Goal: Task Accomplishment & Management: Complete application form

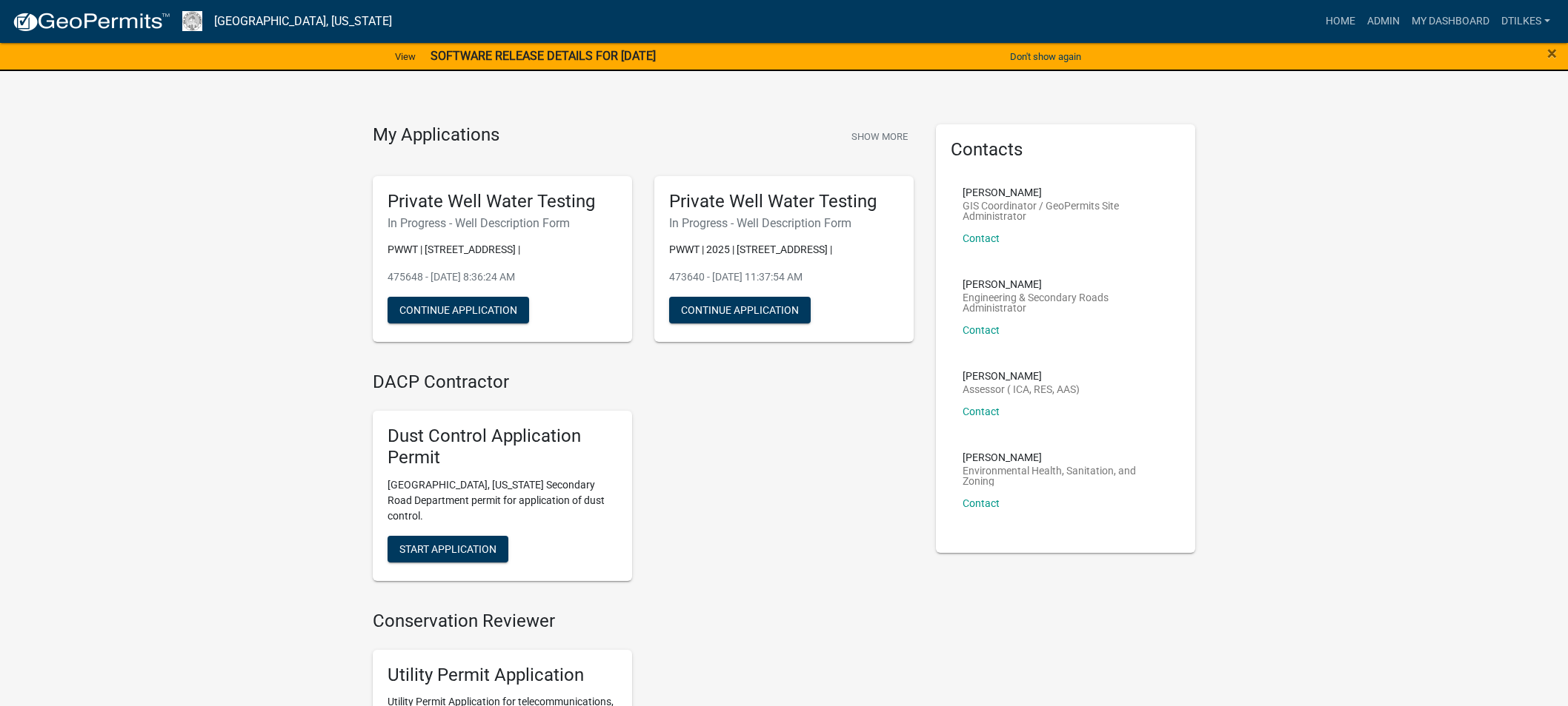
scroll to position [2632, 0]
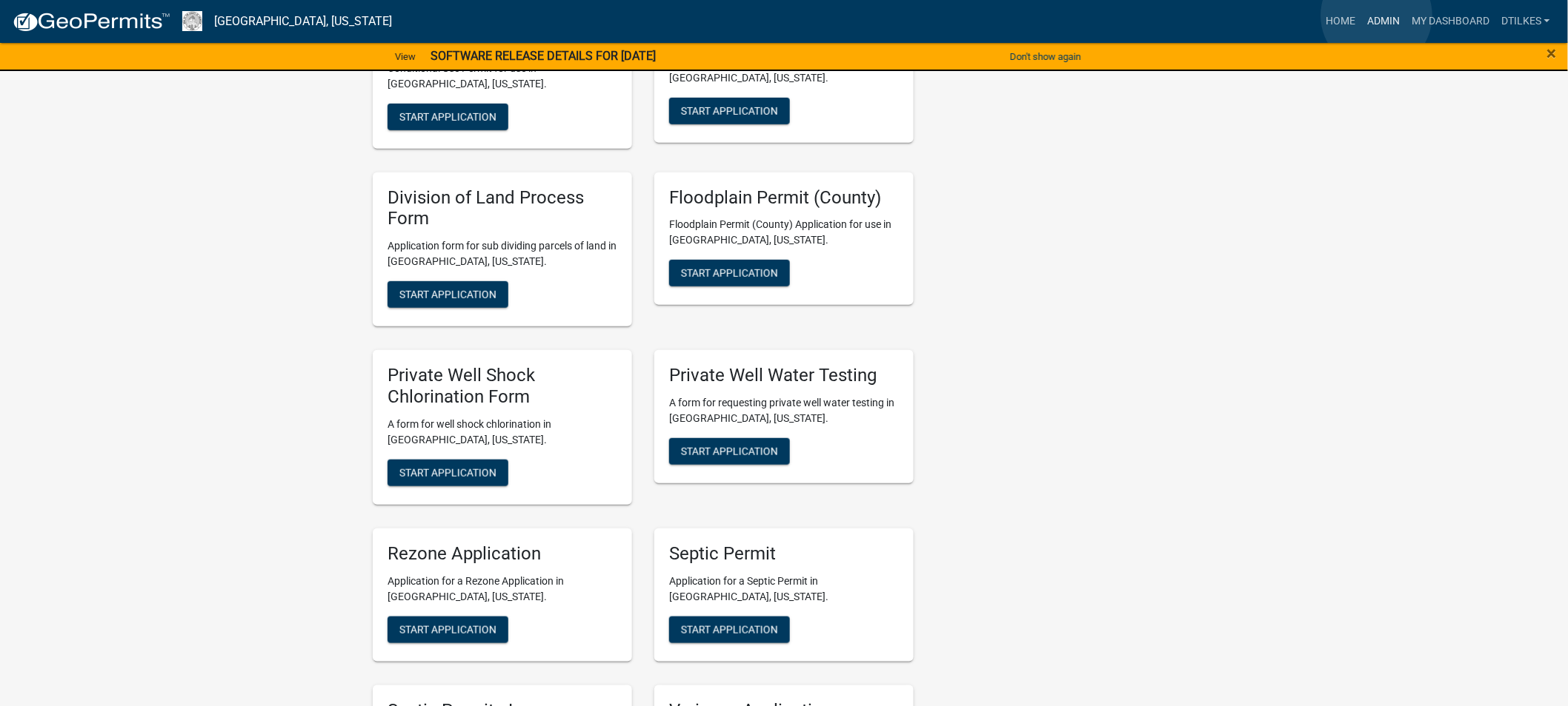
click at [1377, 16] on link "Admin" at bounding box center [1384, 22] width 45 height 28
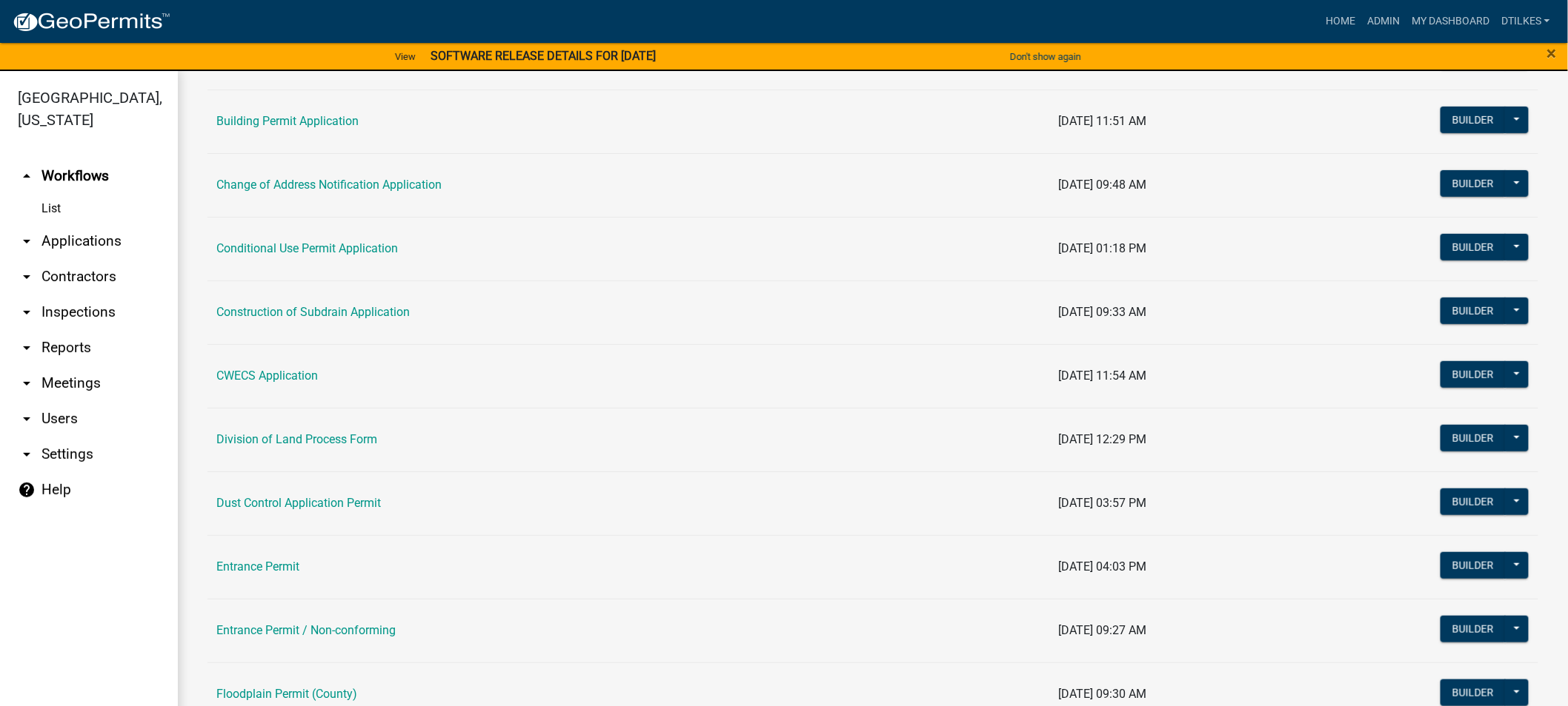
scroll to position [329, 0]
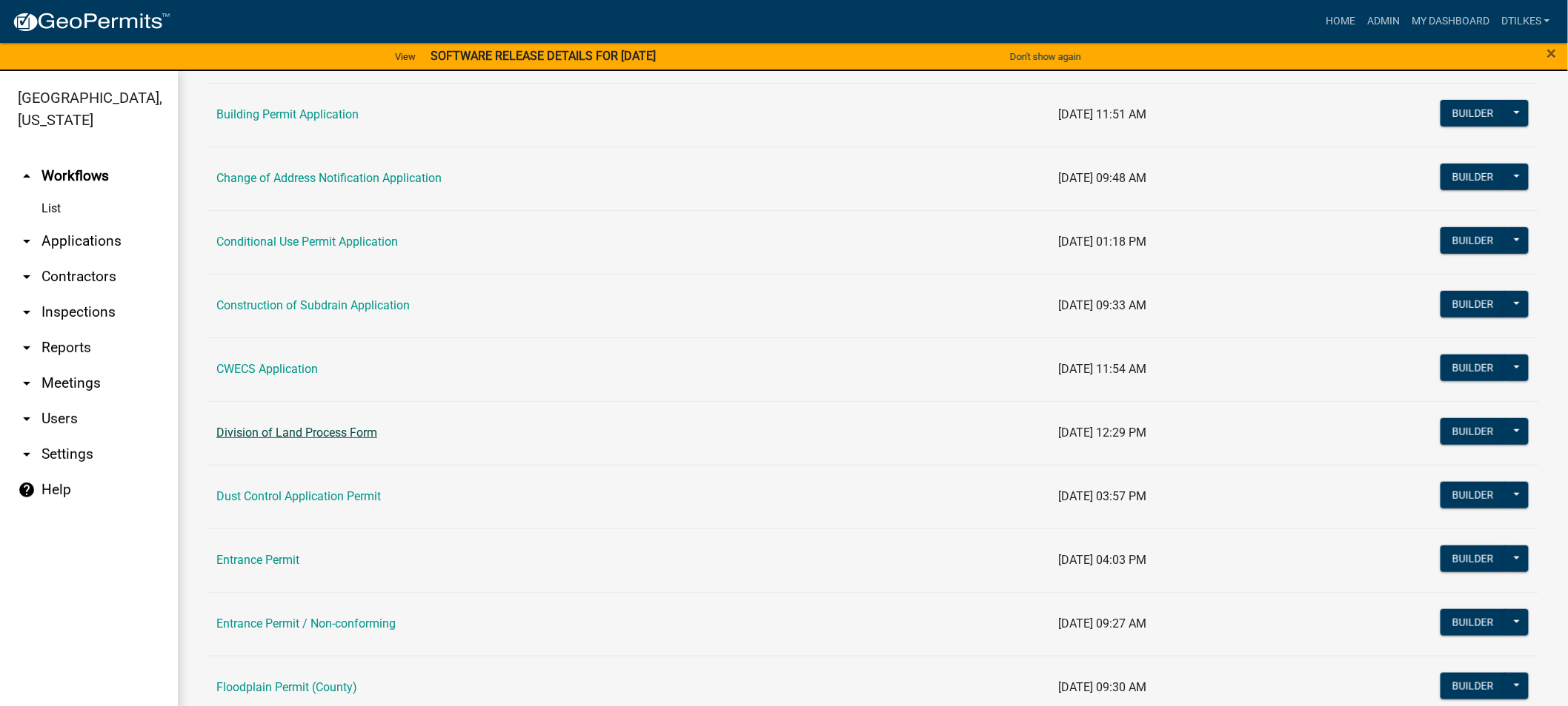
click at [297, 435] on link "Division of Land Process Form" at bounding box center [296, 432] width 161 height 14
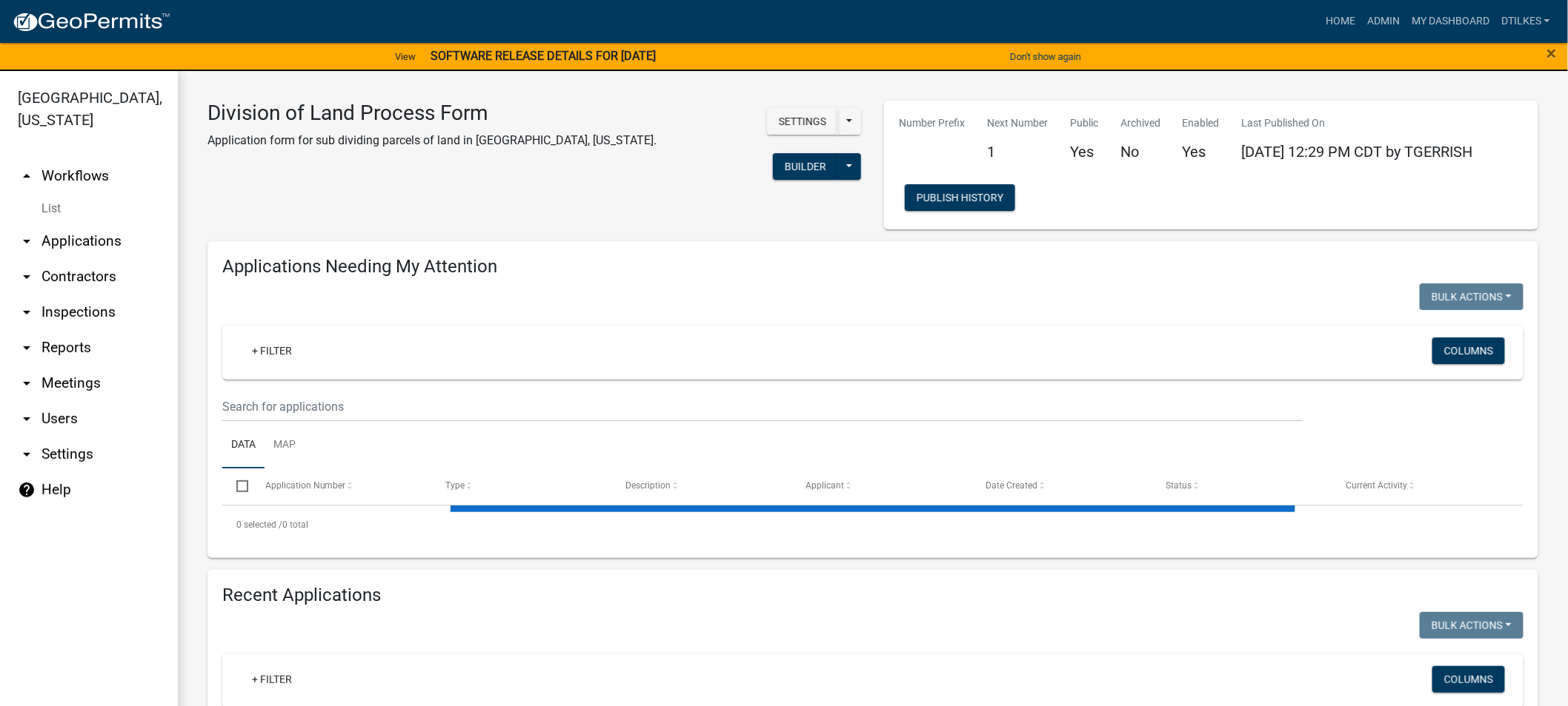
select select "2: 50"
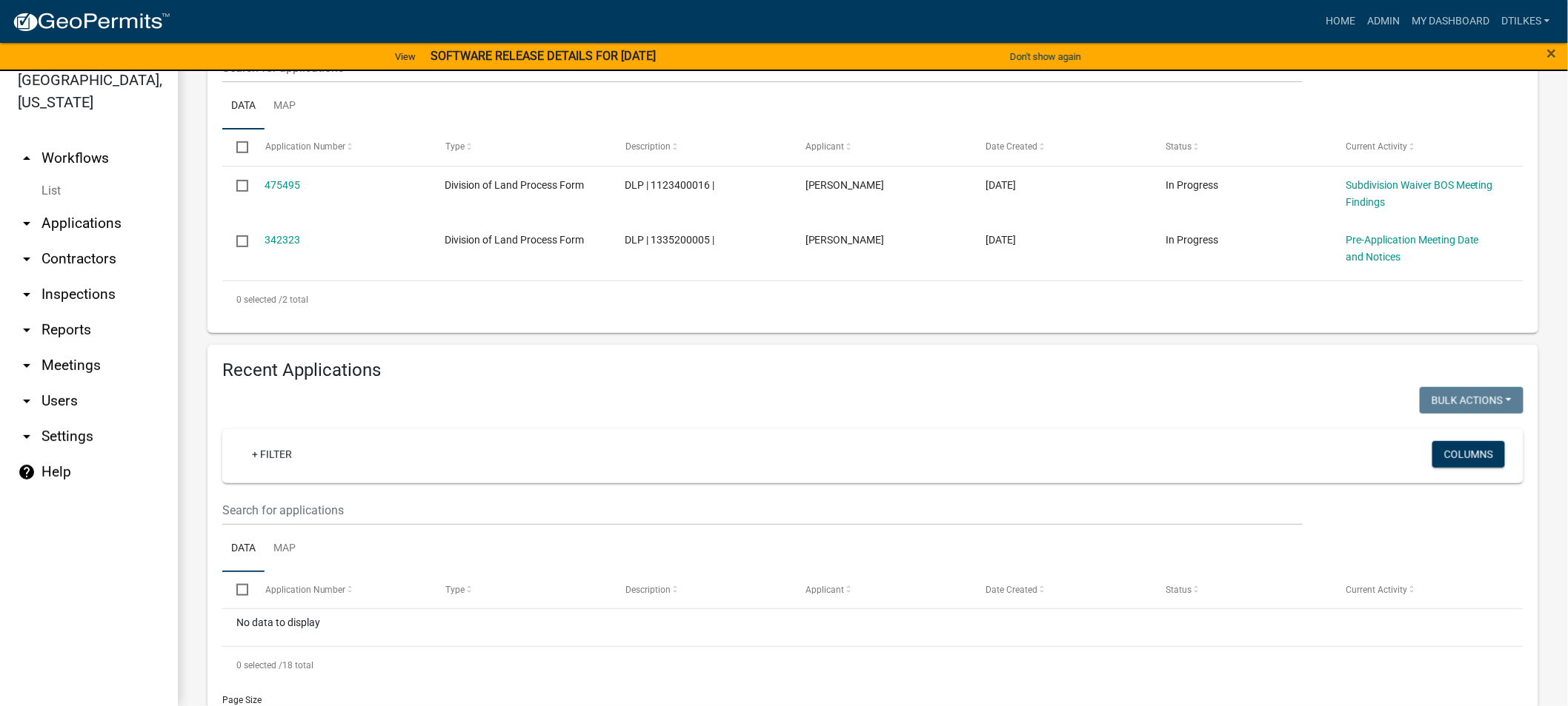
scroll to position [77, 0]
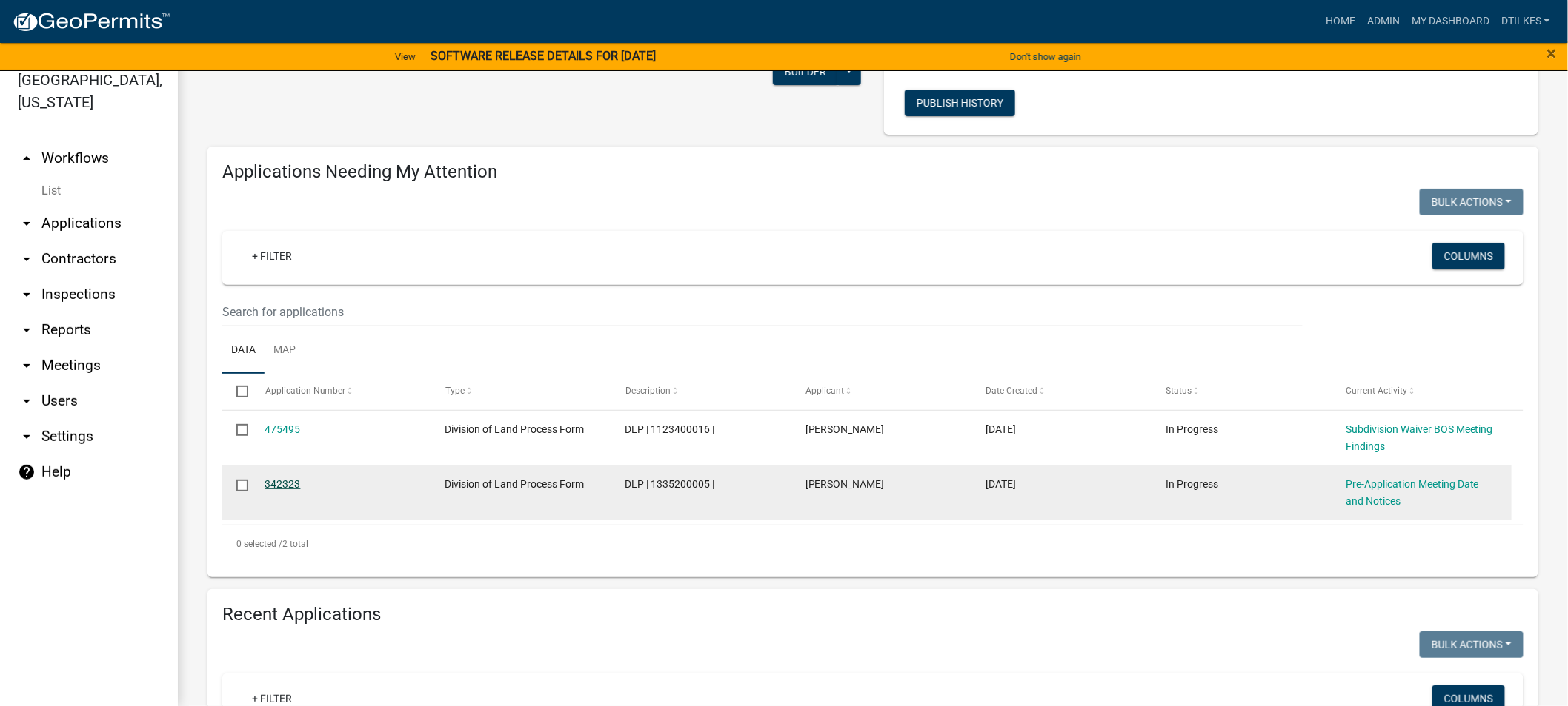
click at [279, 484] on link "342323" at bounding box center [283, 485] width 35 height 12
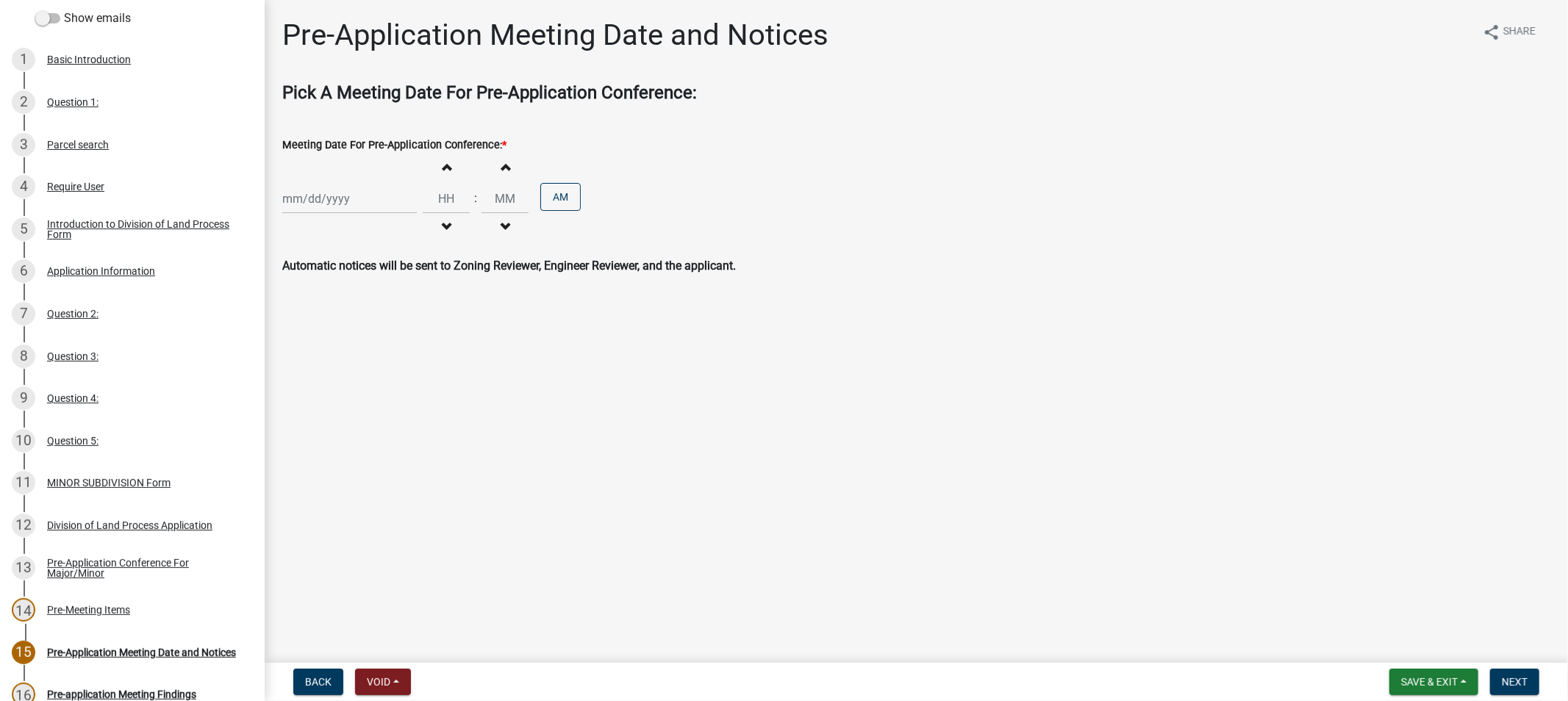
scroll to position [327, 0]
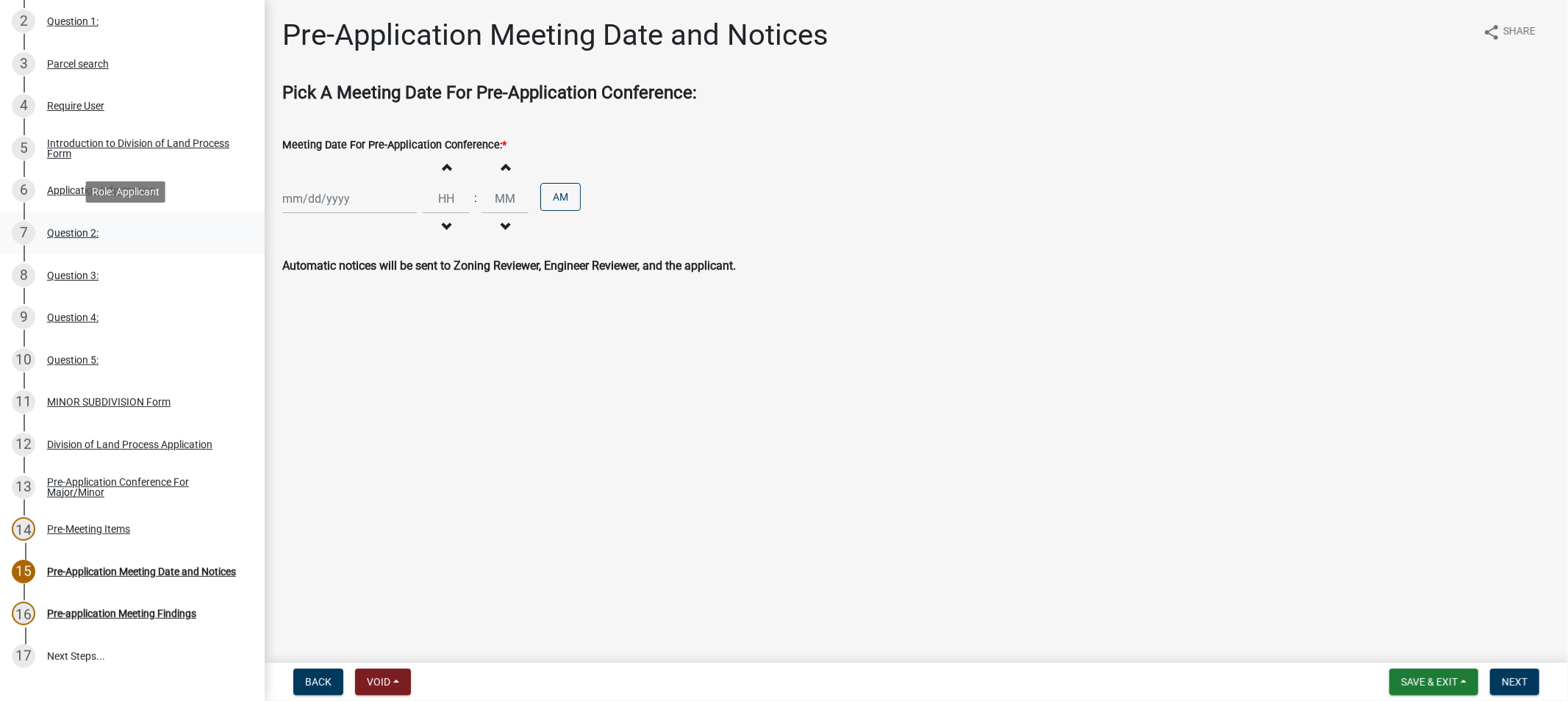
click at [79, 223] on div "7 Question 2:" at bounding box center [127, 233] width 229 height 24
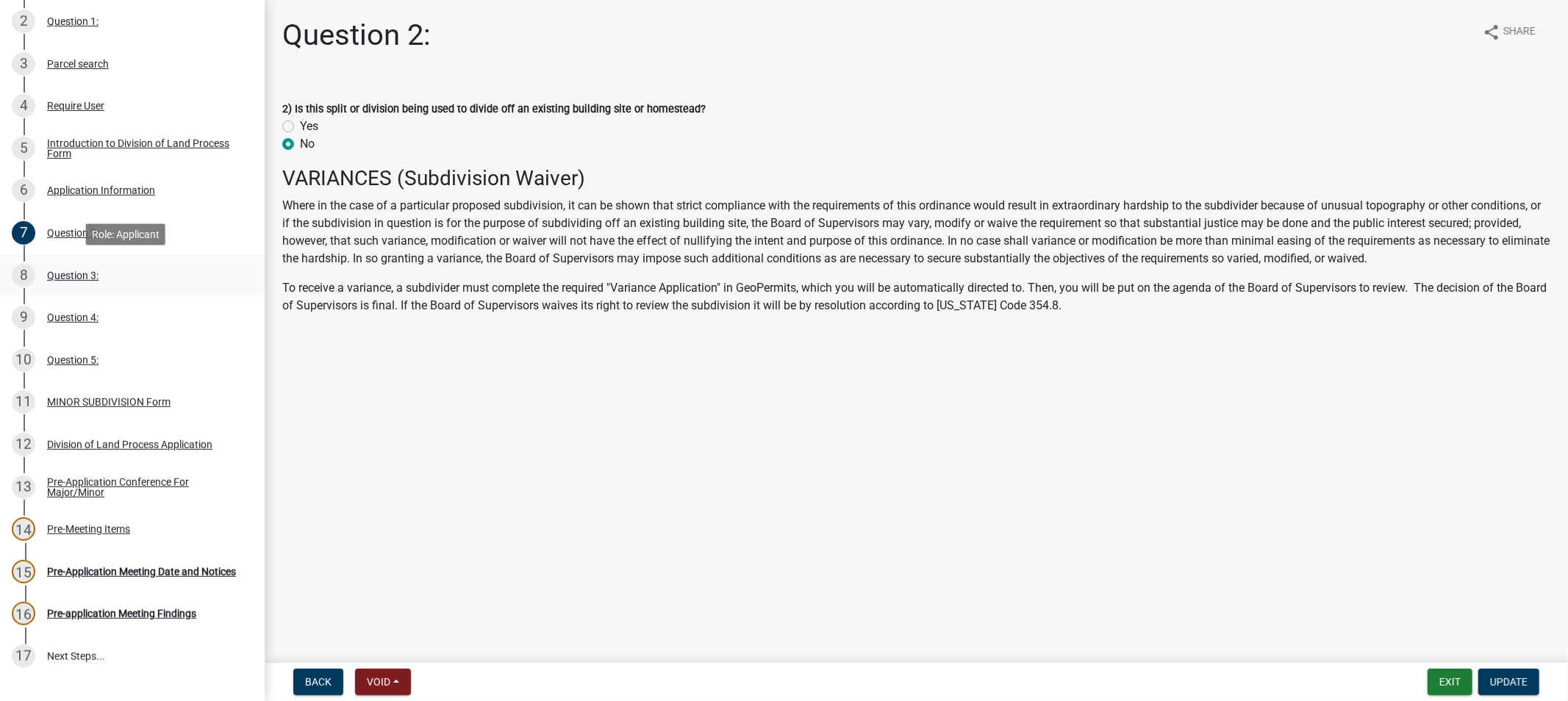
click at [78, 273] on div "Question 3:" at bounding box center [73, 275] width 51 height 10
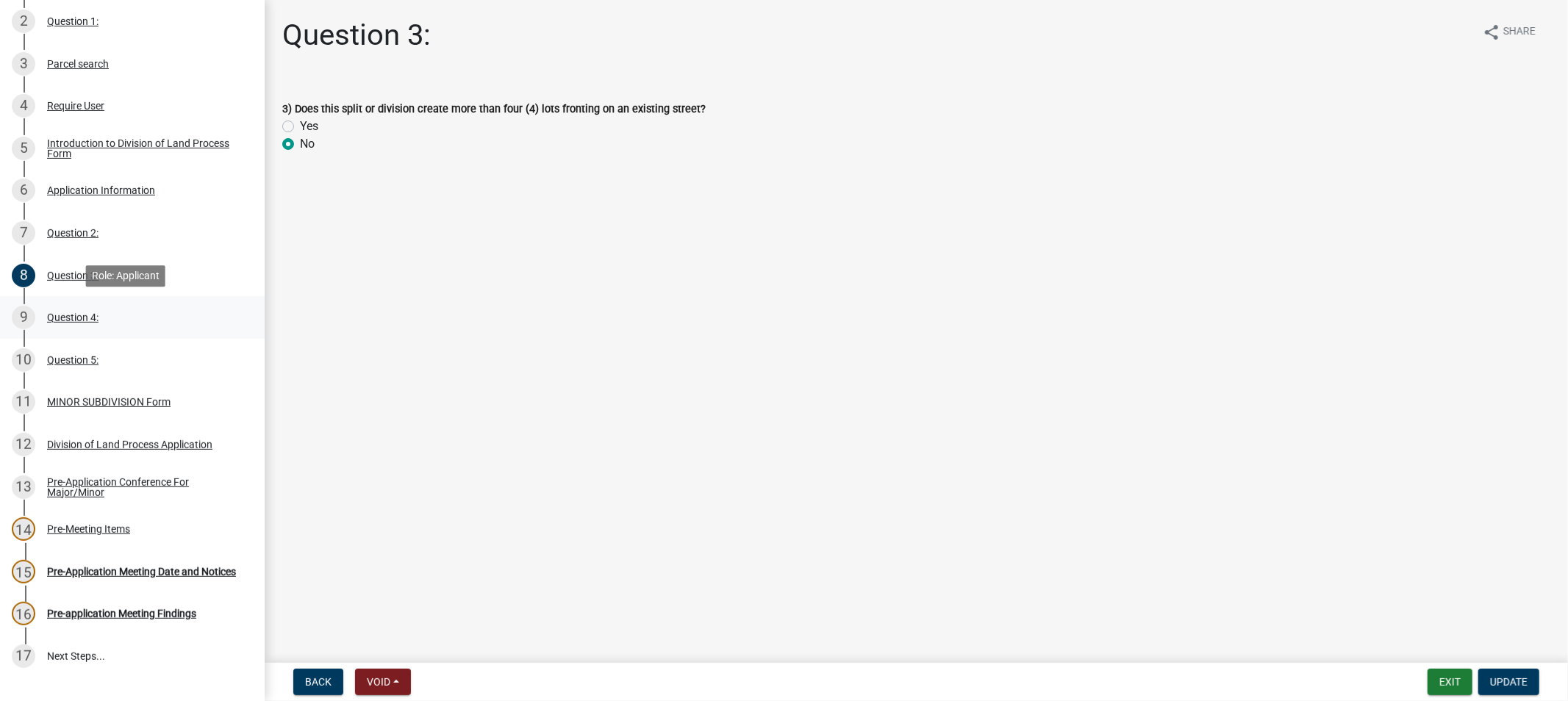
click at [88, 312] on div "Question 4:" at bounding box center [73, 317] width 51 height 10
click at [79, 108] on div "Require User" at bounding box center [75, 106] width 57 height 10
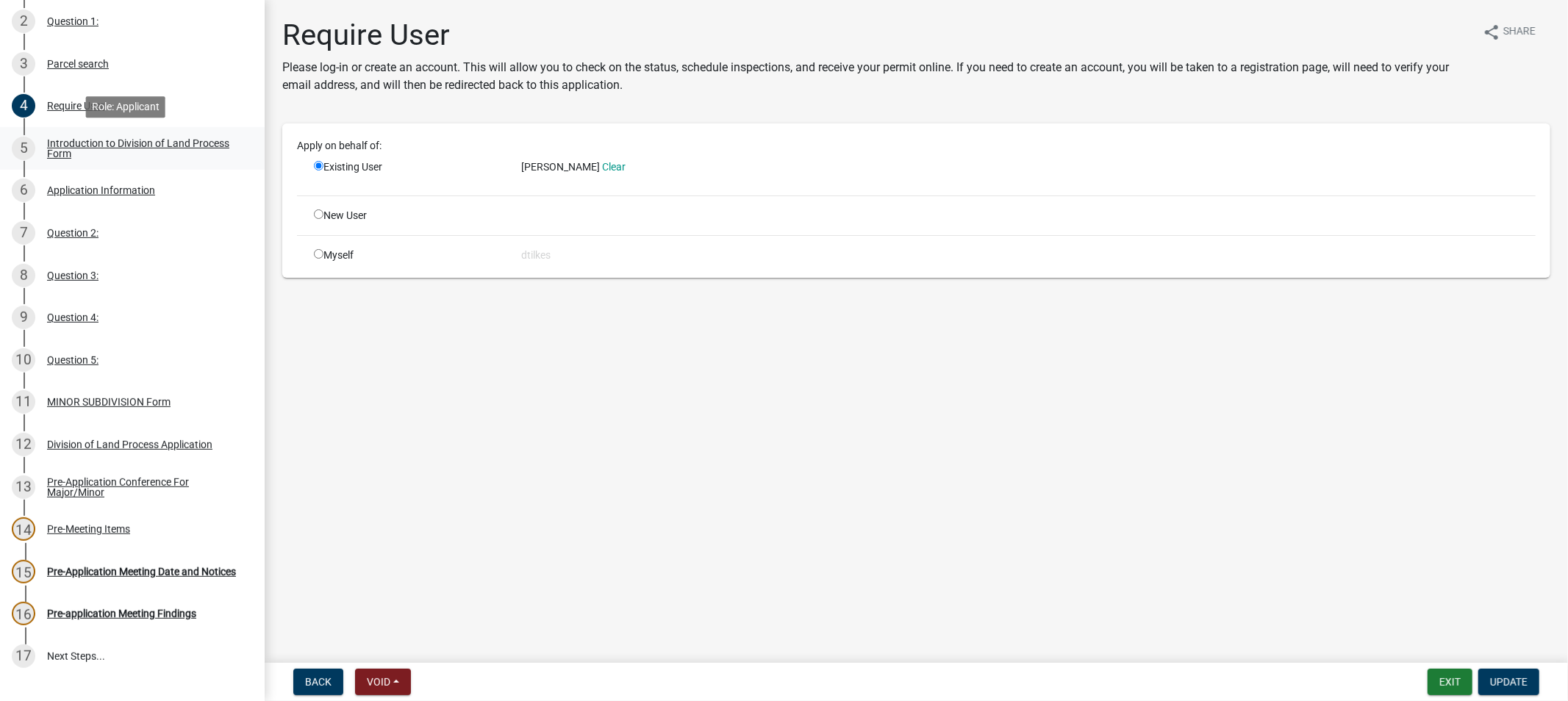
click at [84, 151] on div "Introduction to Division of Land Process Form" at bounding box center [144, 149] width 194 height 21
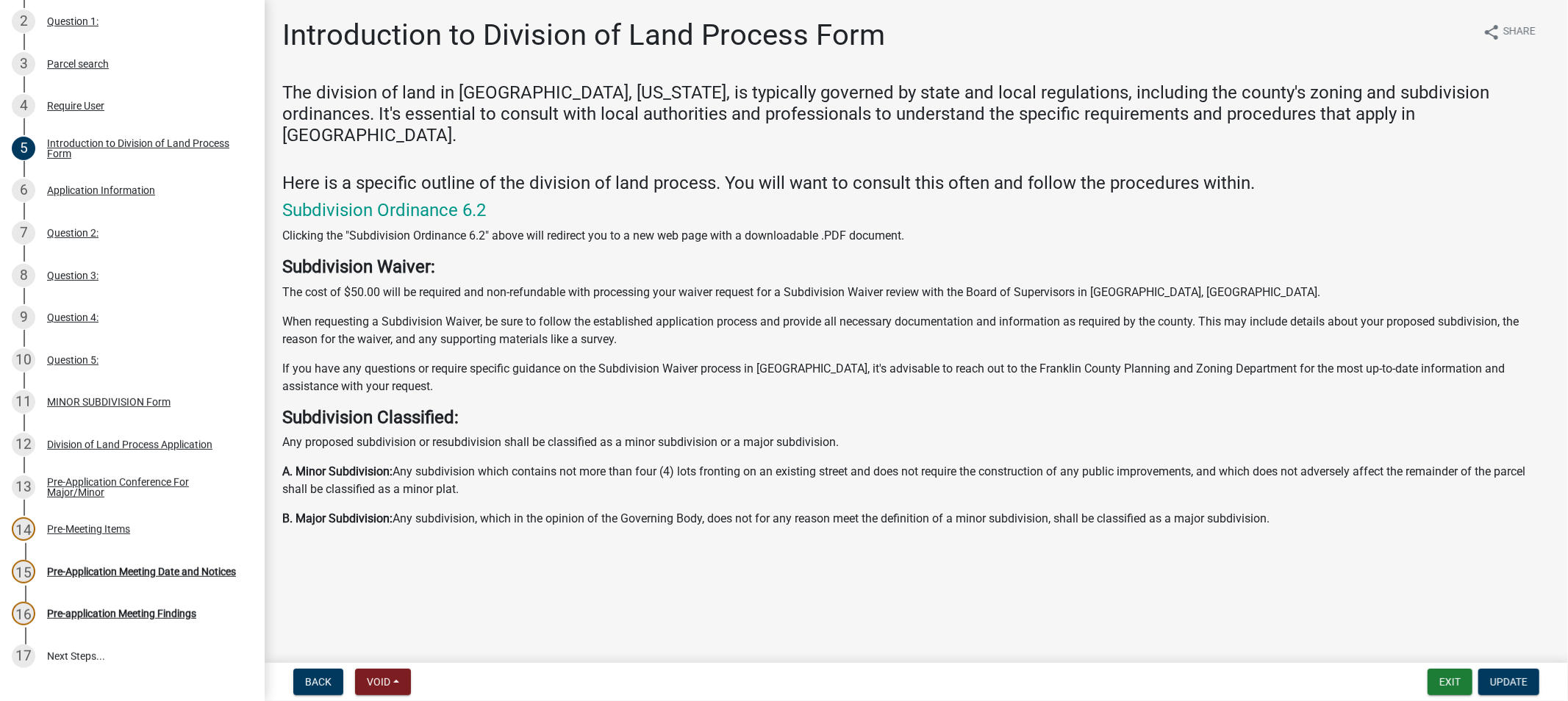
click at [92, 66] on div "Parcel search" at bounding box center [78, 64] width 62 height 10
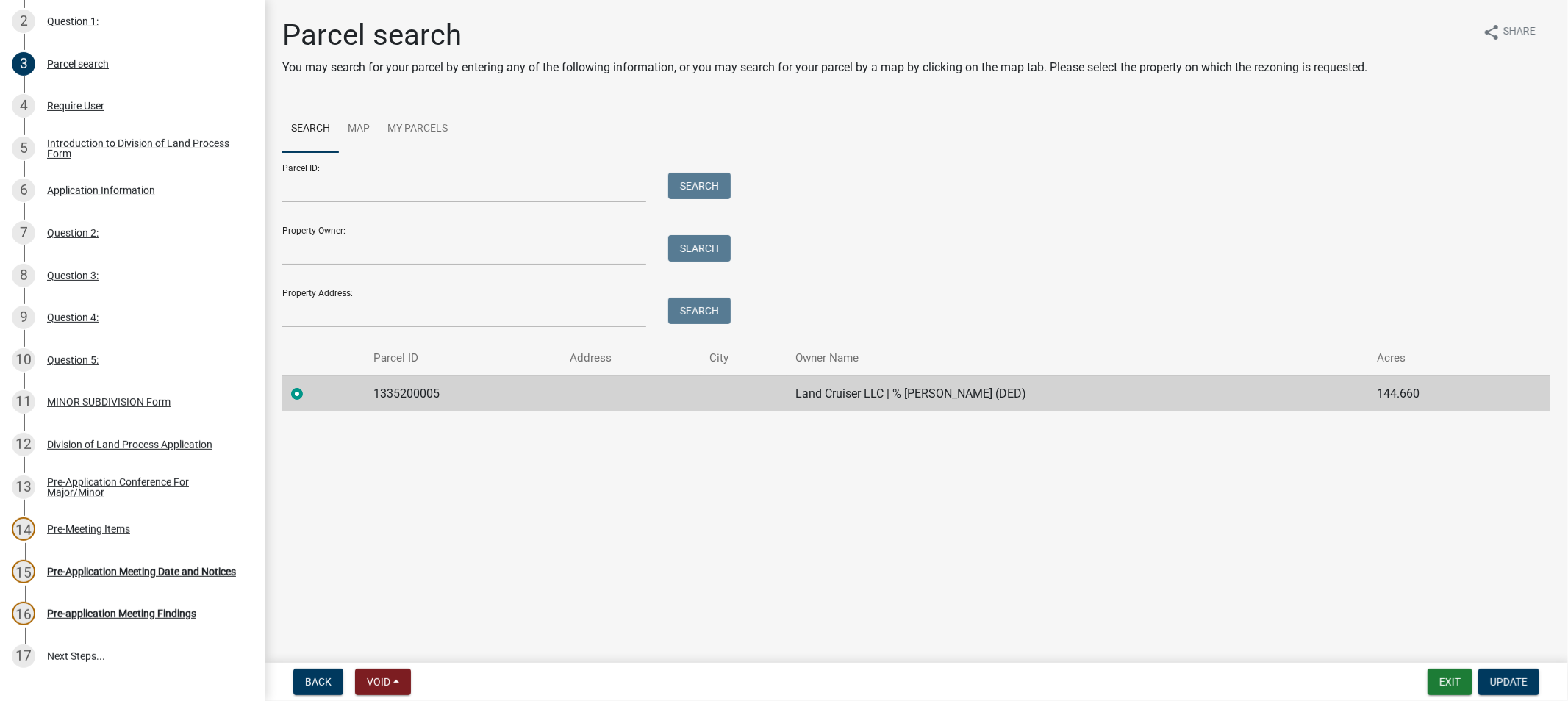
click at [398, 398] on td "1335200005" at bounding box center [463, 393] width 197 height 36
click at [892, 396] on td "Land Cruiser LLC | % [PERSON_NAME] (DED)" at bounding box center [1077, 393] width 581 height 36
click at [86, 141] on div "Introduction to Division of Land Process Form" at bounding box center [144, 149] width 194 height 21
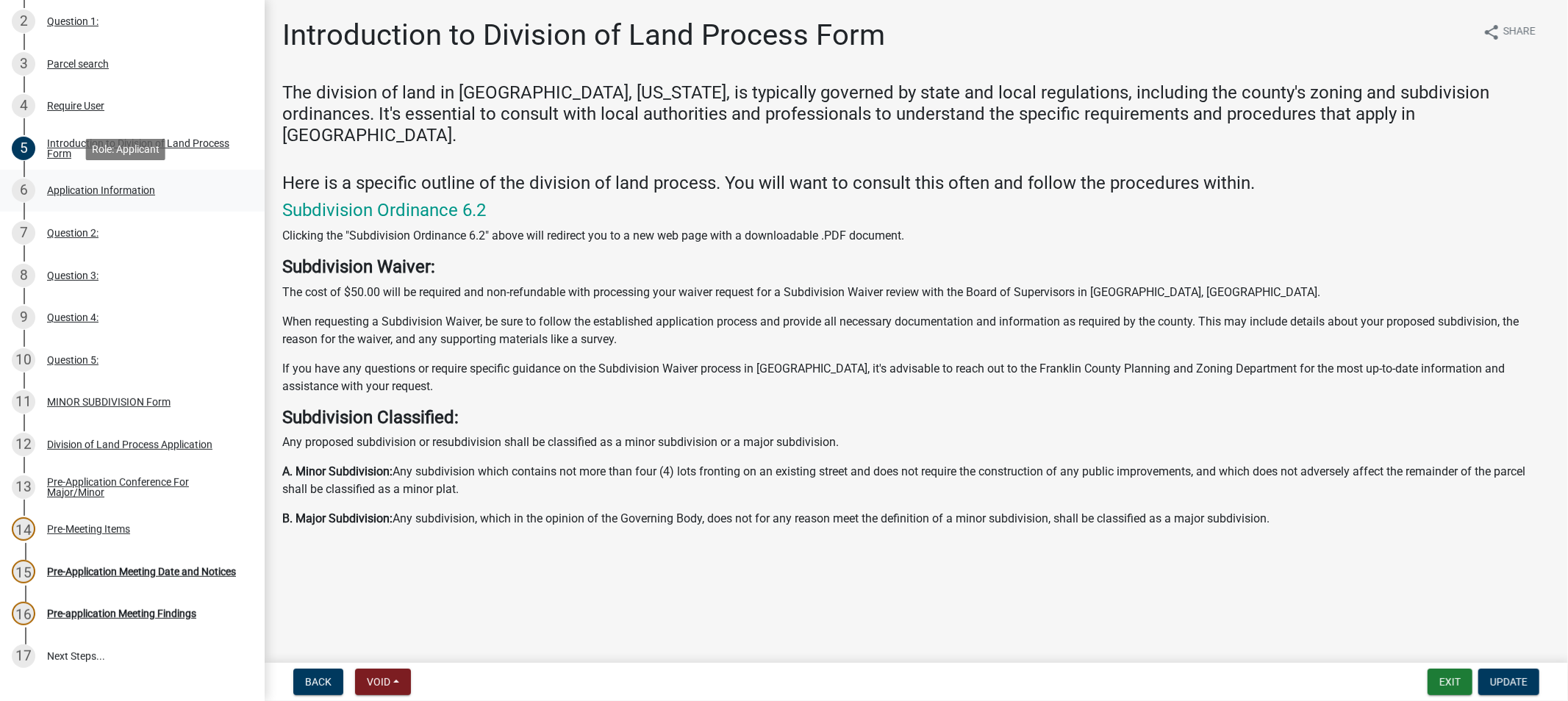
click at [72, 188] on div "Application Information" at bounding box center [101, 191] width 108 height 10
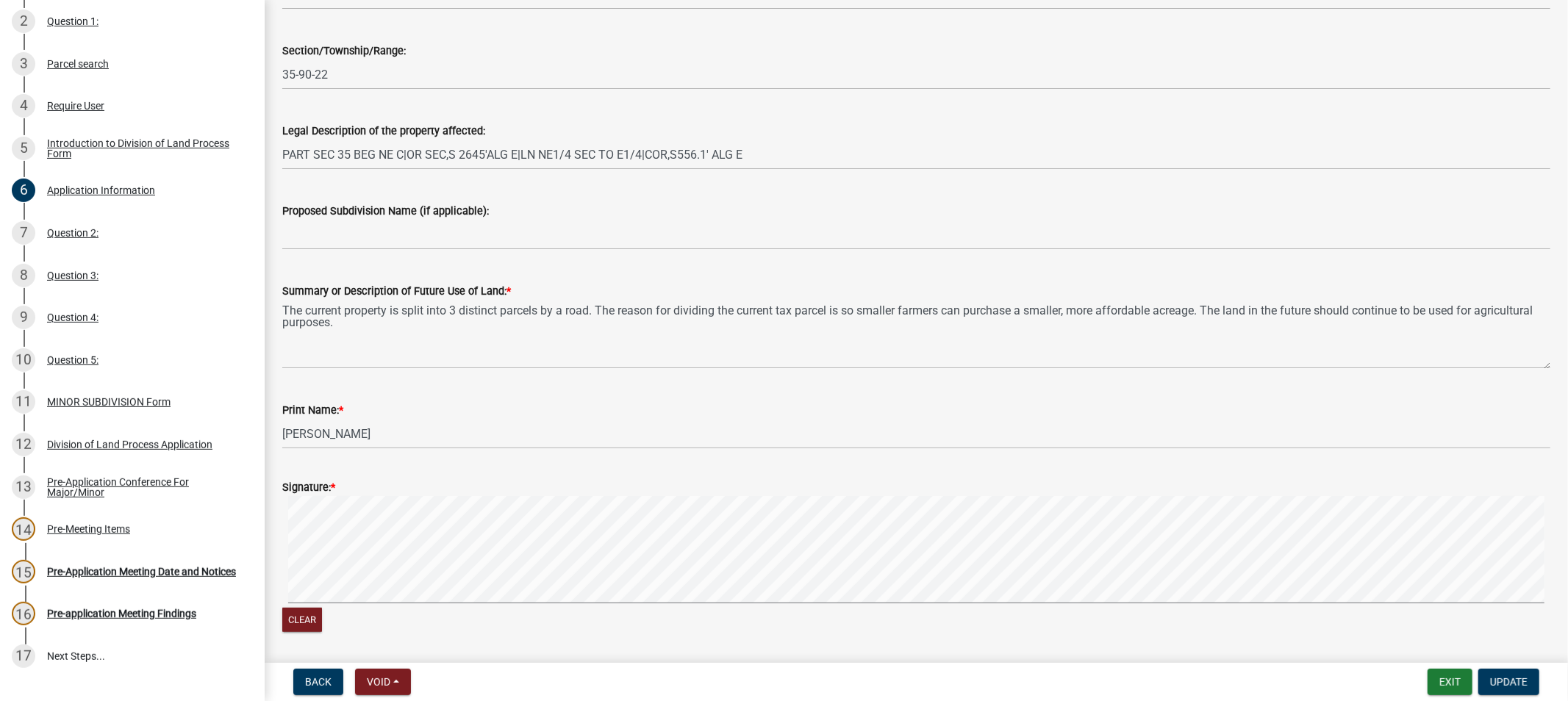
scroll to position [185, 0]
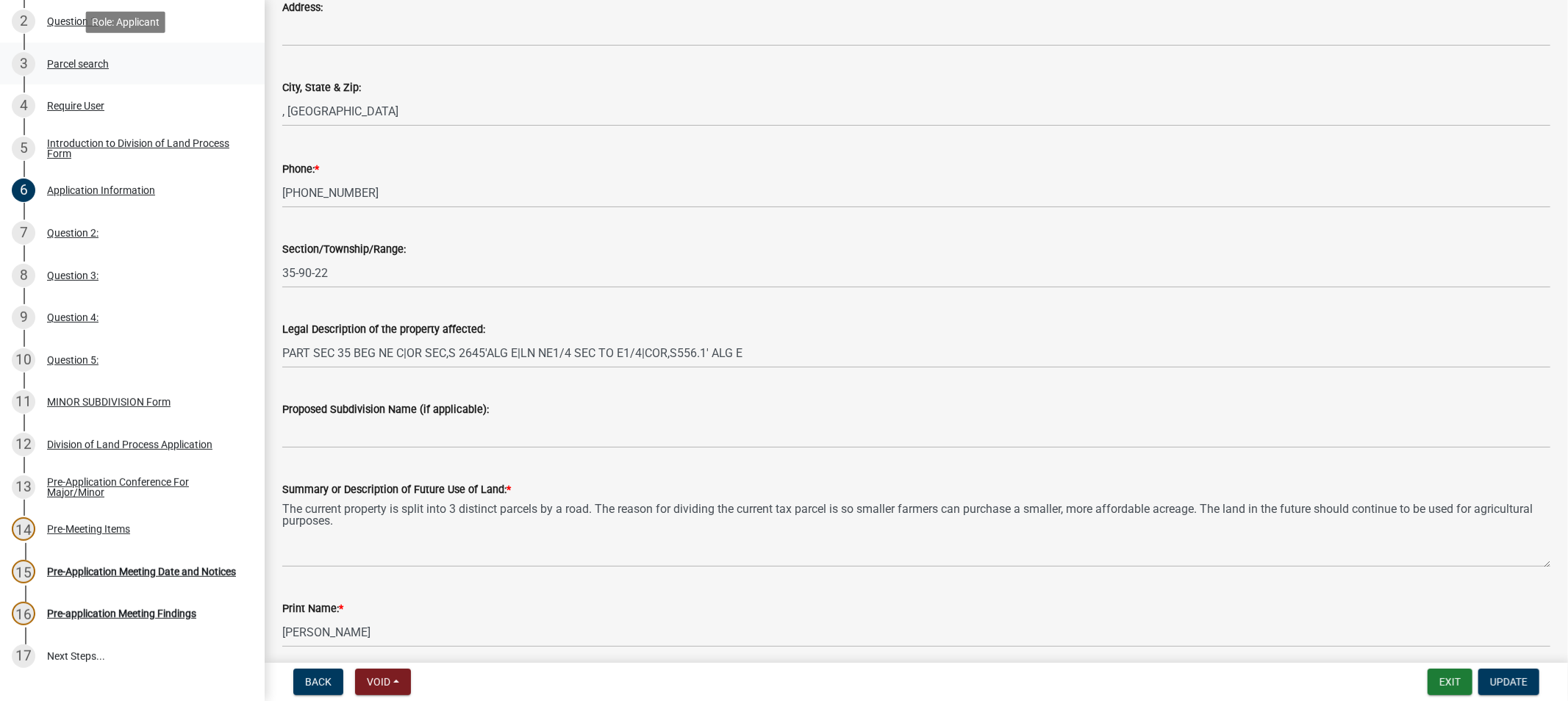
click at [81, 59] on div "Parcel search" at bounding box center [78, 64] width 62 height 10
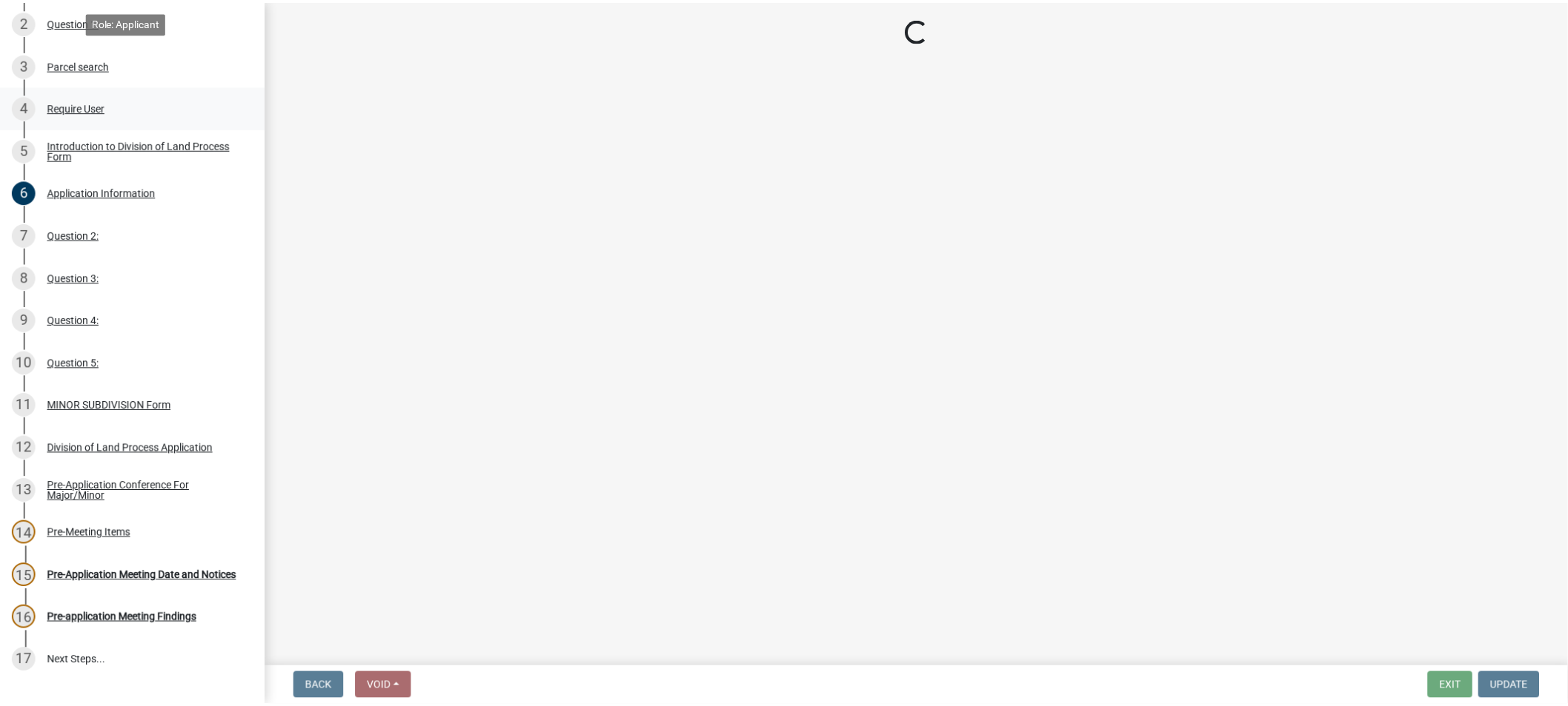
scroll to position [0, 0]
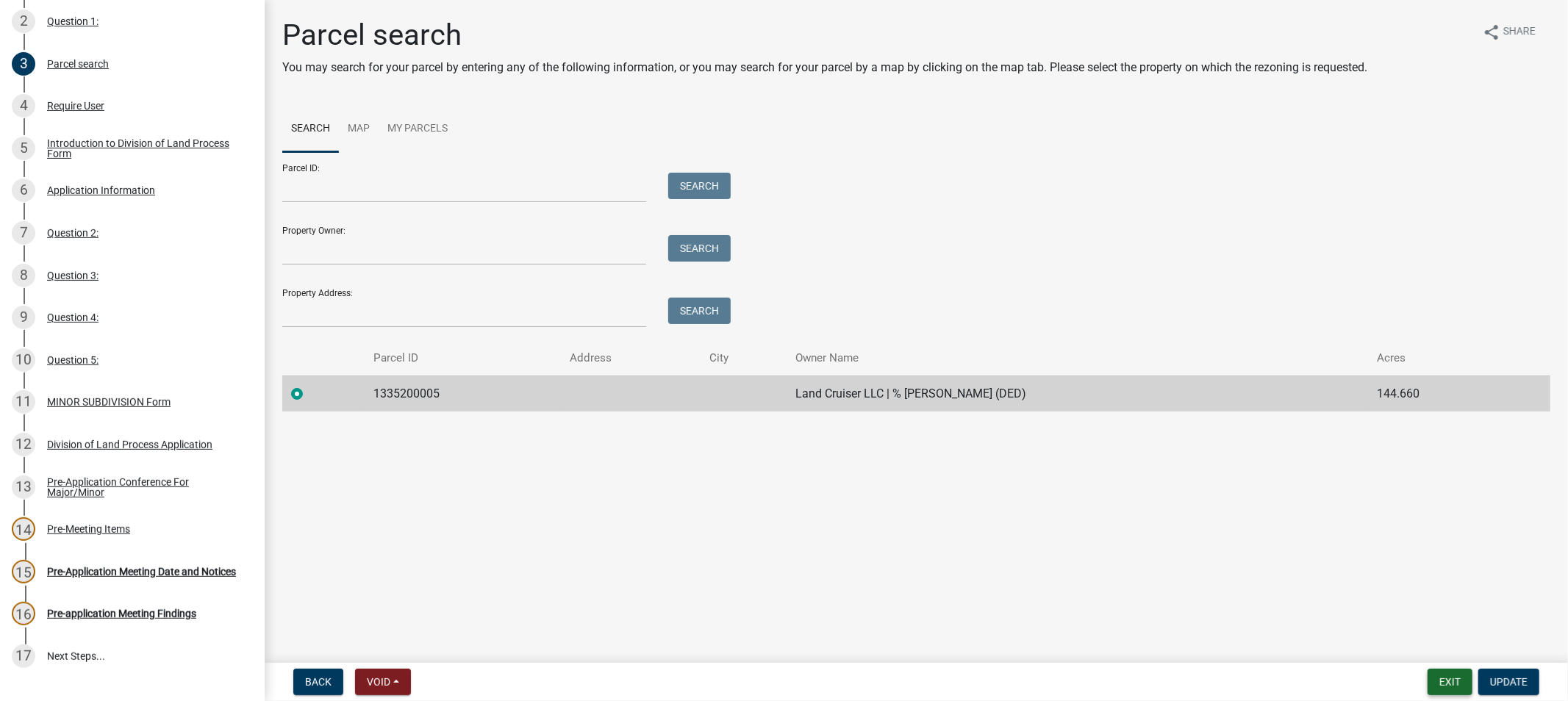
click at [1453, 680] on button "Exit" at bounding box center [1450, 682] width 44 height 27
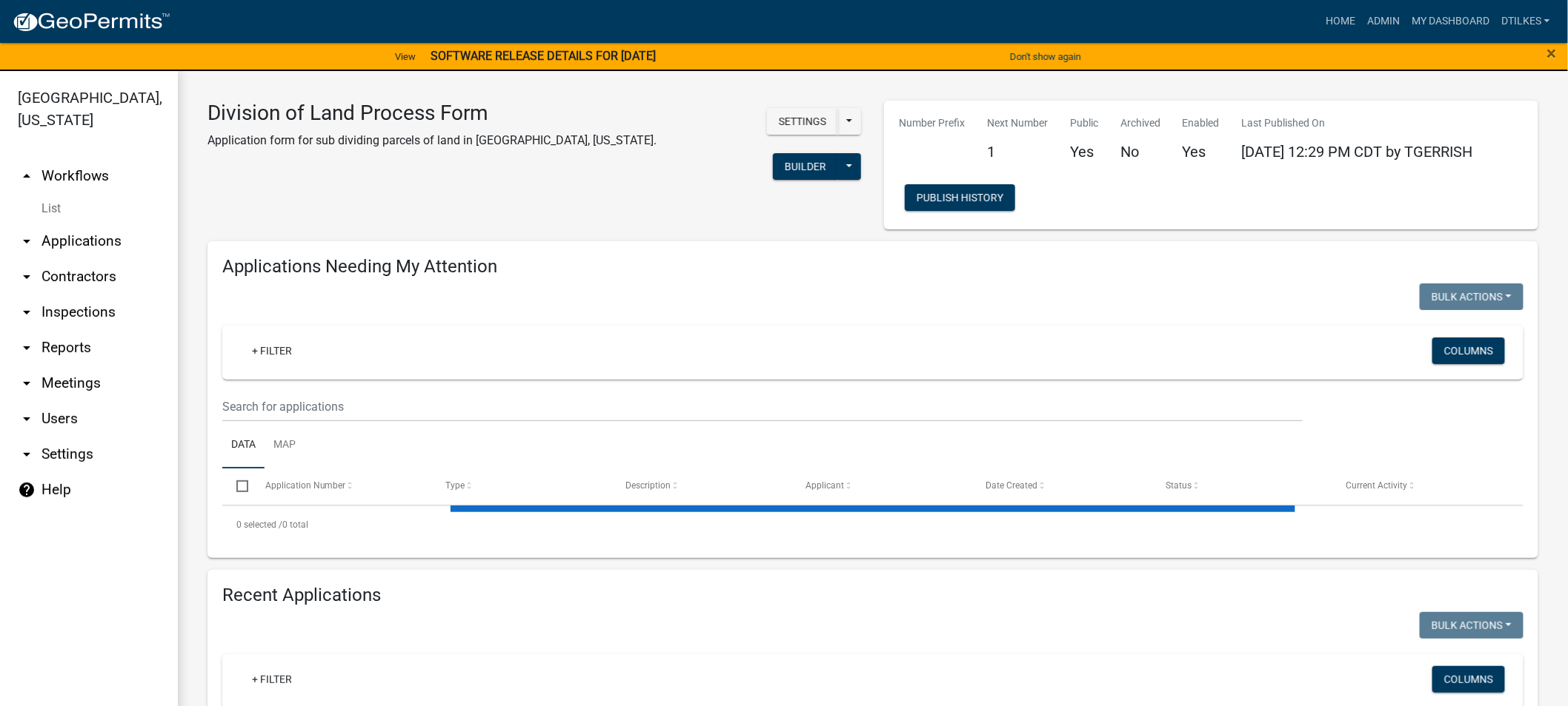
select select "2: 50"
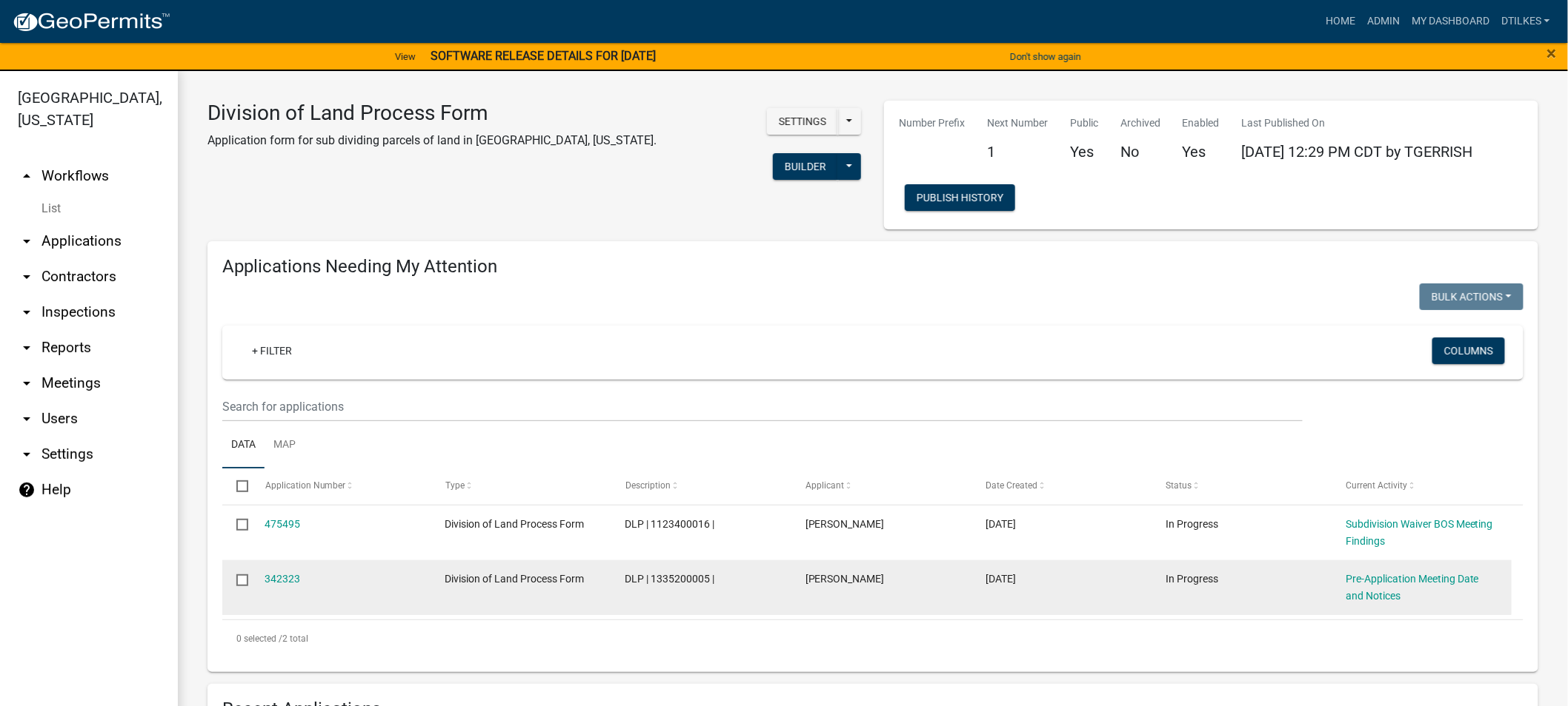
click at [246, 581] on input "checkbox" at bounding box center [240, 579] width 9 height 9
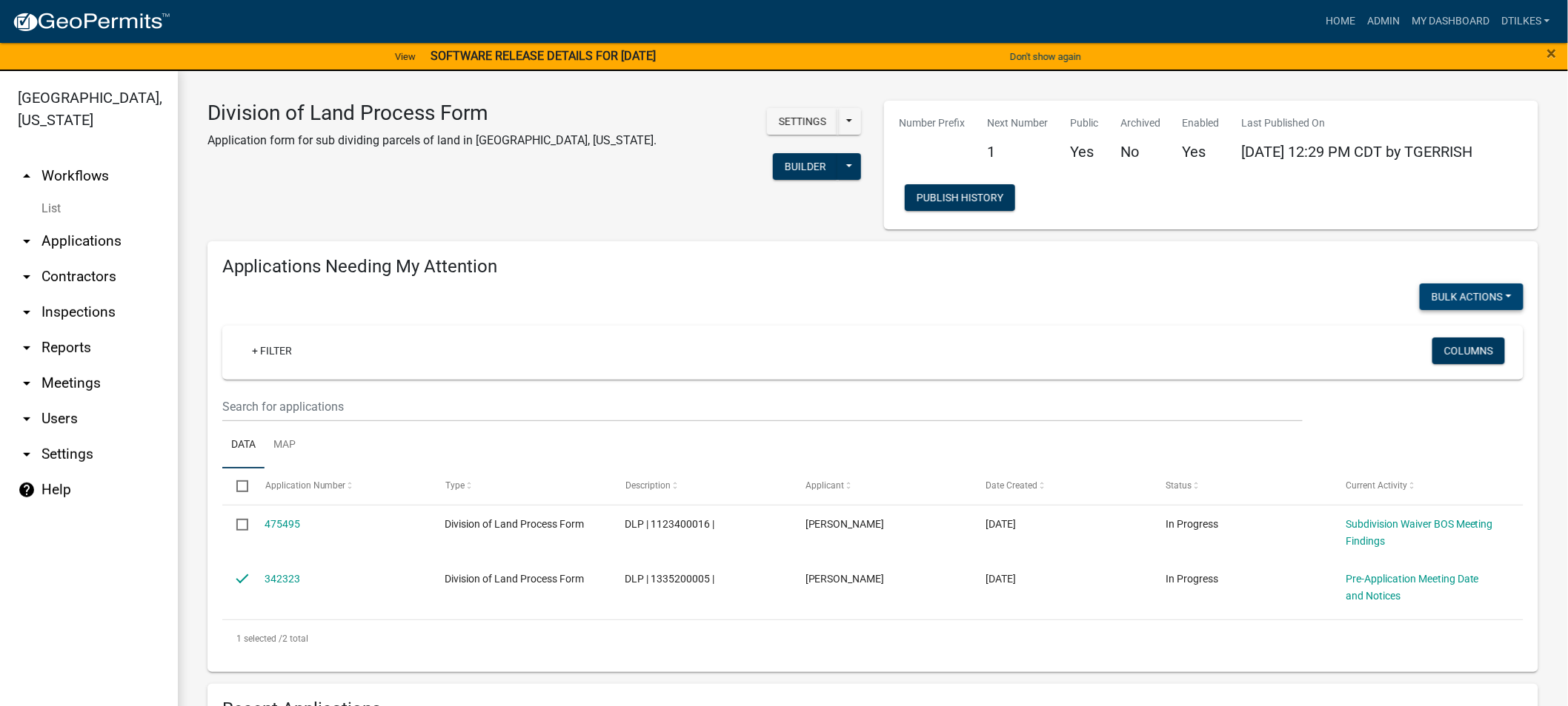
click at [1447, 294] on button "Bulk Actions" at bounding box center [1472, 296] width 103 height 27
click at [1439, 326] on button "Void" at bounding box center [1464, 335] width 119 height 35
checkbox input "false"
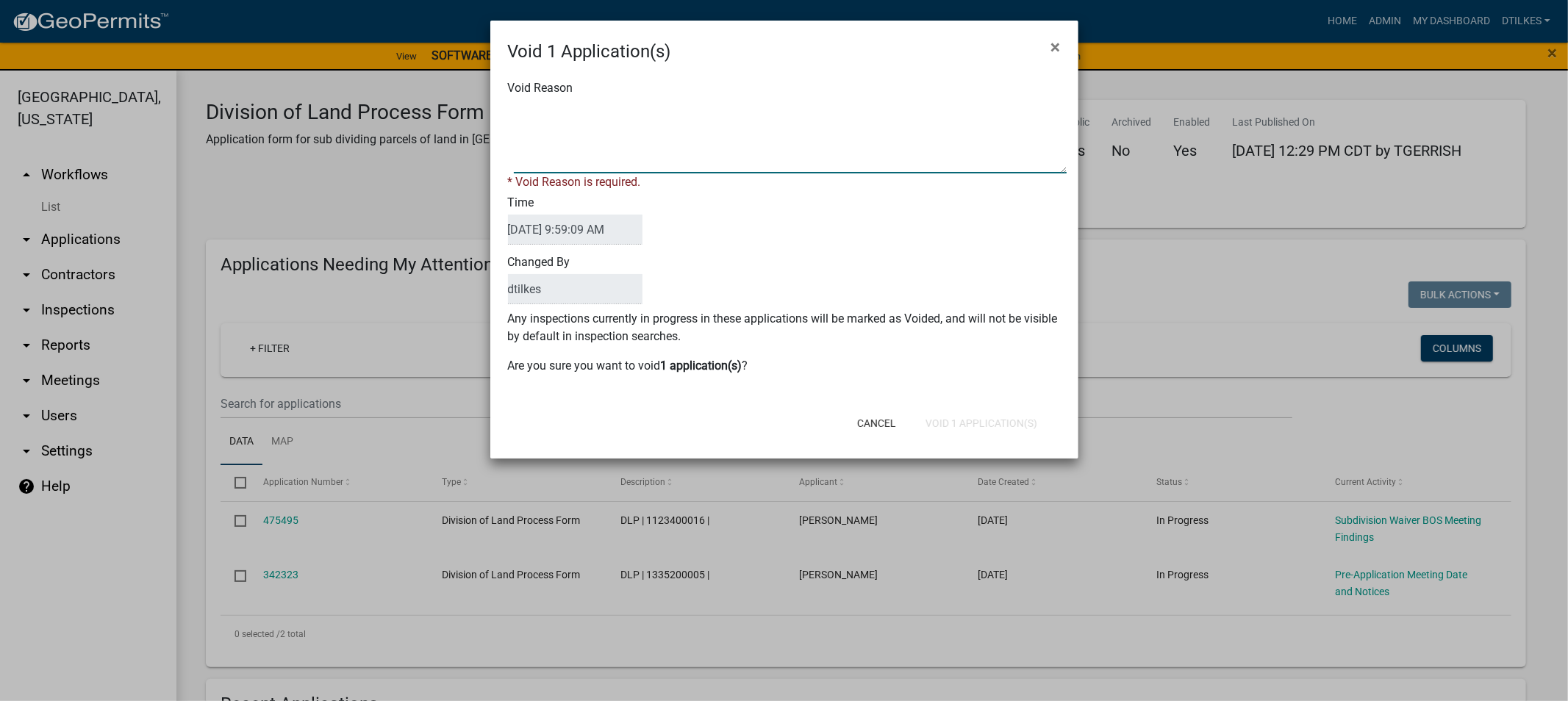
click at [554, 155] on textarea "Void Reason" at bounding box center [790, 137] width 553 height 74
type textarea "Ag Exempt"
click at [948, 420] on div "Cancel Void 1 Application(s)" at bounding box center [881, 423] width 363 height 38
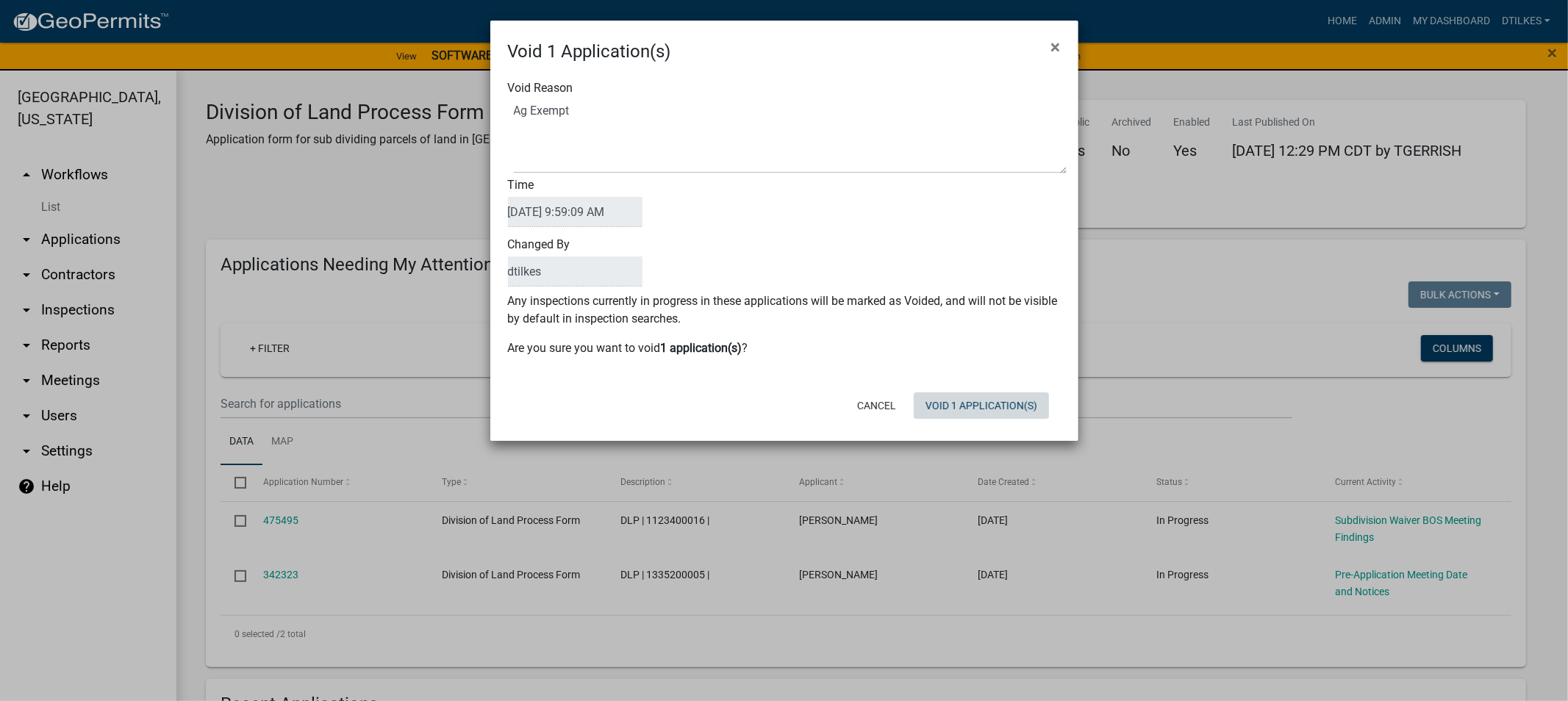
click at [958, 406] on button "Void 1 Application(s)" at bounding box center [981, 405] width 135 height 27
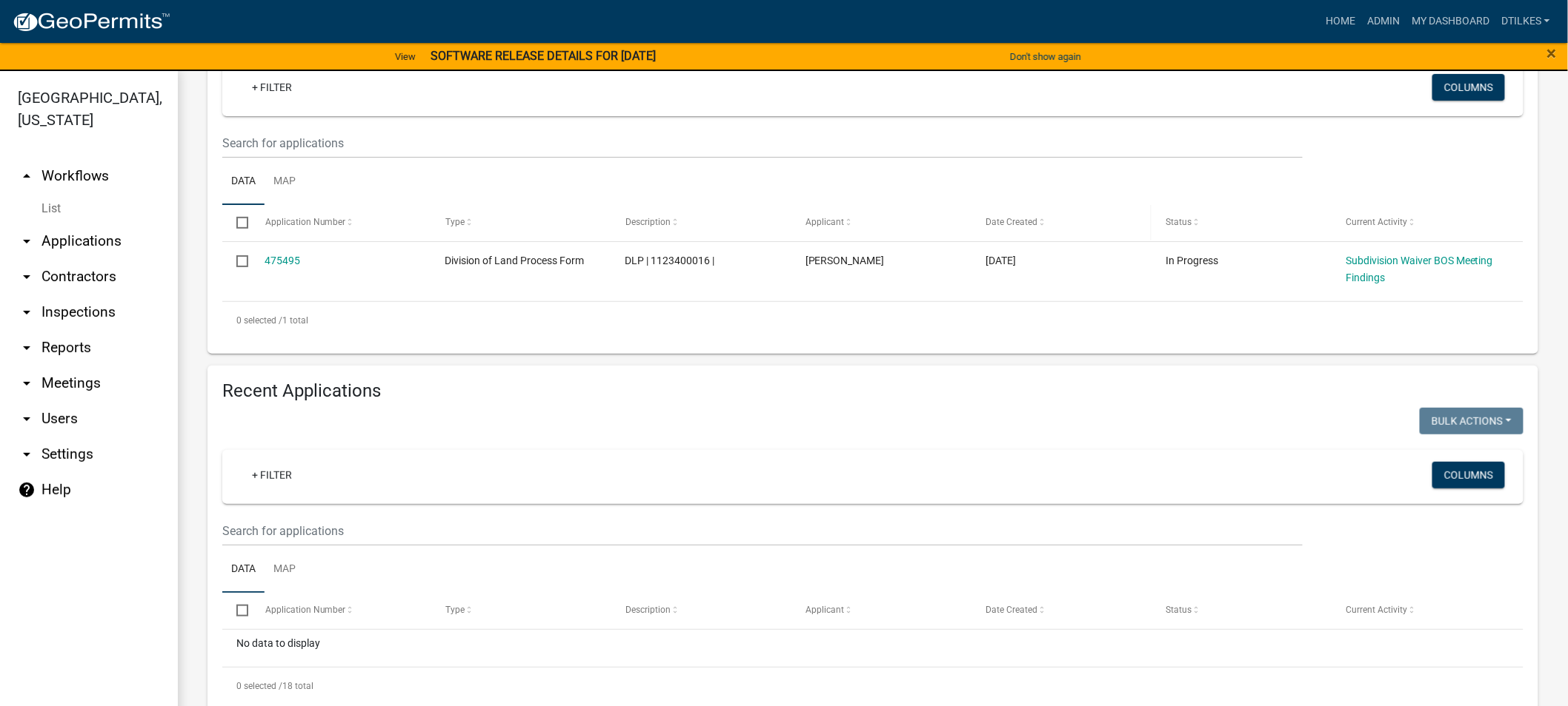
scroll to position [23, 0]
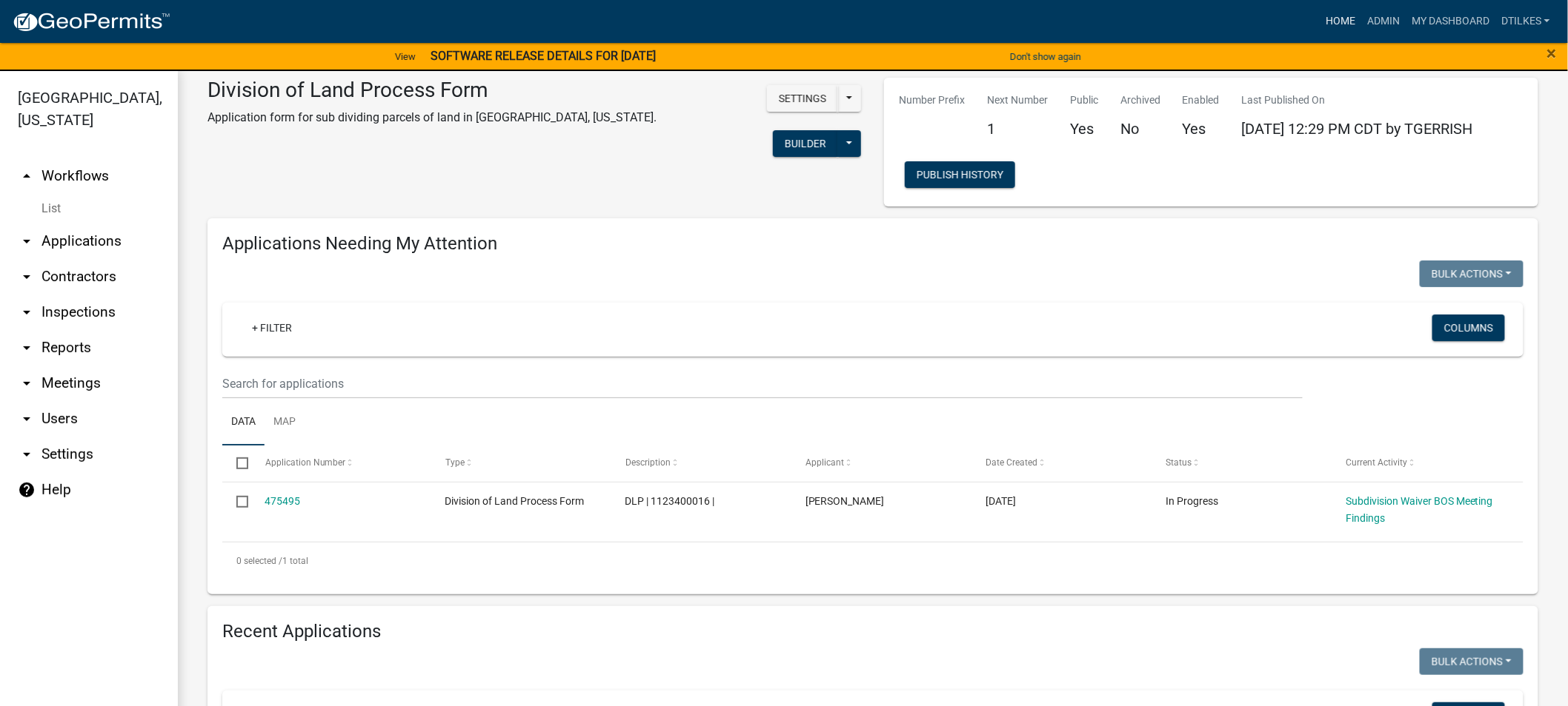
click at [1345, 18] on link "Home" at bounding box center [1341, 22] width 41 height 28
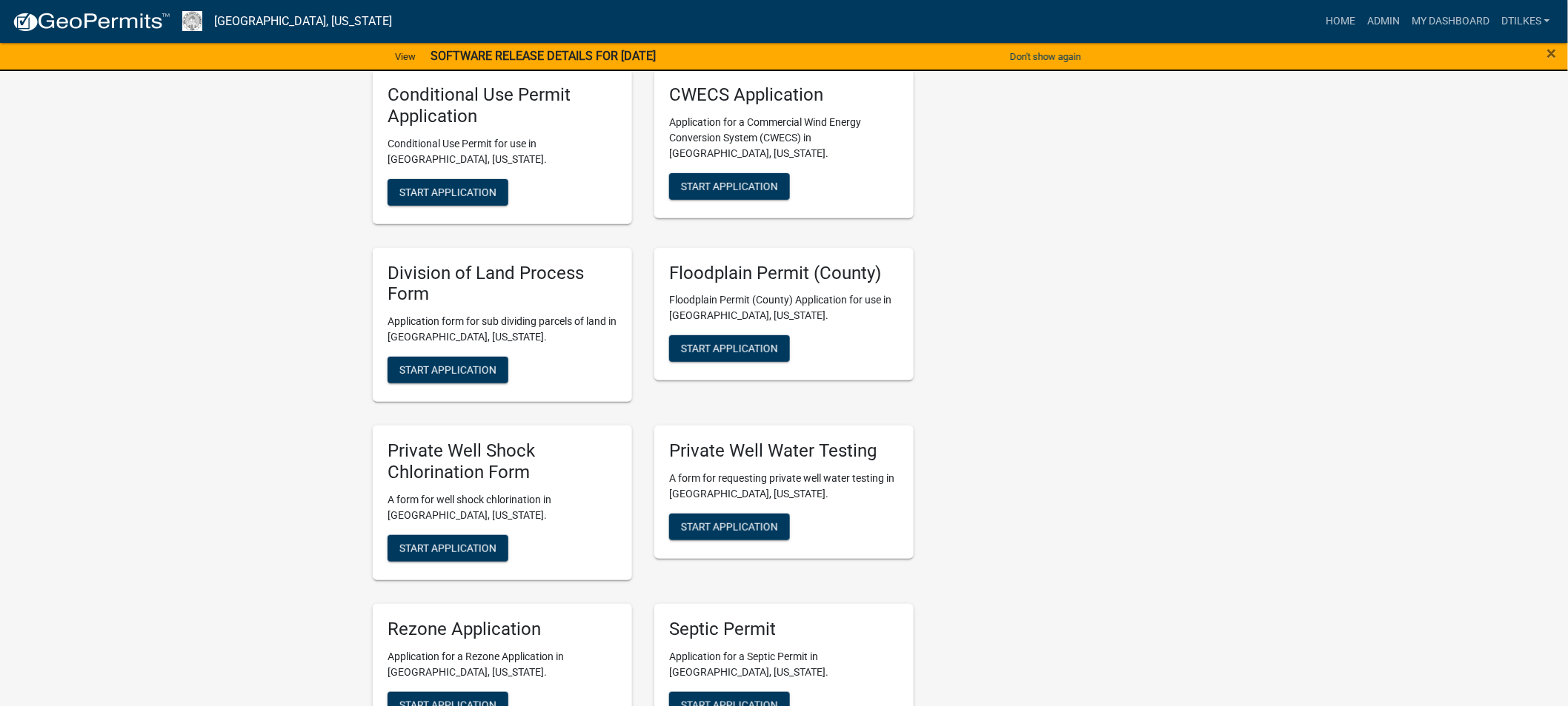
scroll to position [2632, 0]
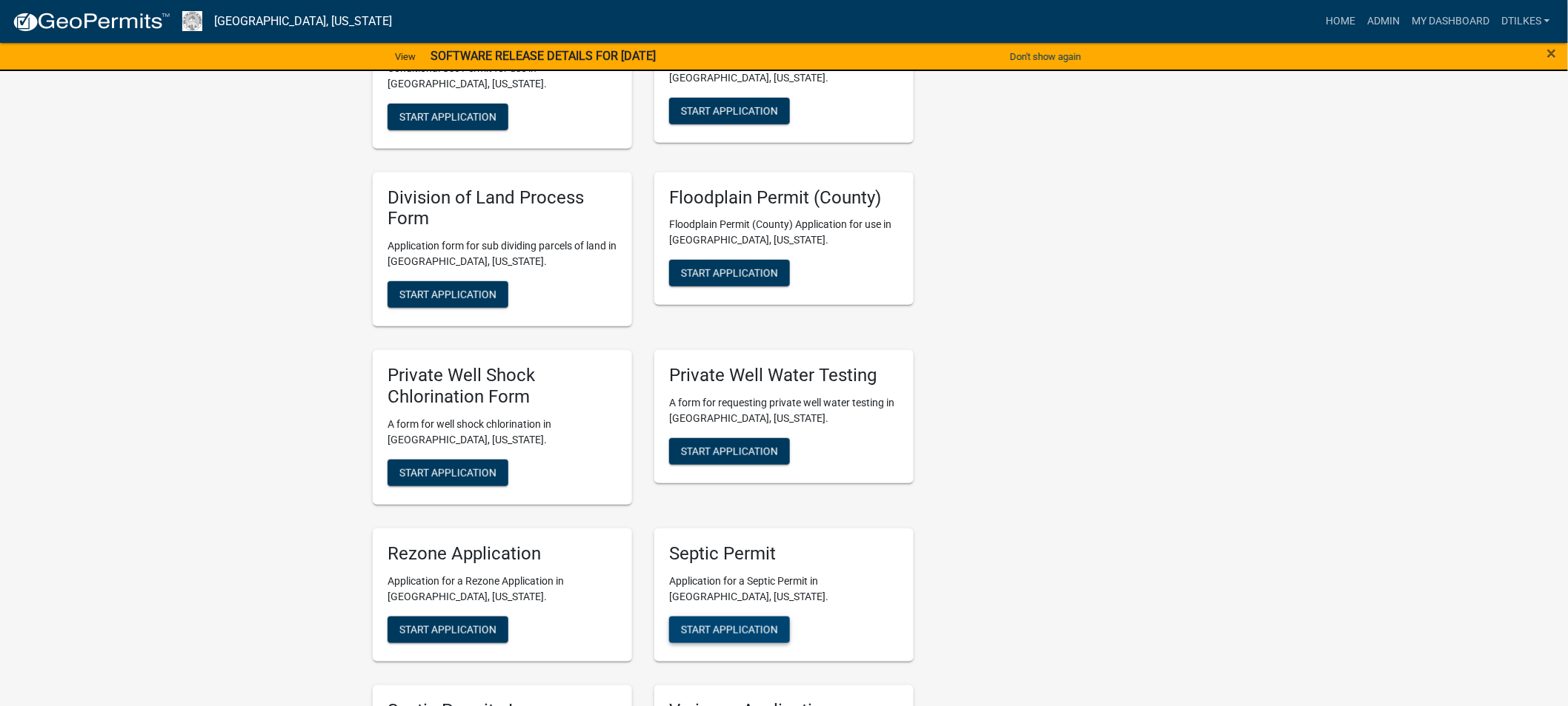
click at [729, 623] on span "Start Application" at bounding box center [729, 629] width 97 height 12
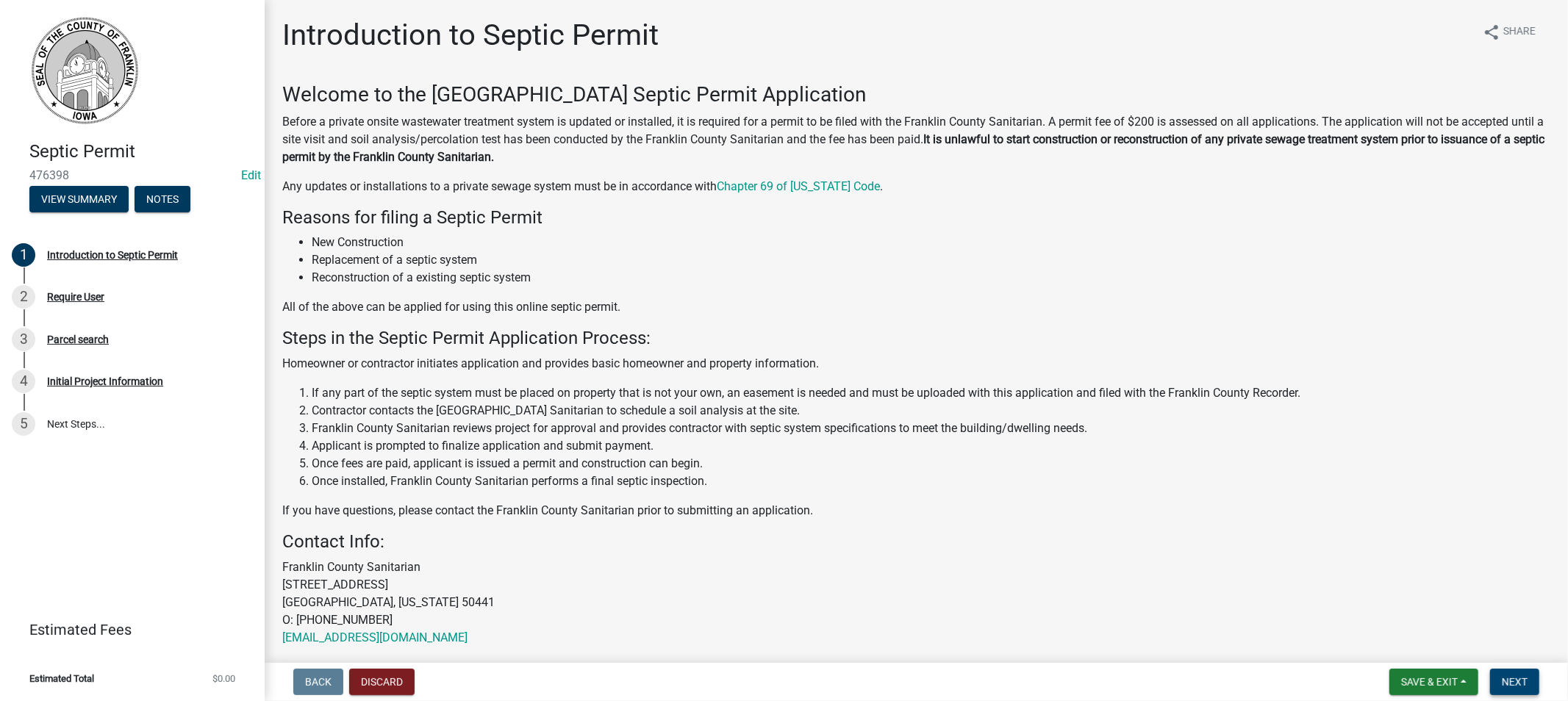
click at [1511, 681] on span "Next" at bounding box center [1515, 682] width 26 height 12
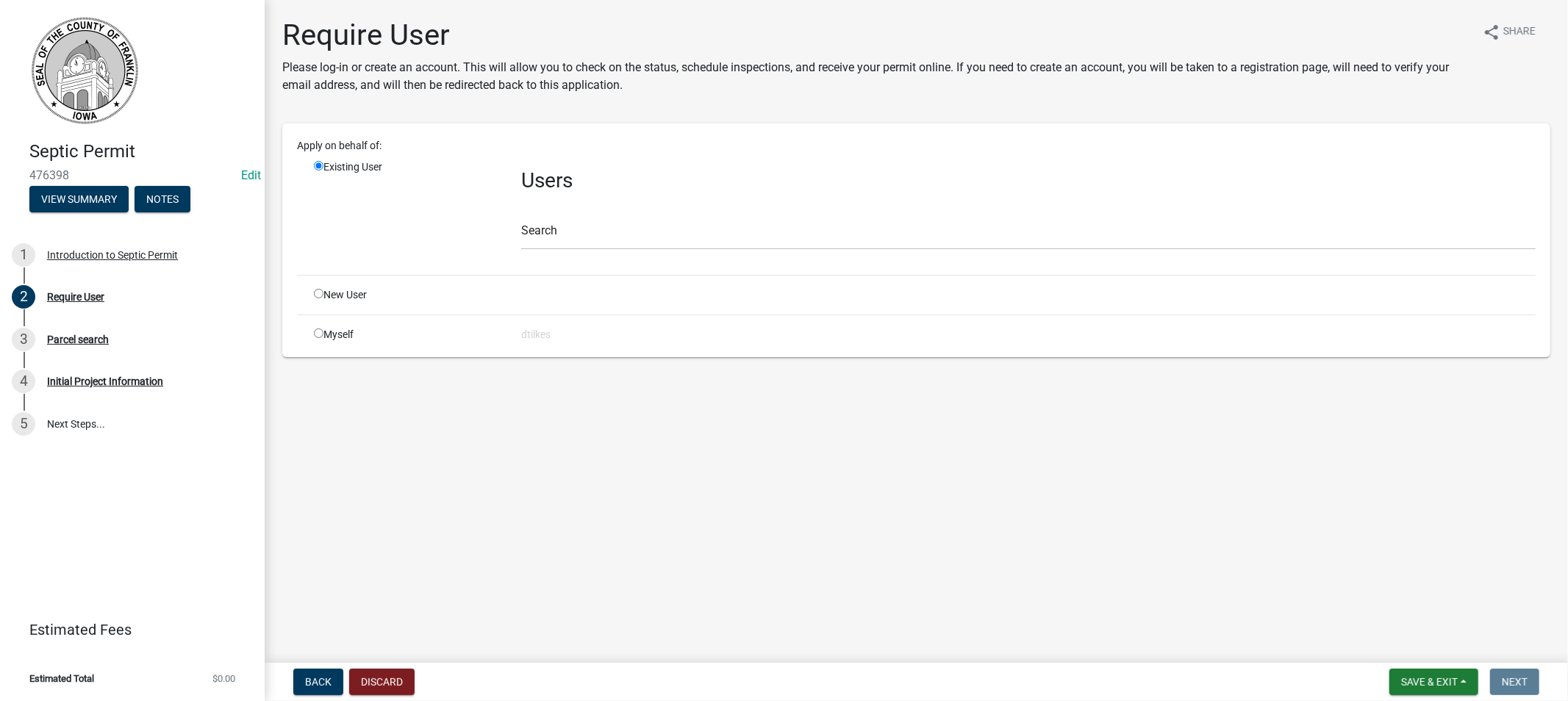
click at [319, 334] on input "radio" at bounding box center [318, 333] width 9 height 9
radio input "true"
radio input "false"
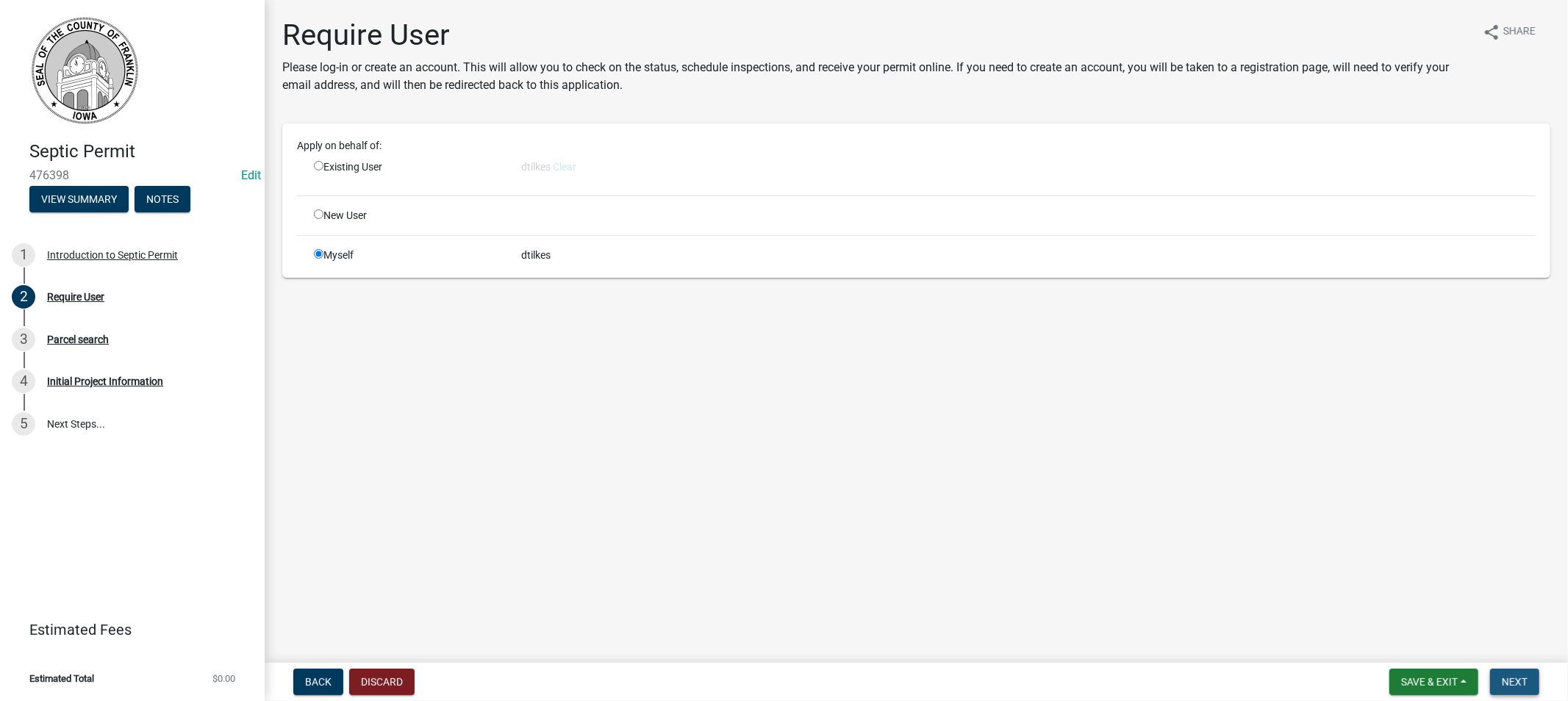
drag, startPoint x: 1519, startPoint y: 674, endPoint x: 1530, endPoint y: 678, distance: 11.7
click at [1518, 674] on button "Next" at bounding box center [1515, 682] width 50 height 27
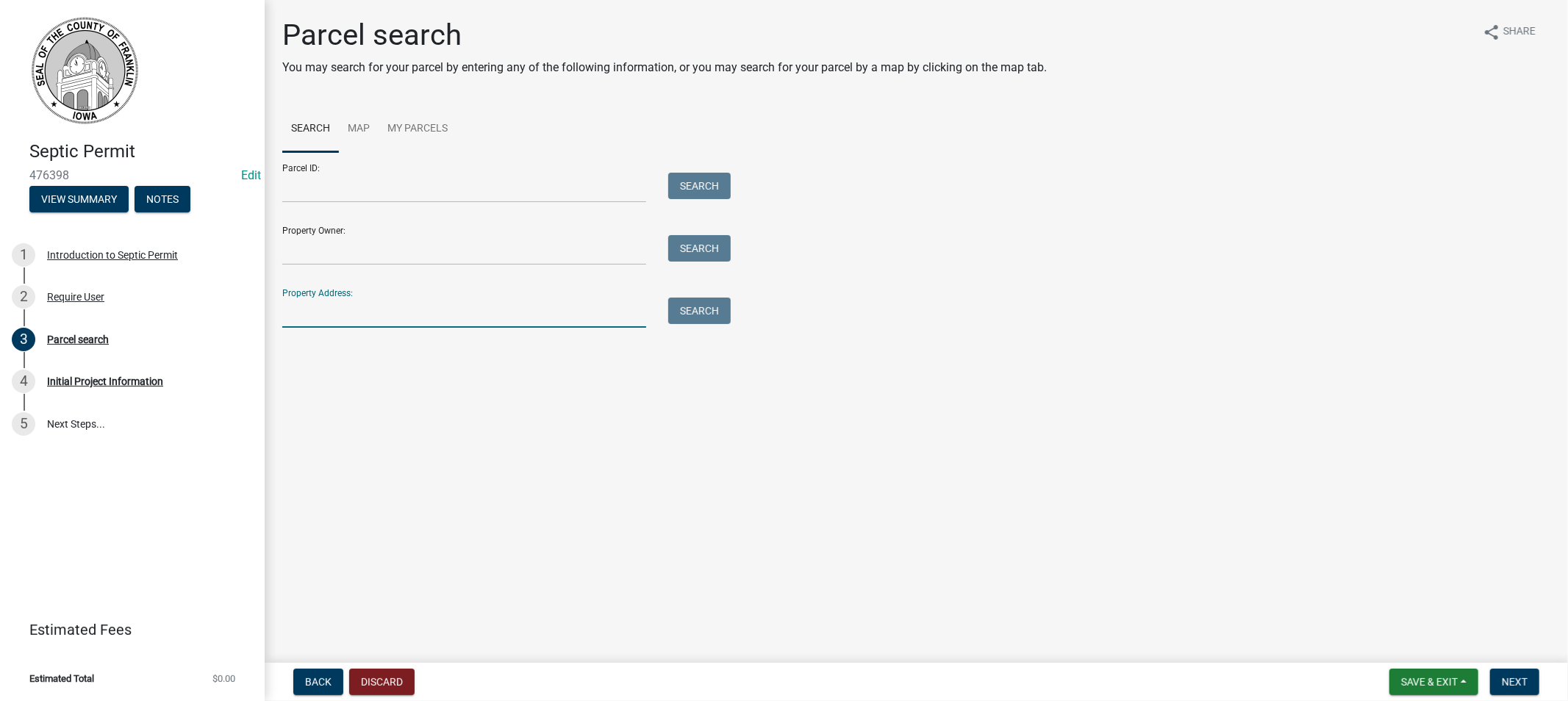
click at [321, 311] on input "Property Address:" at bounding box center [464, 312] width 364 height 30
type input "2090"
click at [704, 309] on button "Search" at bounding box center [699, 310] width 62 height 27
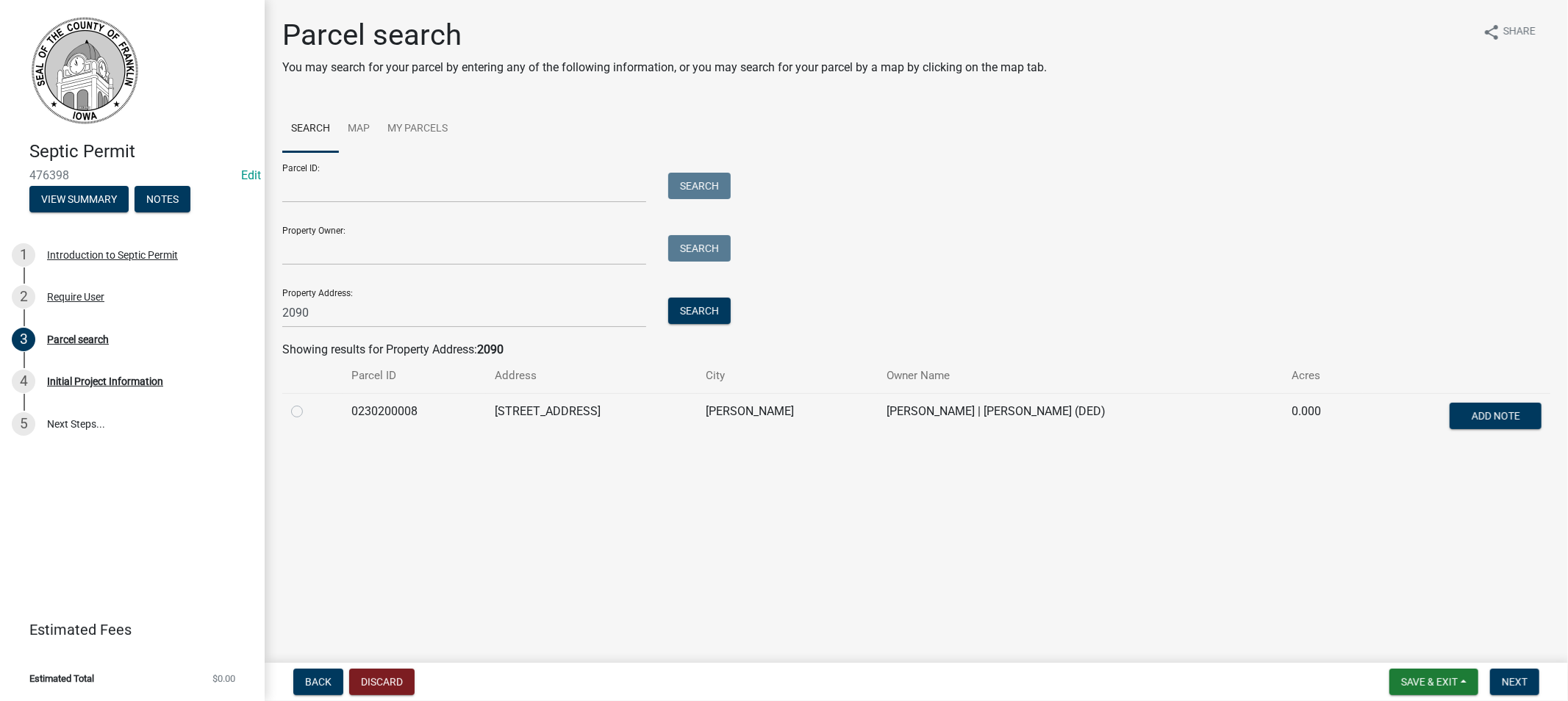
click at [309, 403] on label at bounding box center [309, 403] width 0 height 0
click at [309, 409] on input "radio" at bounding box center [313, 407] width 9 height 9
radio input "true"
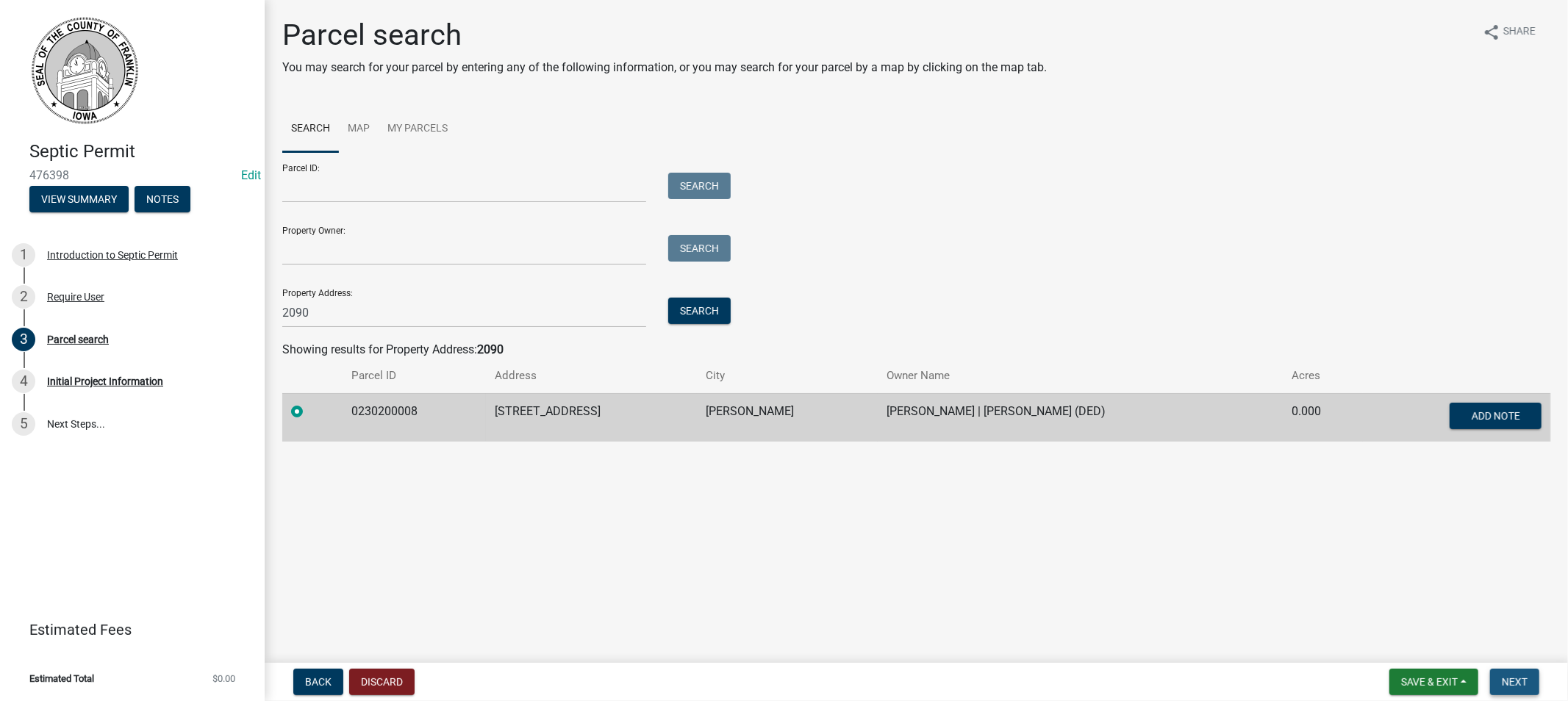
click at [1510, 680] on span "Next" at bounding box center [1515, 682] width 26 height 12
click at [1523, 686] on span "Next" at bounding box center [1515, 682] width 26 height 12
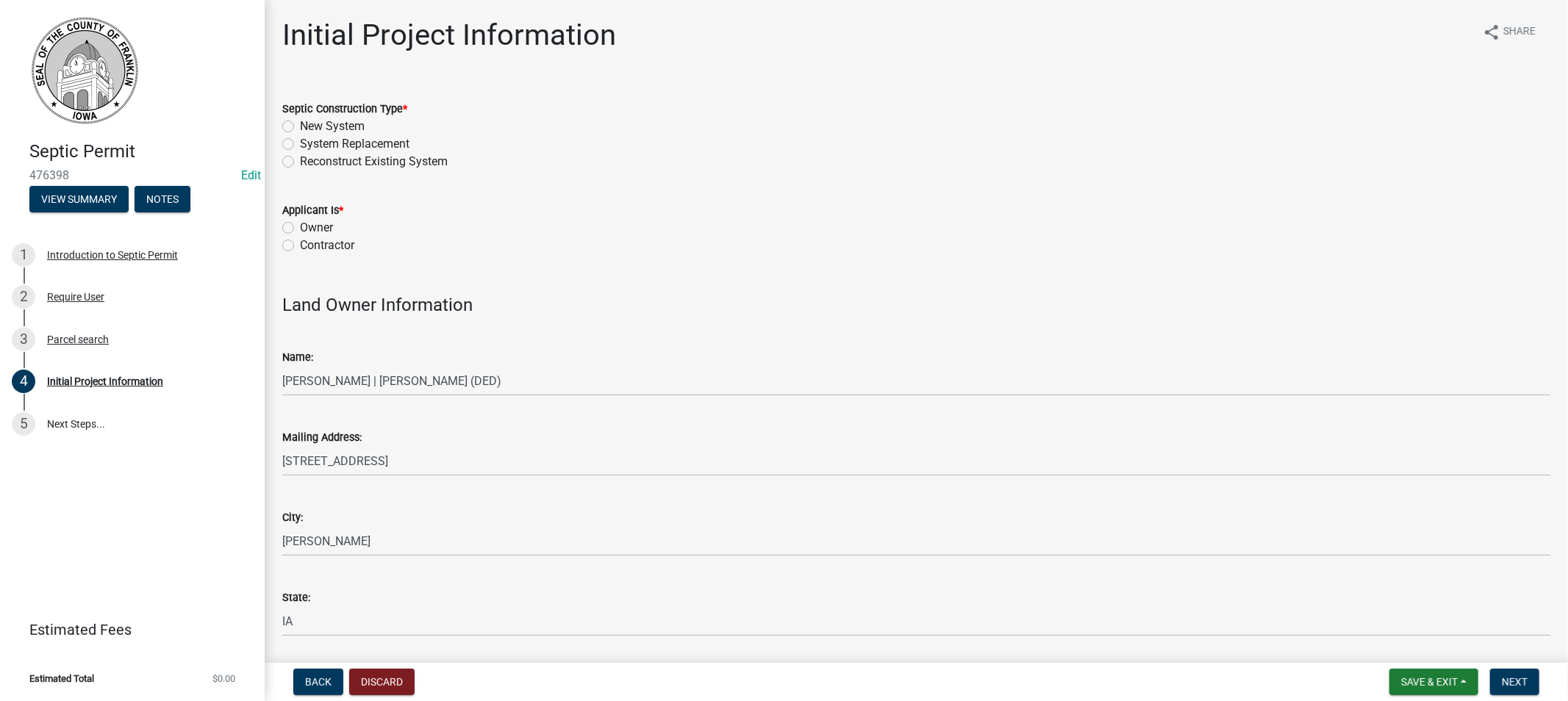
click at [300, 126] on label "New System" at bounding box center [333, 127] width 65 height 18
click at [300, 126] on input "New System" at bounding box center [304, 122] width 9 height 9
radio input "true"
click at [300, 224] on label "Owner" at bounding box center [316, 227] width 33 height 18
click at [300, 224] on input "Owner" at bounding box center [304, 223] width 9 height 9
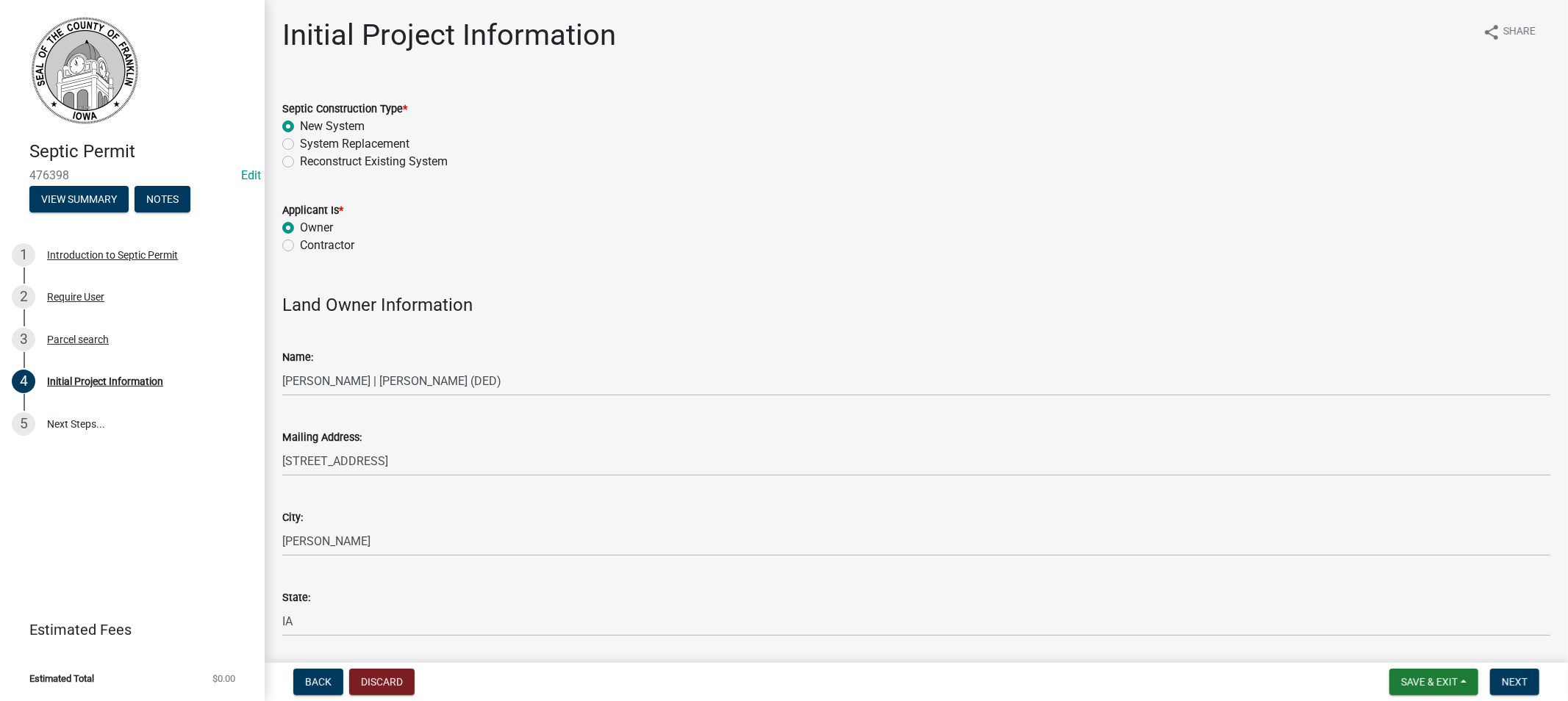
radio input "true"
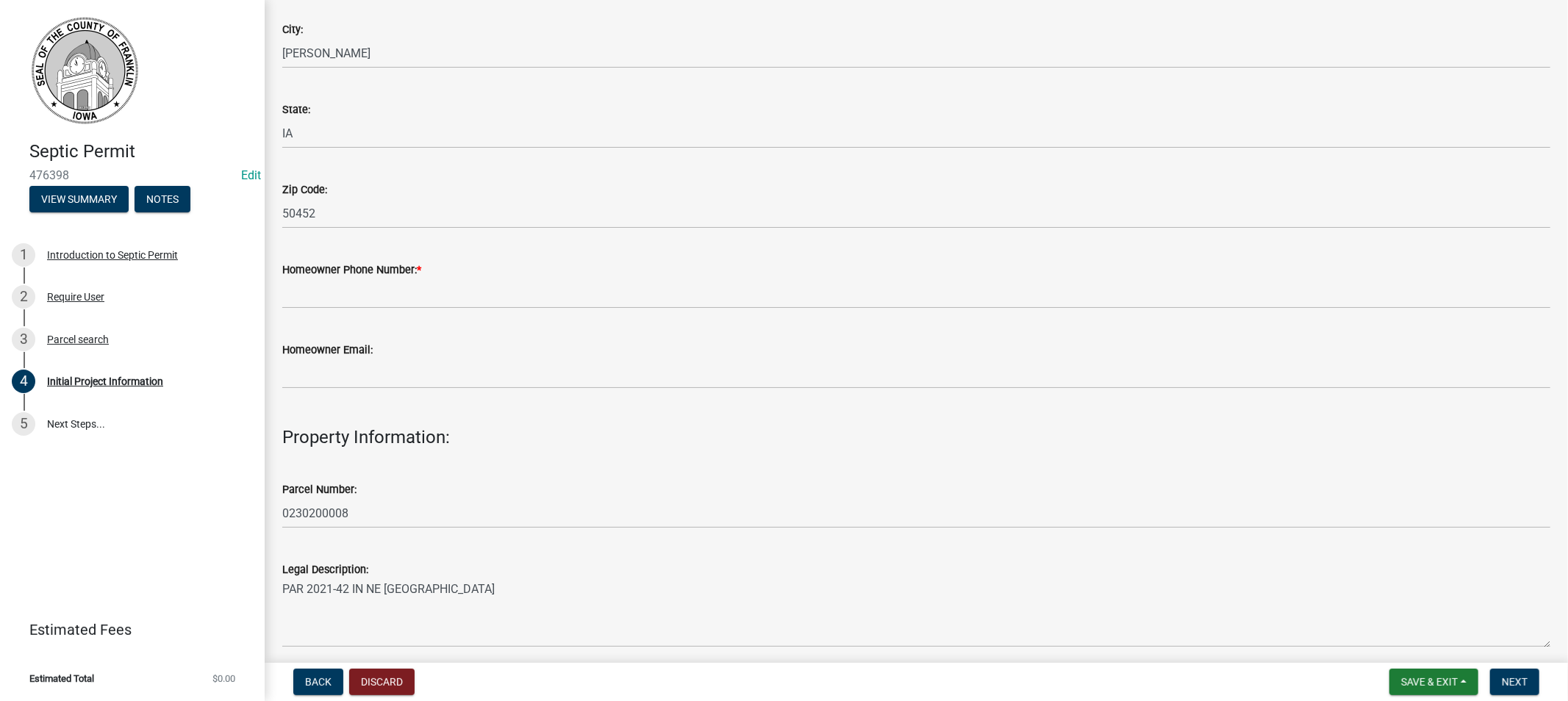
scroll to position [490, 0]
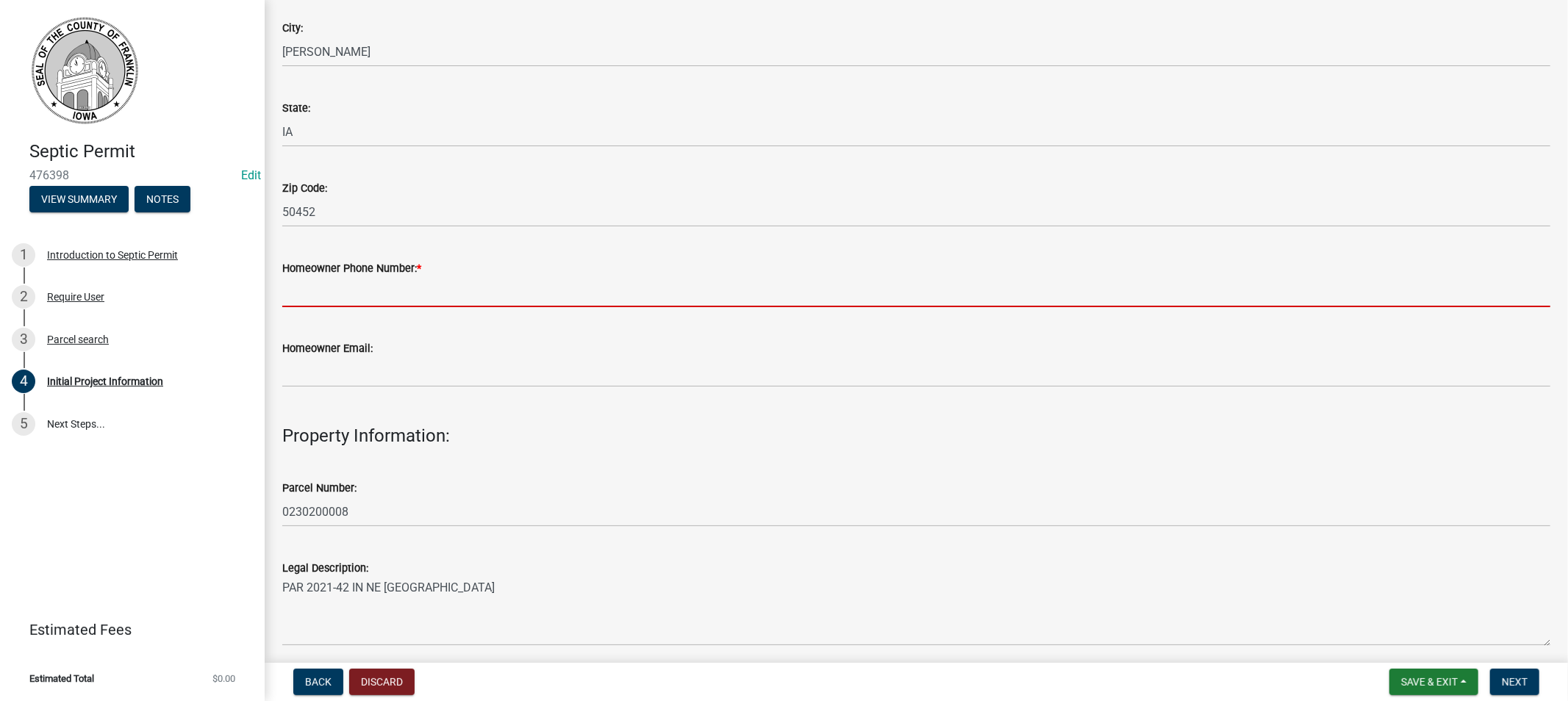
click at [327, 283] on input "Homeowner Phone Number: *" at bounding box center [916, 292] width 1268 height 30
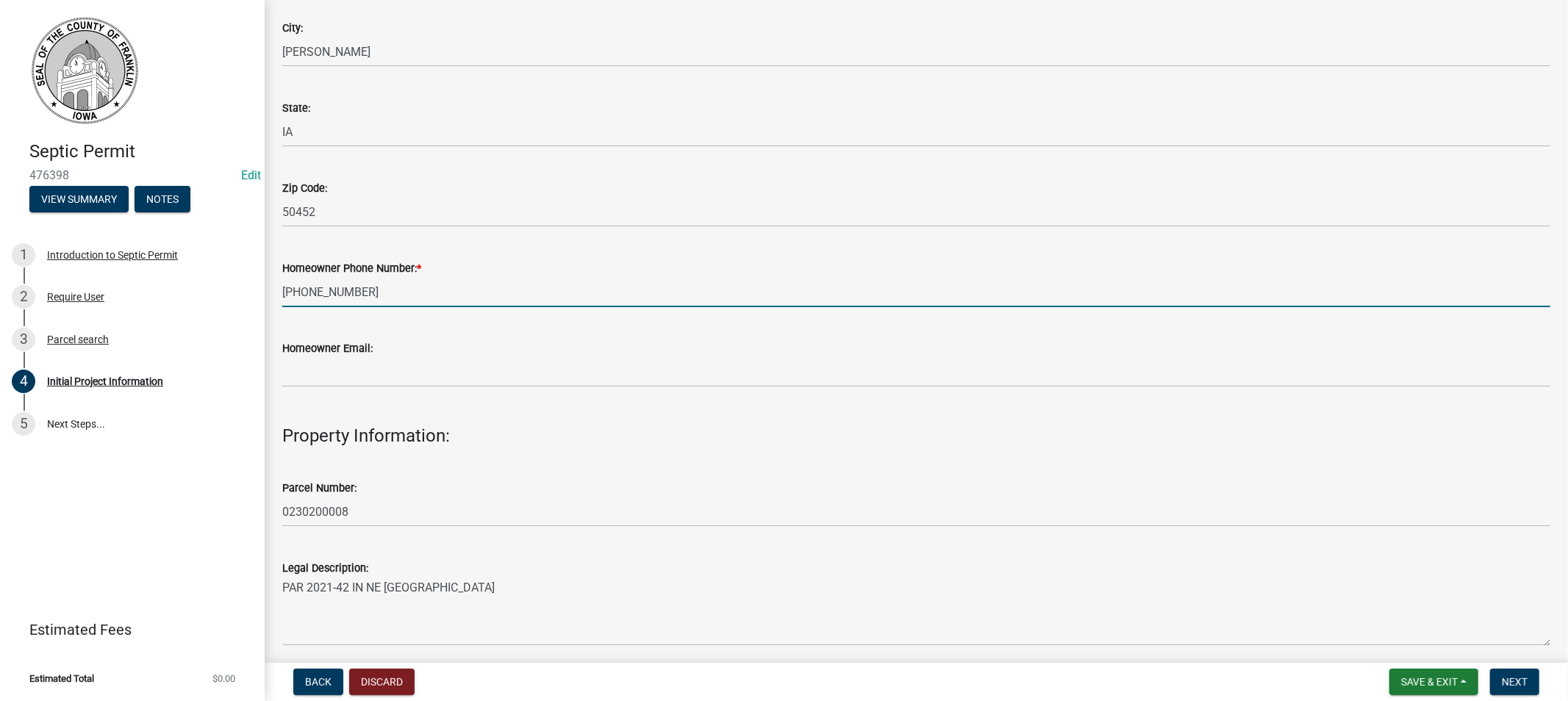
type input "[PHONE_NUMBER]"
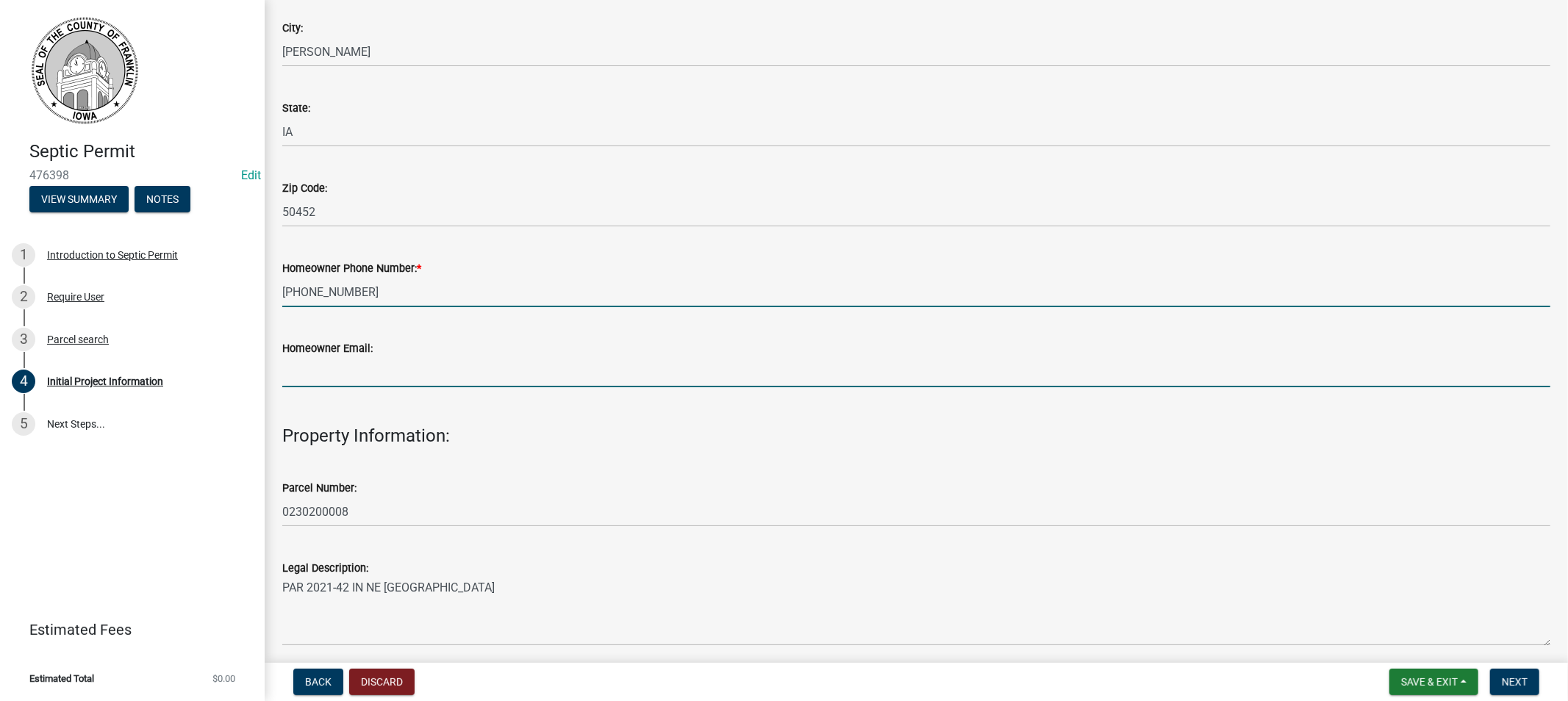
click at [355, 373] on input "Homeowner Email:" at bounding box center [916, 372] width 1268 height 30
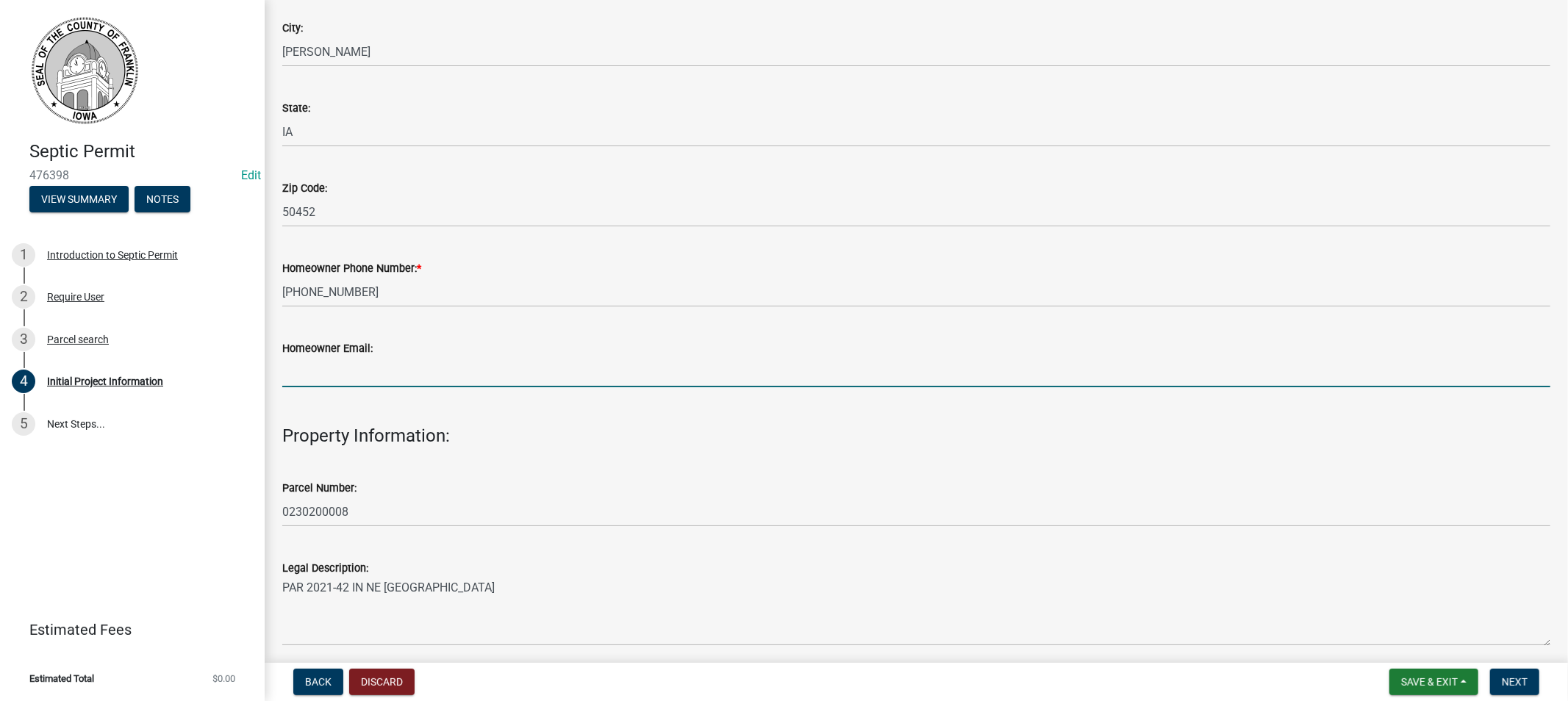
paste input "[EMAIL_ADDRESS][DOMAIN_NAME]"
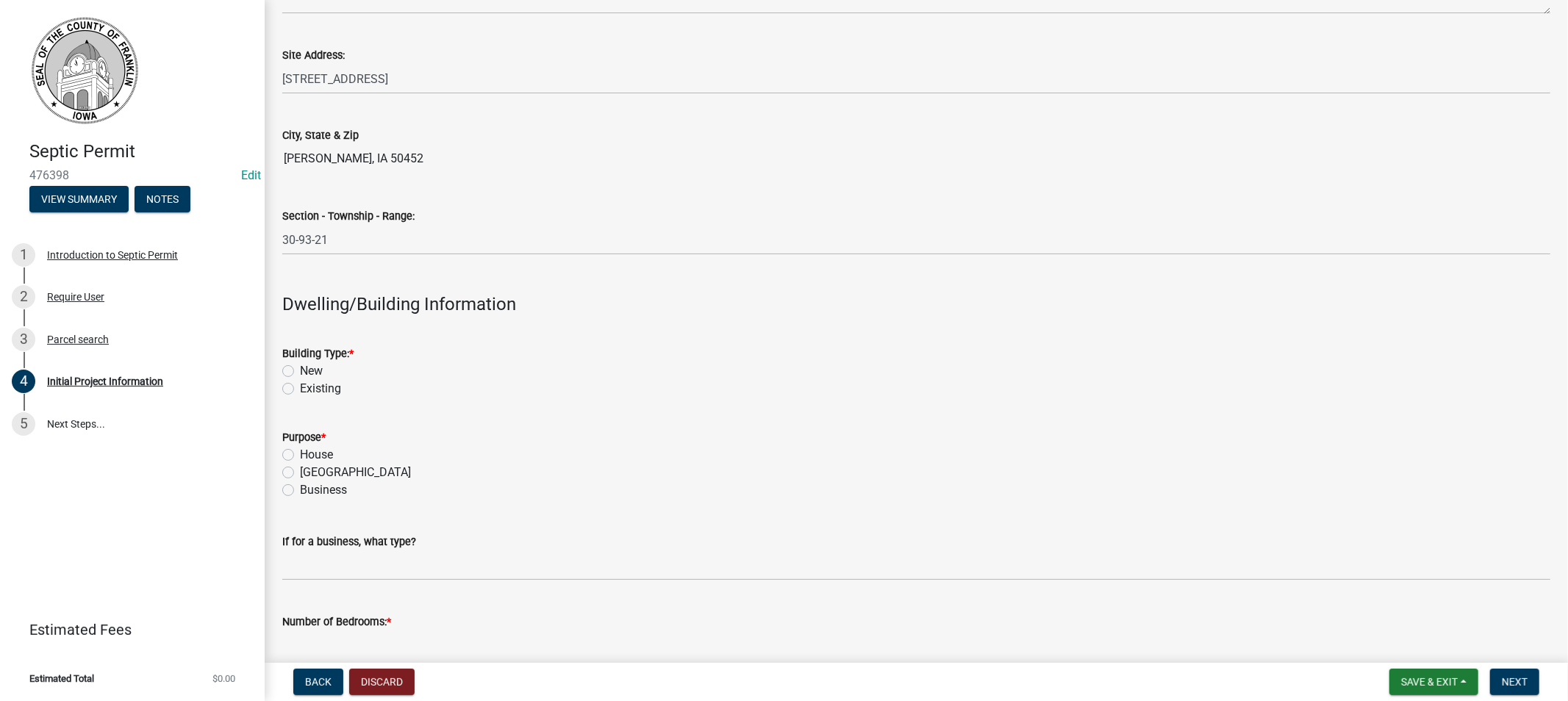
scroll to position [1143, 0]
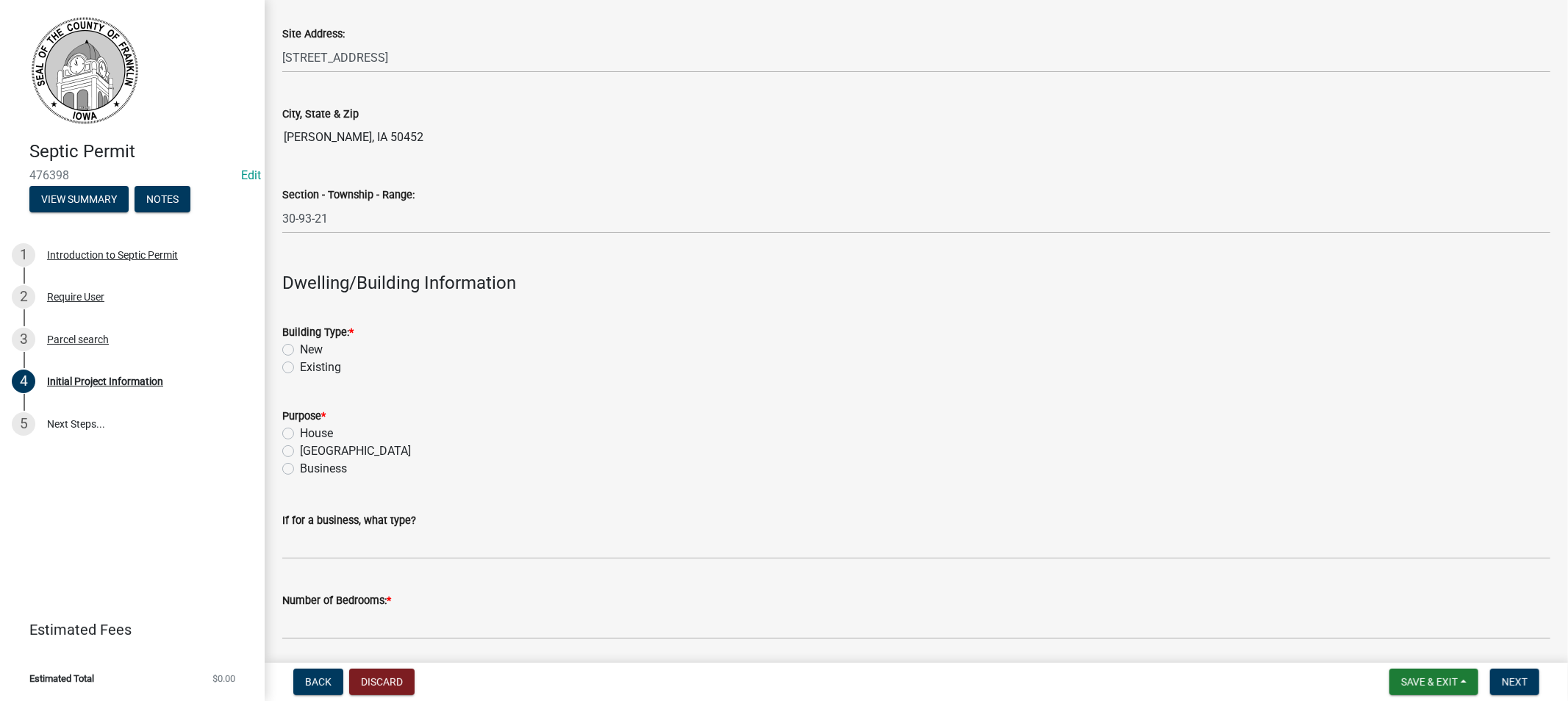
type input "[EMAIL_ADDRESS][DOMAIN_NAME]"
click at [300, 365] on label "Existing" at bounding box center [321, 368] width 41 height 18
click at [300, 365] on input "Existing" at bounding box center [304, 363] width 9 height 9
radio input "true"
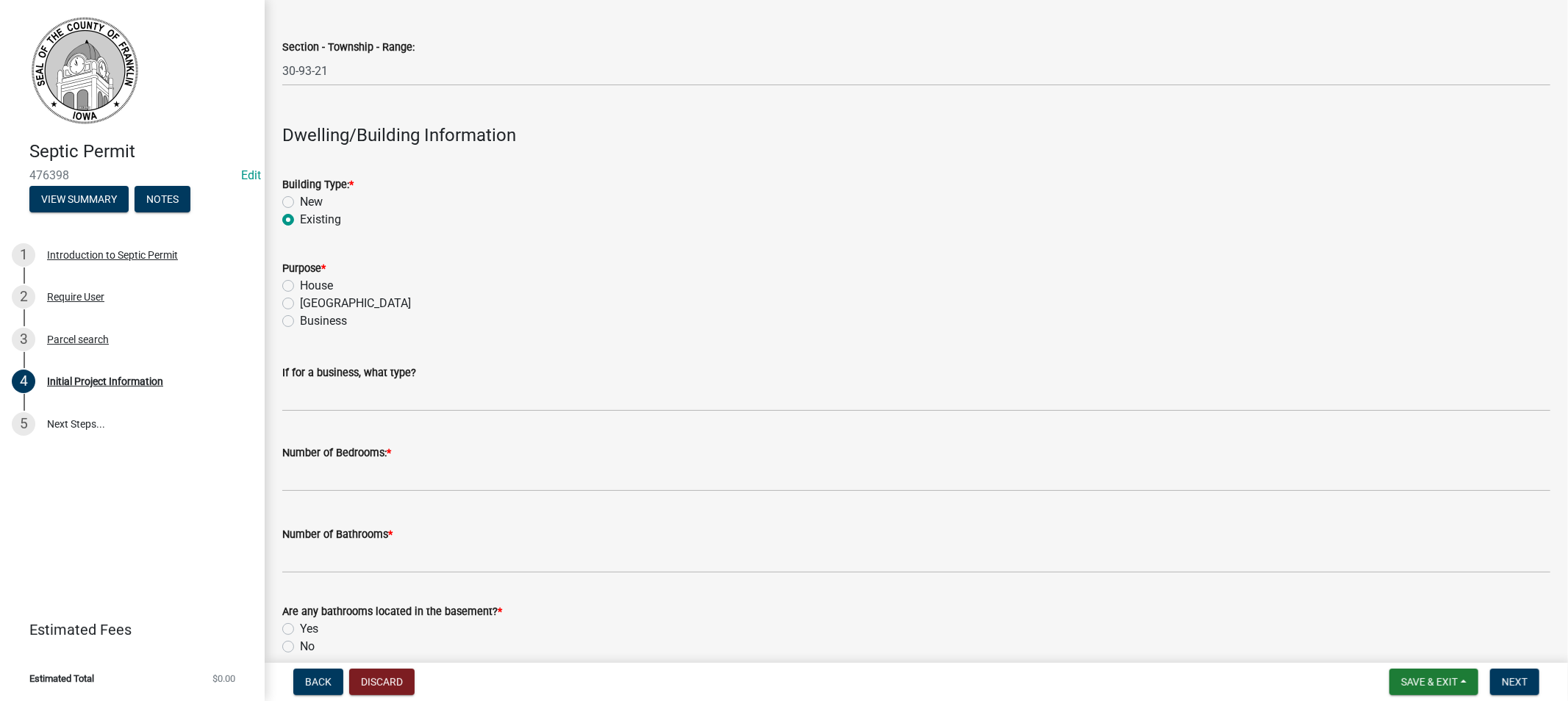
scroll to position [1306, 0]
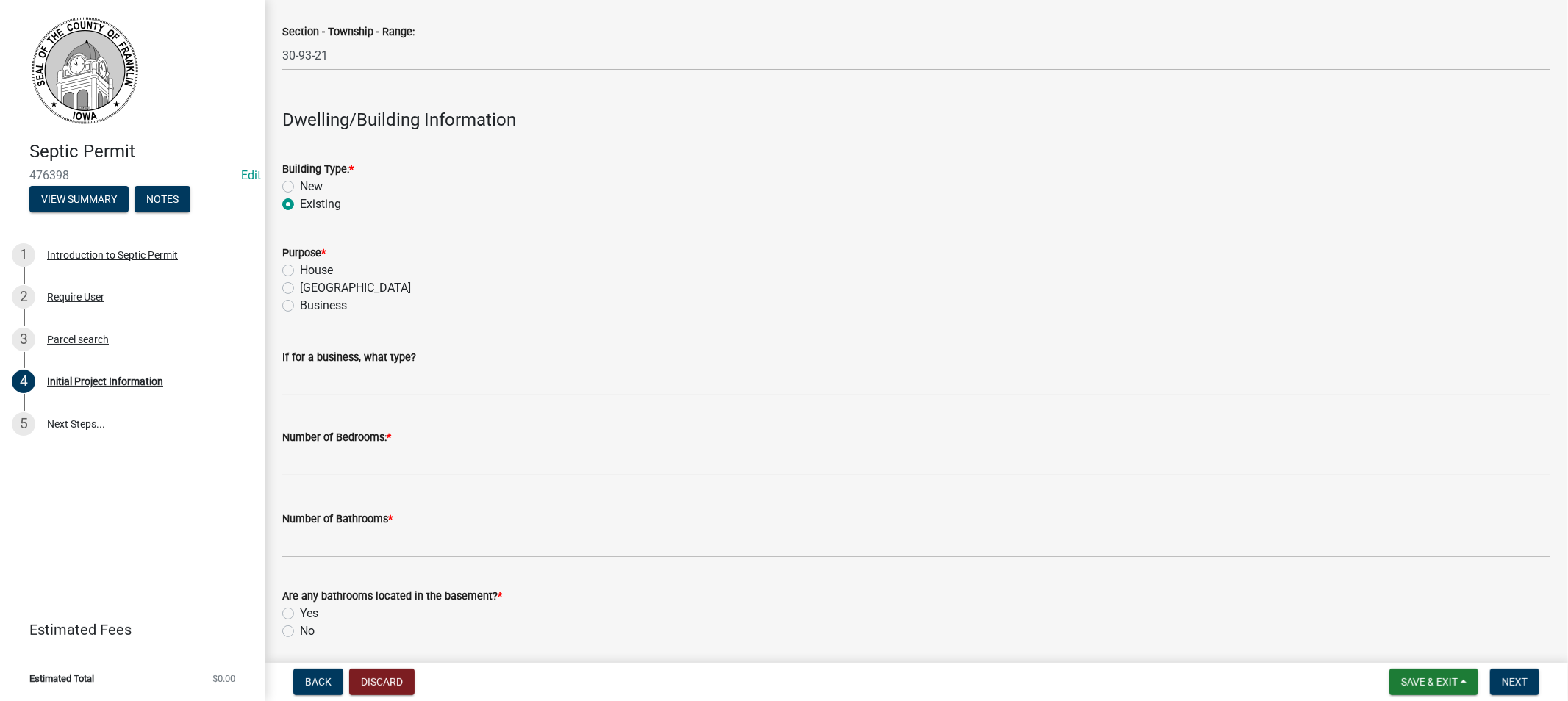
click at [300, 287] on label "[GEOGRAPHIC_DATA]" at bounding box center [356, 288] width 111 height 18
click at [300, 287] on input "[GEOGRAPHIC_DATA]" at bounding box center [304, 284] width 9 height 9
radio input "true"
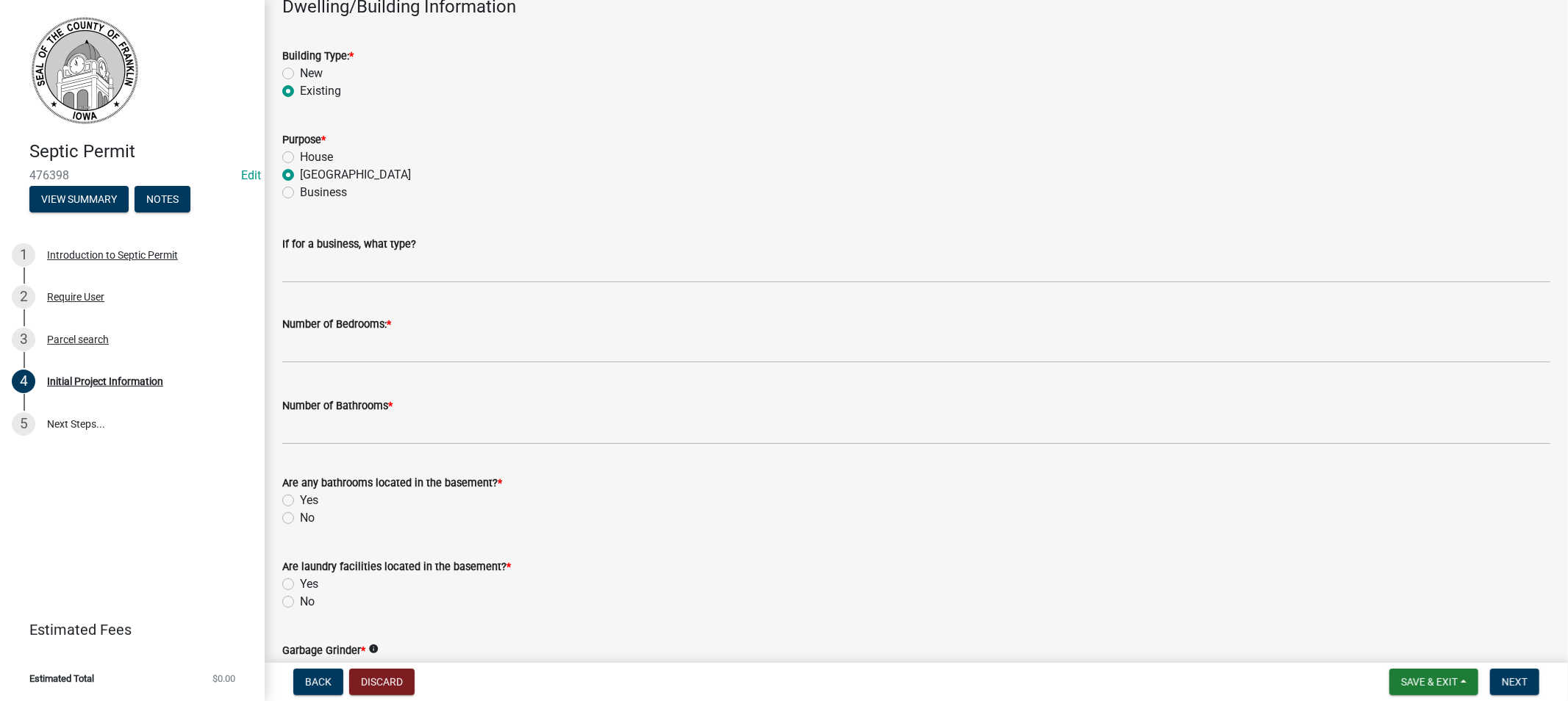
scroll to position [1470, 0]
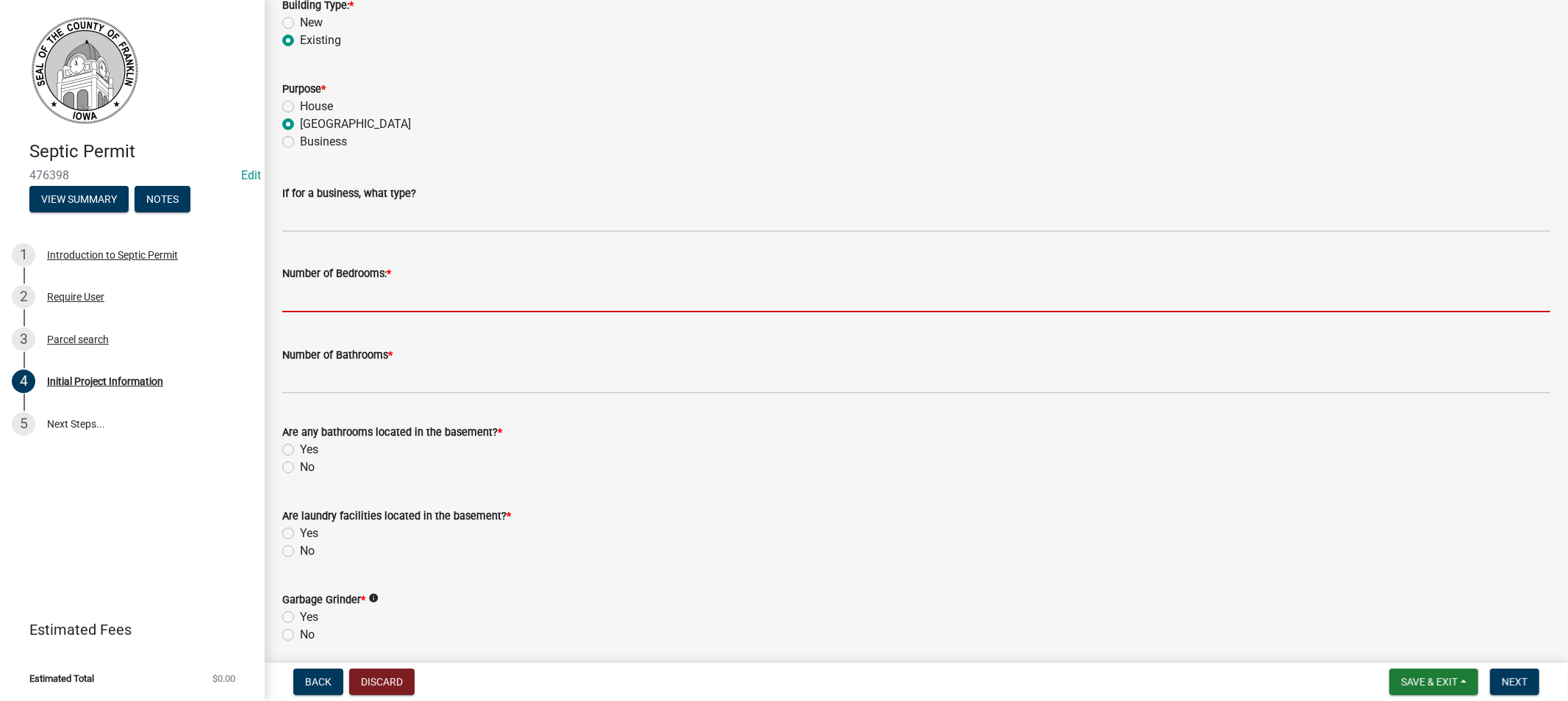
click at [372, 300] on input "text" at bounding box center [916, 297] width 1268 height 30
type input "0"
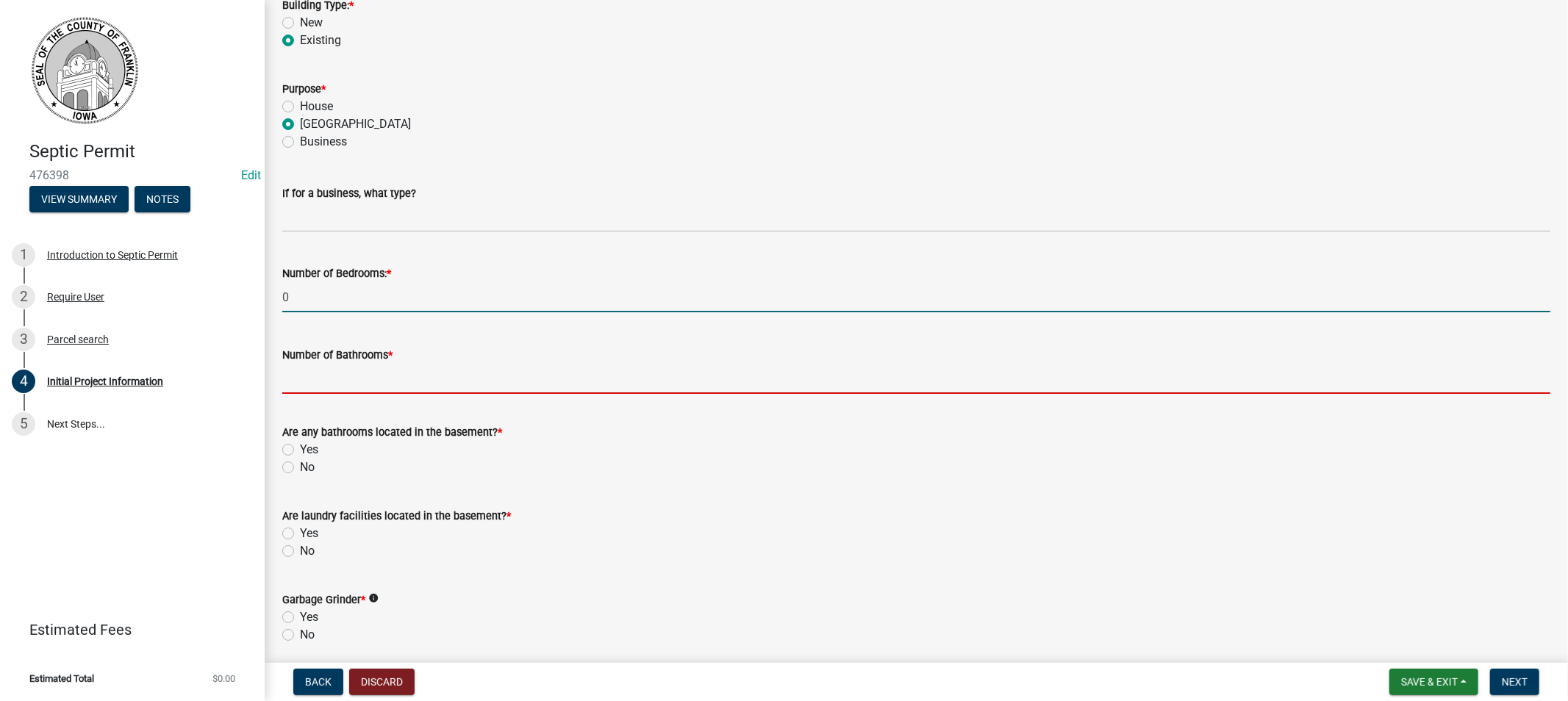
click at [339, 379] on input "Number of Bathrooms *" at bounding box center [916, 379] width 1268 height 30
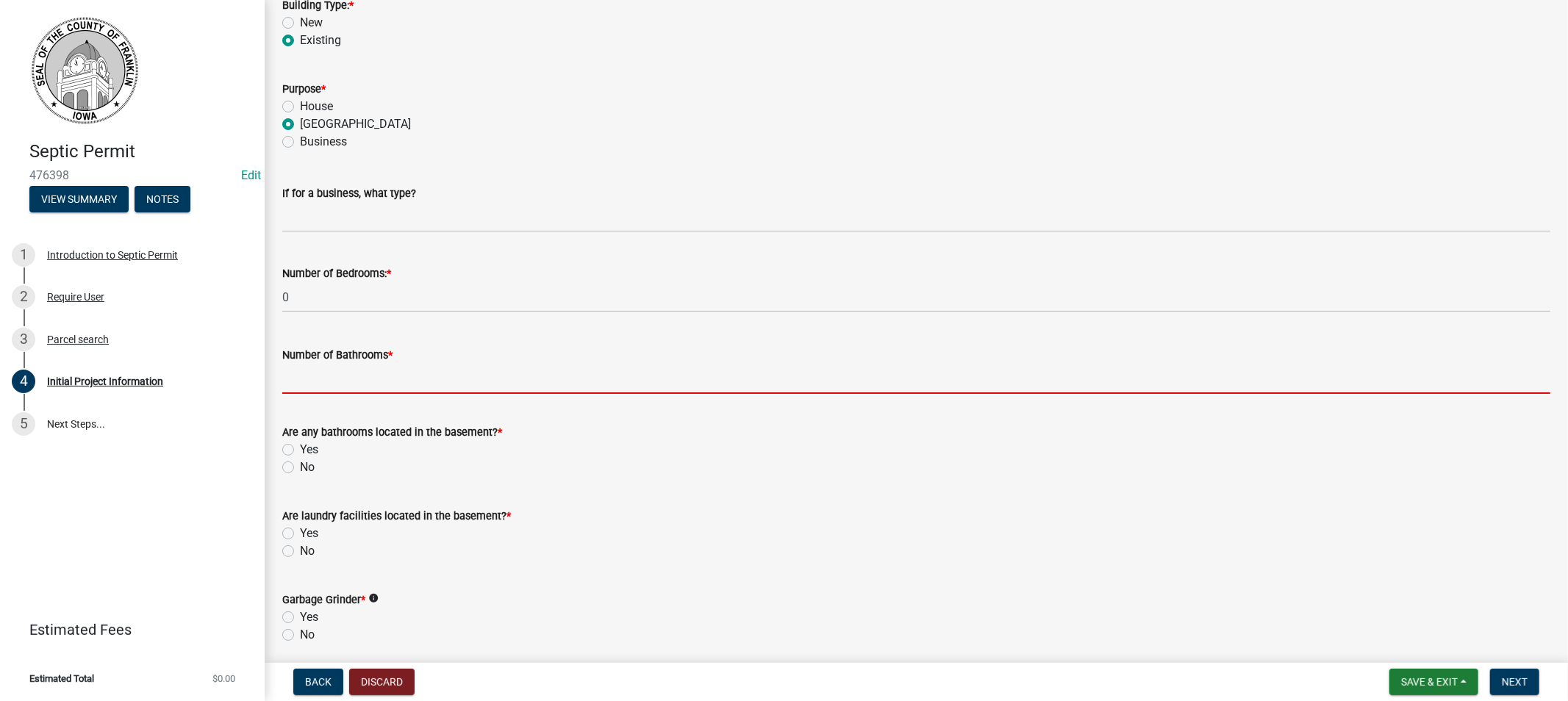
type input "1"
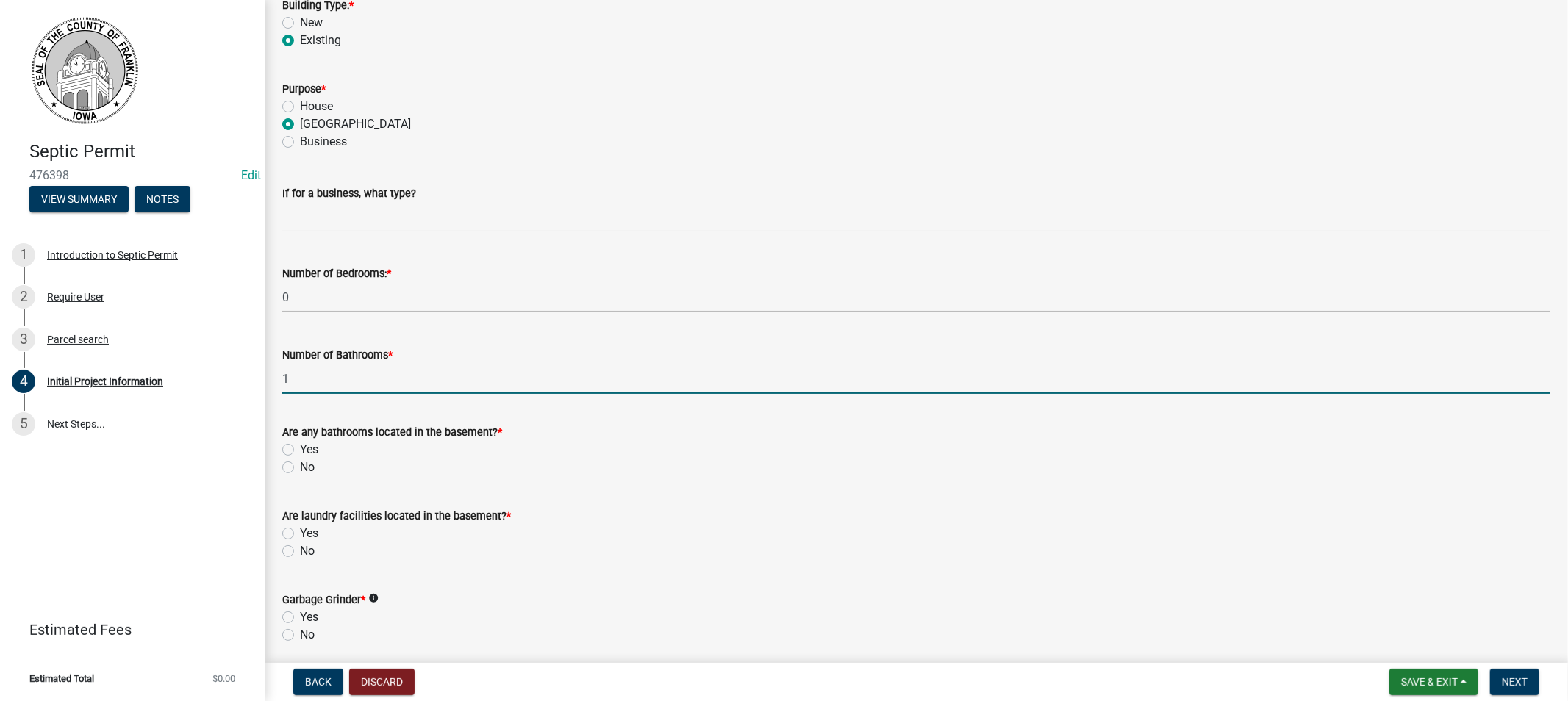
click at [300, 466] on label "No" at bounding box center [307, 468] width 15 height 18
click at [300, 466] on input "No" at bounding box center [304, 463] width 9 height 9
radio input "true"
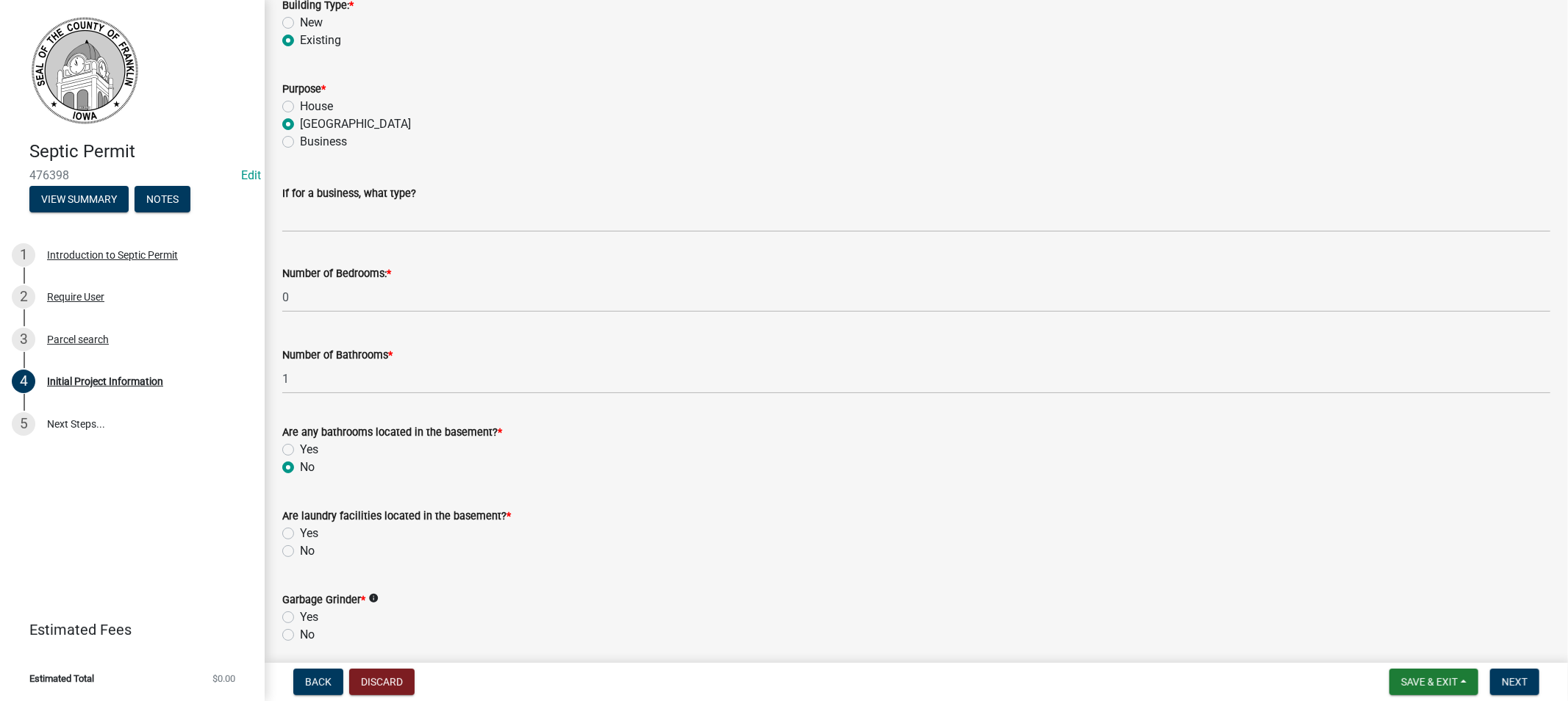
click at [300, 552] on label "No" at bounding box center [307, 551] width 15 height 18
click at [300, 552] on input "No" at bounding box center [304, 547] width 9 height 9
radio input "true"
click at [300, 639] on label "No" at bounding box center [307, 635] width 15 height 18
click at [300, 636] on input "No" at bounding box center [304, 631] width 9 height 9
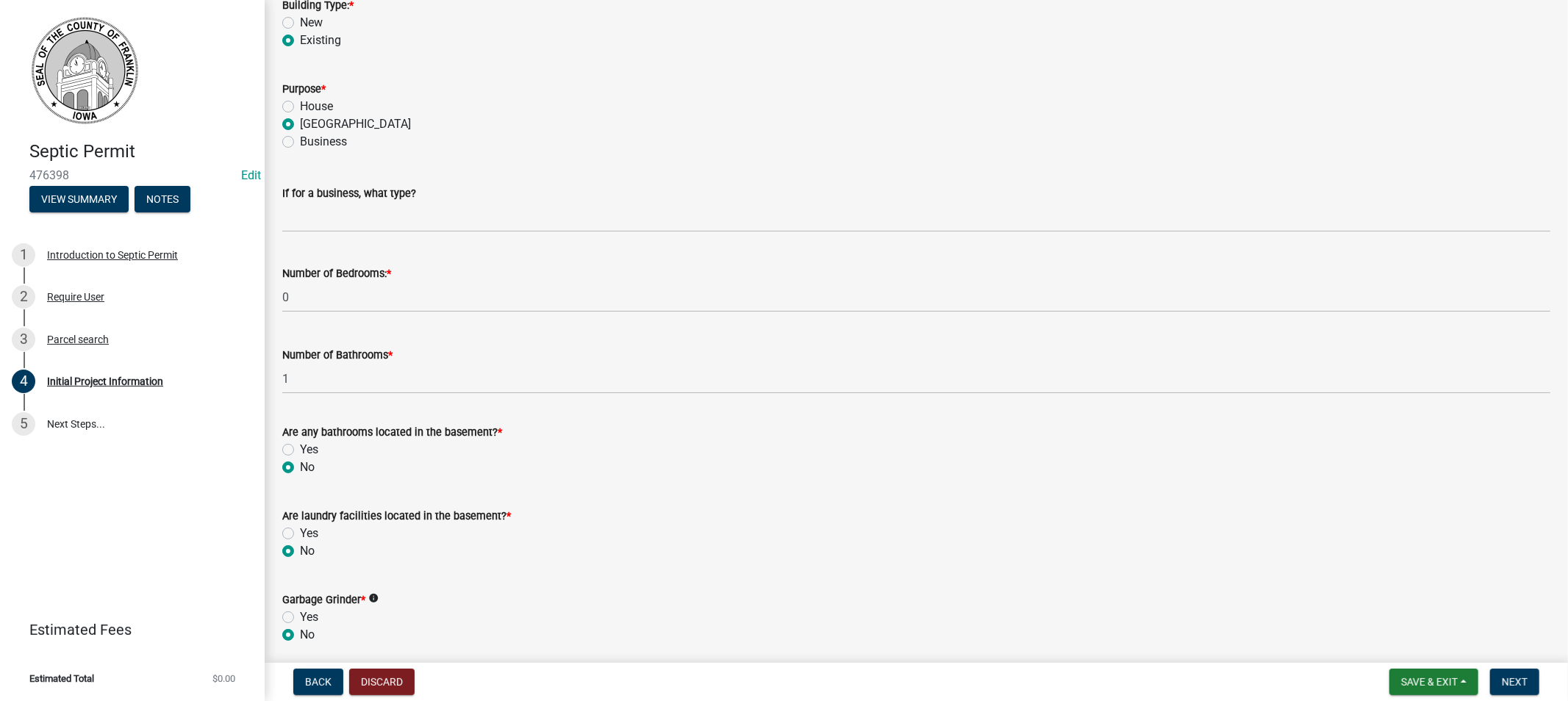
radio input "true"
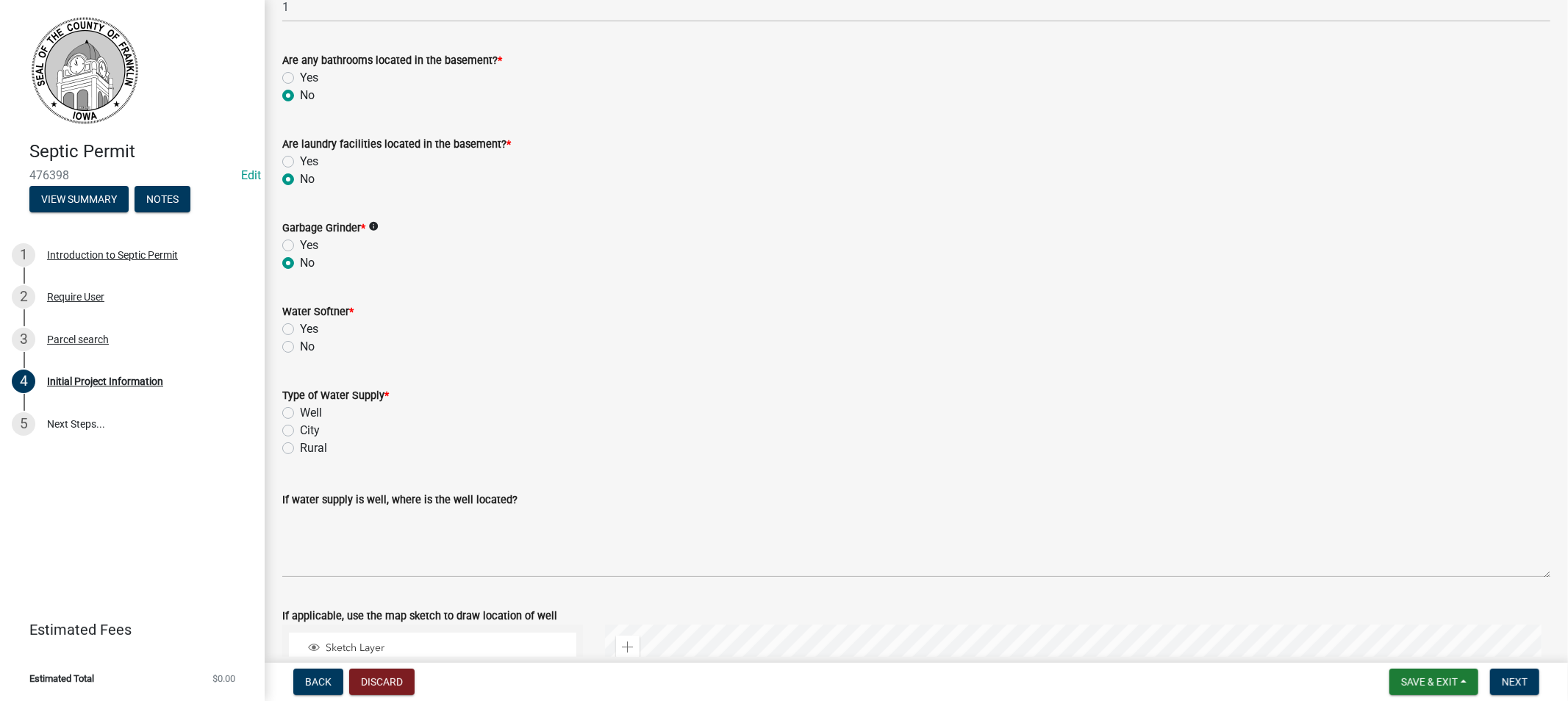
scroll to position [1878, 0]
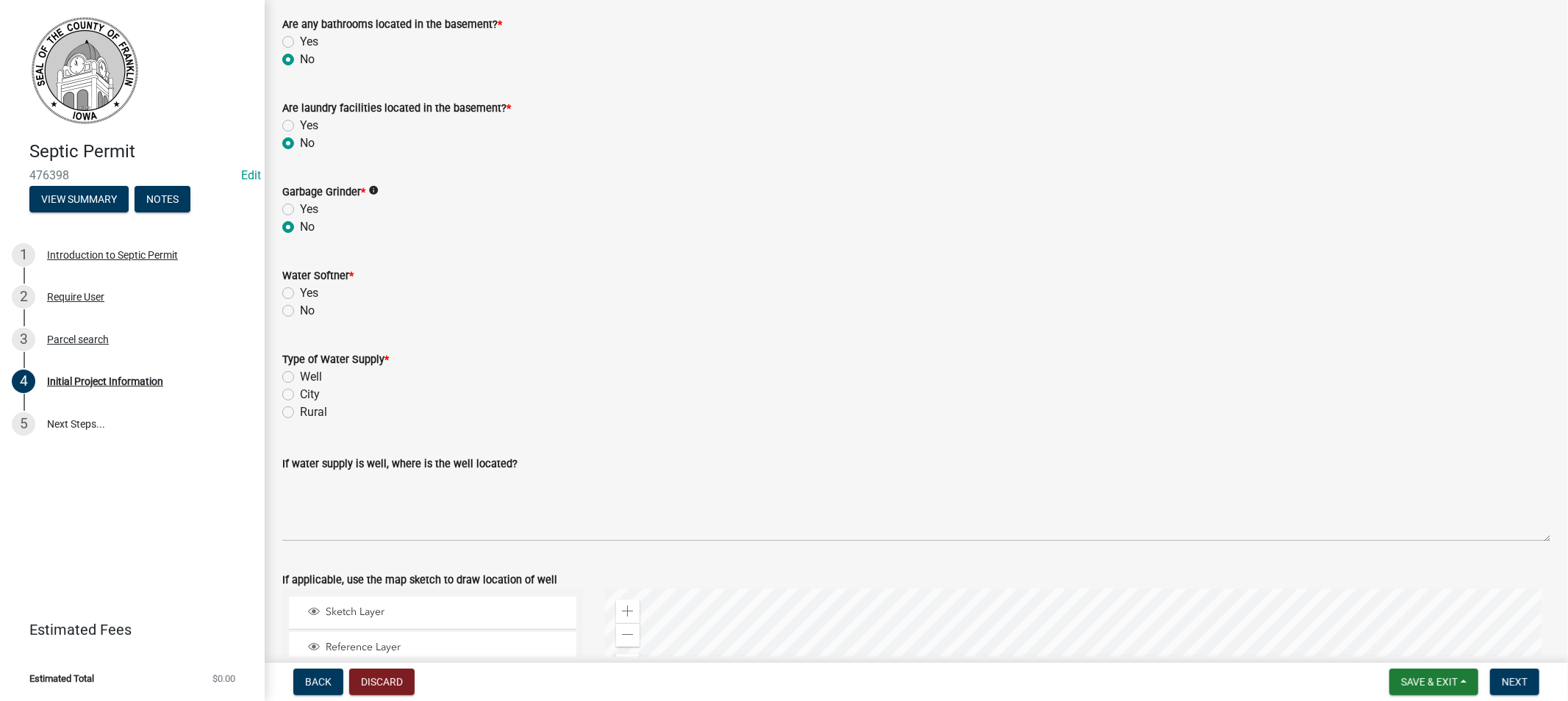
click at [300, 306] on label "No" at bounding box center [307, 310] width 15 height 18
click at [300, 306] on input "No" at bounding box center [304, 306] width 9 height 9
radio input "true"
click at [300, 373] on label "Well" at bounding box center [311, 377] width 22 height 18
click at [300, 373] on input "Well" at bounding box center [304, 373] width 9 height 9
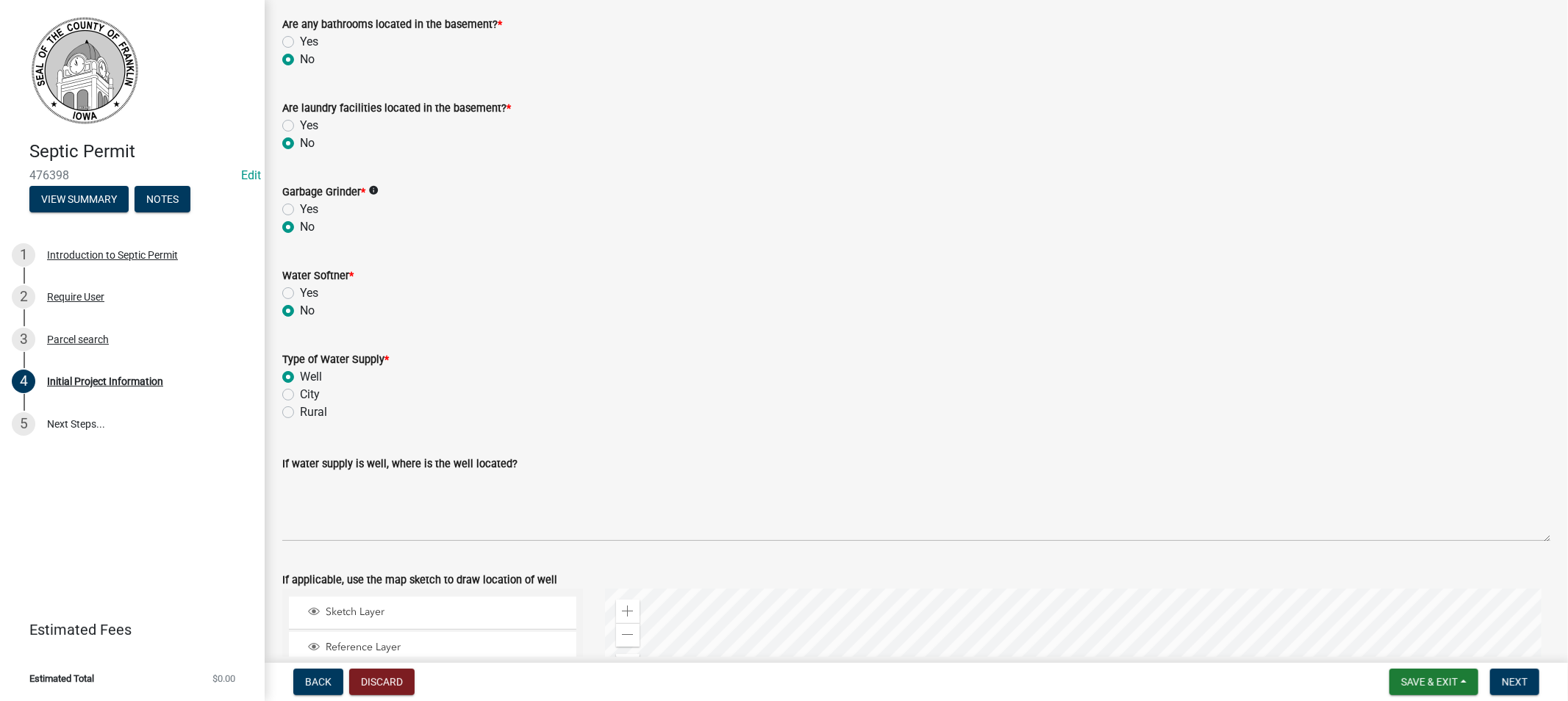
radio input "true"
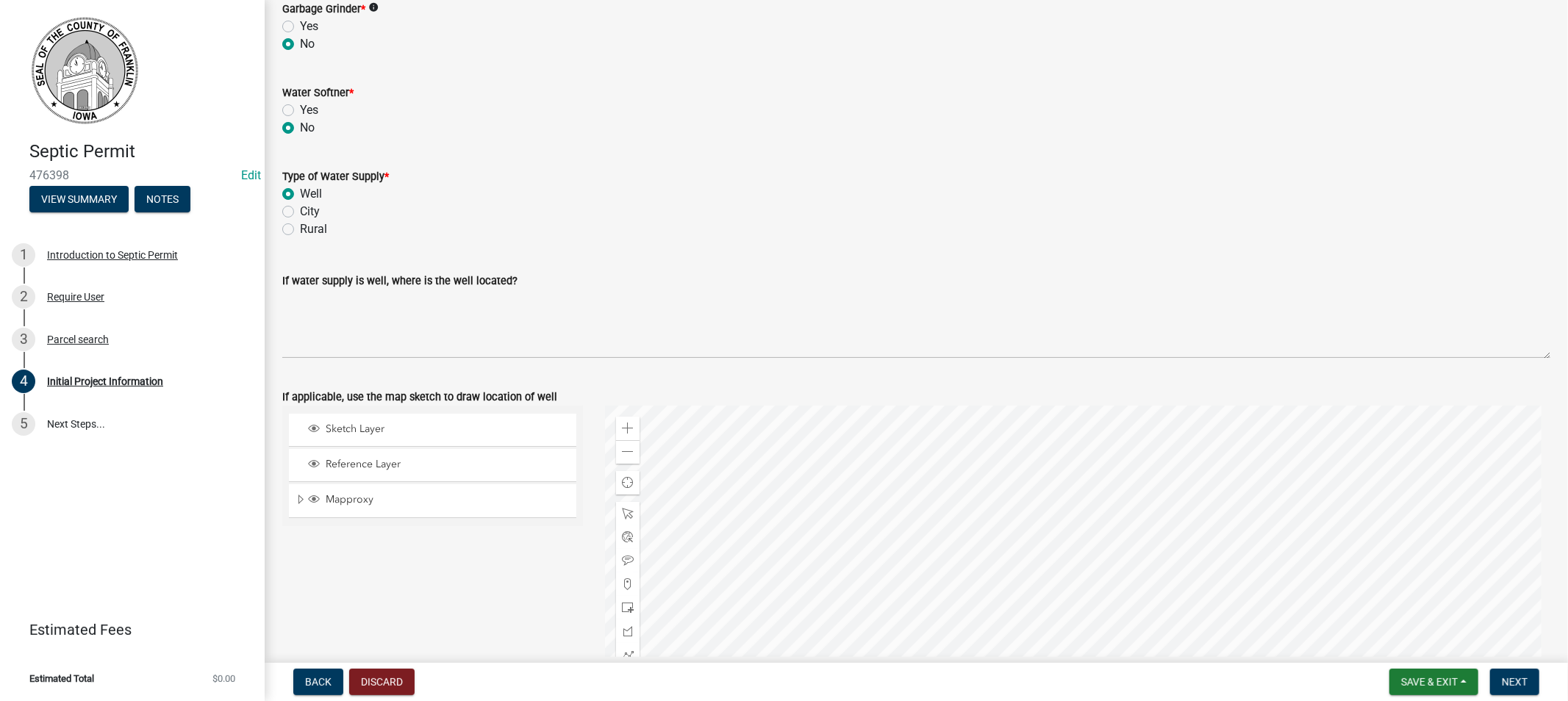
scroll to position [2124, 0]
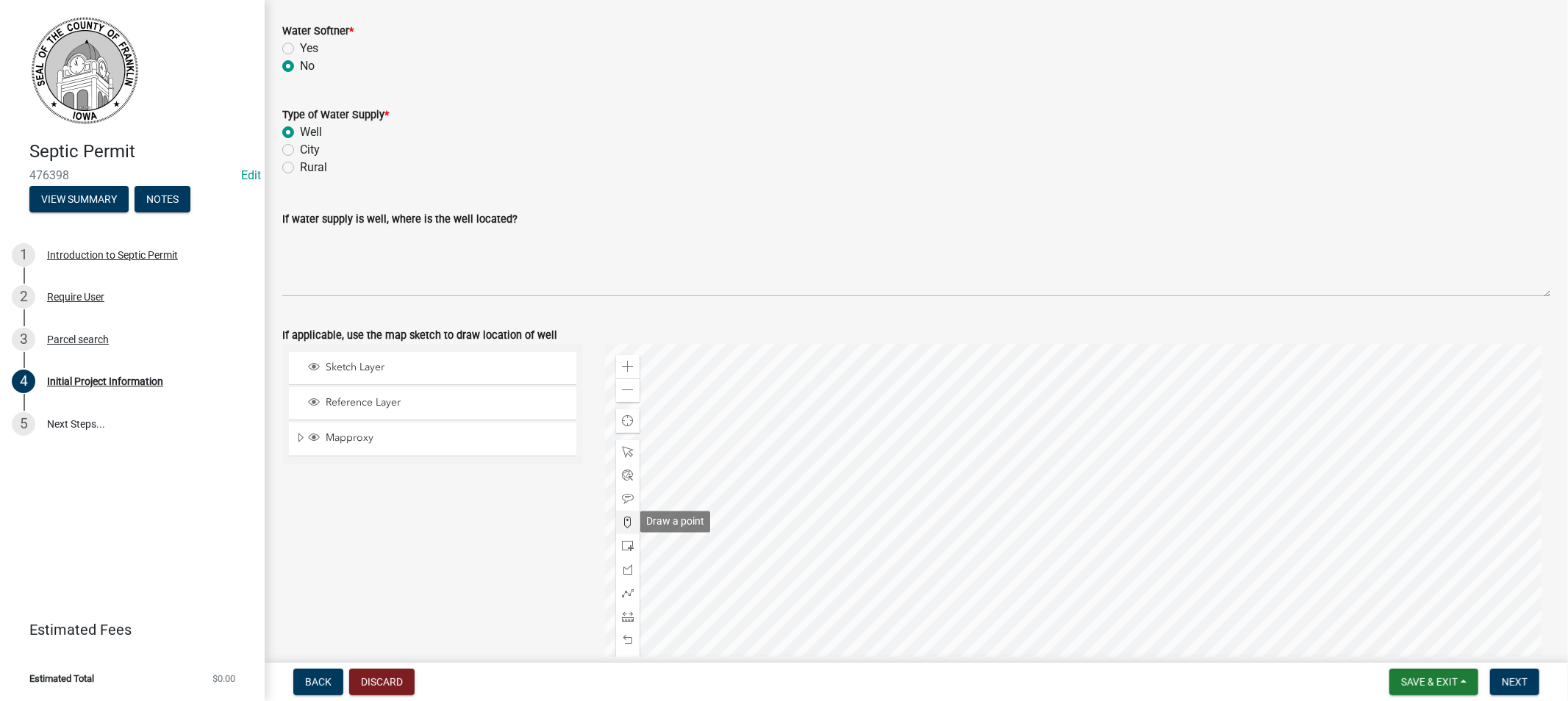
click at [628, 517] on span at bounding box center [628, 523] width 12 height 12
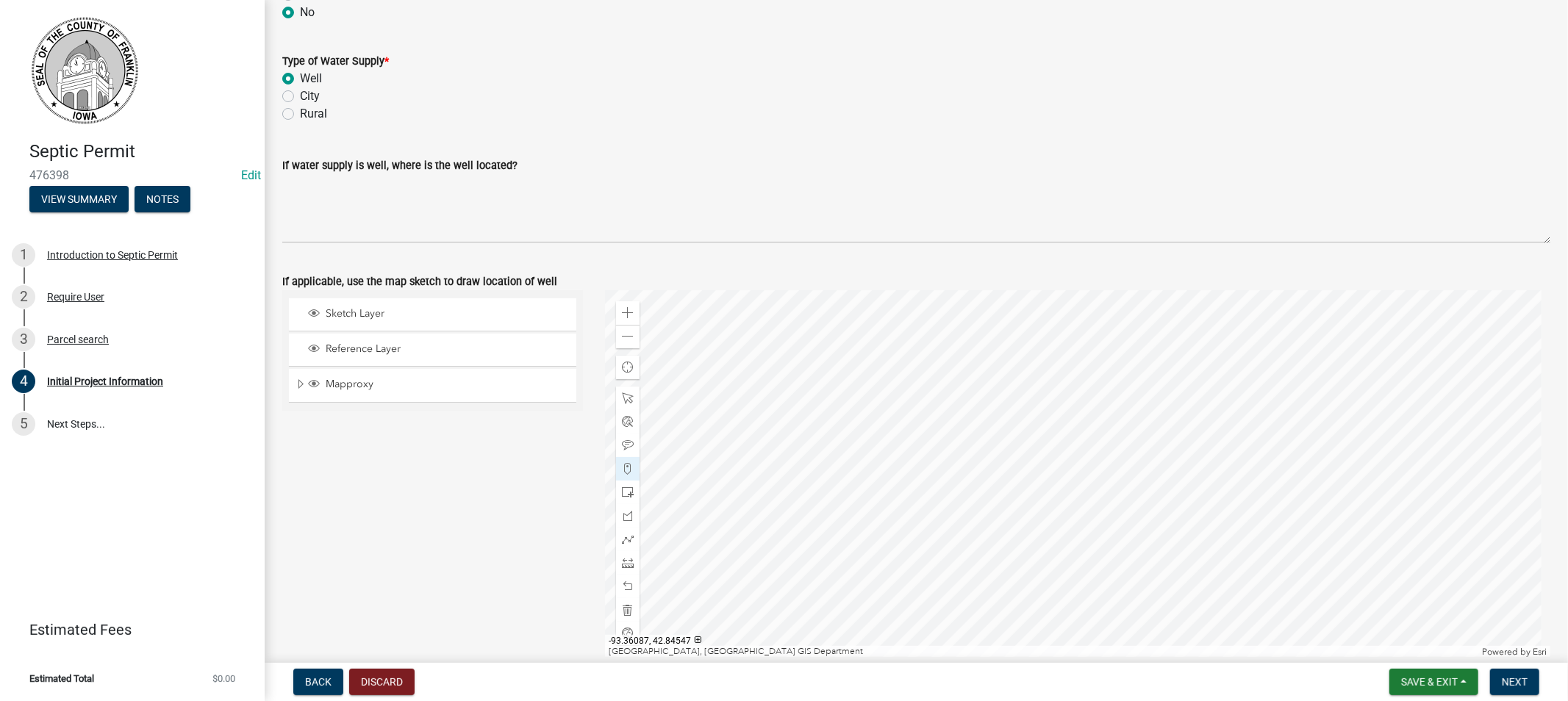
click at [1052, 521] on div at bounding box center [1078, 474] width 946 height 368
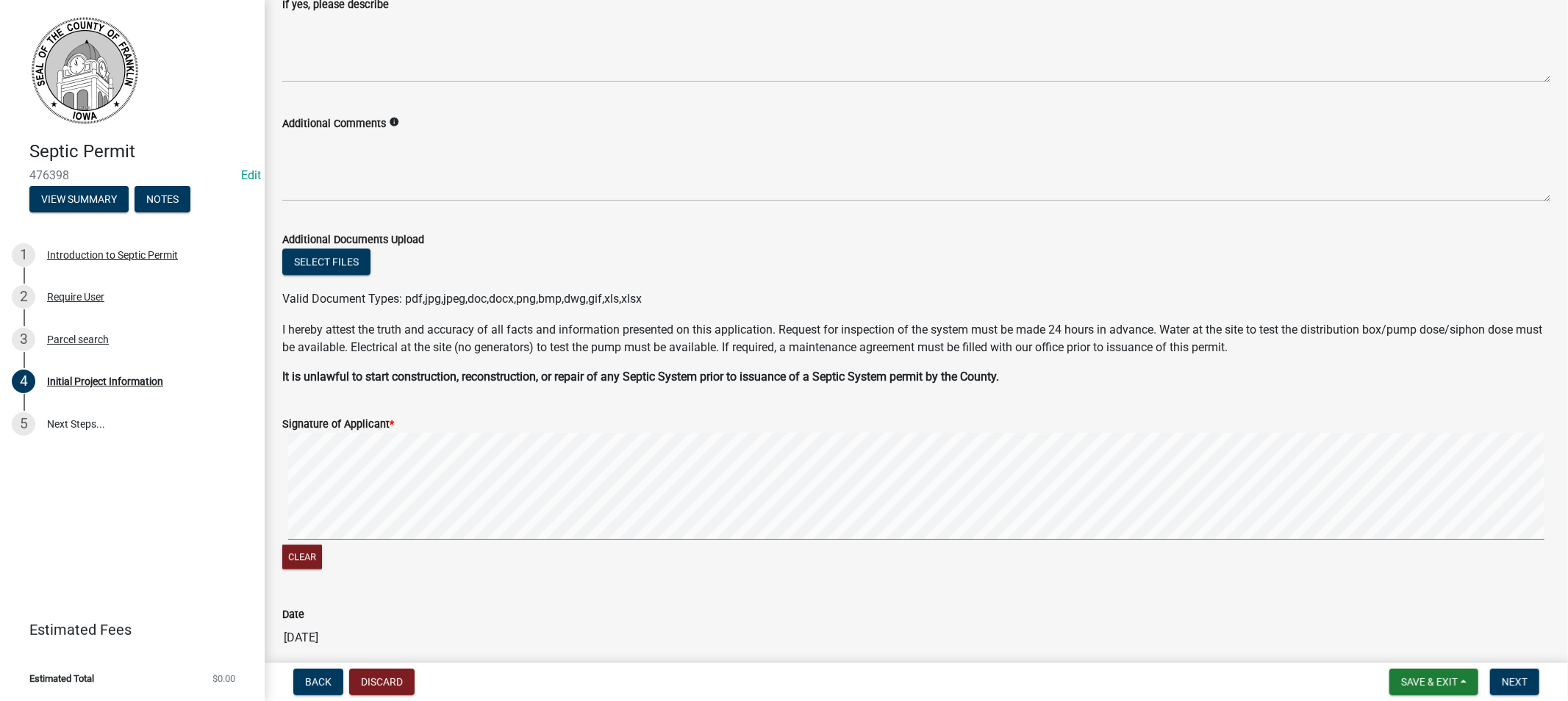
scroll to position [2994, 0]
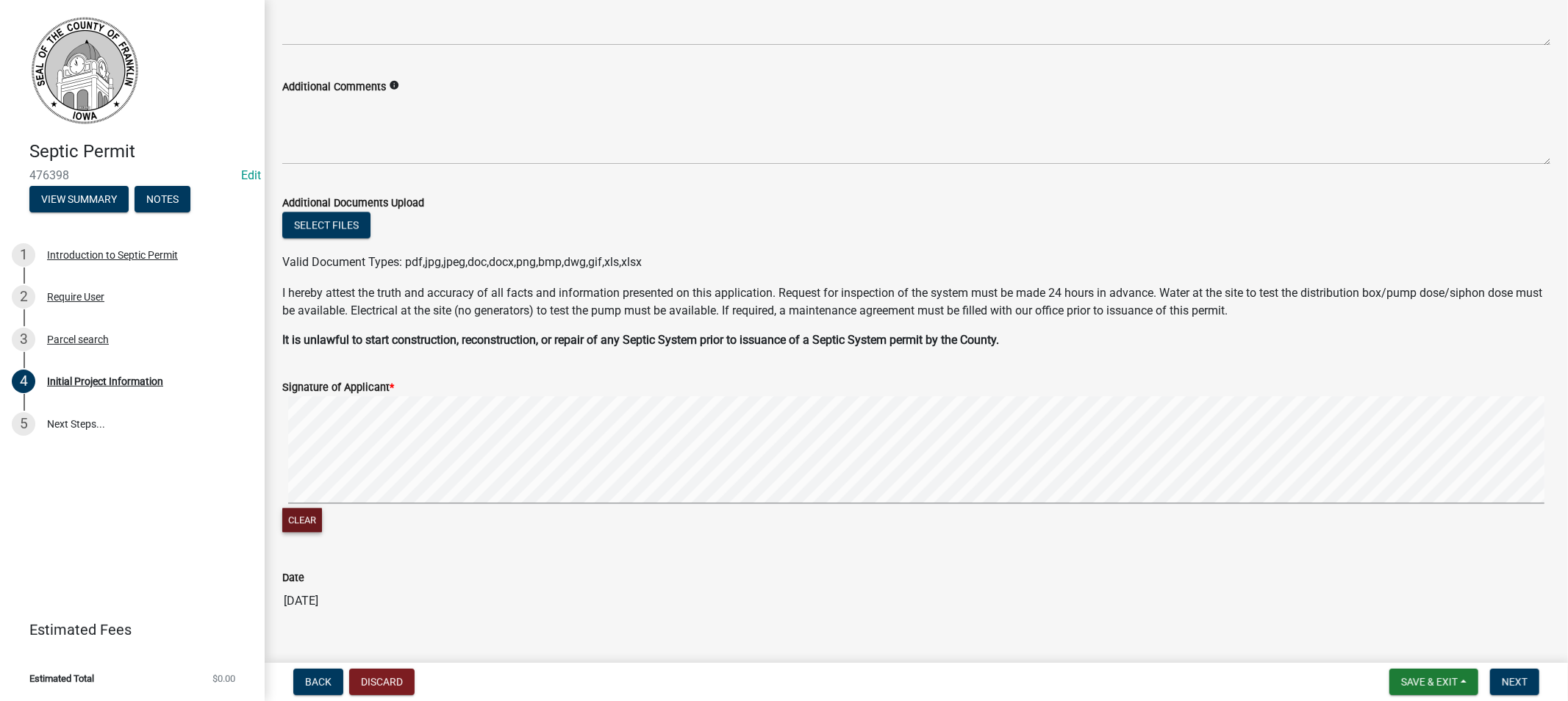
click at [289, 519] on button "Clear" at bounding box center [302, 520] width 39 height 24
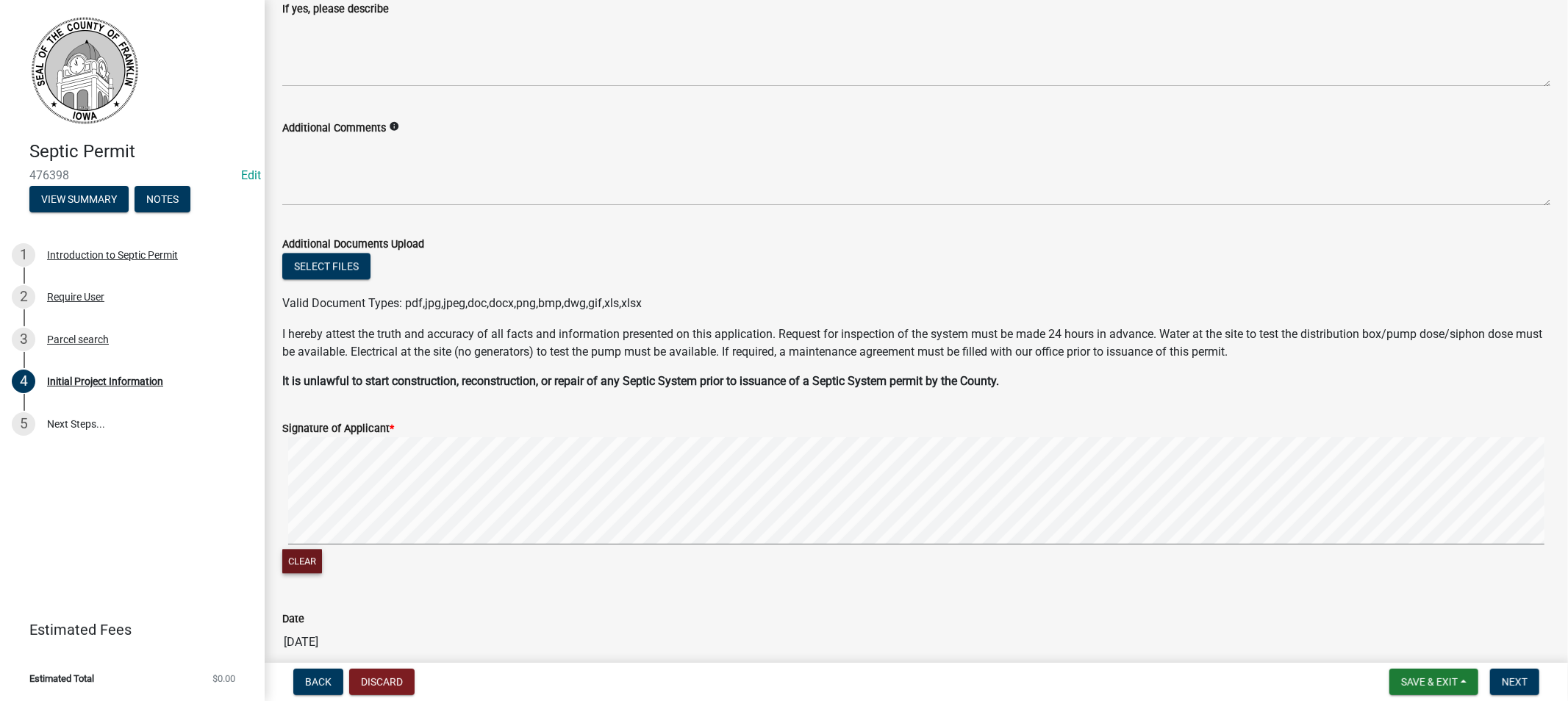
scroll to position [2858, 0]
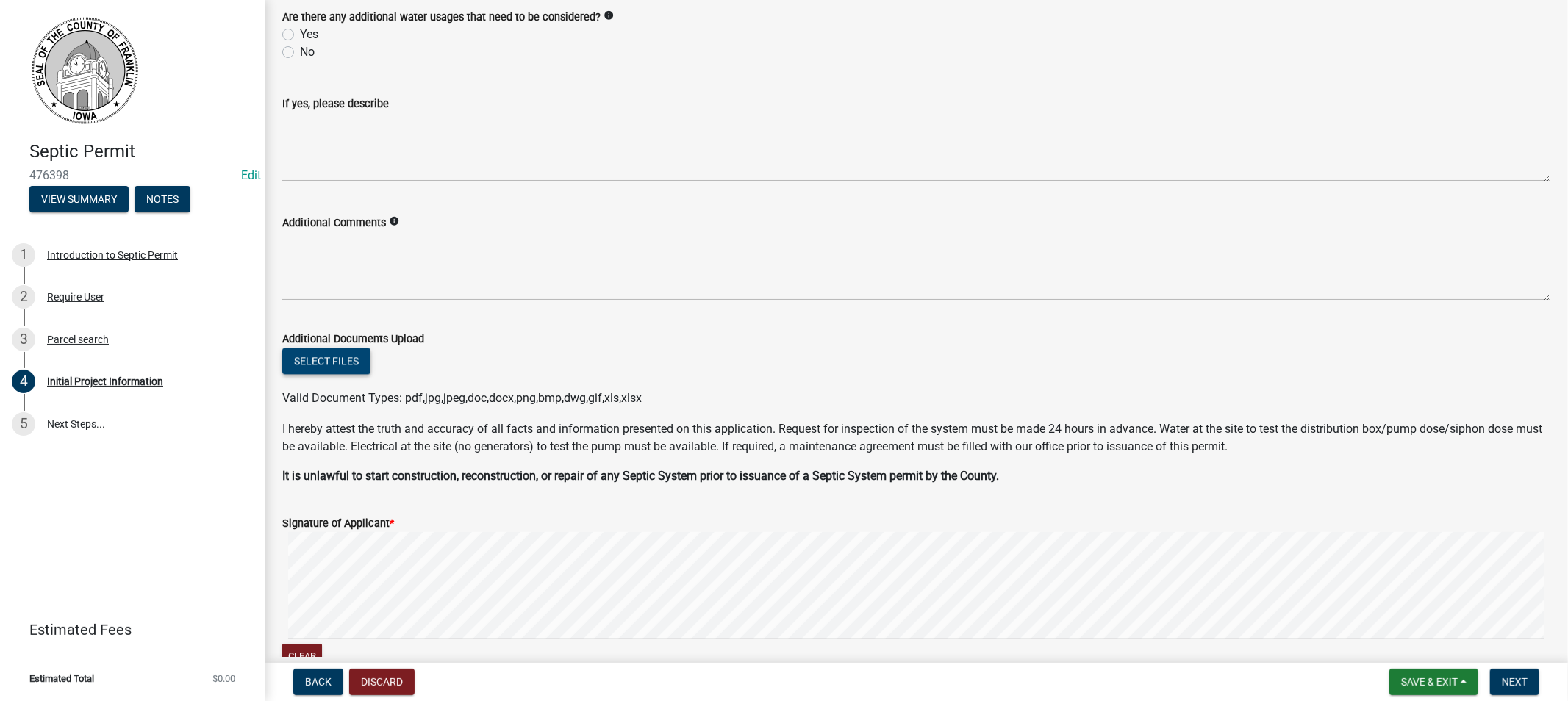
click at [340, 360] on button "Select files" at bounding box center [326, 361] width 88 height 27
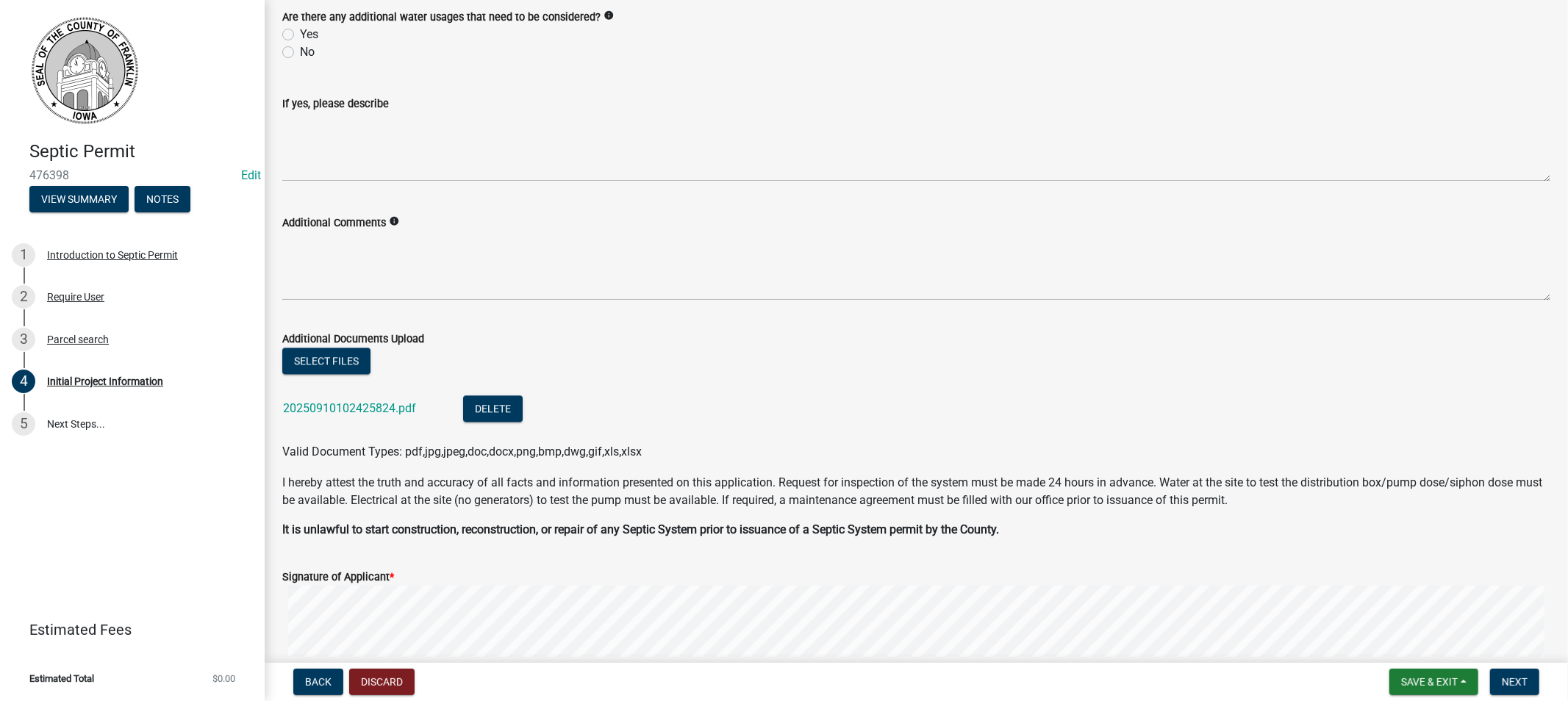
click at [326, 399] on div "20250910102425824.pdf" at bounding box center [361, 410] width 156 height 30
click at [332, 410] on link "20250910102425824.pdf" at bounding box center [350, 409] width 133 height 14
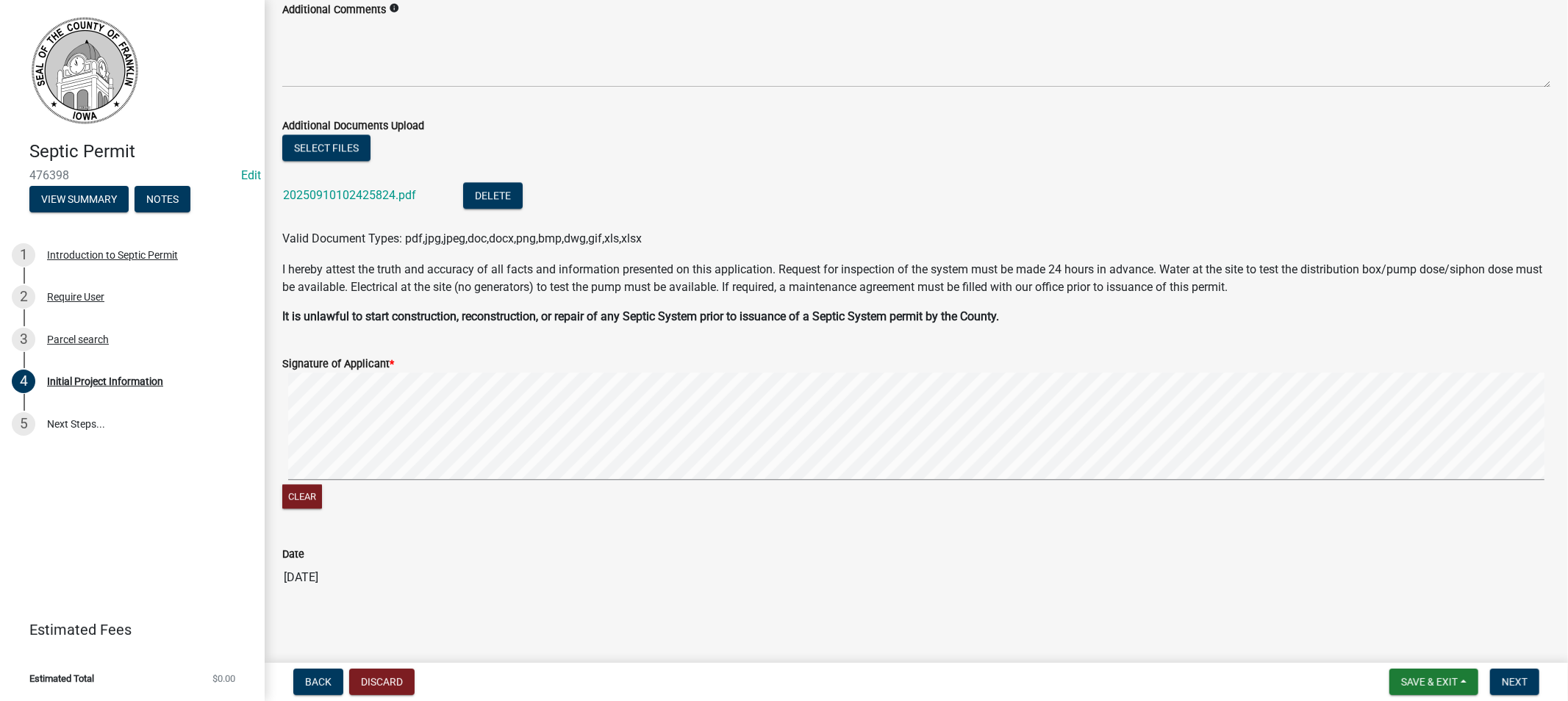
scroll to position [3074, 0]
click at [1511, 676] on span "Next" at bounding box center [1515, 682] width 26 height 12
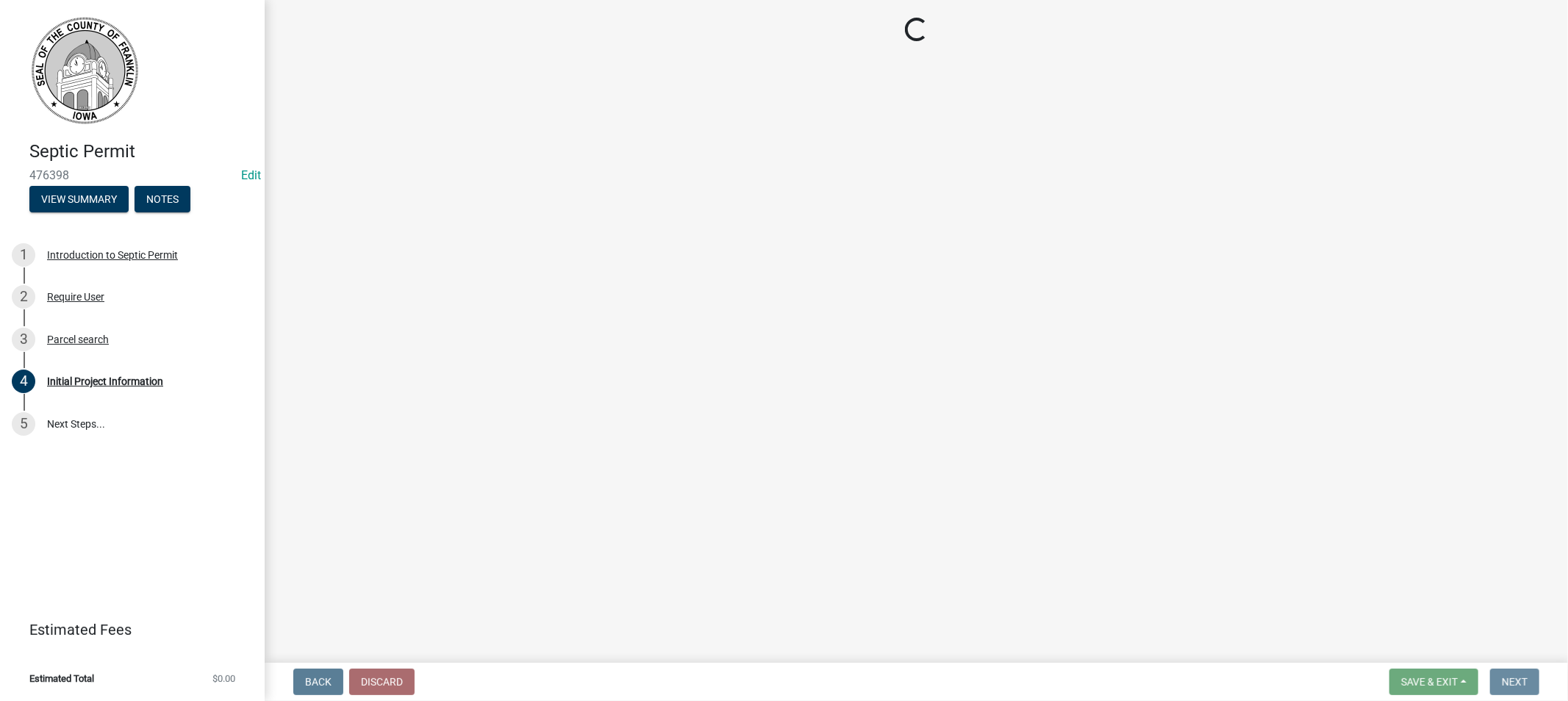
scroll to position [0, 0]
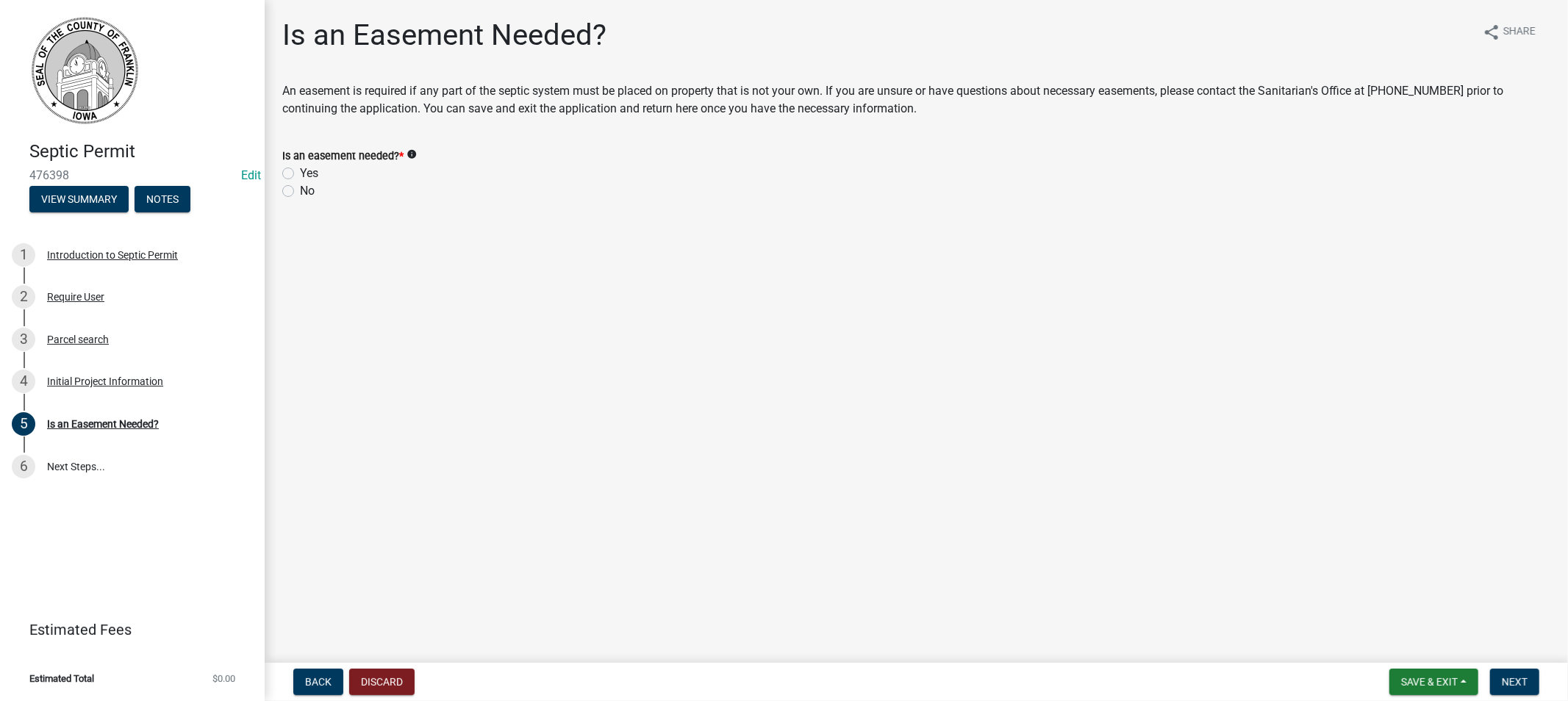
click at [300, 191] on label "No" at bounding box center [307, 191] width 15 height 18
click at [300, 191] on input "No" at bounding box center [304, 186] width 9 height 9
radio input "true"
click at [1520, 680] on span "Next" at bounding box center [1515, 682] width 26 height 12
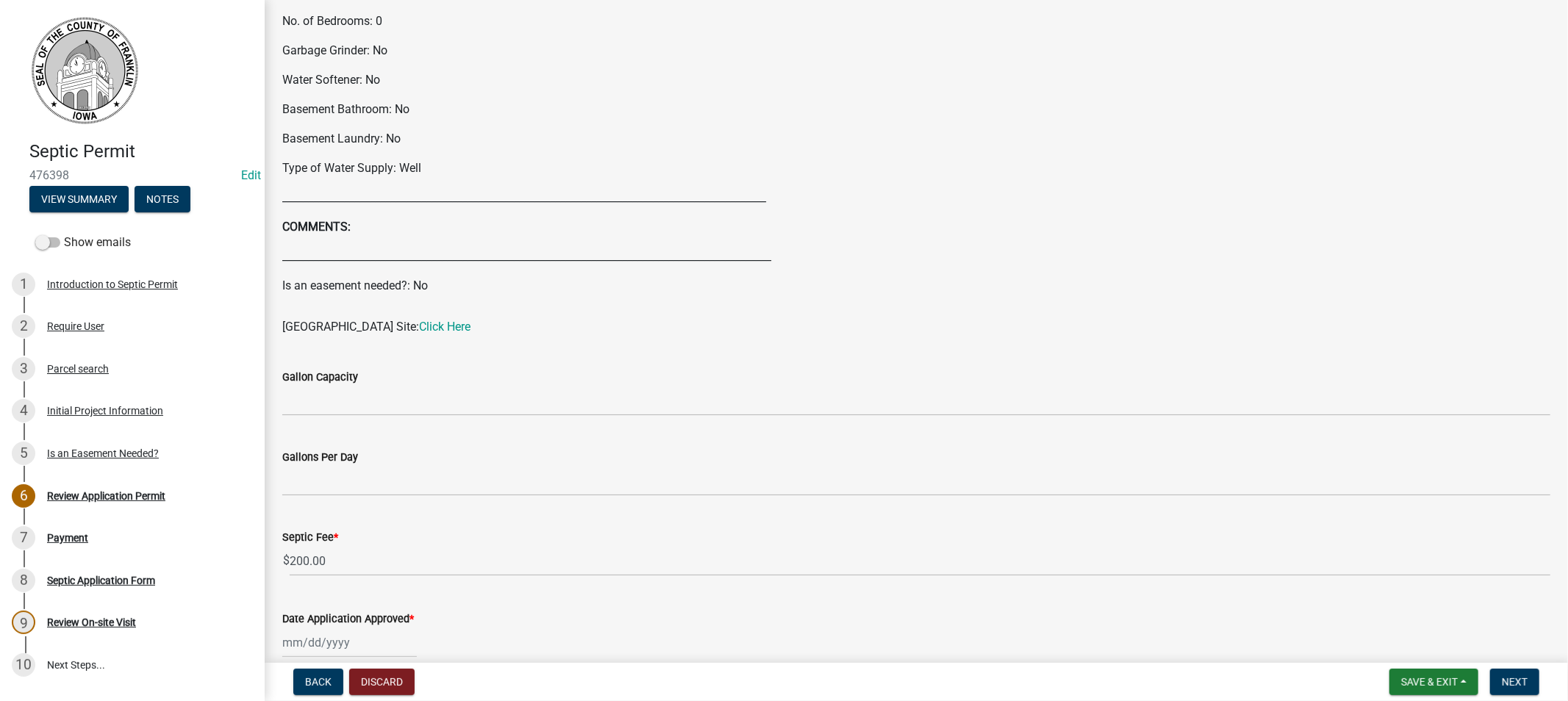
scroll to position [571, 0]
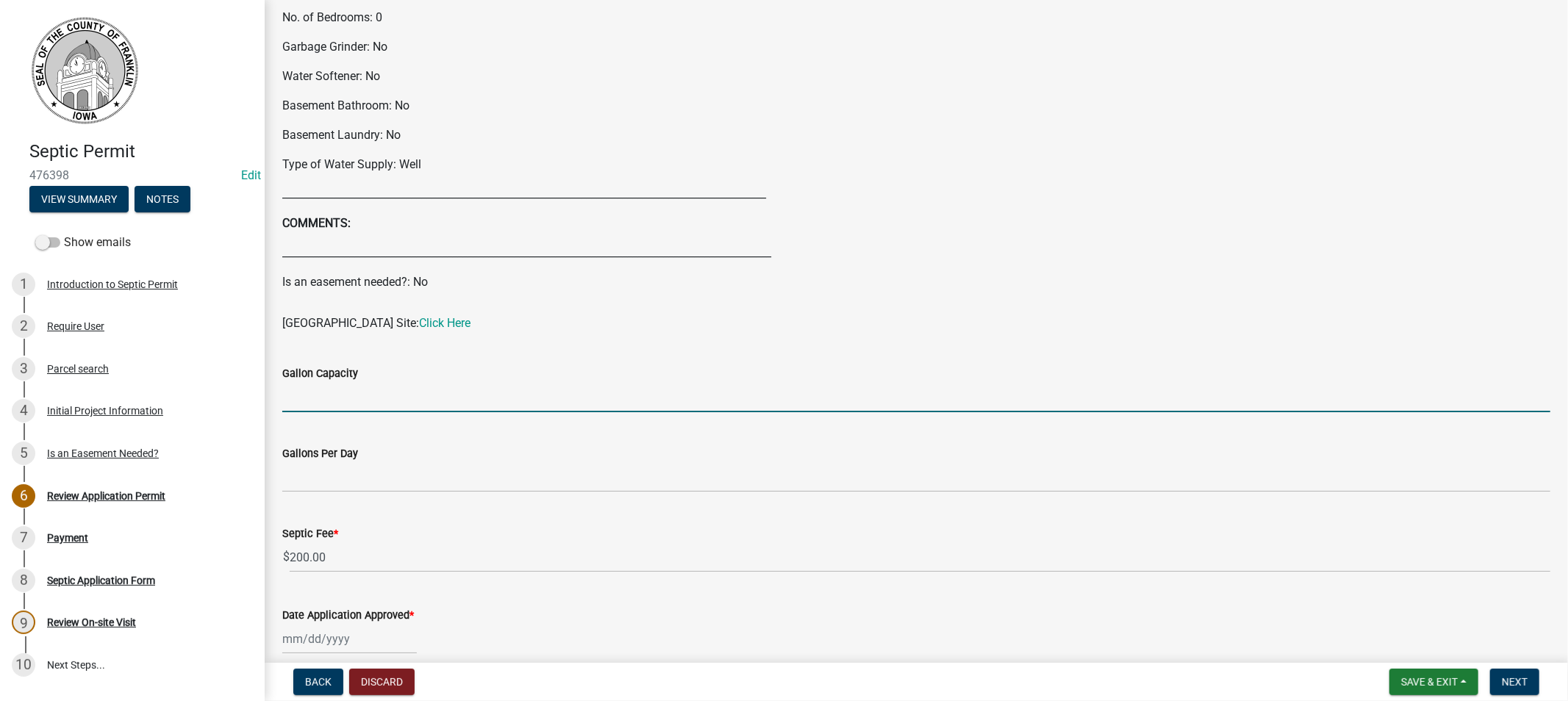
click at [442, 407] on input "Gallon Capacity" at bounding box center [916, 397] width 1268 height 30
type input "1250"
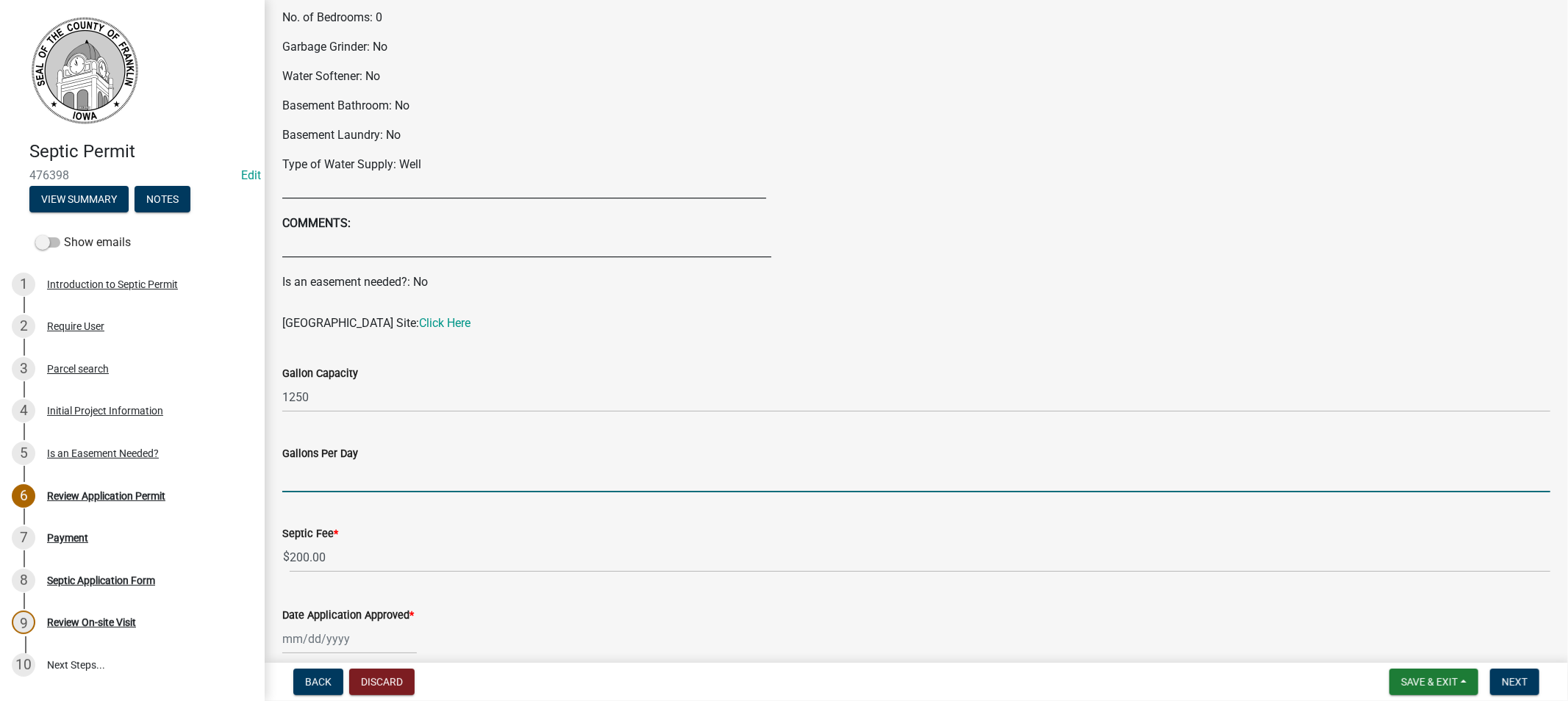
click at [368, 471] on input "Gallons Per Day" at bounding box center [916, 477] width 1268 height 30
type input "150"
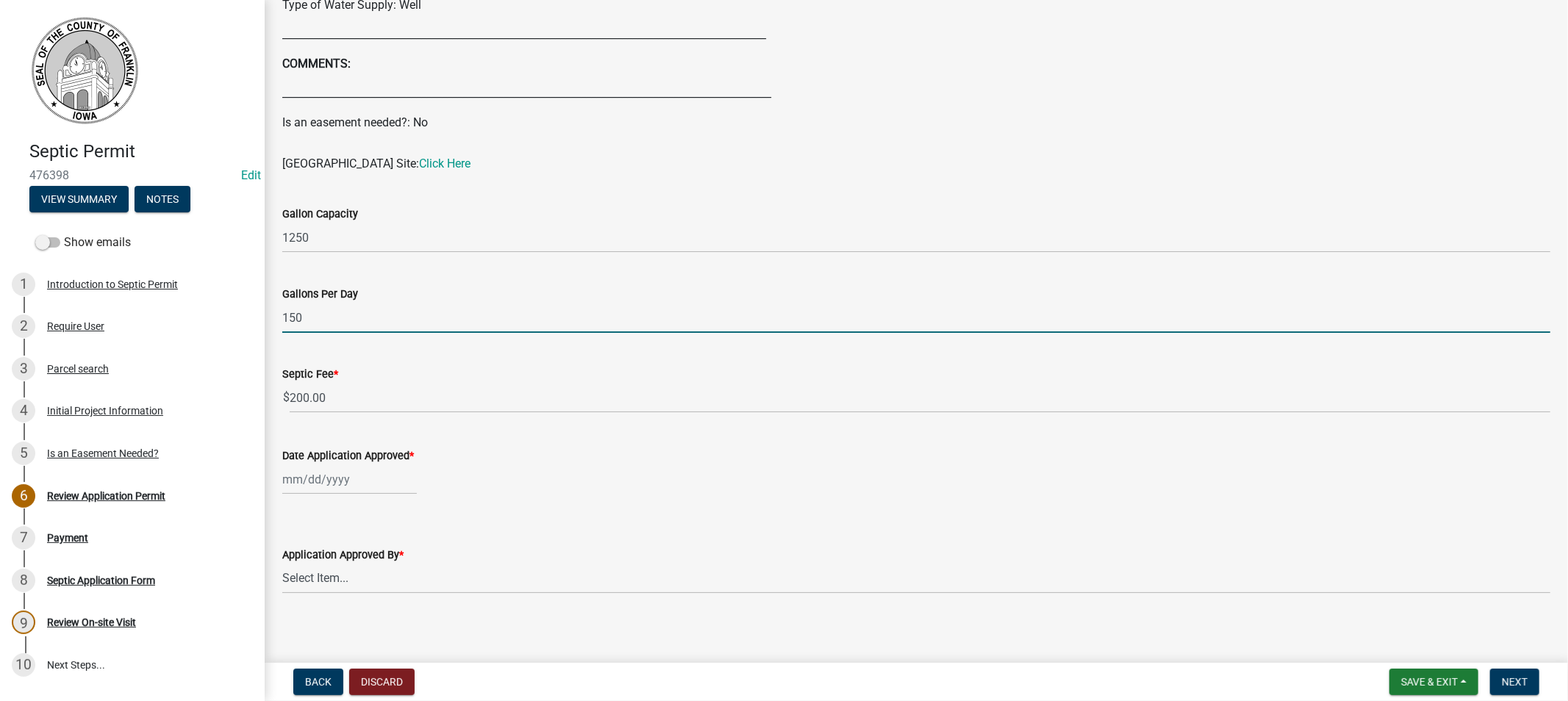
scroll to position [735, 0]
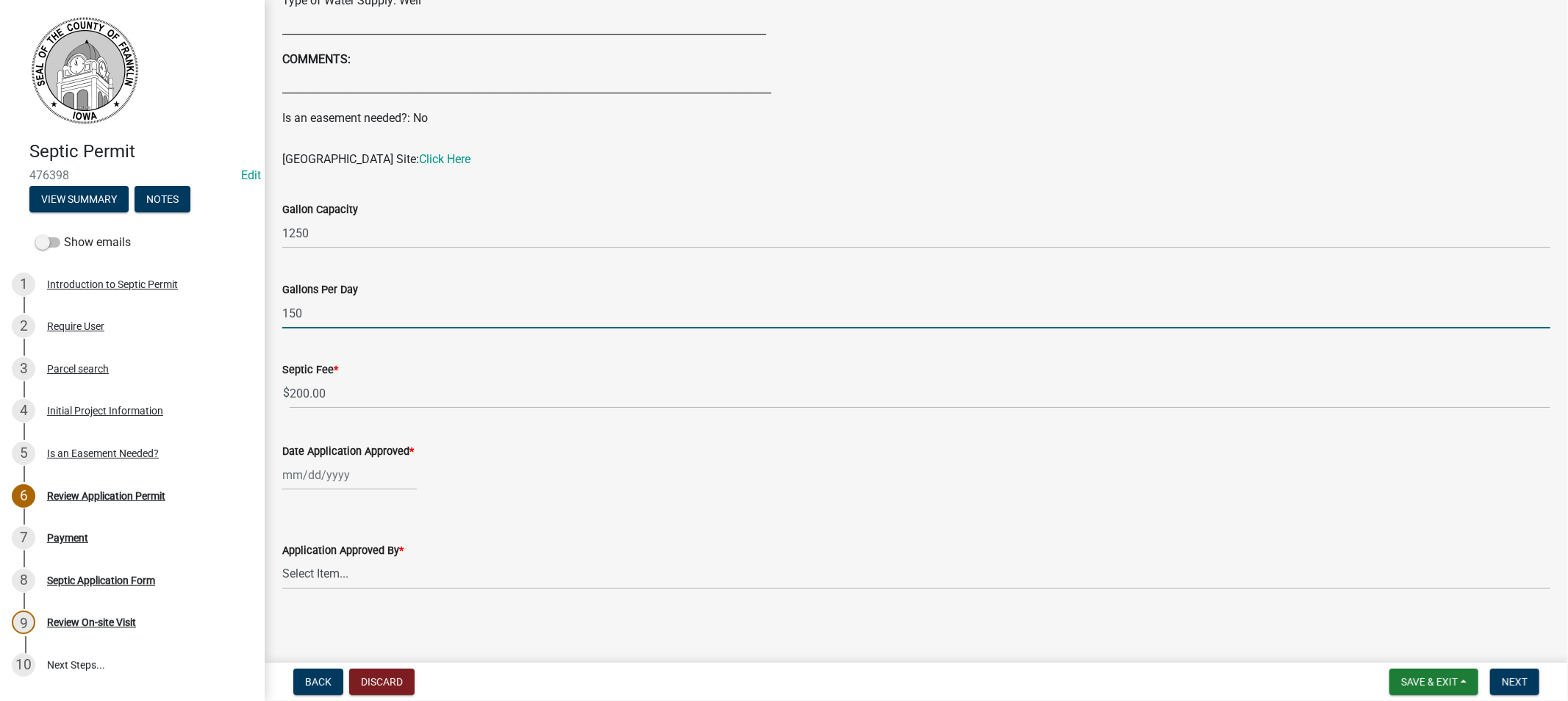
click at [317, 480] on div at bounding box center [349, 474] width 134 height 30
select select "9"
select select "2025"
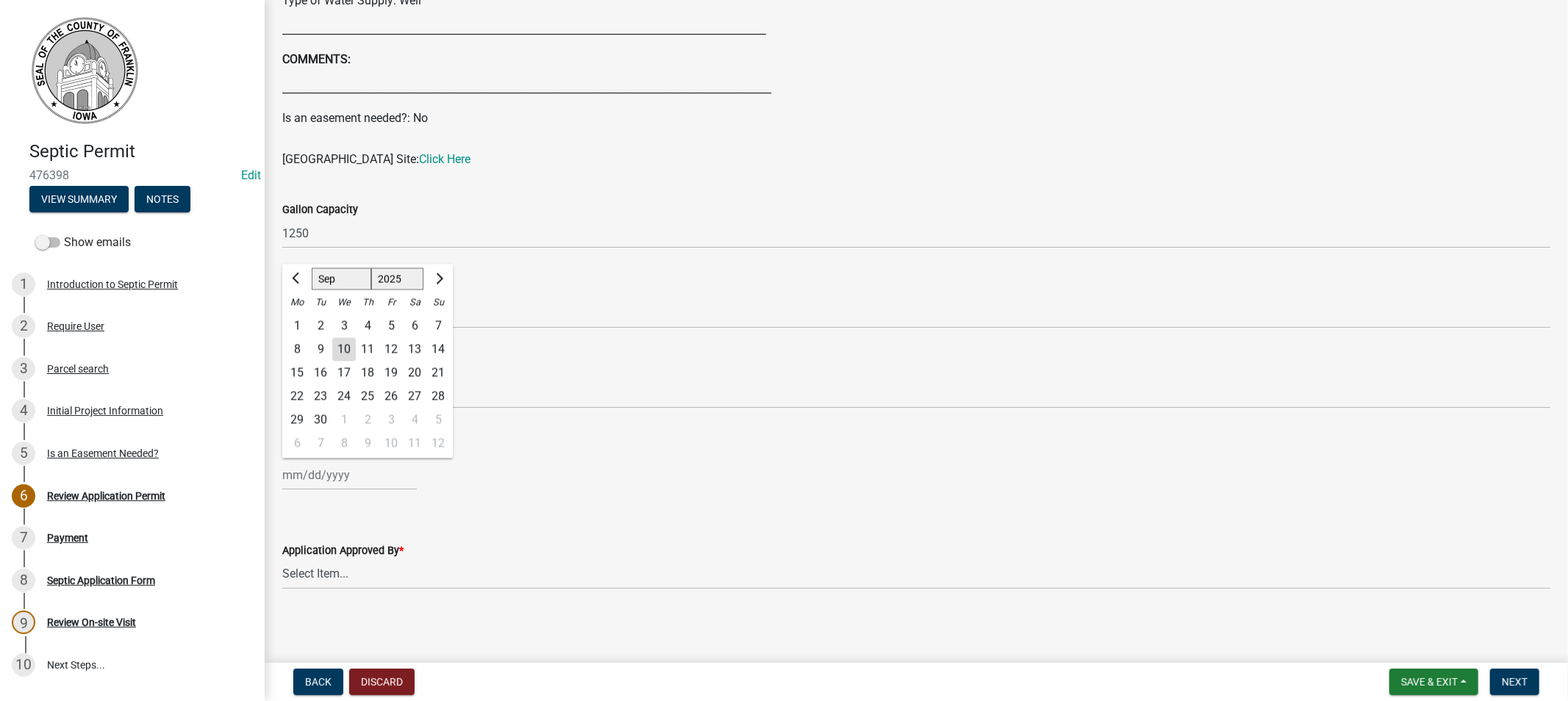
click at [319, 354] on div "9" at bounding box center [321, 350] width 24 height 24
type input "[DATE]"
click at [341, 581] on select "Select Item... [PERSON_NAME]" at bounding box center [916, 574] width 1268 height 30
click at [282, 559] on select "Select Item... [PERSON_NAME]" at bounding box center [916, 574] width 1268 height 30
select select "5220629f-9084-4e48-abb1-a914bded0463"
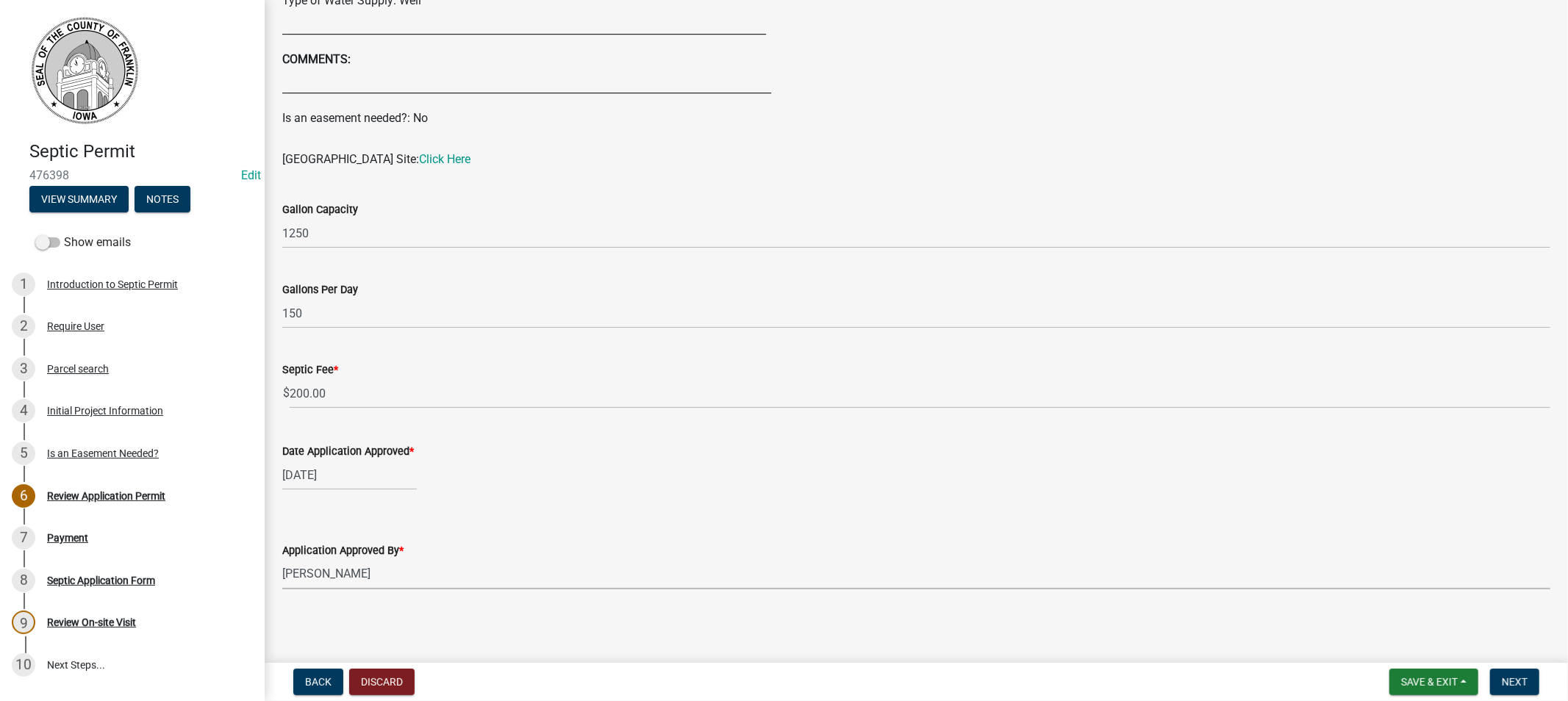
scroll to position [738, 0]
click at [1507, 673] on button "Next" at bounding box center [1515, 682] width 50 height 27
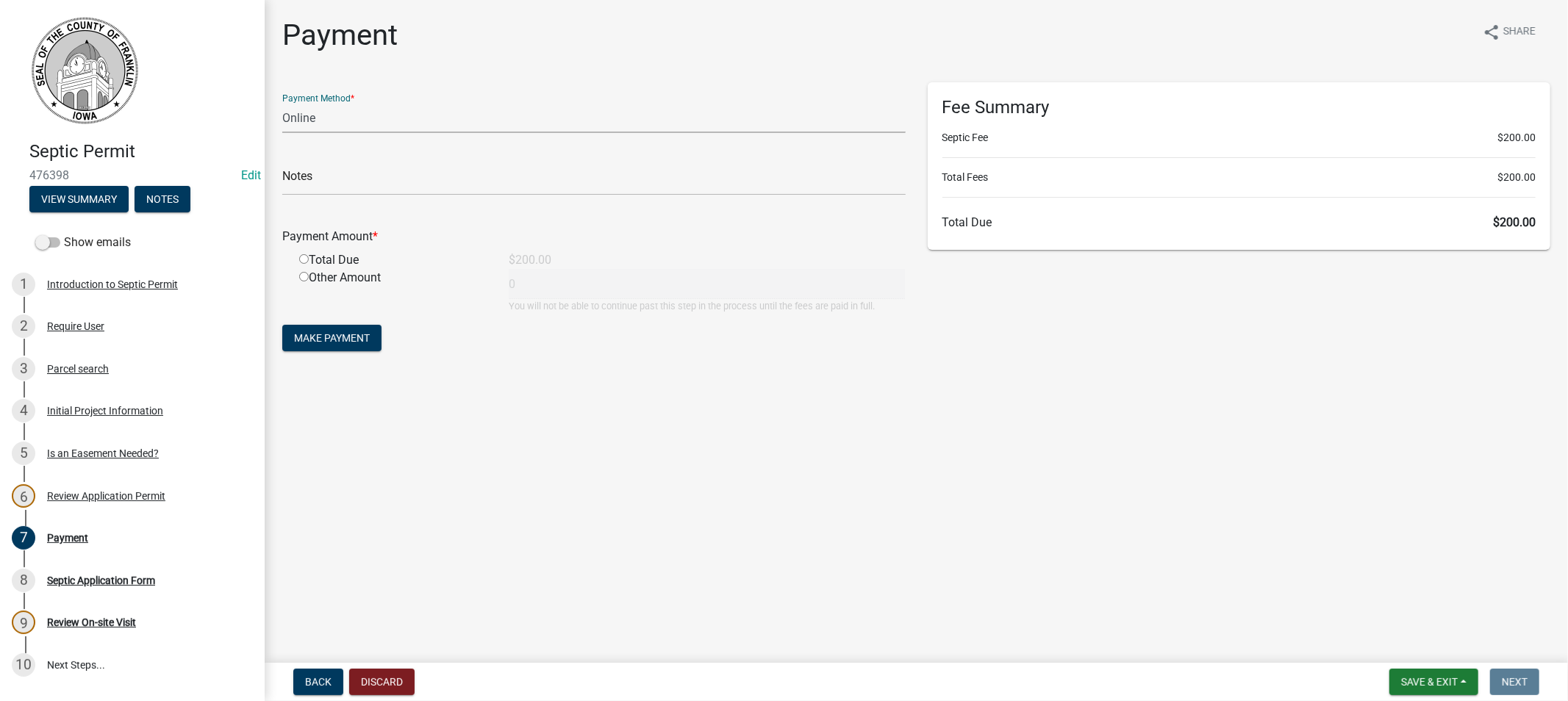
click at [353, 121] on select "Credit Card POS Check Cash Online" at bounding box center [593, 117] width 623 height 30
select select "1: 0"
click at [282, 103] on select "Credit Card POS Check Cash Online" at bounding box center [593, 117] width 623 height 30
click at [354, 186] on input "text" at bounding box center [593, 180] width 623 height 30
type input "1477"
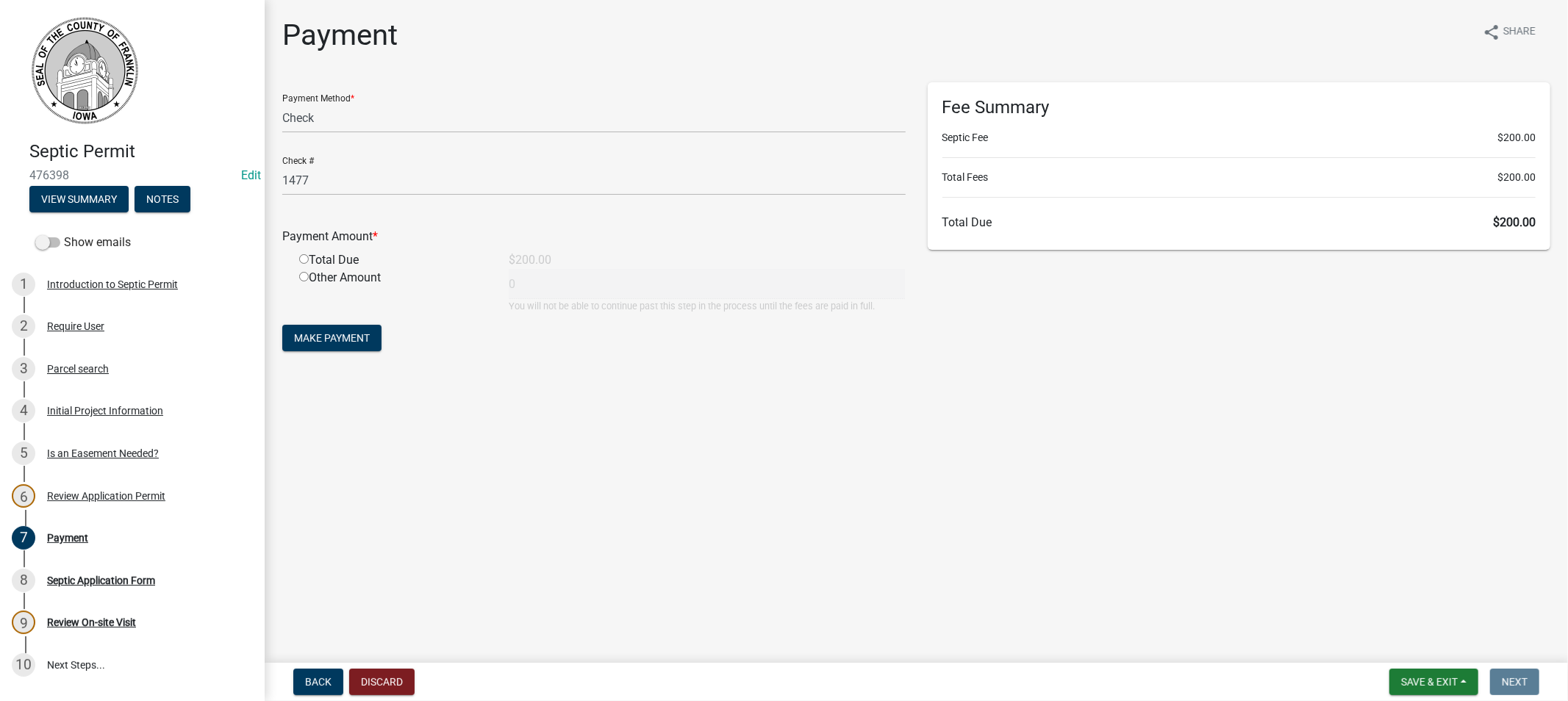
click at [302, 259] on input "radio" at bounding box center [304, 259] width 9 height 9
radio input "true"
type input "200"
click at [320, 329] on button "Make Payment" at bounding box center [332, 338] width 99 height 27
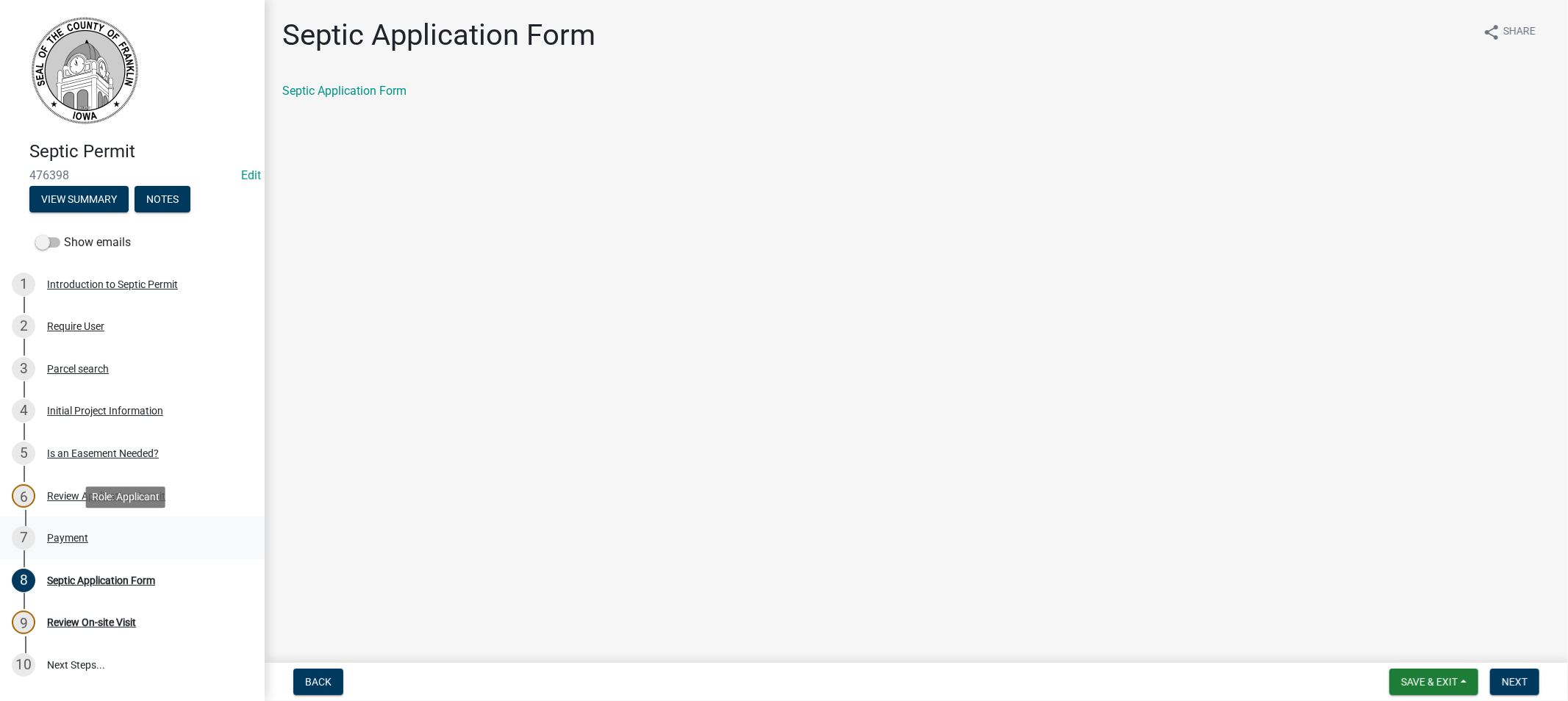
click at [74, 540] on div "Payment" at bounding box center [68, 538] width 41 height 10
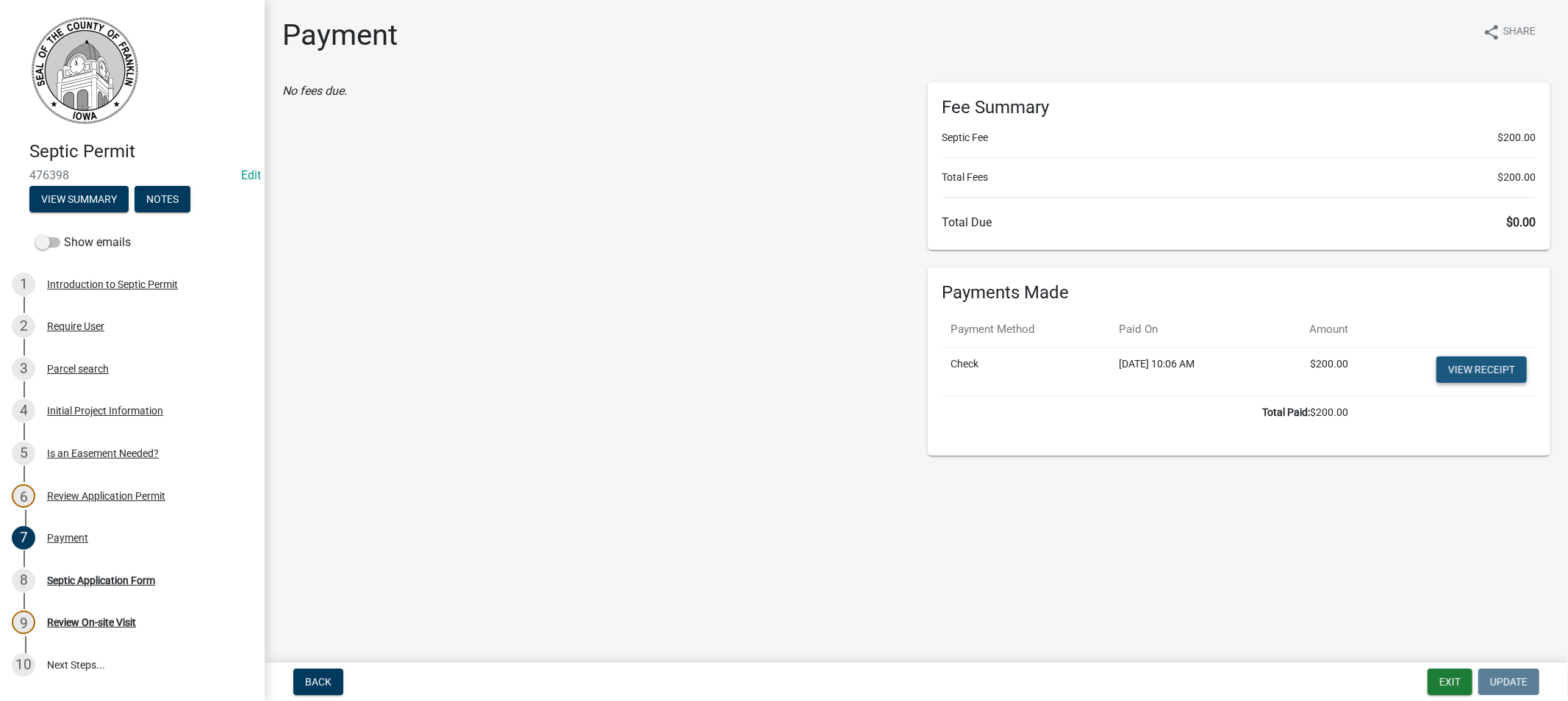
click at [1460, 371] on link "View receipt" at bounding box center [1482, 369] width 91 height 27
click at [55, 579] on div "Septic Application Form" at bounding box center [101, 580] width 108 height 10
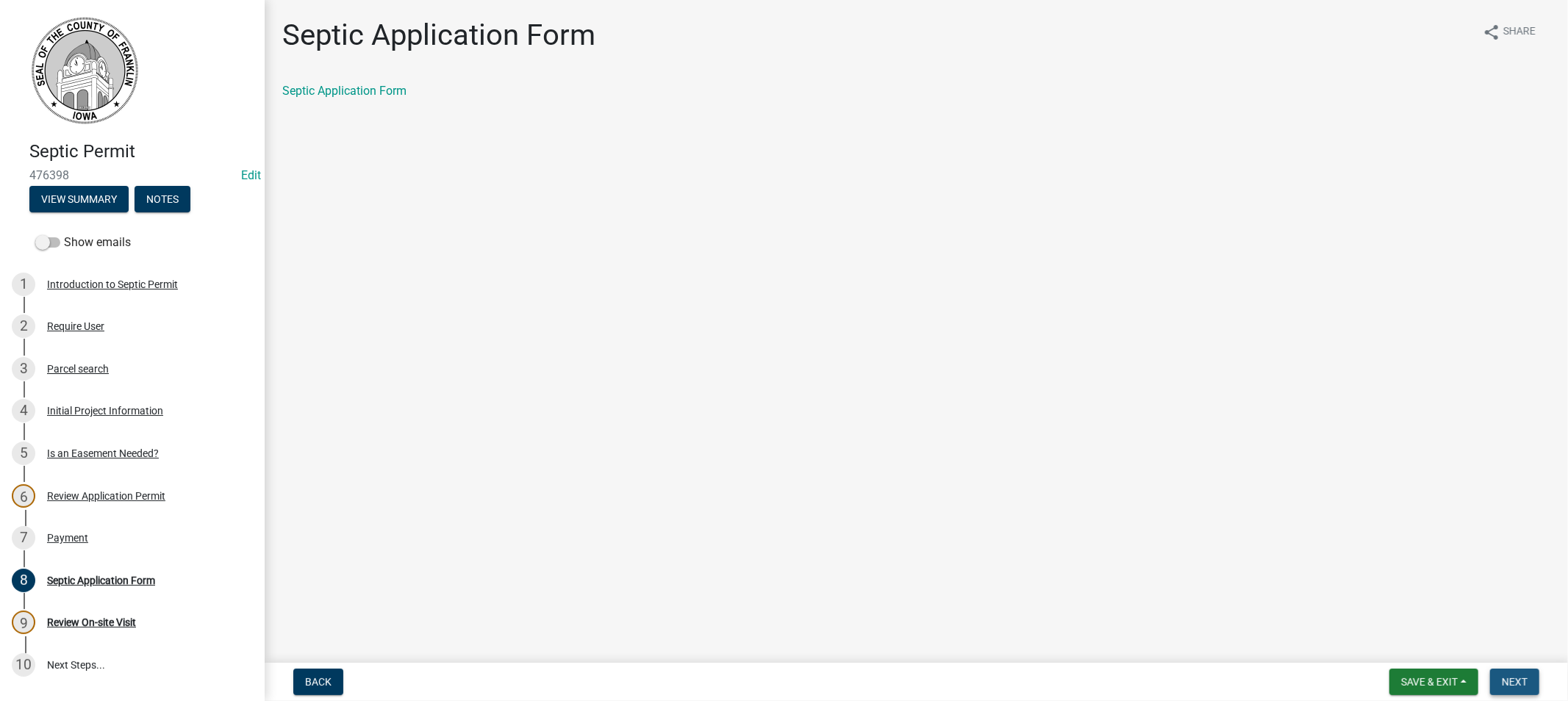
click at [1512, 676] on span "Next" at bounding box center [1515, 682] width 26 height 12
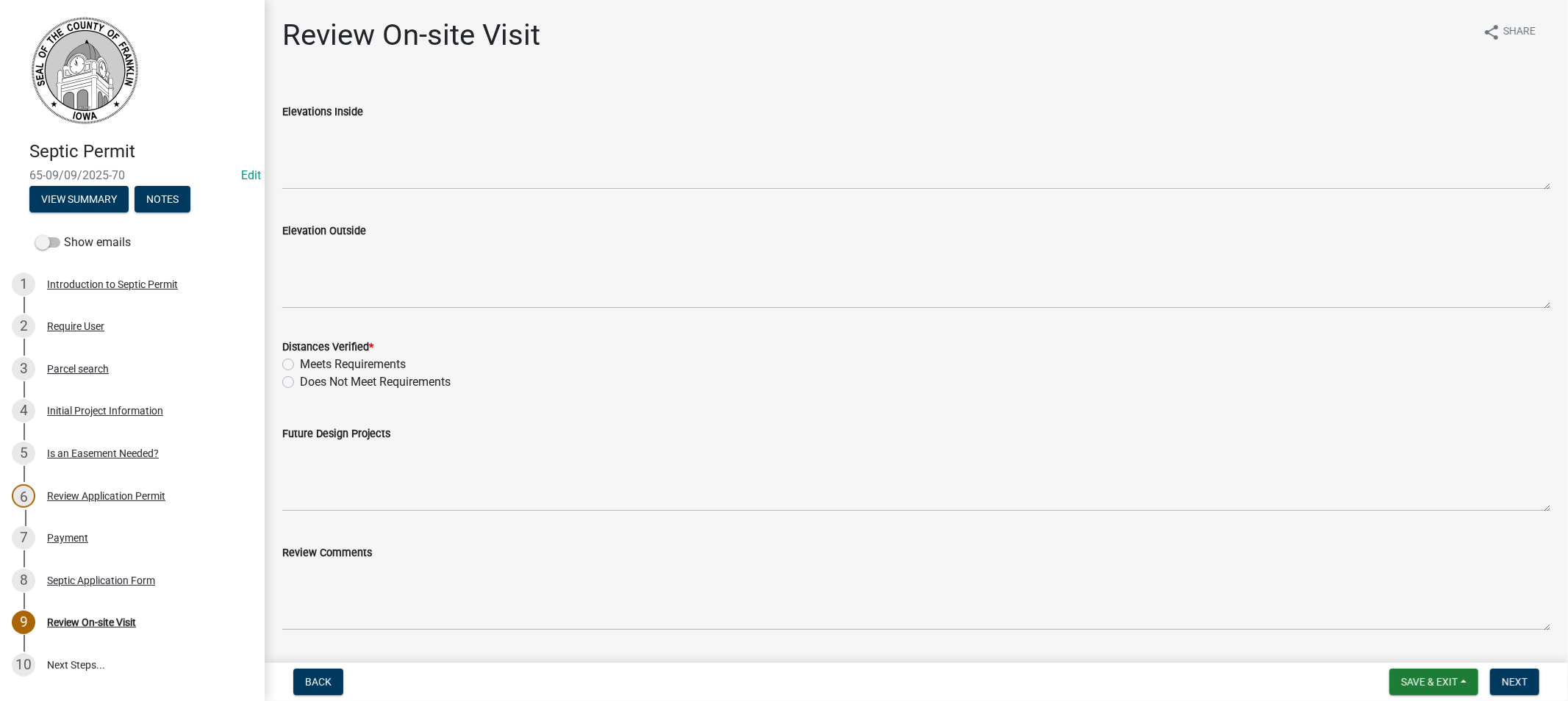
click at [300, 363] on label "Meets Requirements" at bounding box center [353, 364] width 106 height 18
click at [300, 363] on input "Meets Requirements" at bounding box center [304, 360] width 9 height 9
radio input "true"
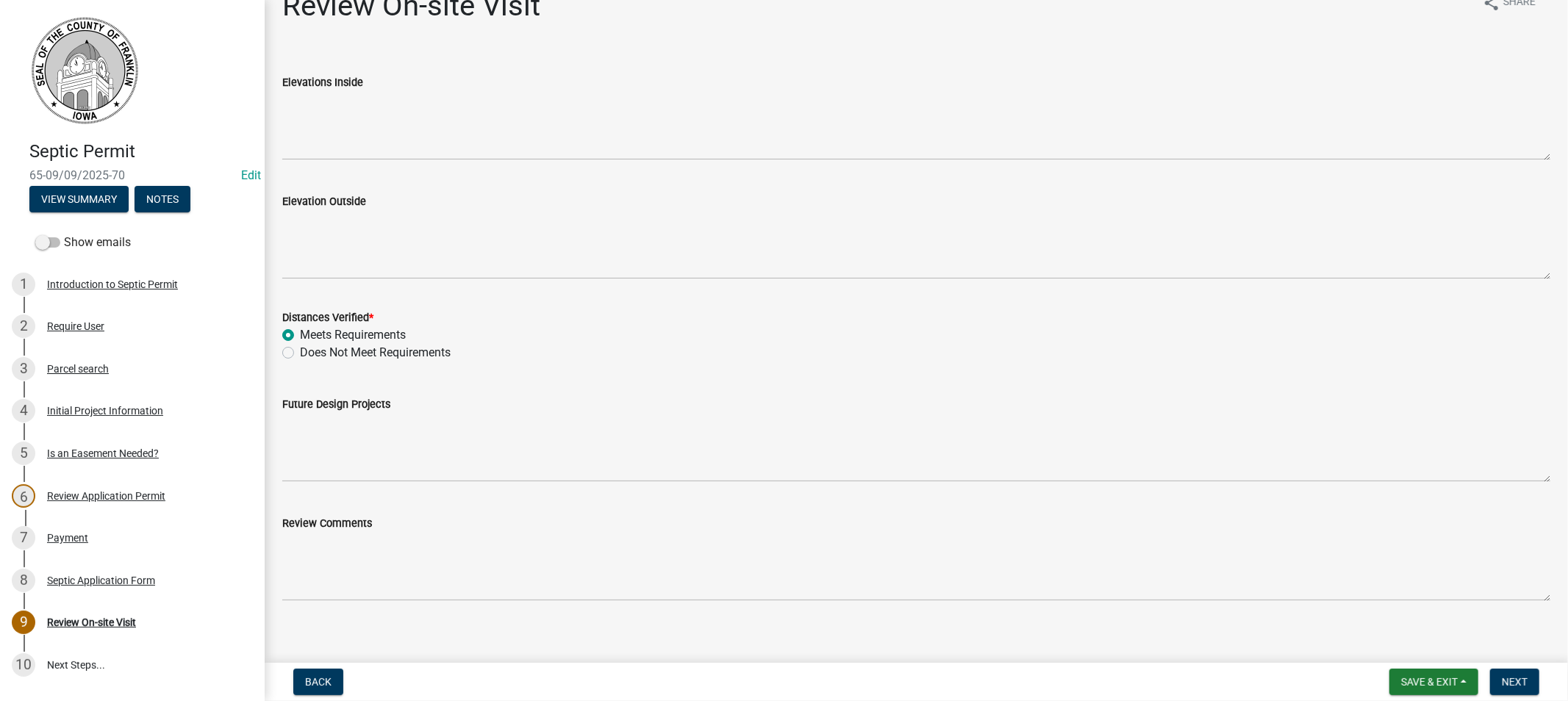
scroll to position [42, 0]
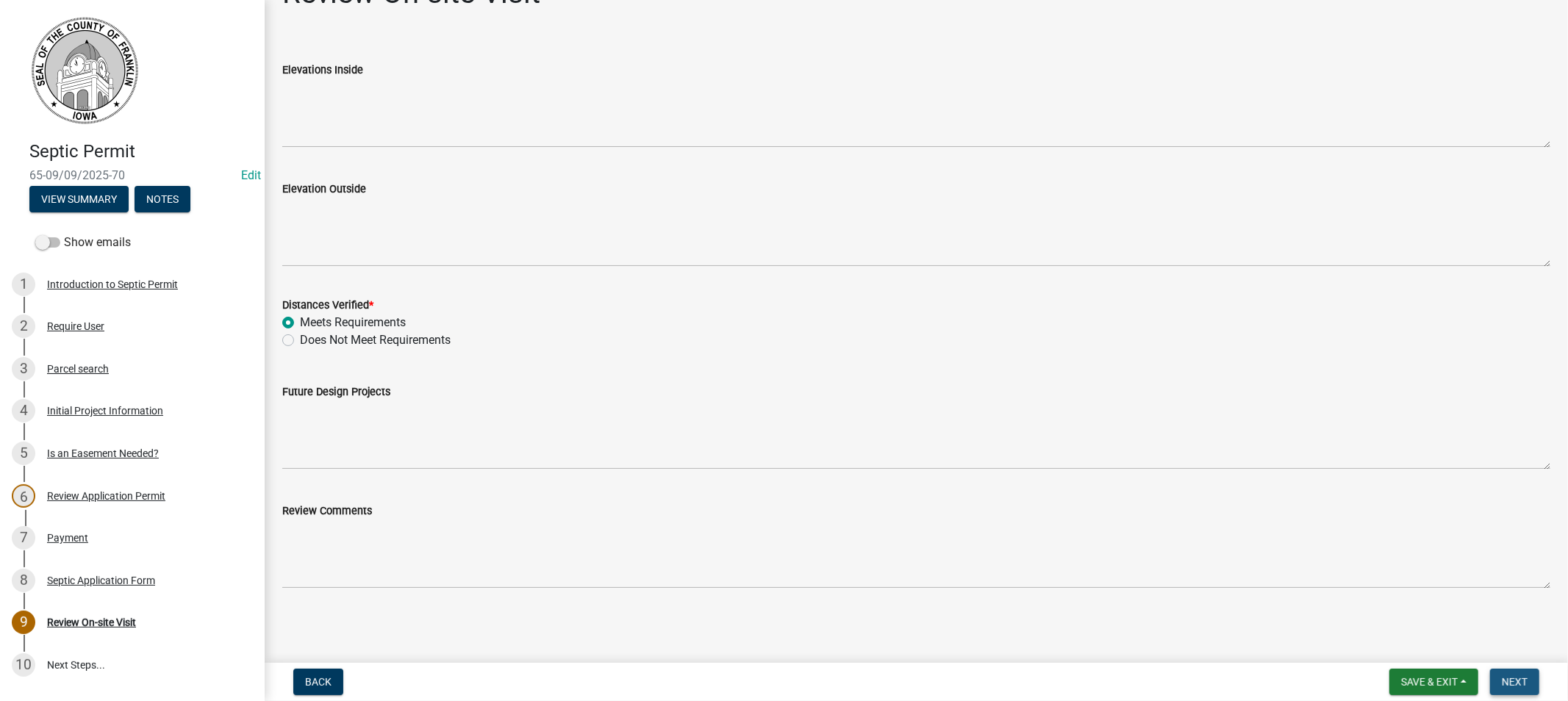
drag, startPoint x: 1508, startPoint y: 692, endPoint x: 1490, endPoint y: 686, distance: 19.0
click at [1505, 692] on button "Next" at bounding box center [1515, 682] width 50 height 27
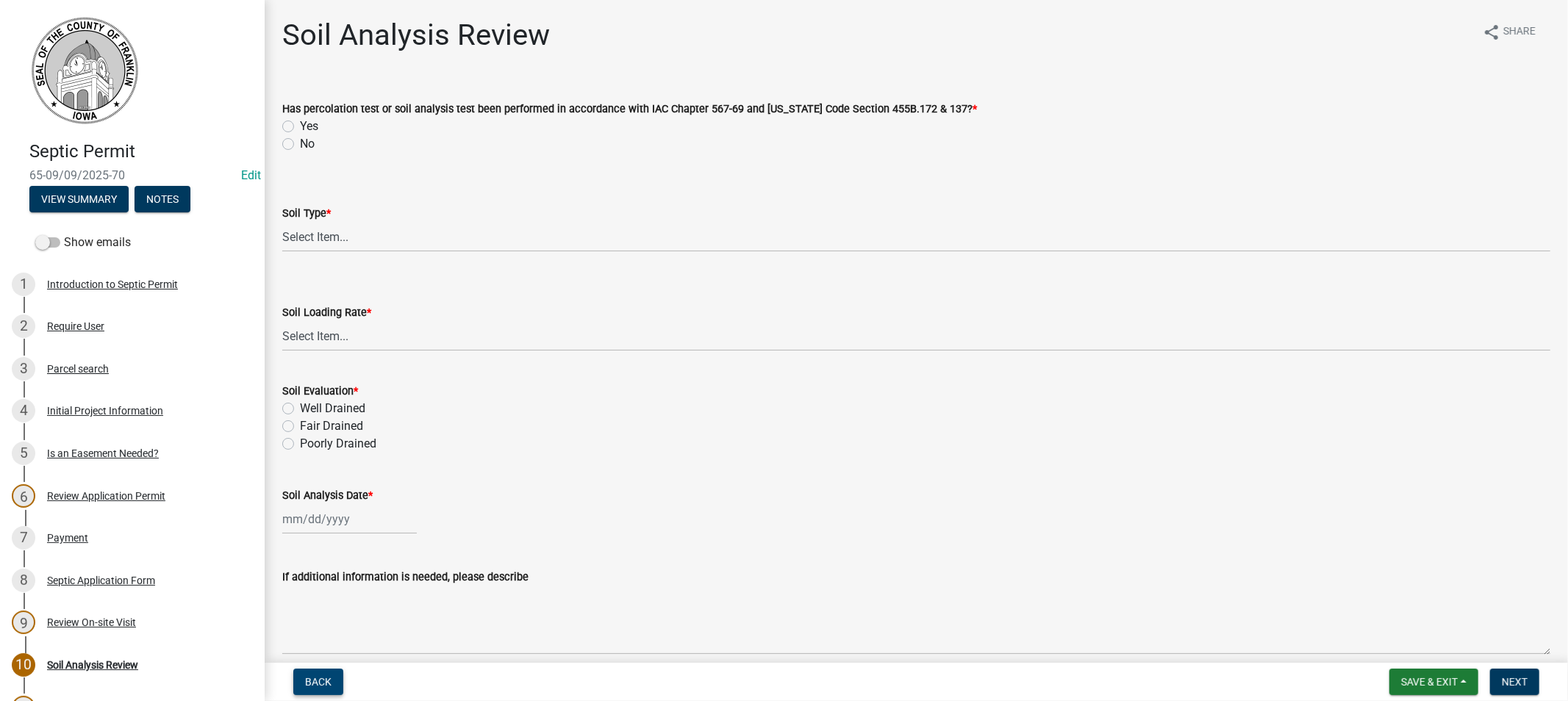
click at [325, 686] on span "Back" at bounding box center [318, 682] width 27 height 12
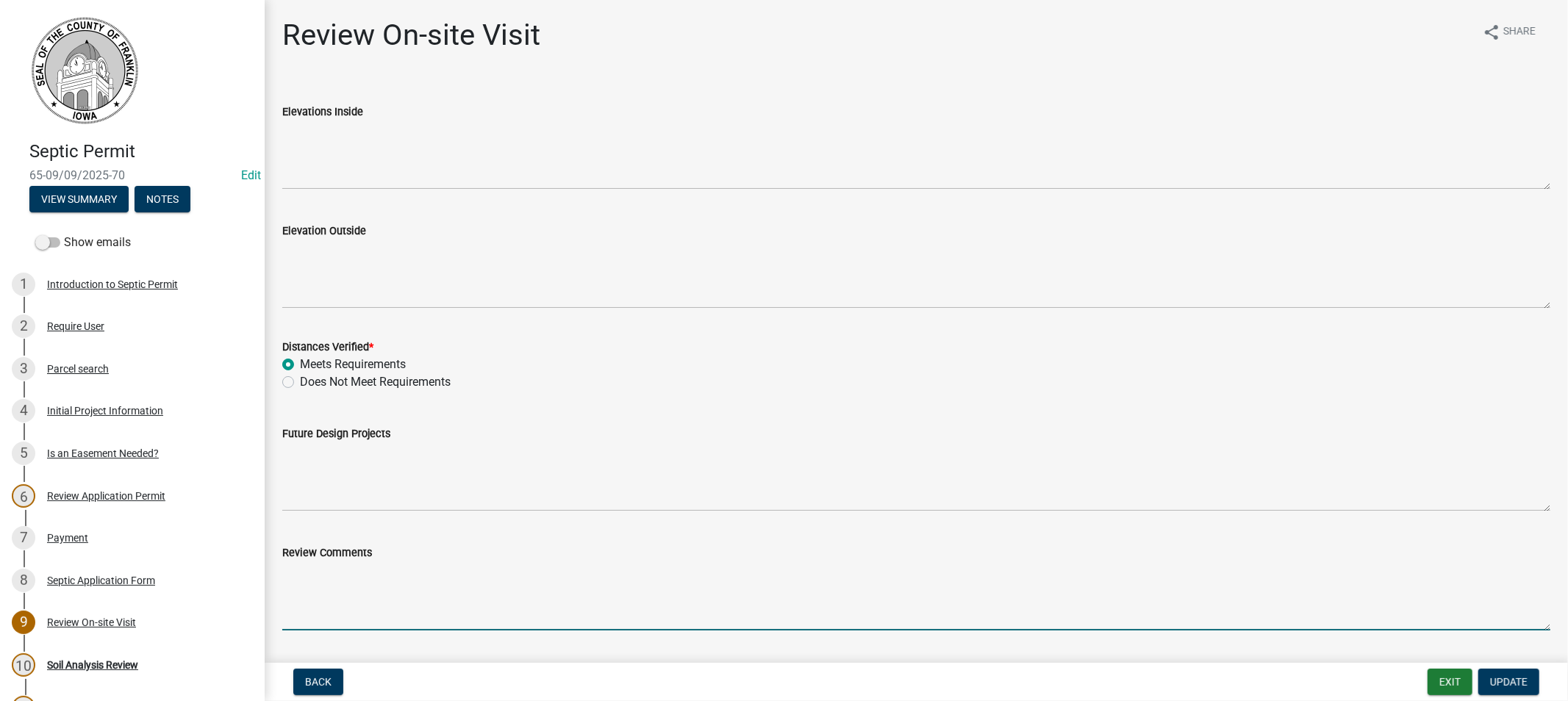
click at [347, 604] on textarea "Review Comments" at bounding box center [916, 596] width 1268 height 69
click at [316, 607] on textarea "Review Comments" at bounding box center [916, 596] width 1268 height 69
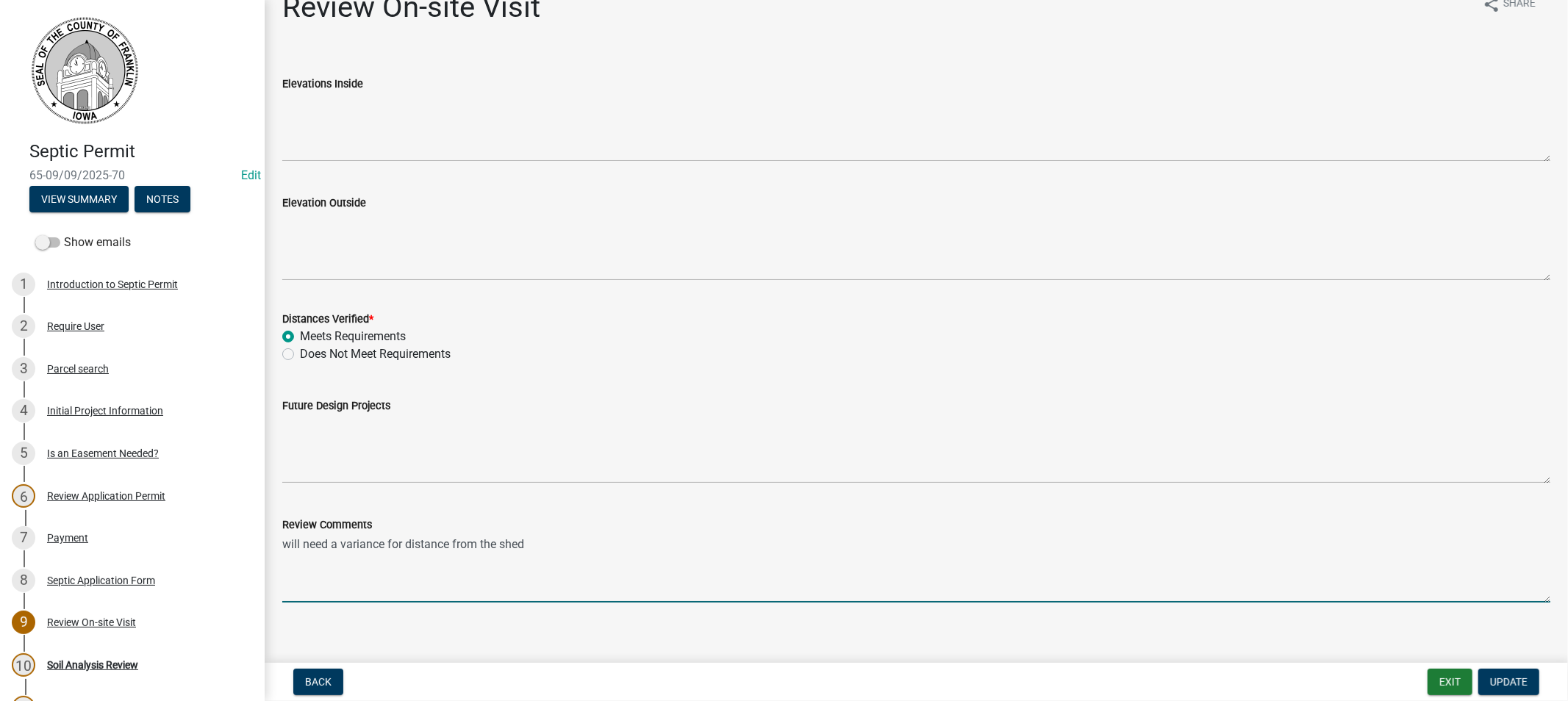
scroll to position [42, 0]
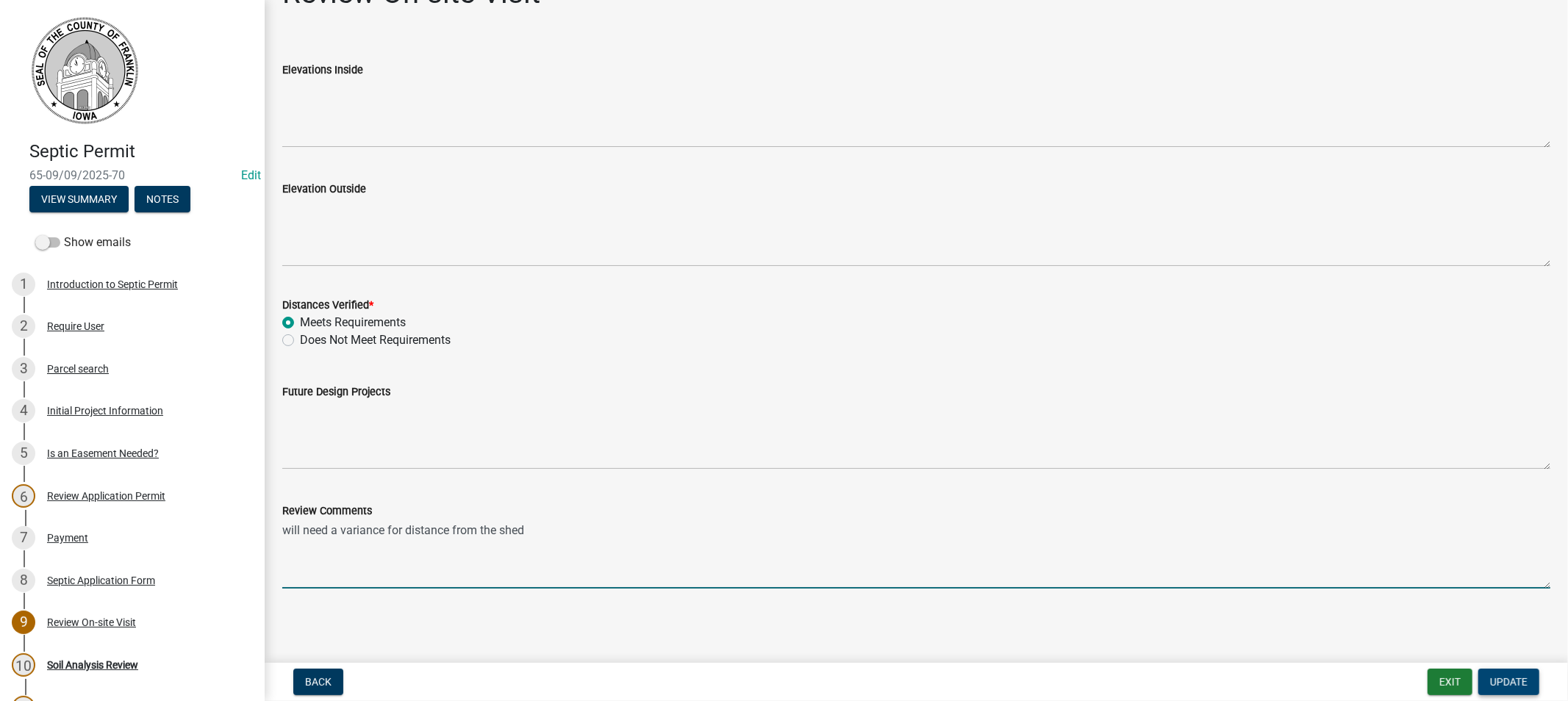
type textarea "will need a variance for distance from the shed"
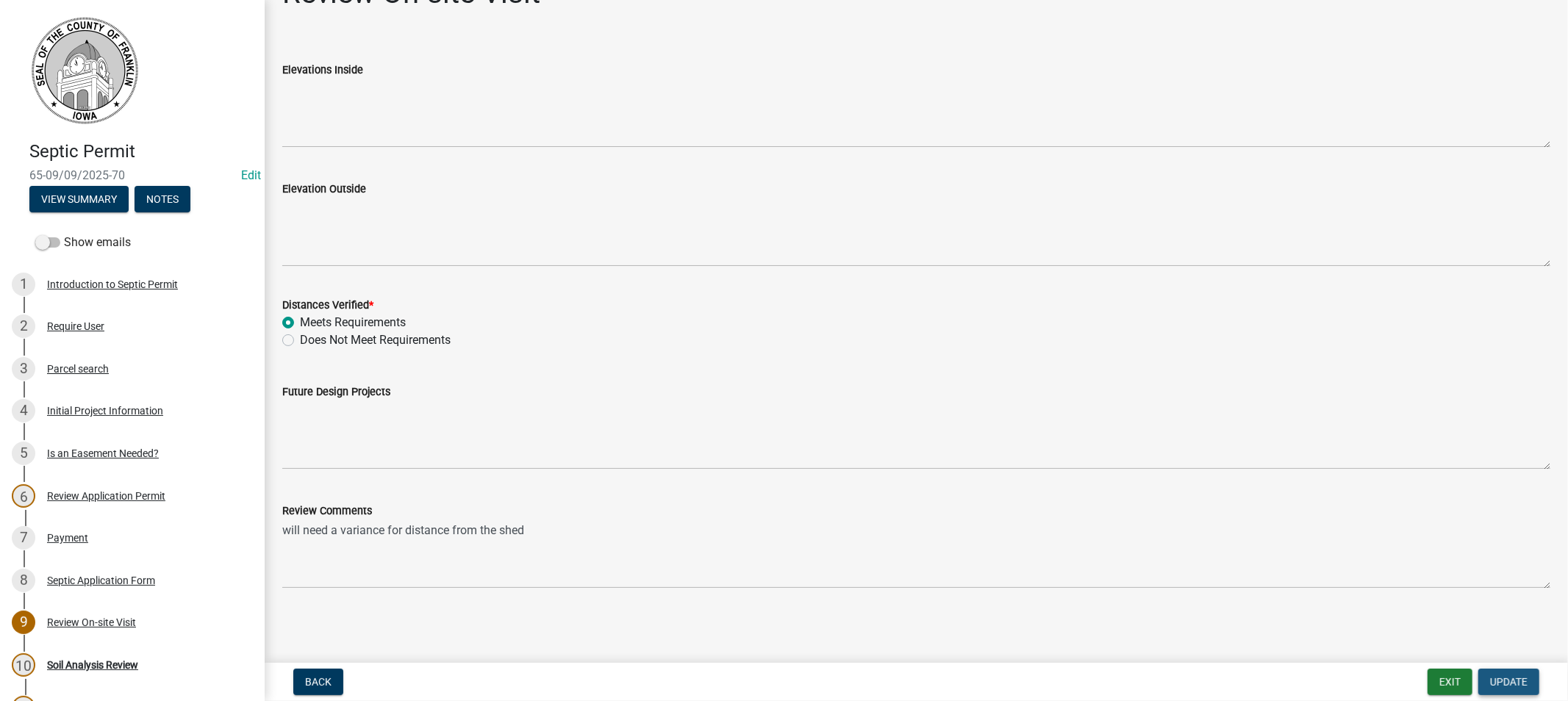
click at [1512, 684] on span "Update" at bounding box center [1509, 682] width 38 height 12
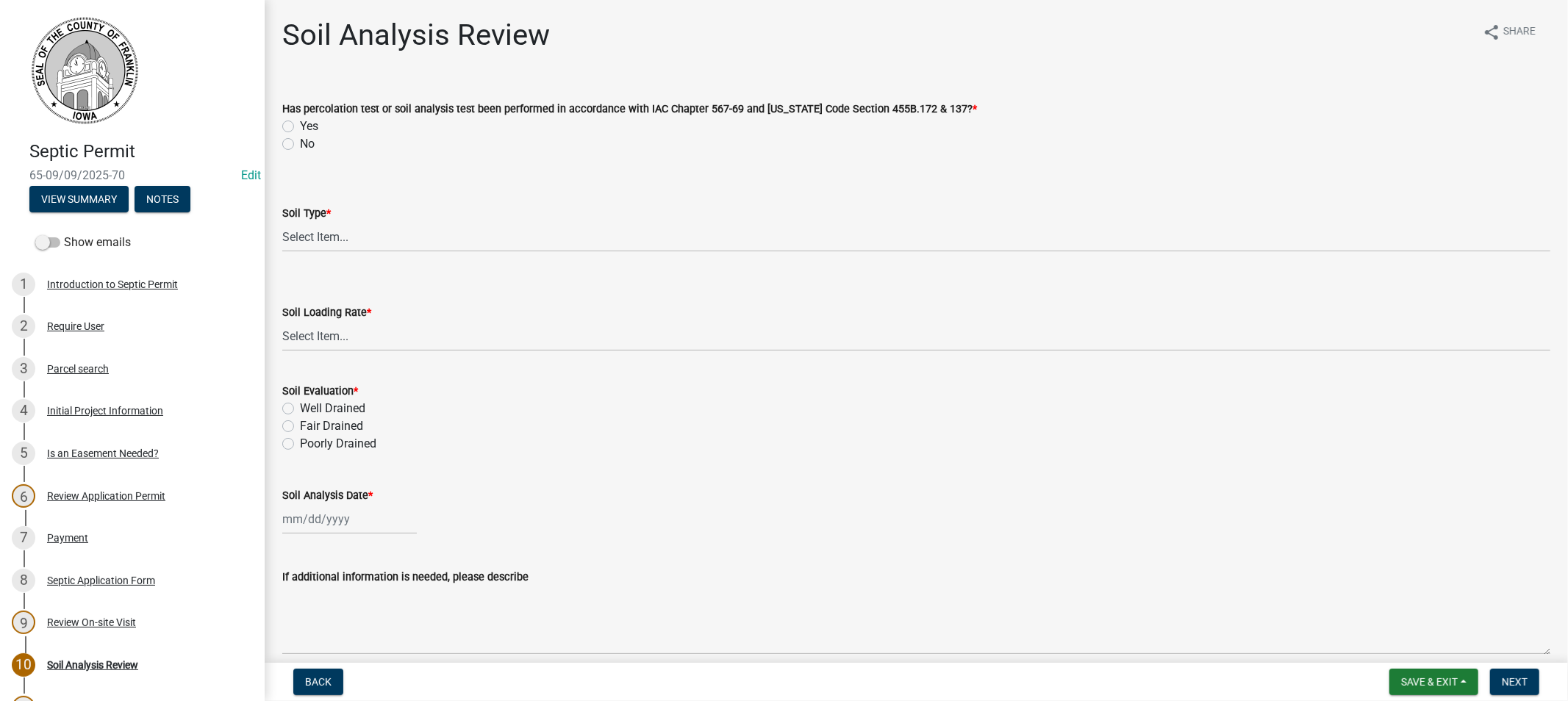
click at [300, 123] on label "Yes" at bounding box center [309, 127] width 18 height 18
click at [300, 123] on input "Yes" at bounding box center [304, 122] width 9 height 9
radio input "true"
click at [345, 239] on select "Select Item... Course Sand and Gravel Medium Sands Fine Sands Very Fine [PERSON…" at bounding box center [916, 237] width 1268 height 30
click at [282, 222] on select "Select Item... Course Sand and Gravel Medium Sands Fine Sands Very Fine [PERSON…" at bounding box center [916, 237] width 1268 height 30
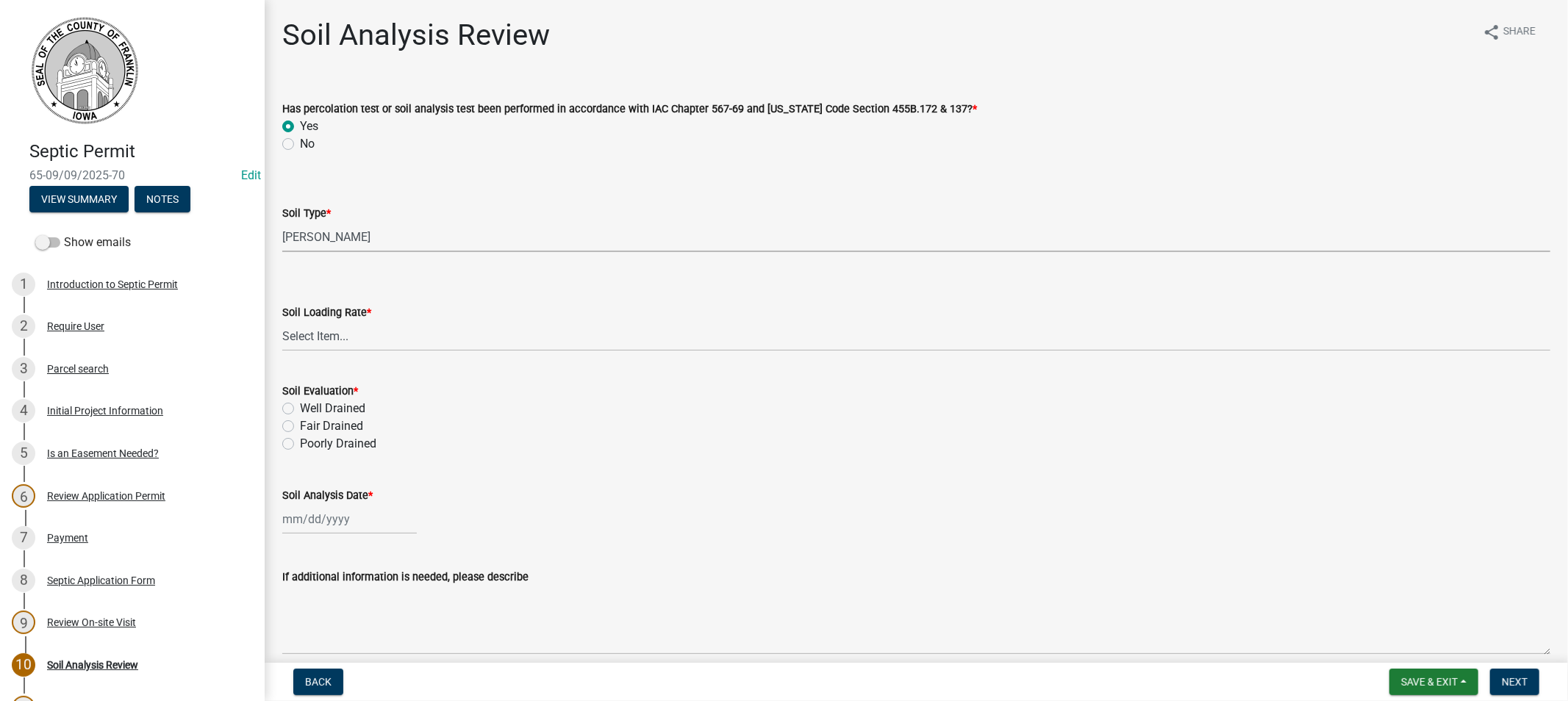
select select "76d85f2c-5528-437b-99f6-5fd00e461f1a"
click at [354, 337] on select "Select Item... 0.1 0.1+ 0.2 0.2+ 0.3 0.3+ 0.4 0.4+ 0.5 0.5+ 0.6 0.6+ 0.7 0.7+ 0…" at bounding box center [916, 336] width 1268 height 30
click at [282, 321] on select "Select Item... 0.1 0.1+ 0.2 0.2+ 0.3 0.3+ 0.4 0.4+ 0.5 0.5+ 0.6 0.6+ 0.7 0.7+ 0…" at bounding box center [916, 336] width 1268 height 30
select select "06b45901-c8ae-4e17-b2ae-ec52a5a1c92e"
click at [300, 409] on label "Well Drained" at bounding box center [333, 409] width 66 height 18
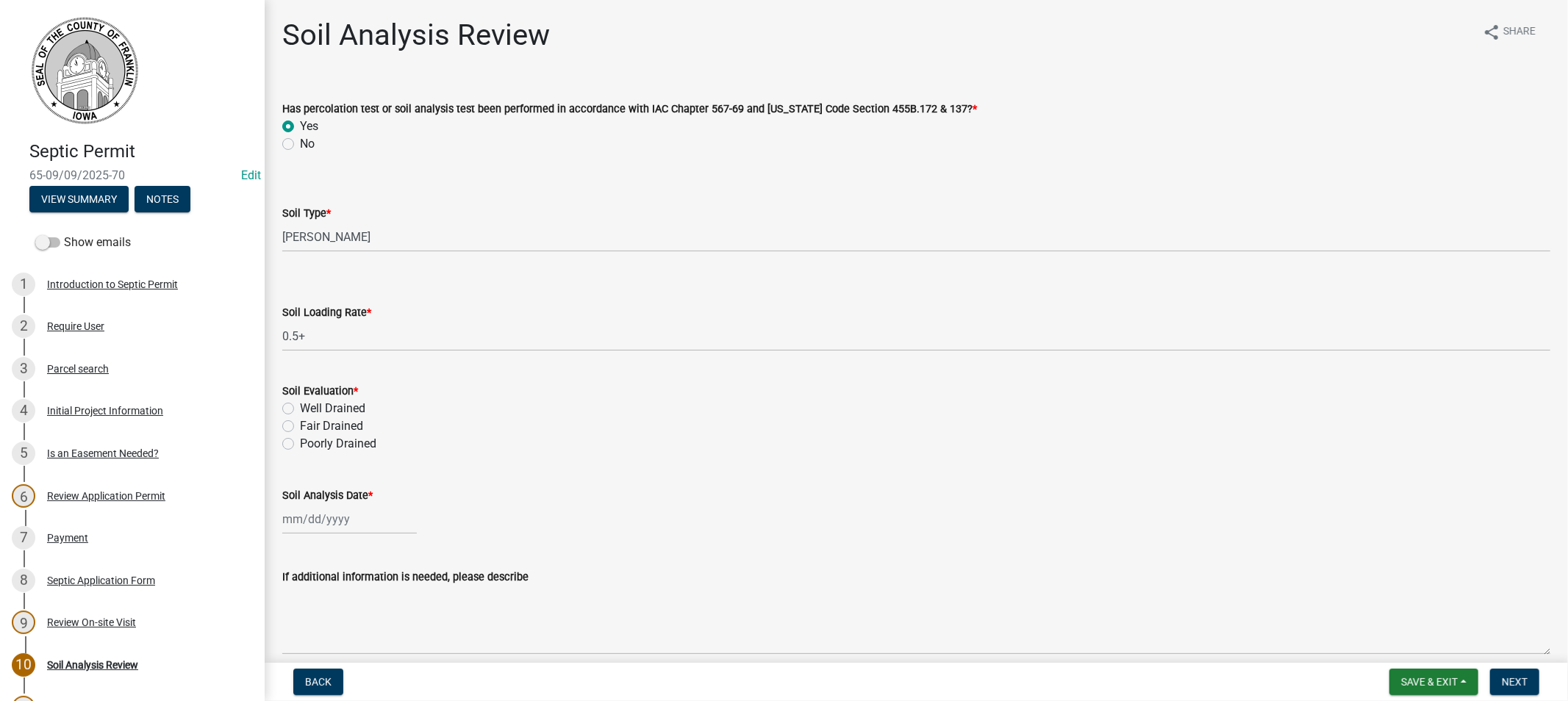
click at [300, 409] on input "Well Drained" at bounding box center [304, 404] width 9 height 9
radio input "true"
select select "9"
select select "2025"
click at [324, 515] on div "[PERSON_NAME] Feb Mar Apr [PERSON_NAME][DATE] Oct Nov [DATE] 1526 1527 1528 152…" at bounding box center [349, 519] width 134 height 30
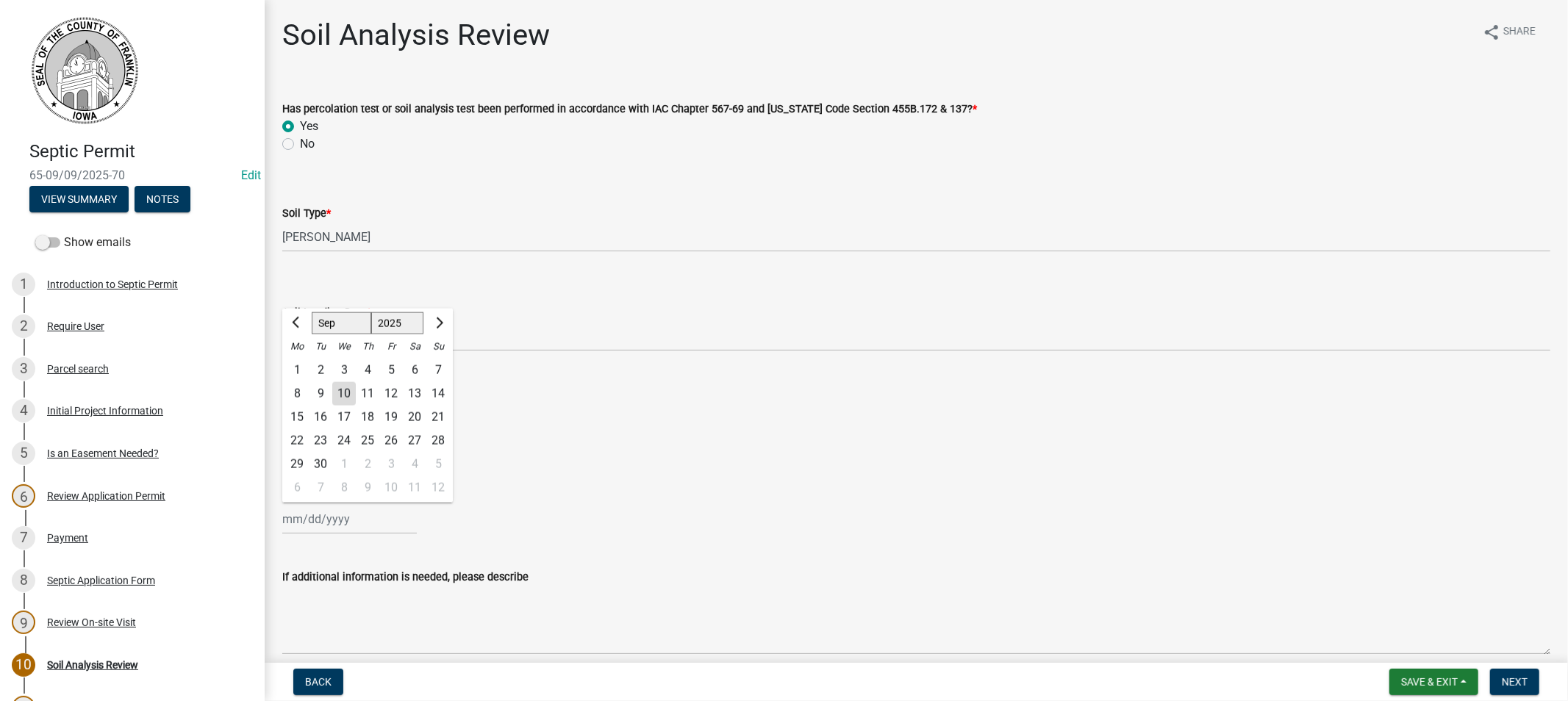
click at [390, 366] on div "5" at bounding box center [392, 371] width 24 height 24
type input "[DATE]"
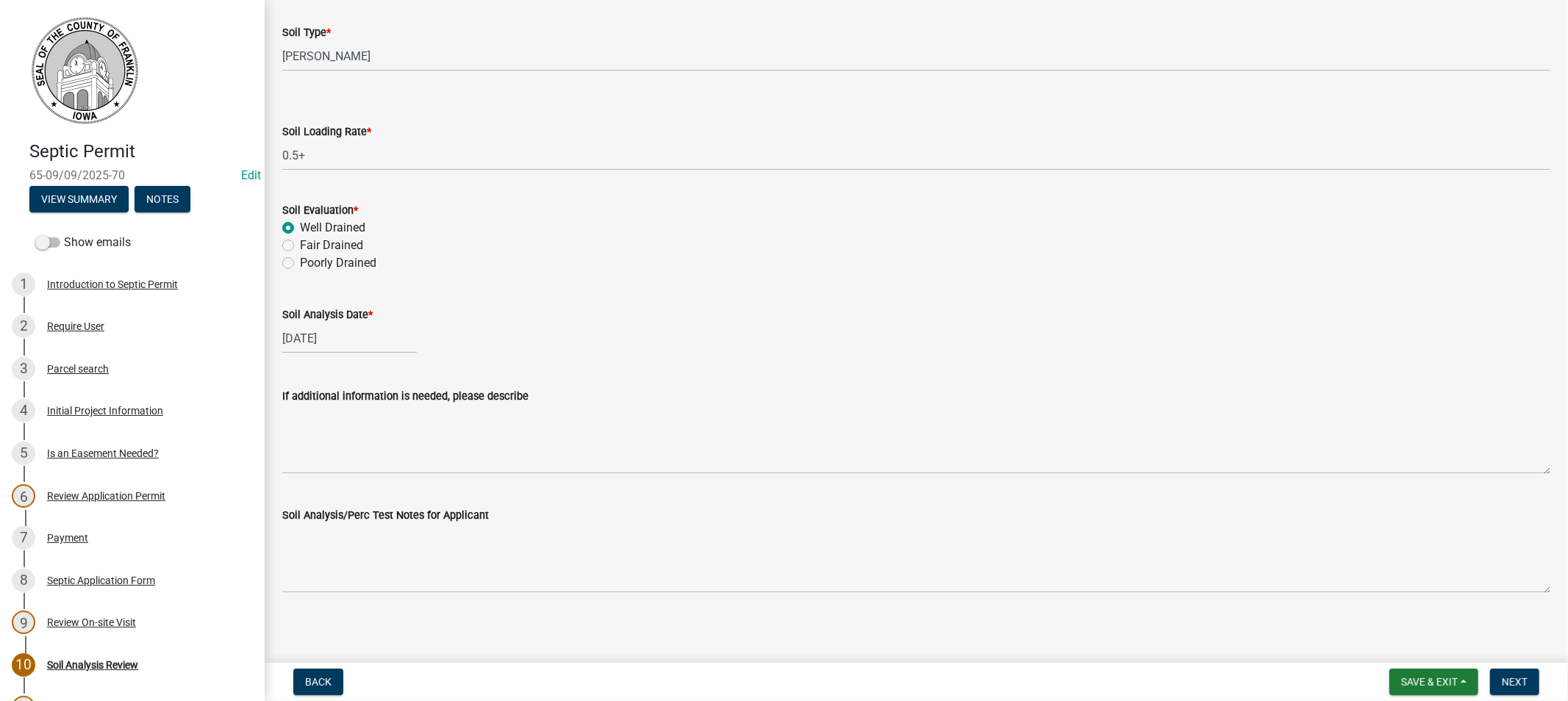
scroll to position [186, 0]
click at [1510, 676] on span "Next" at bounding box center [1515, 682] width 26 height 12
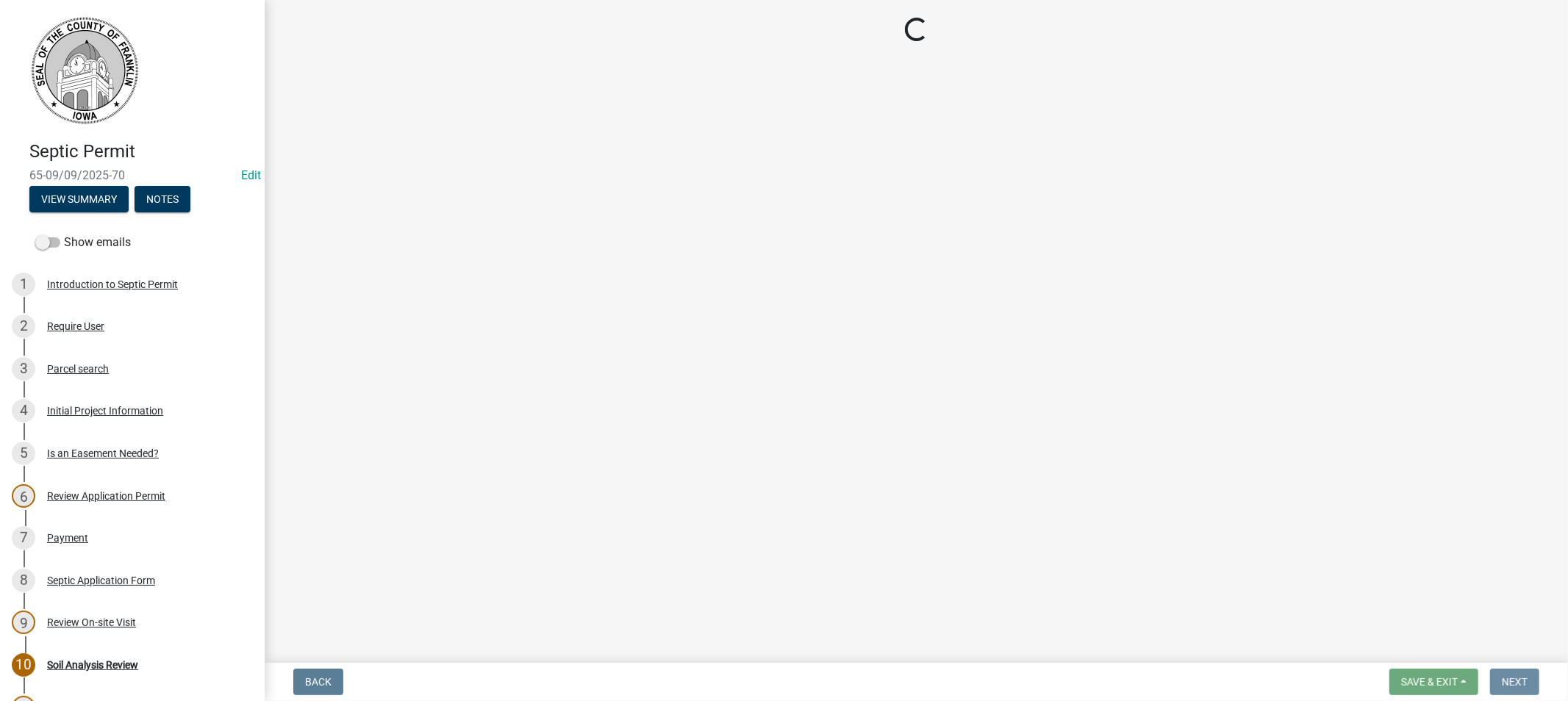
scroll to position [0, 0]
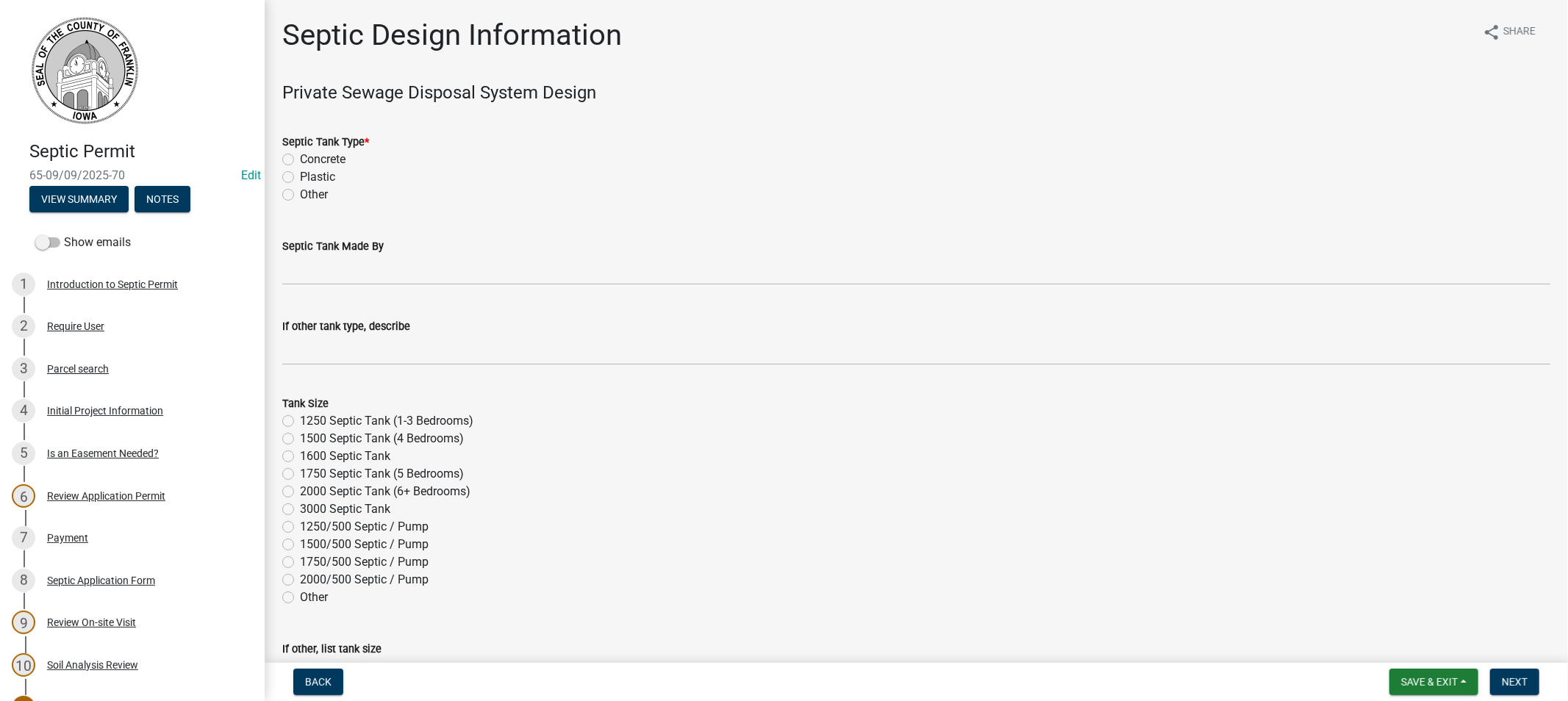
click at [300, 156] on label "Concrete" at bounding box center [322, 159] width 45 height 18
click at [300, 156] on input "Concrete" at bounding box center [304, 155] width 9 height 9
radio input "true"
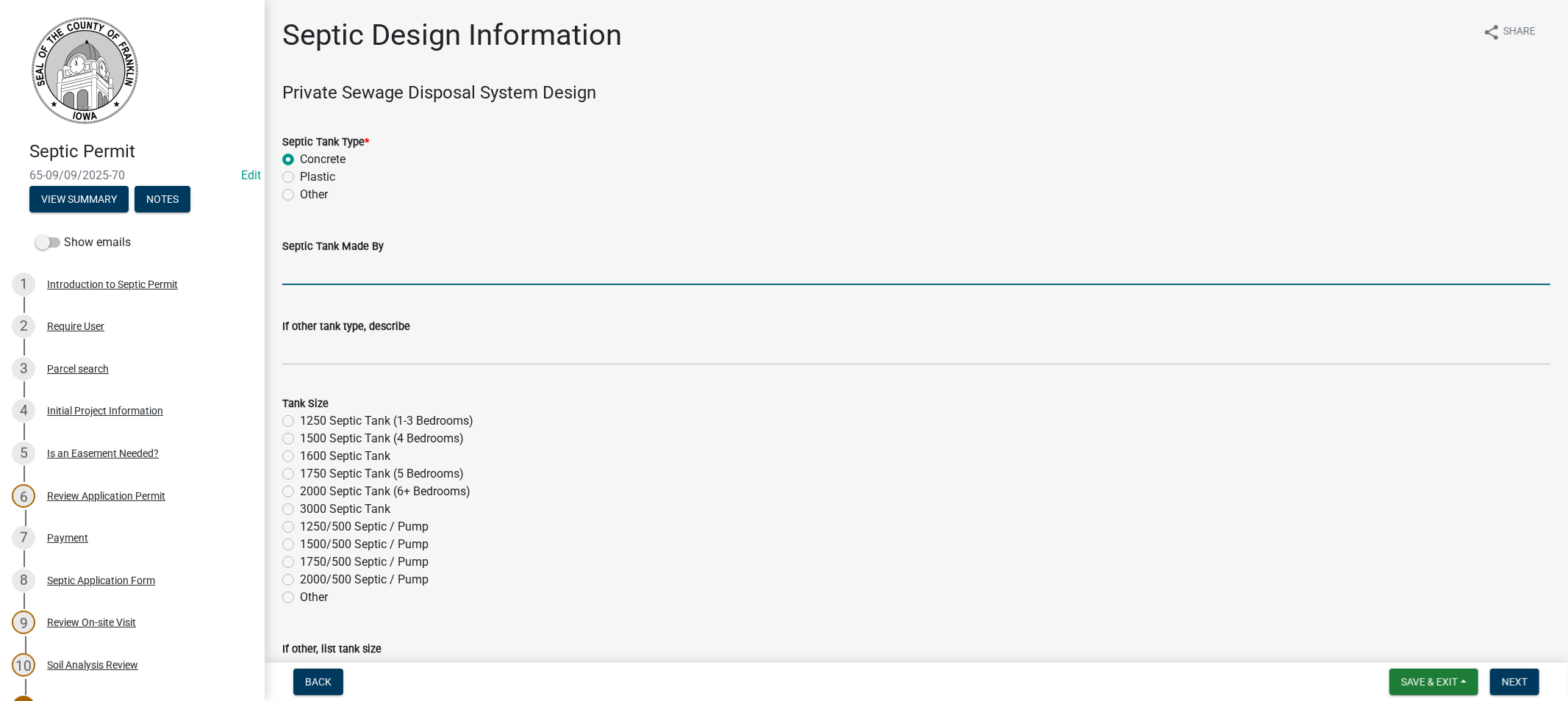
click at [393, 275] on input "Septic Tank Made By" at bounding box center [916, 269] width 1268 height 30
type input "Midwest"
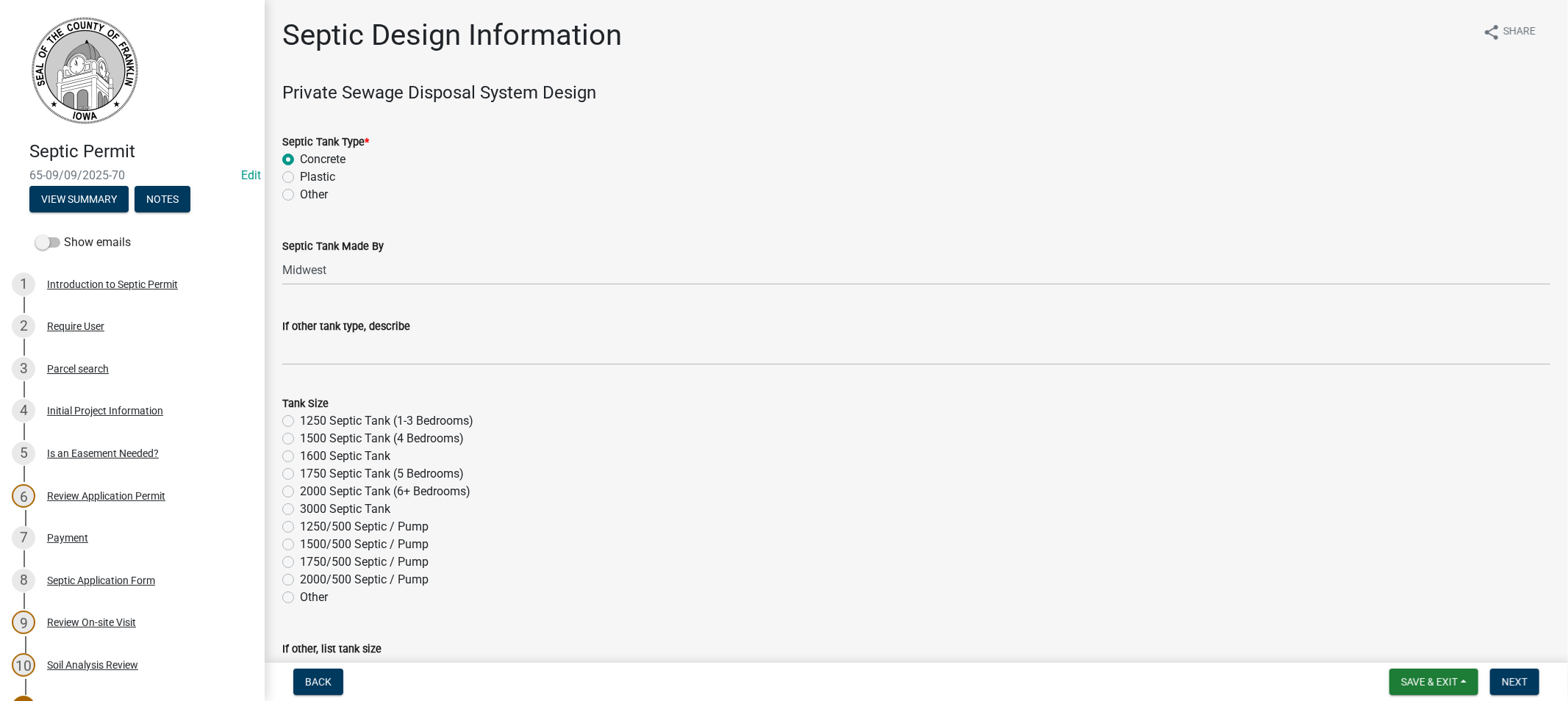
click at [300, 421] on label "1250 Septic Tank (1-3 Bedrooms)" at bounding box center [386, 421] width 174 height 18
click at [300, 421] on input "1250 Septic Tank (1-3 Bedrooms)" at bounding box center [304, 416] width 9 height 9
radio input "true"
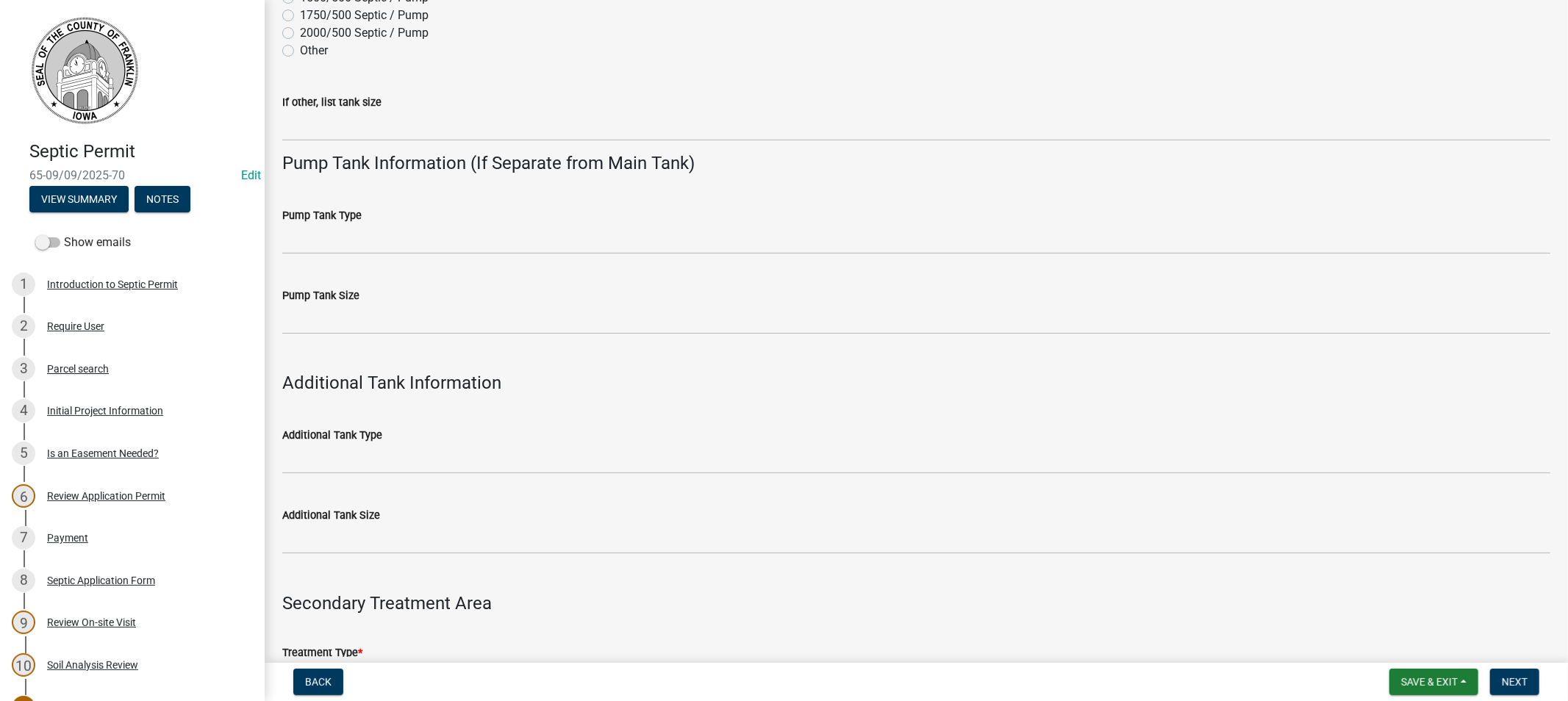
scroll to position [653, 0]
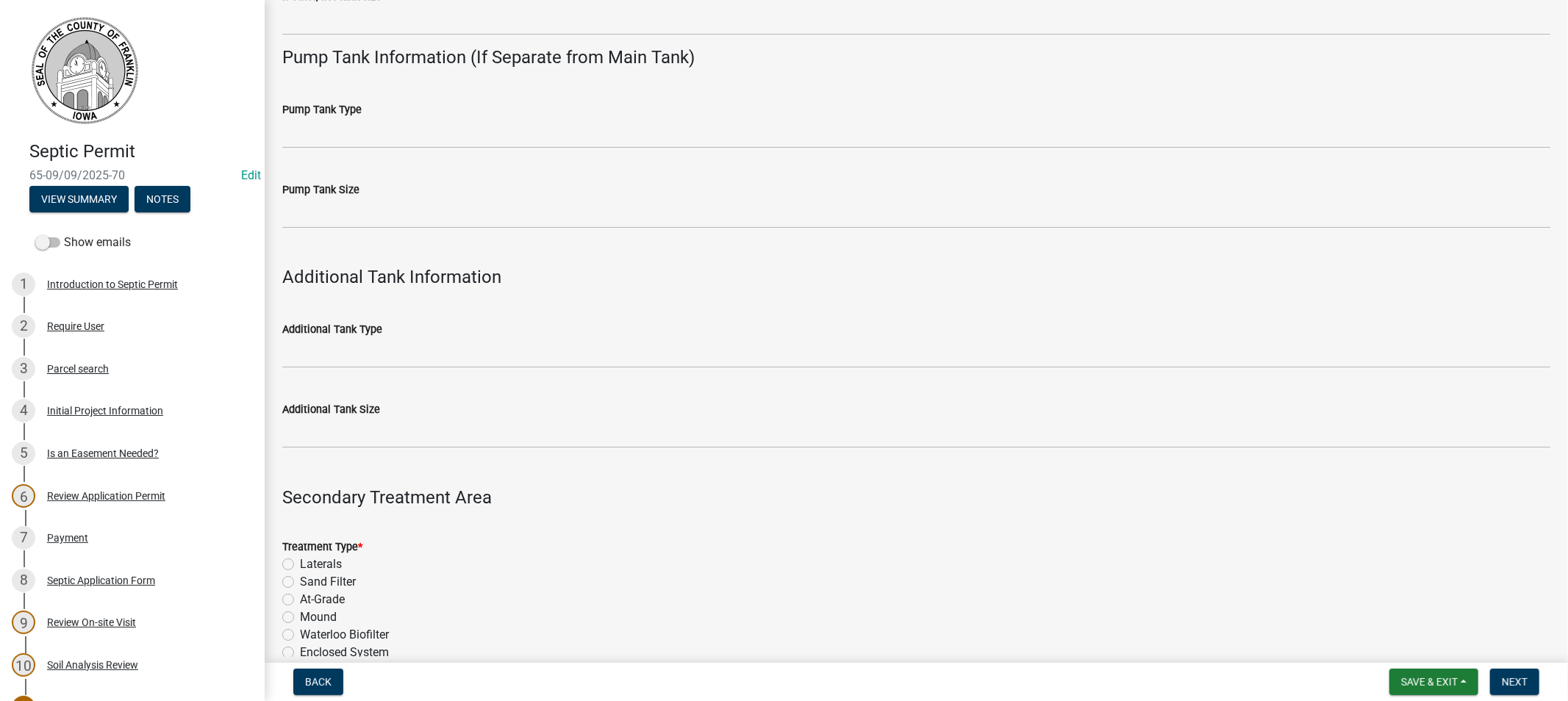
click at [300, 563] on label "Laterals" at bounding box center [321, 564] width 42 height 18
click at [300, 563] on input "Laterals" at bounding box center [304, 560] width 9 height 9
radio input "true"
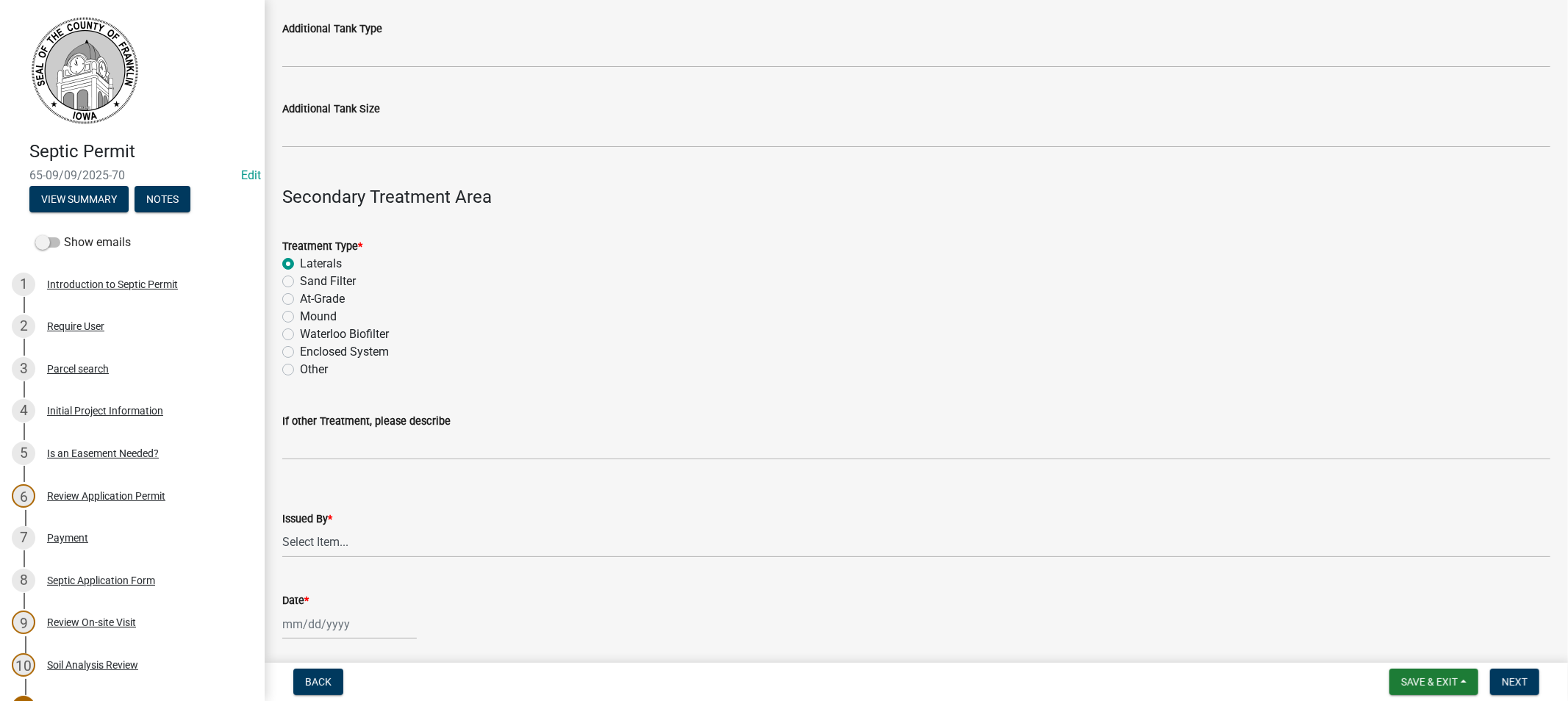
scroll to position [980, 0]
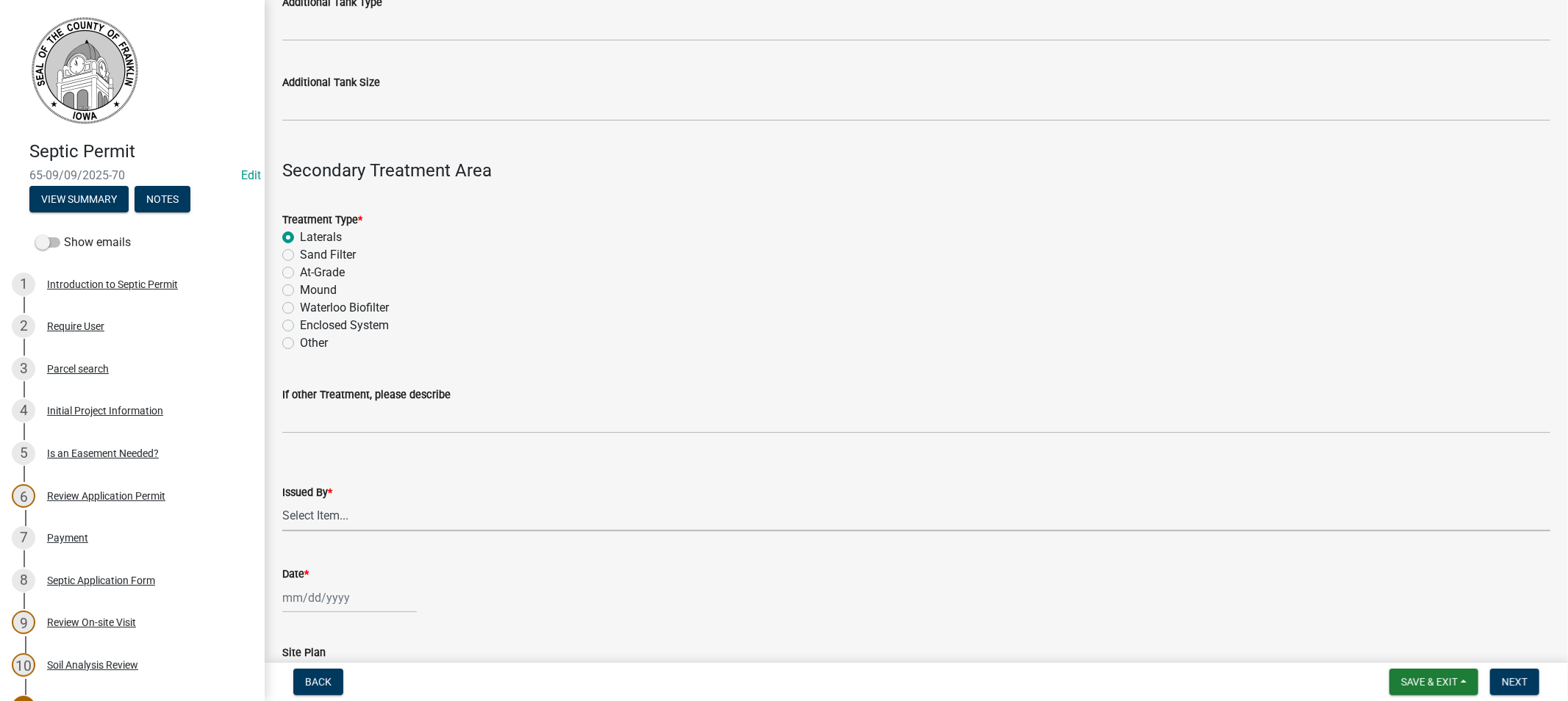
click at [406, 515] on select "Select Item... [PERSON_NAME]" at bounding box center [916, 515] width 1268 height 30
click at [282, 501] on select "Select Item... [PERSON_NAME]" at bounding box center [916, 515] width 1268 height 30
select select "d223b9f2-1ec7-4c53-82a9-76cd95b714db"
click at [371, 592] on div at bounding box center [349, 598] width 134 height 30
select select "9"
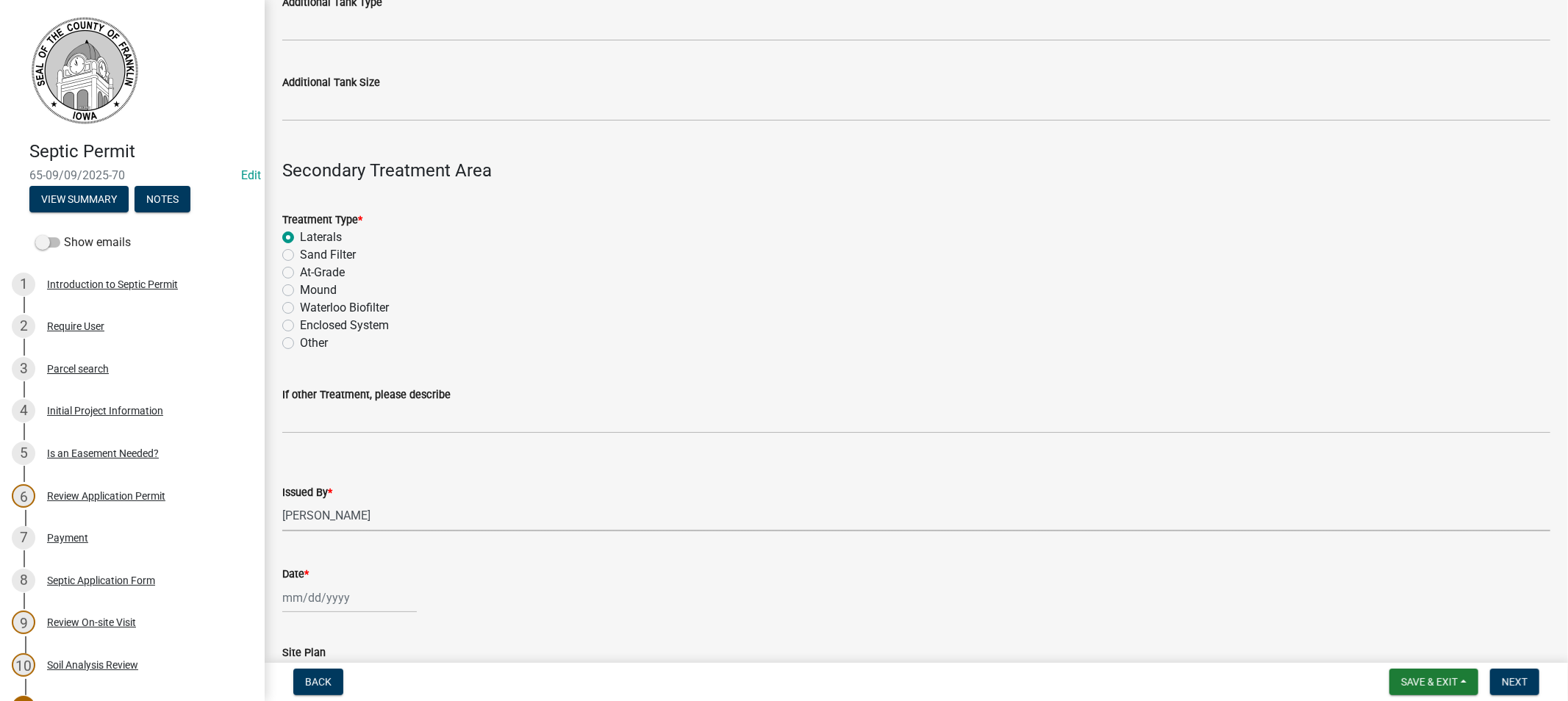
select select "2025"
click at [321, 464] on div "9" at bounding box center [321, 472] width 24 height 24
type input "[DATE]"
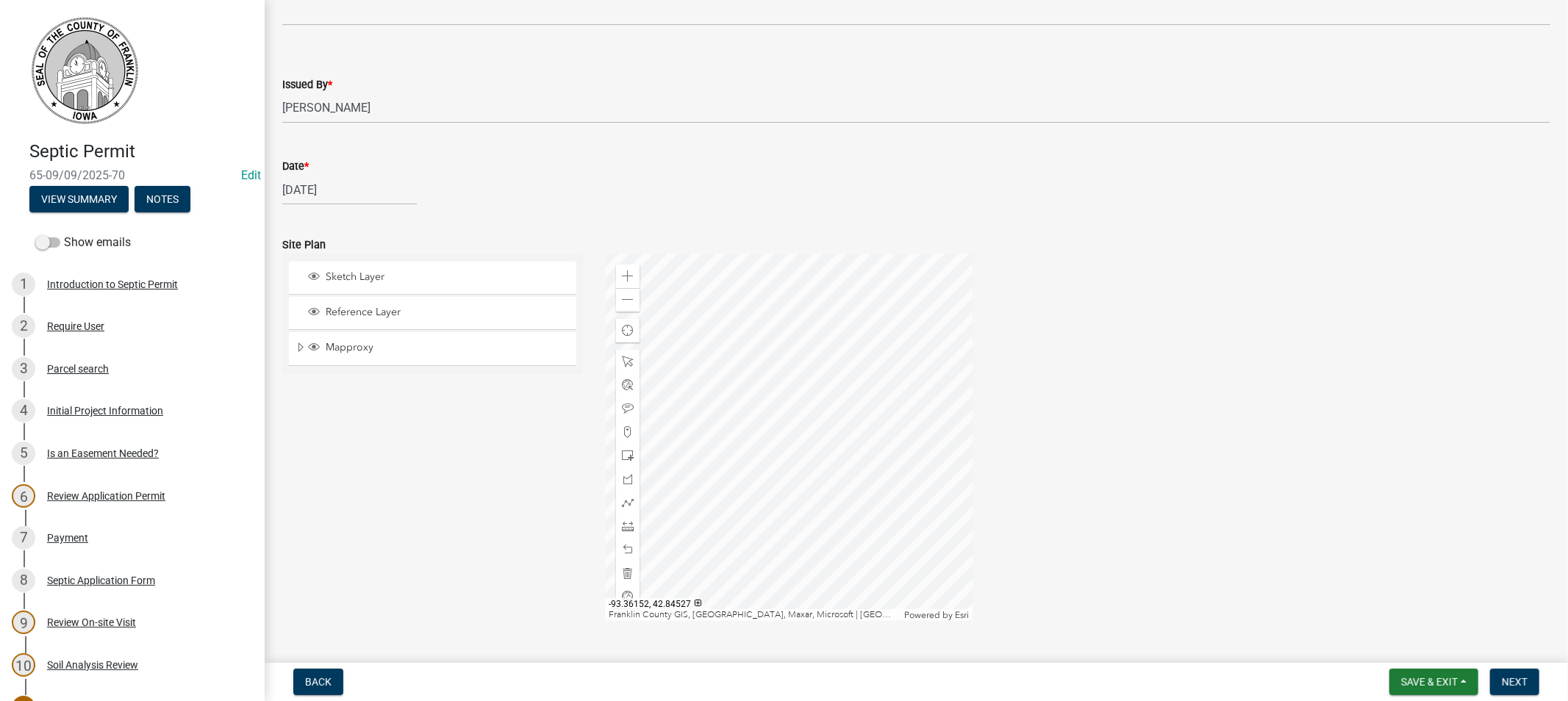
scroll to position [1610, 0]
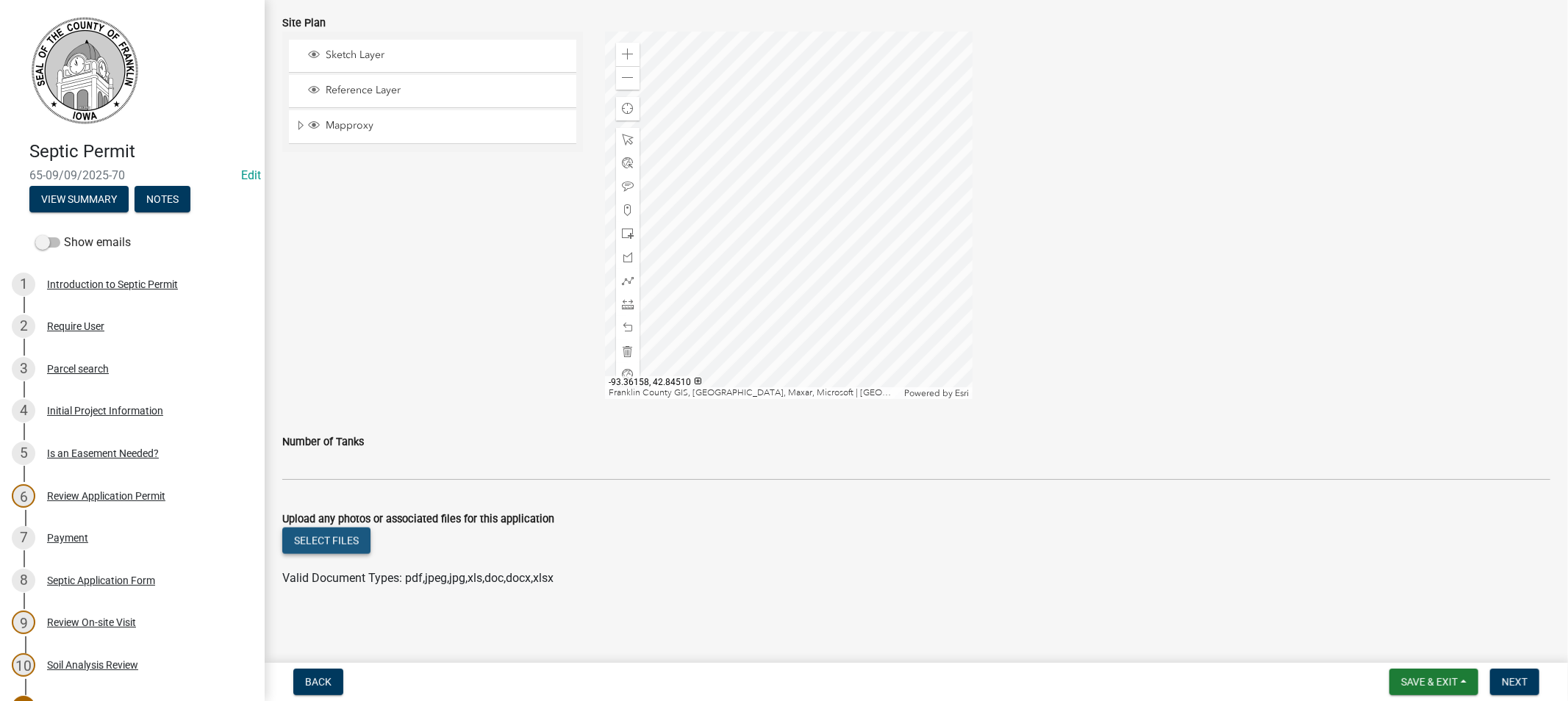
click at [328, 538] on button "Select files" at bounding box center [326, 540] width 88 height 27
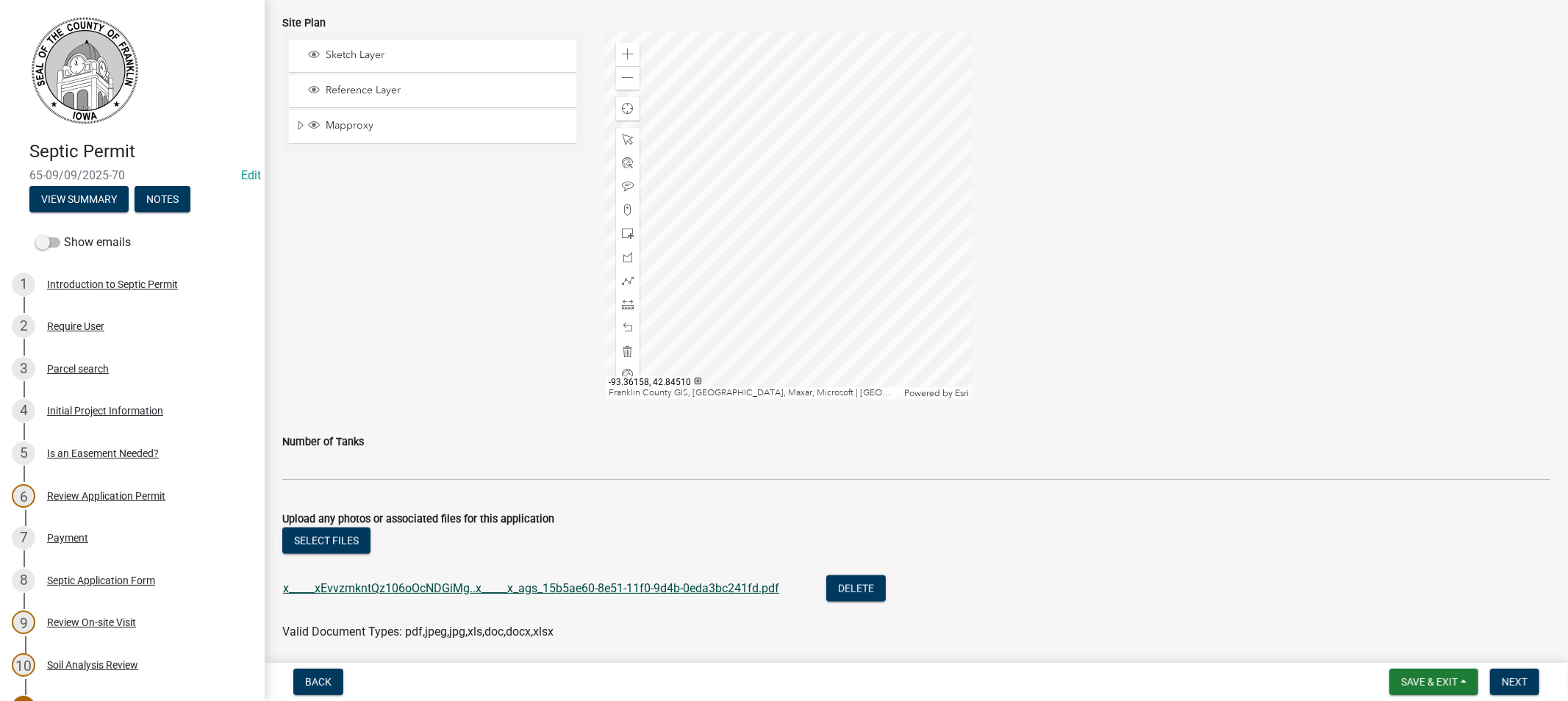
click at [459, 588] on link "x_____xEvvzmkntQz106oOcNDGiMg..x_____x_ags_15b5ae60-8e51-11f0-9d4b-0eda3bc241fd…" at bounding box center [531, 588] width 496 height 14
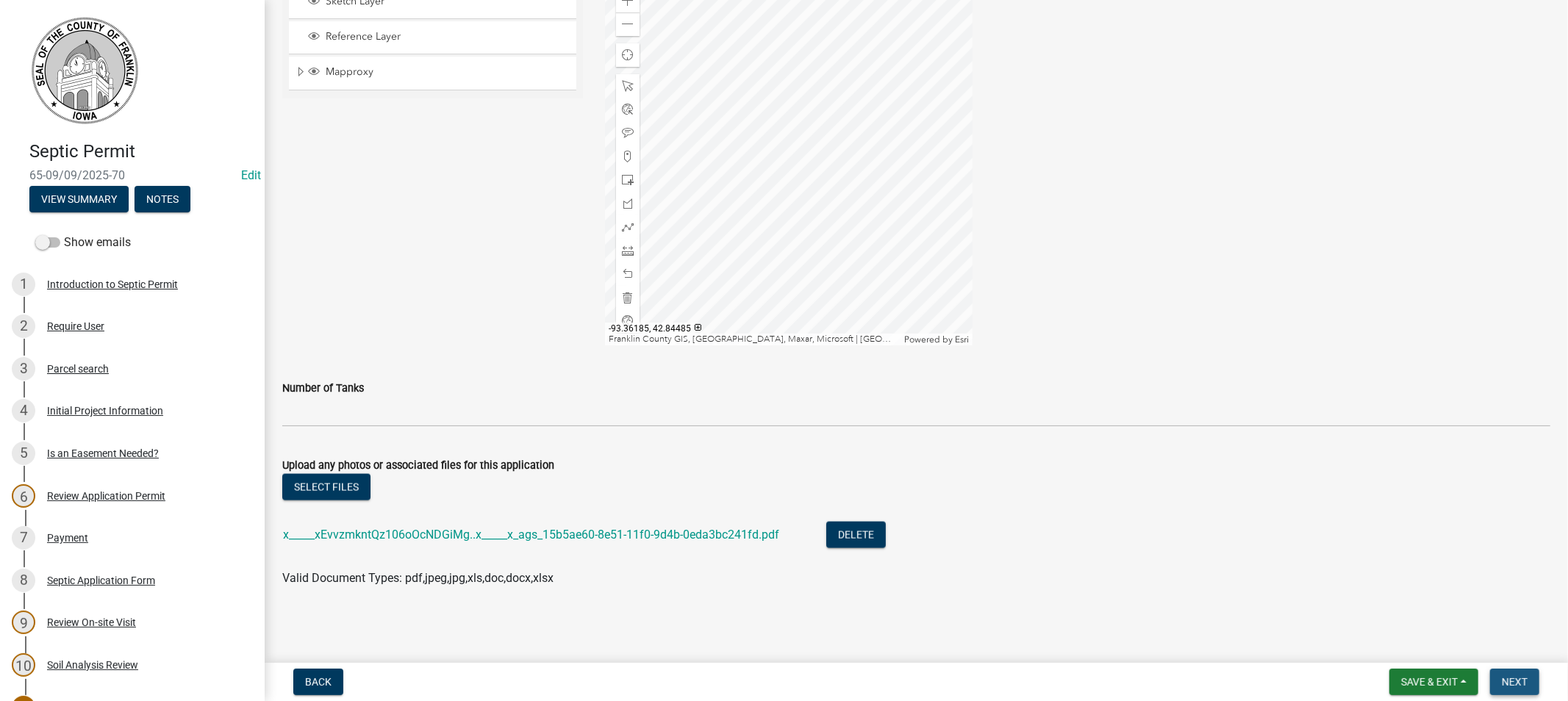
drag, startPoint x: 1506, startPoint y: 674, endPoint x: 1493, endPoint y: 667, distance: 14.8
click at [1505, 674] on button "Next" at bounding box center [1515, 682] width 50 height 27
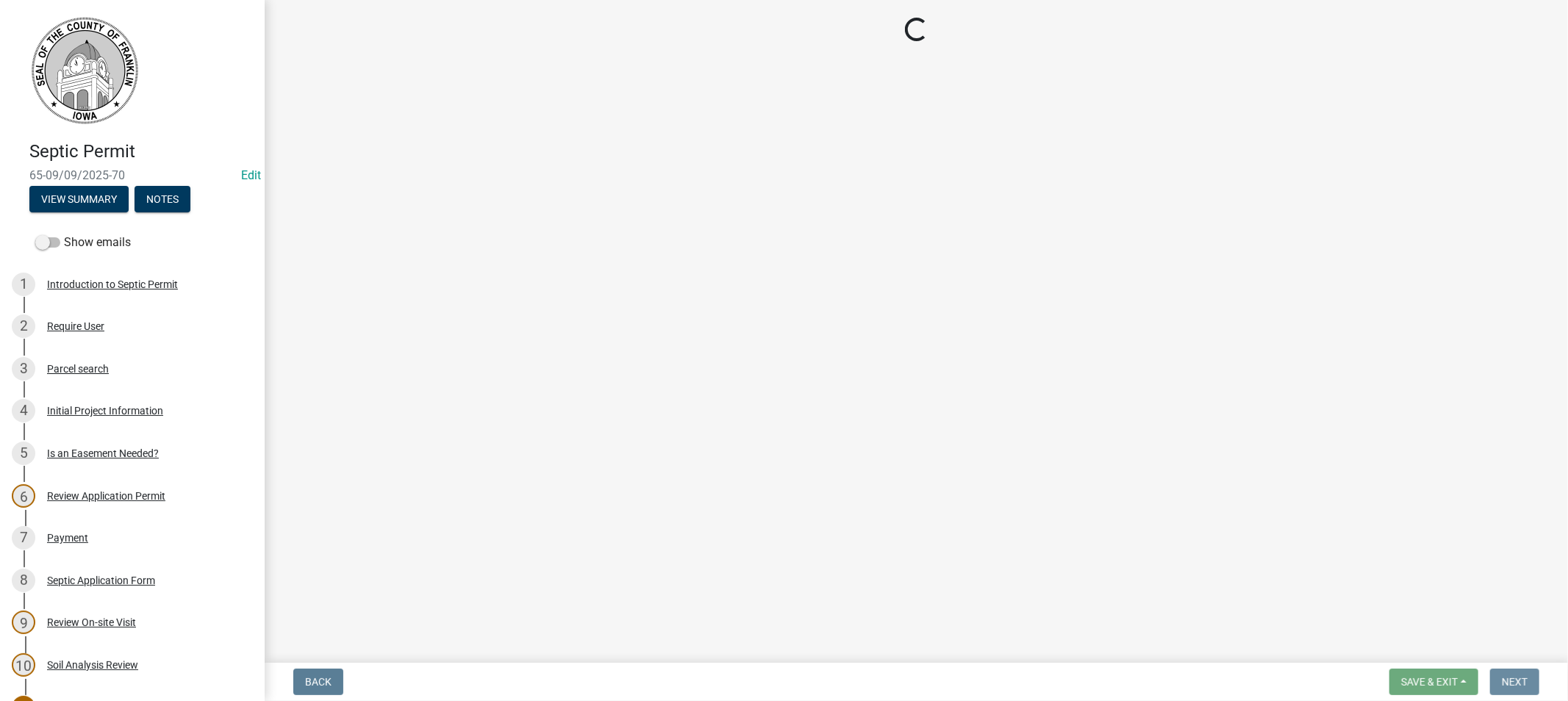
scroll to position [0, 0]
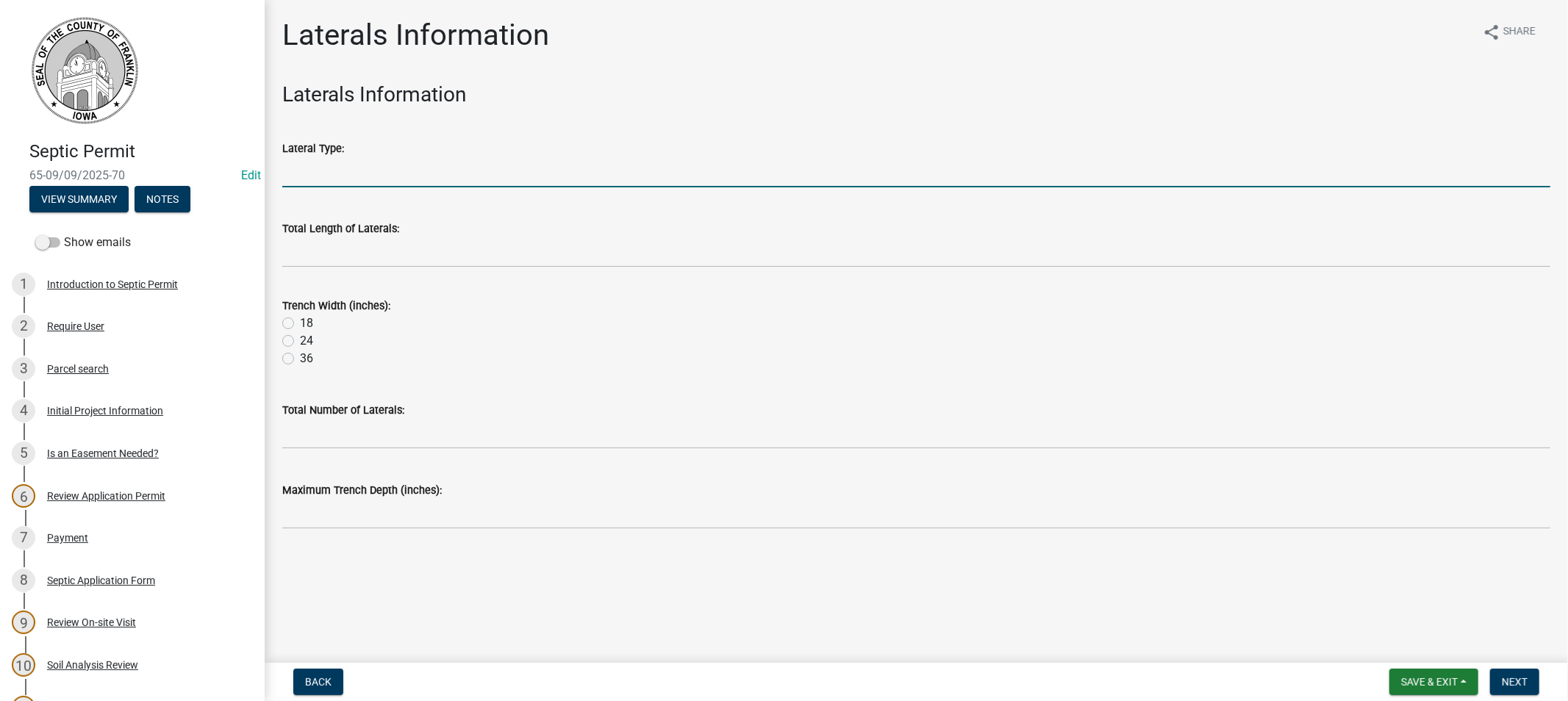
click at [329, 162] on input "Lateral Type:" at bounding box center [916, 172] width 1268 height 30
type input "[PERSON_NAME]"
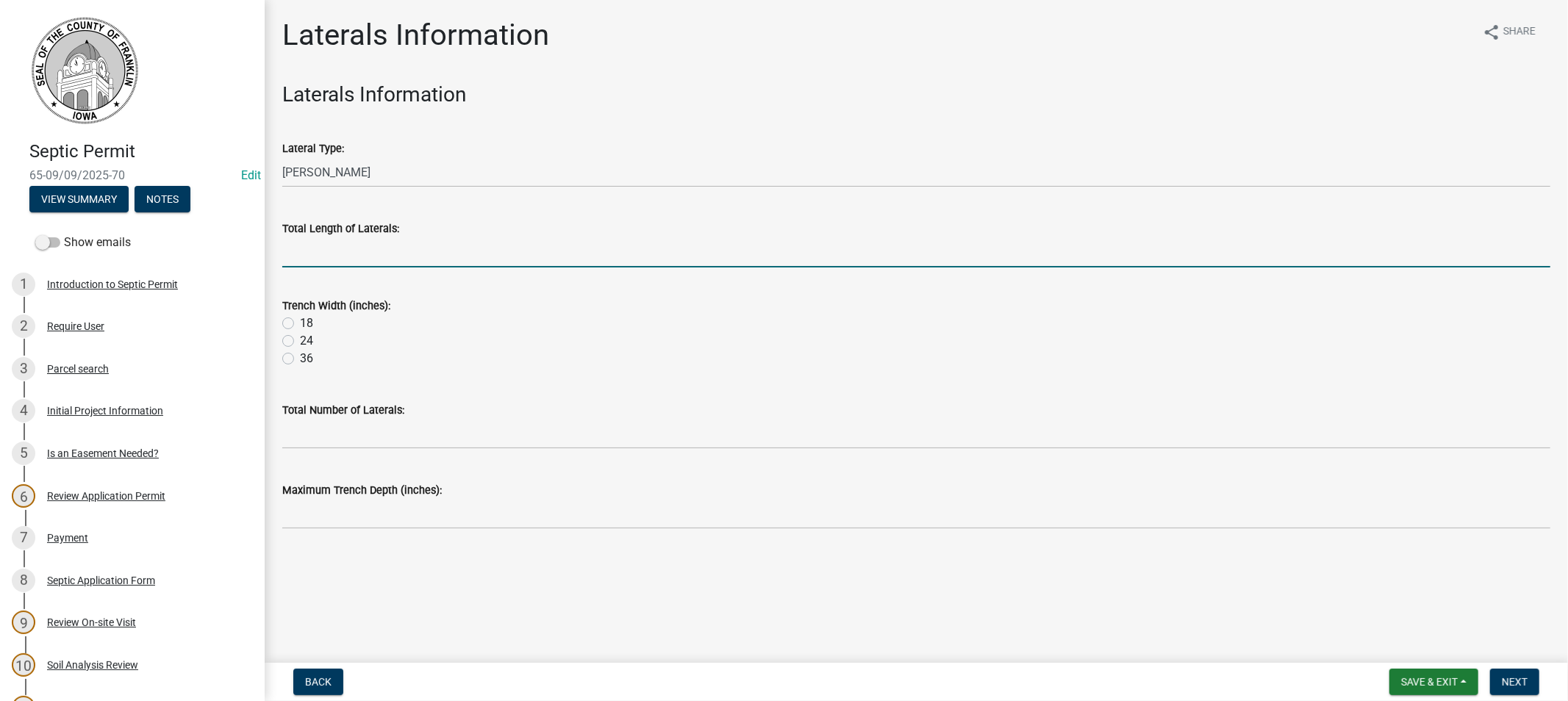
click at [333, 260] on input "Total Length of Laterals:" at bounding box center [916, 252] width 1268 height 30
type input "100"
click at [300, 362] on label "36" at bounding box center [306, 358] width 13 height 18
click at [300, 360] on input "36" at bounding box center [304, 354] width 9 height 9
radio input "true"
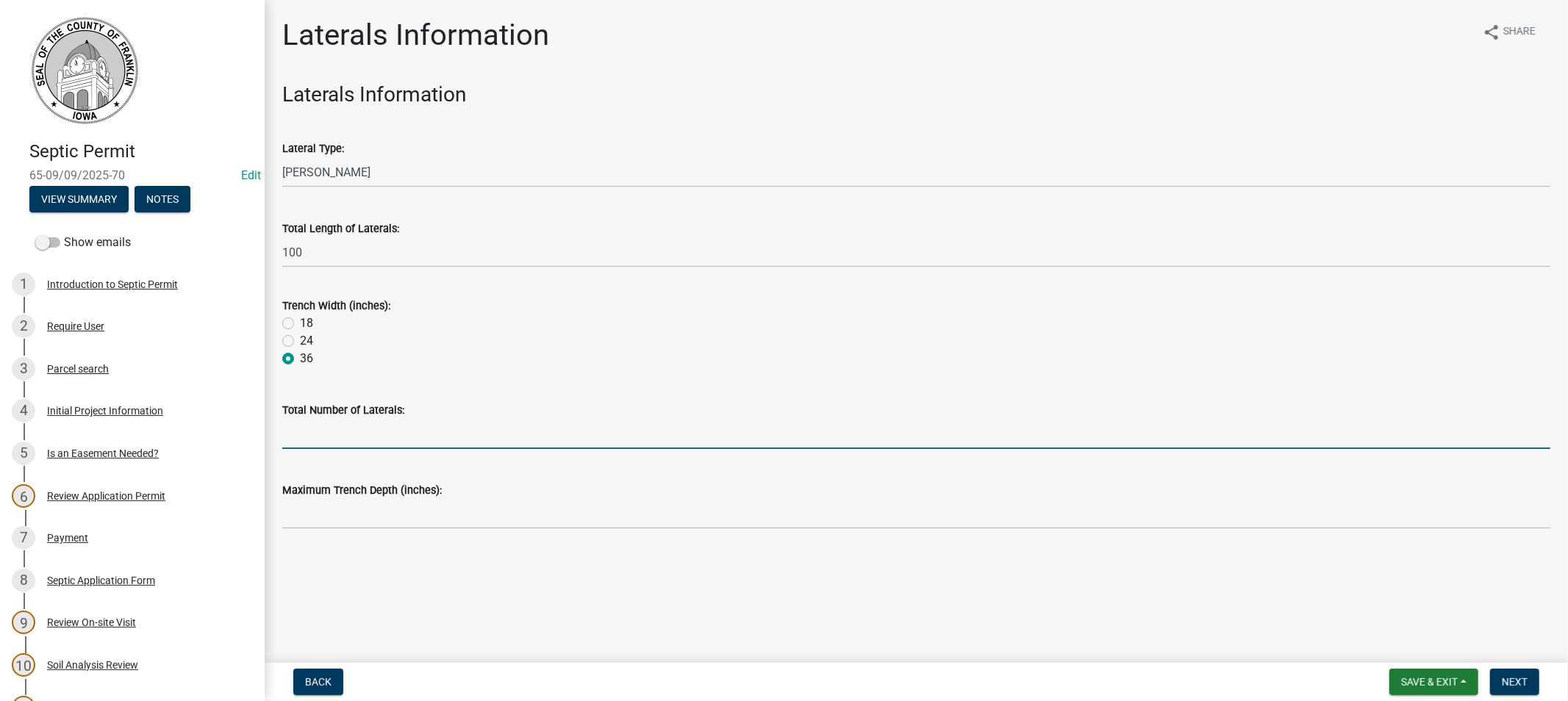
click at [363, 434] on input "Total Number of Laterals:" at bounding box center [916, 433] width 1268 height 30
type input "1"
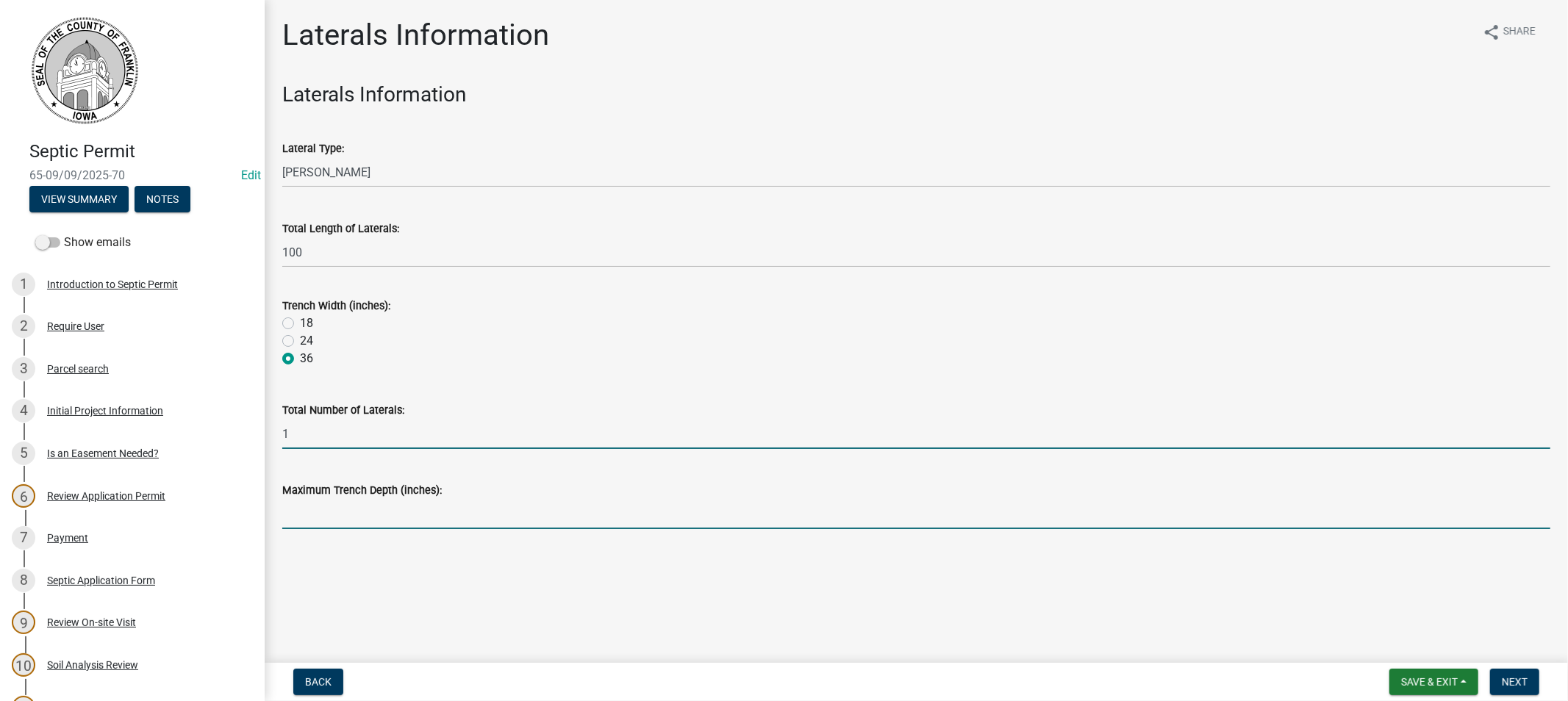
click at [327, 517] on input "Maximum Trench Depth (inches):" at bounding box center [916, 514] width 1268 height 30
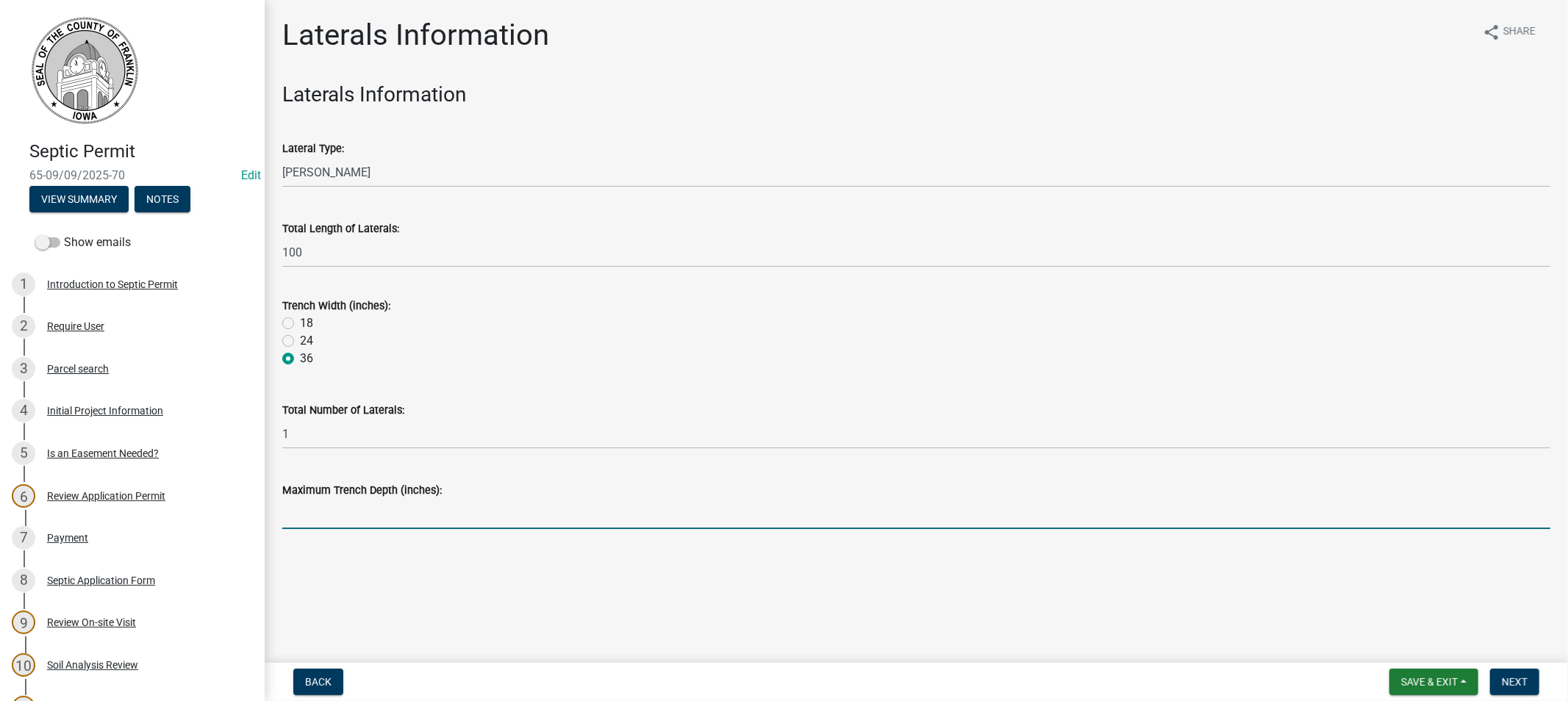
type input "30""
click at [1512, 680] on span "Next" at bounding box center [1515, 682] width 26 height 12
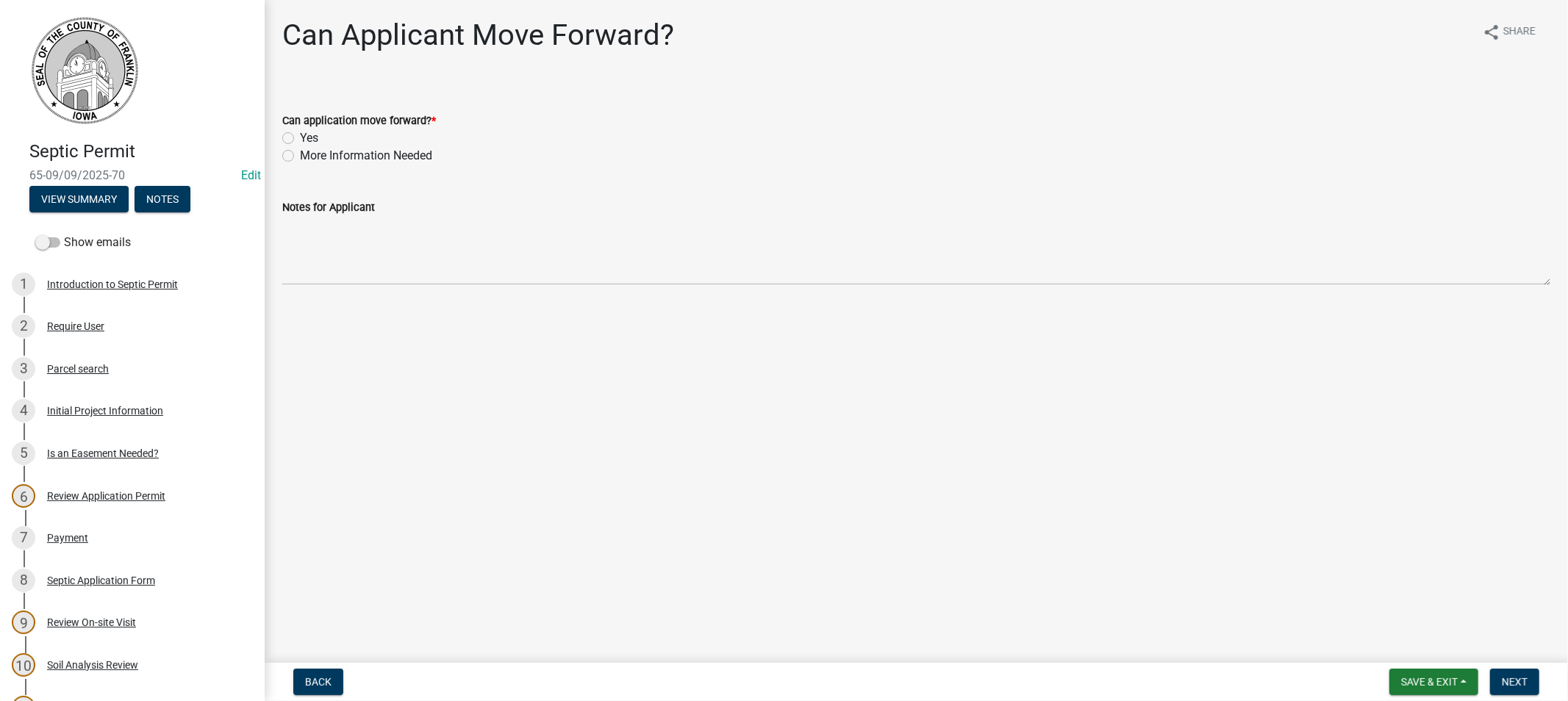
click at [300, 135] on label "Yes" at bounding box center [309, 138] width 18 height 18
click at [300, 135] on input "Yes" at bounding box center [304, 133] width 9 height 9
radio input "true"
click at [1499, 677] on button "Next" at bounding box center [1515, 682] width 50 height 27
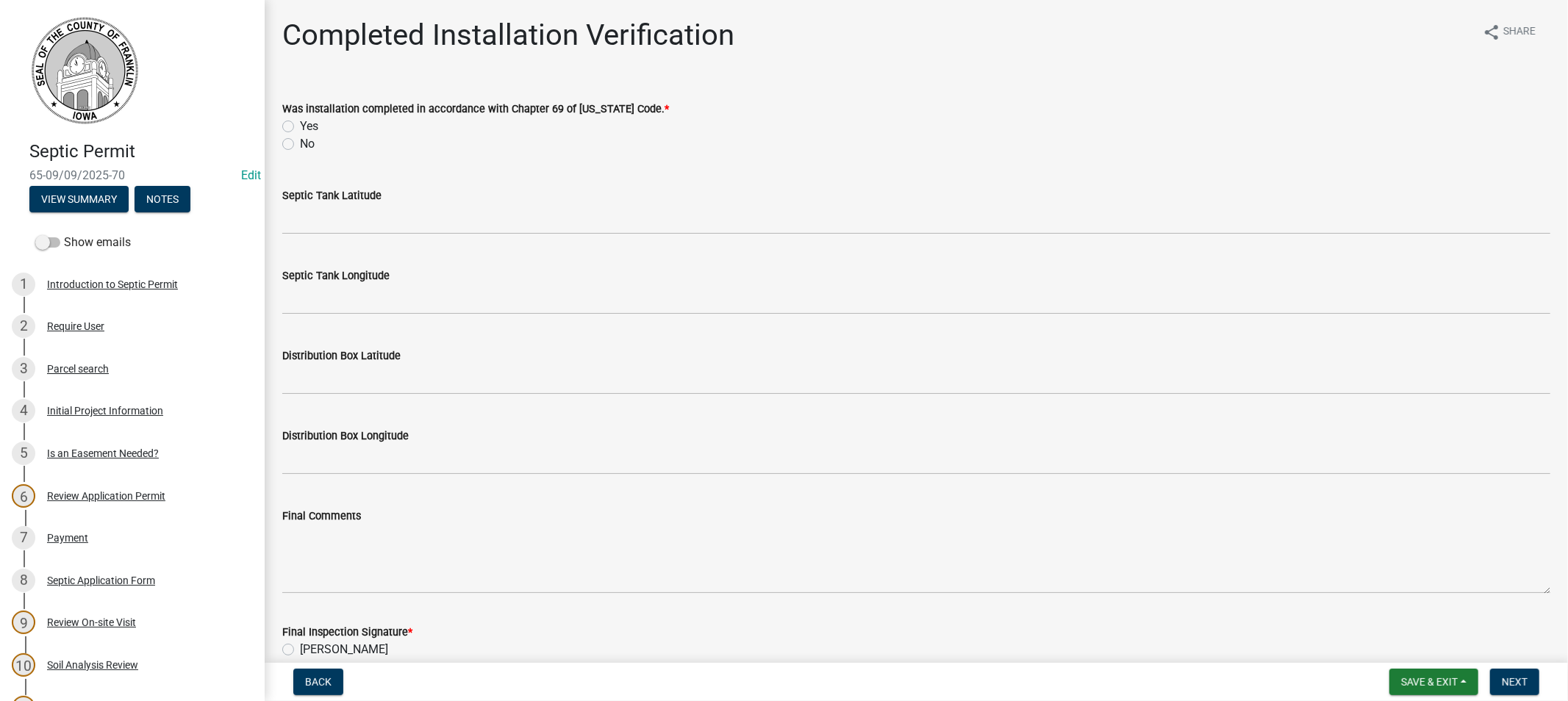
click at [300, 126] on label "Yes" at bounding box center [309, 127] width 18 height 18
click at [300, 126] on input "Yes" at bounding box center [304, 122] width 9 height 9
radio input "true"
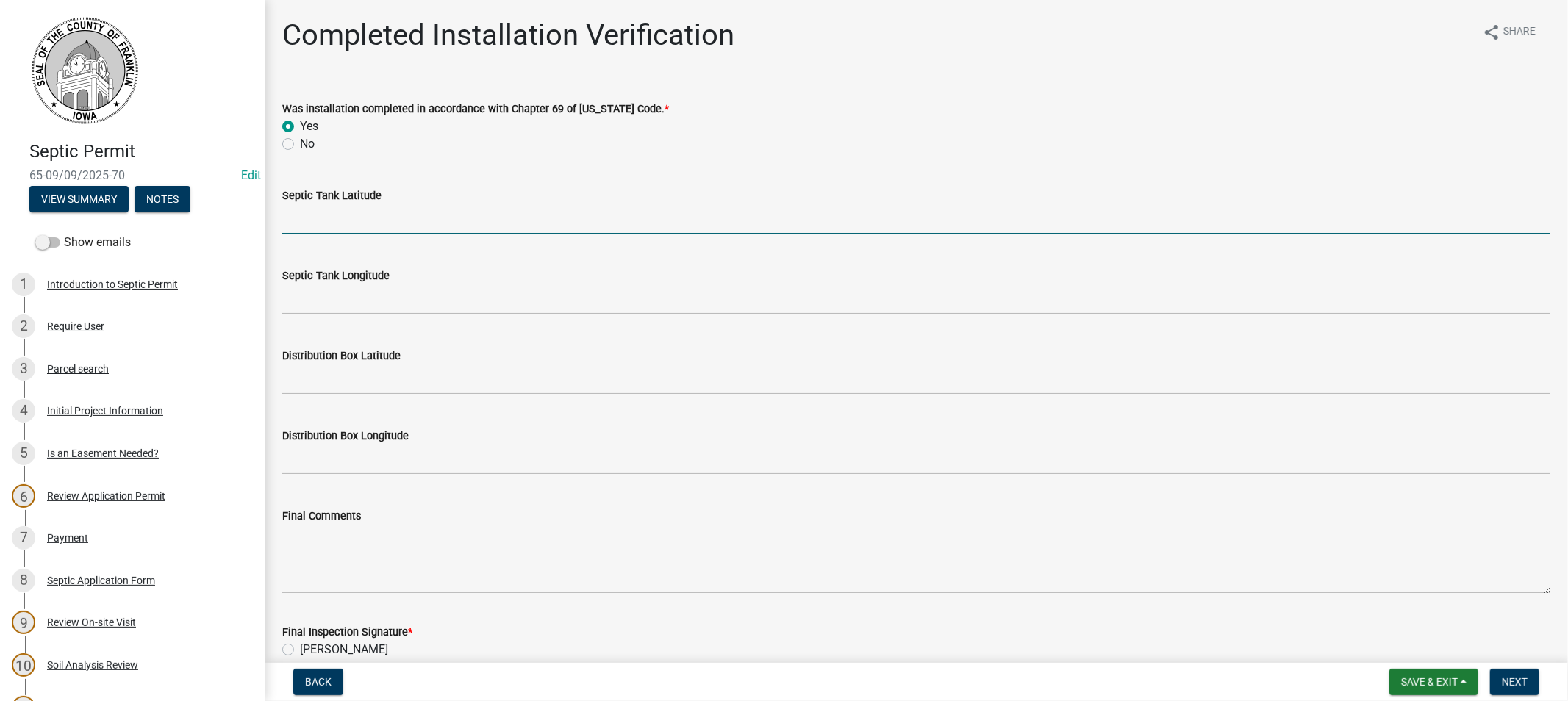
drag, startPoint x: 334, startPoint y: 215, endPoint x: 342, endPoint y: 216, distance: 8.1
click at [334, 214] on input "Septic Tank Latitude" at bounding box center [916, 219] width 1268 height 30
type input "42.8462155"
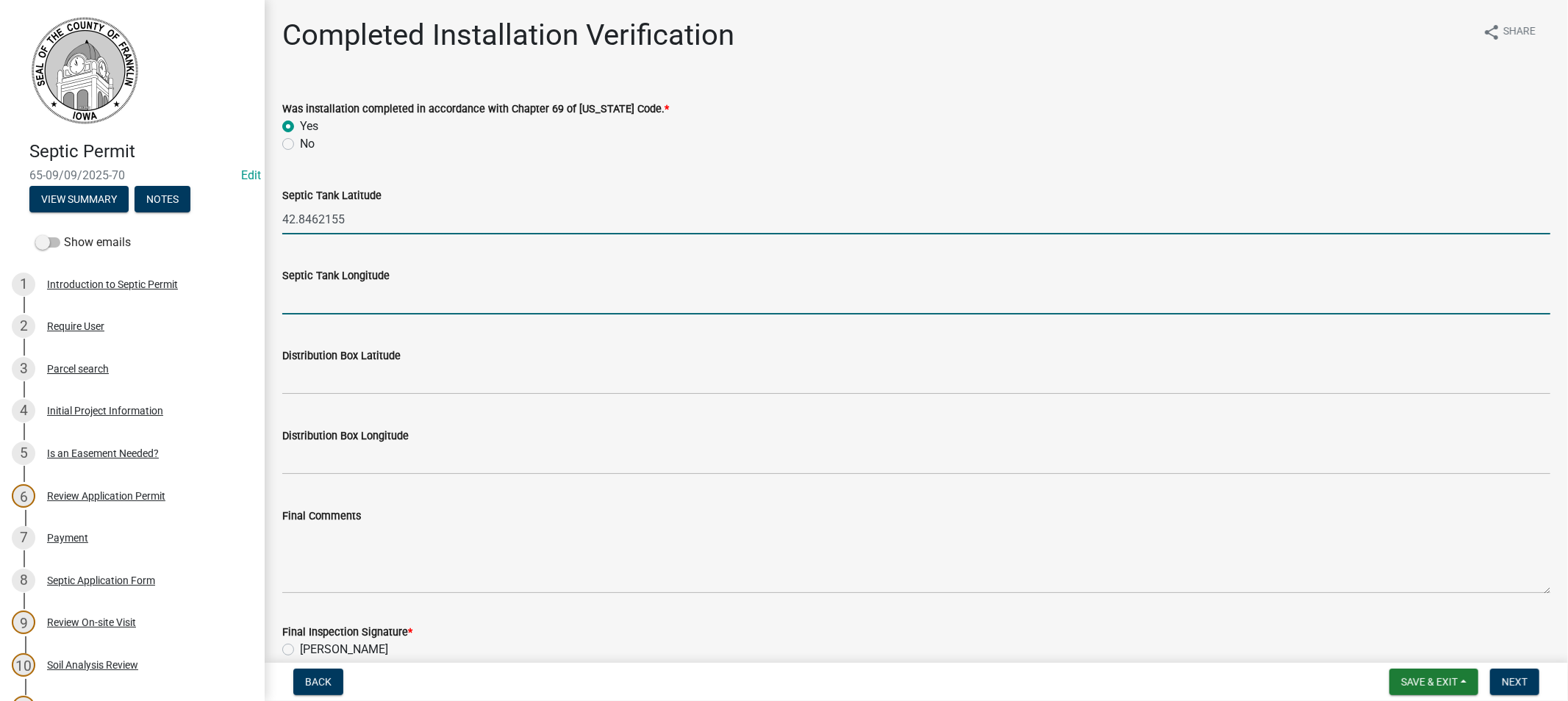
click at [339, 306] on input "Septic Tank Longitude" at bounding box center [916, 299] width 1268 height 30
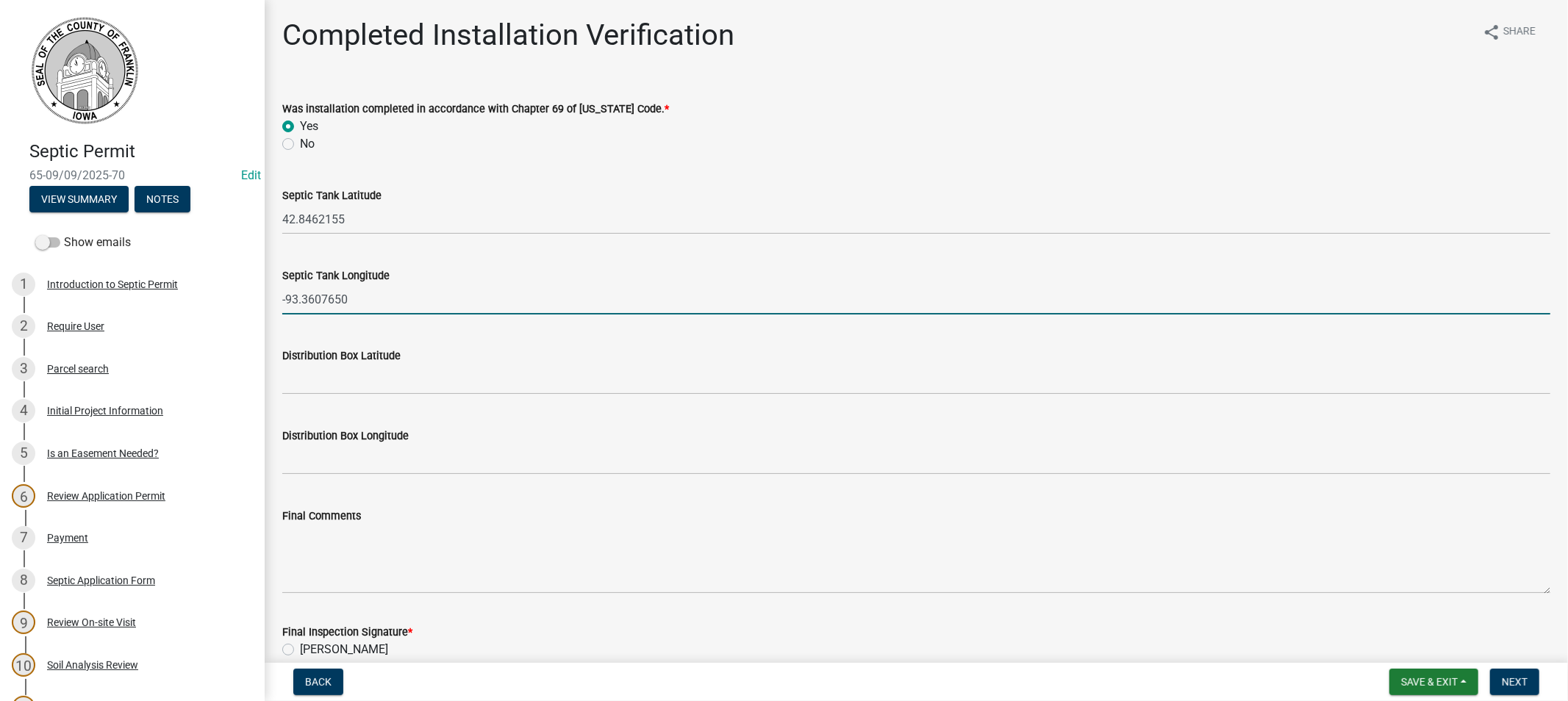
type input "-93.3607650"
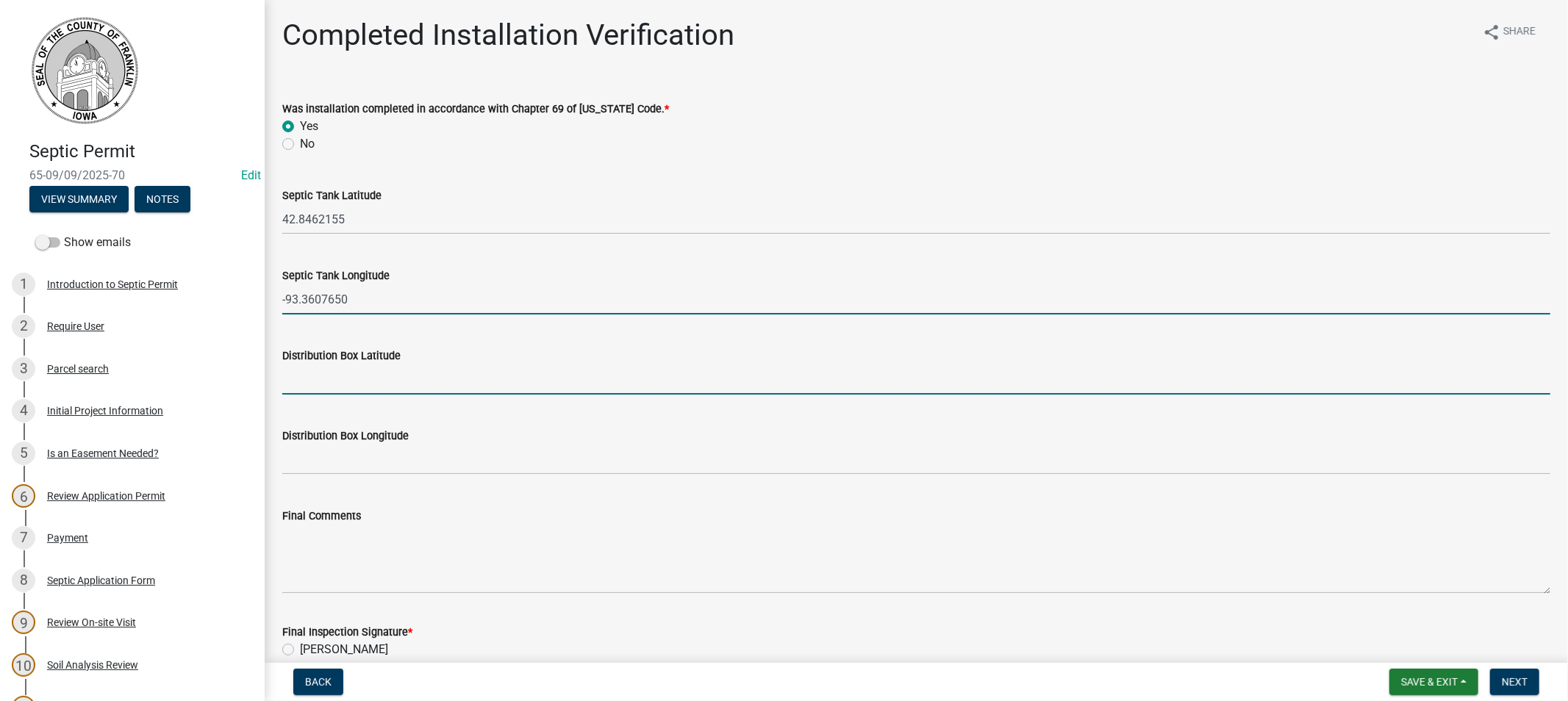
click at [373, 386] on input "Distribution Box Latitude" at bounding box center [916, 380] width 1268 height 30
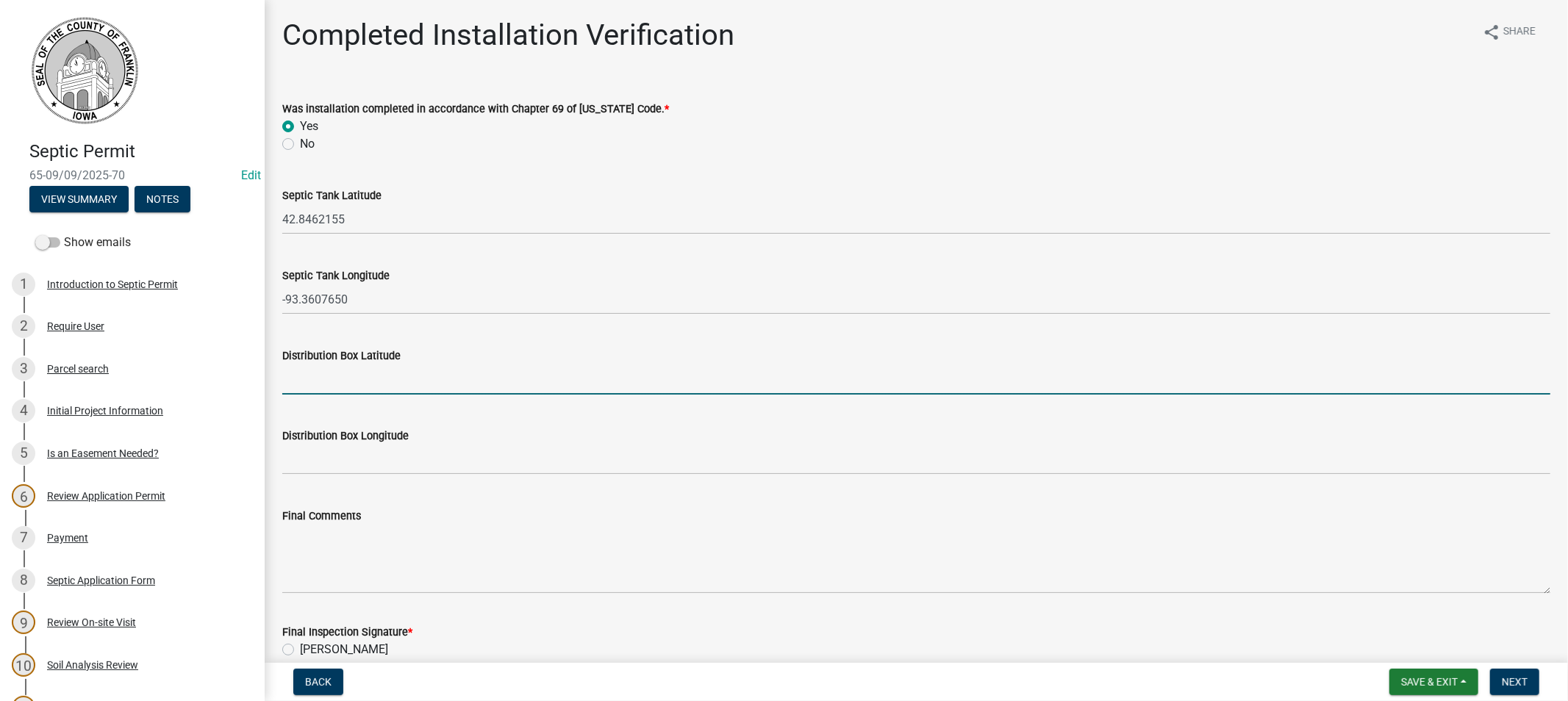
click at [527, 436] on div "Distribution Box Longitude" at bounding box center [916, 436] width 1268 height 18
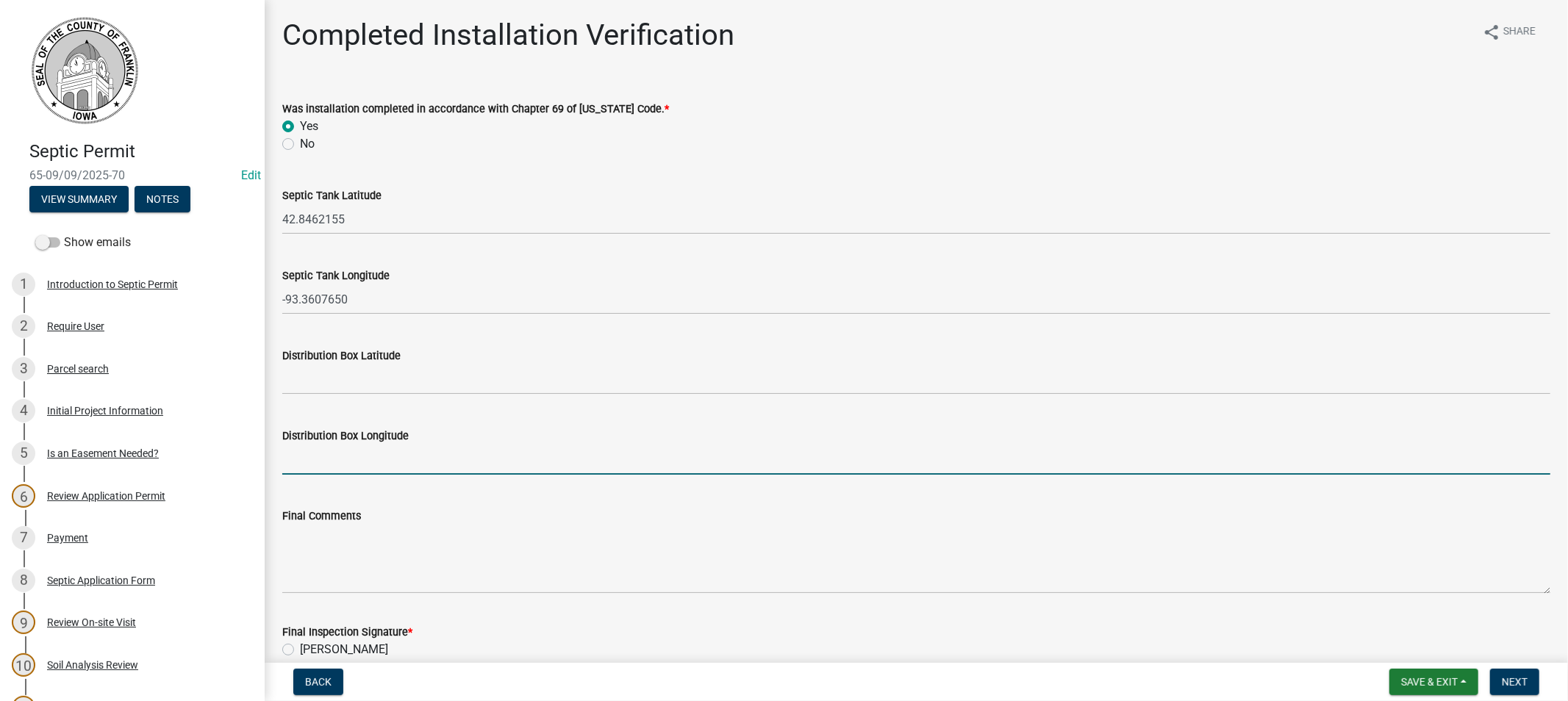
click at [354, 464] on input "Distribution Box Longitude" at bounding box center [916, 459] width 1268 height 30
click at [498, 467] on input "Distribution Box Longitude" at bounding box center [916, 459] width 1268 height 30
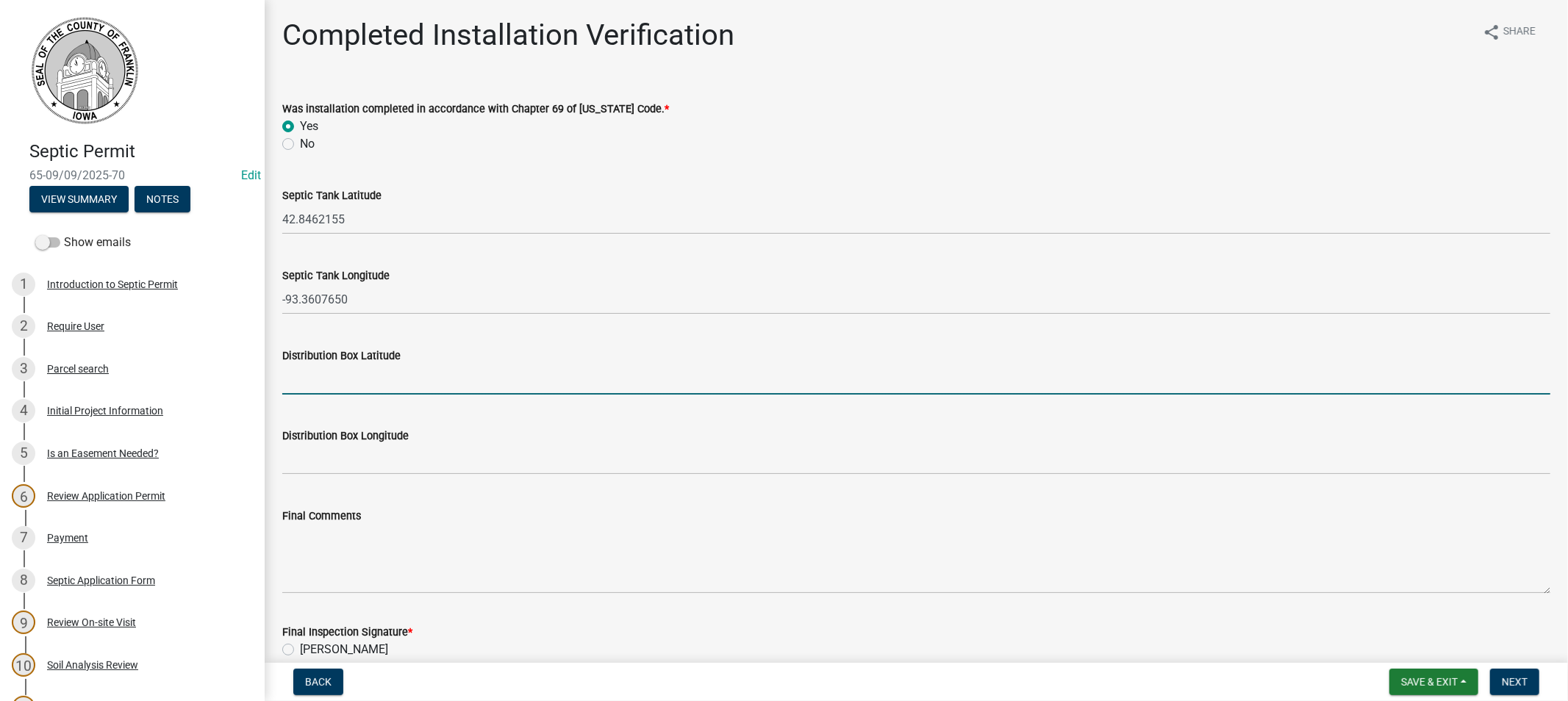
drag, startPoint x: 313, startPoint y: 365, endPoint x: 315, endPoint y: 375, distance: 10.2
click at [312, 365] on input "Distribution Box Latitude" at bounding box center [916, 380] width 1268 height 30
type input "0"
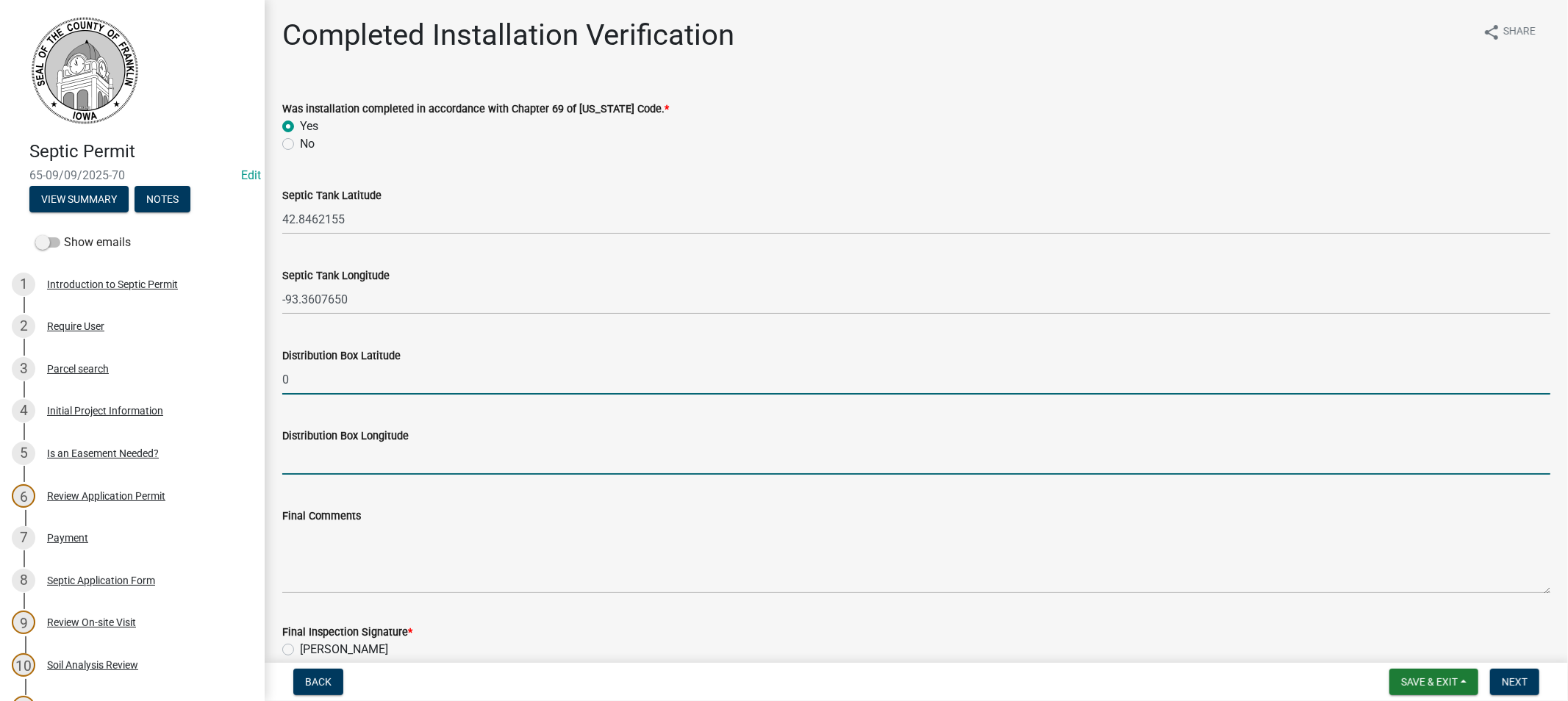
click at [309, 458] on input "Distribution Box Longitude" at bounding box center [916, 459] width 1268 height 30
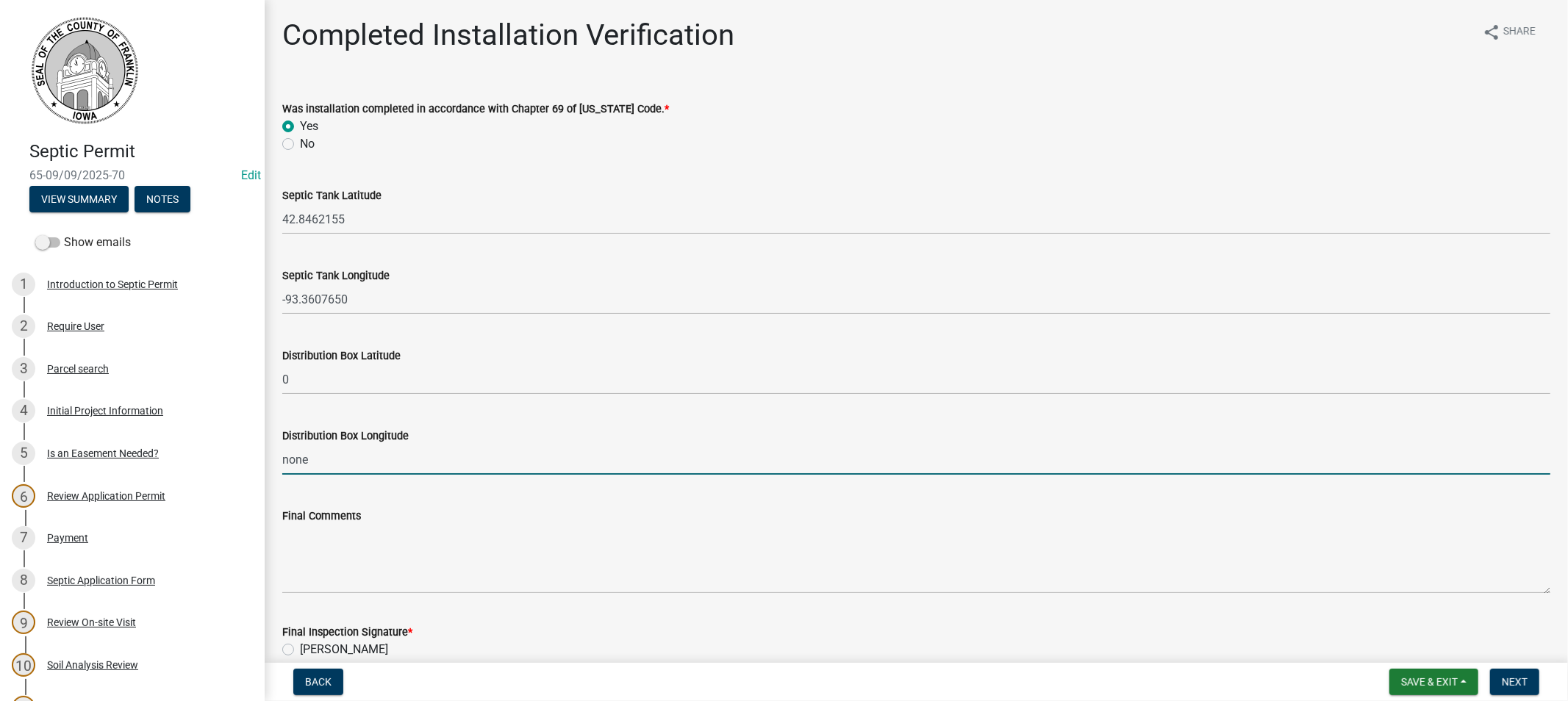
type input "none"
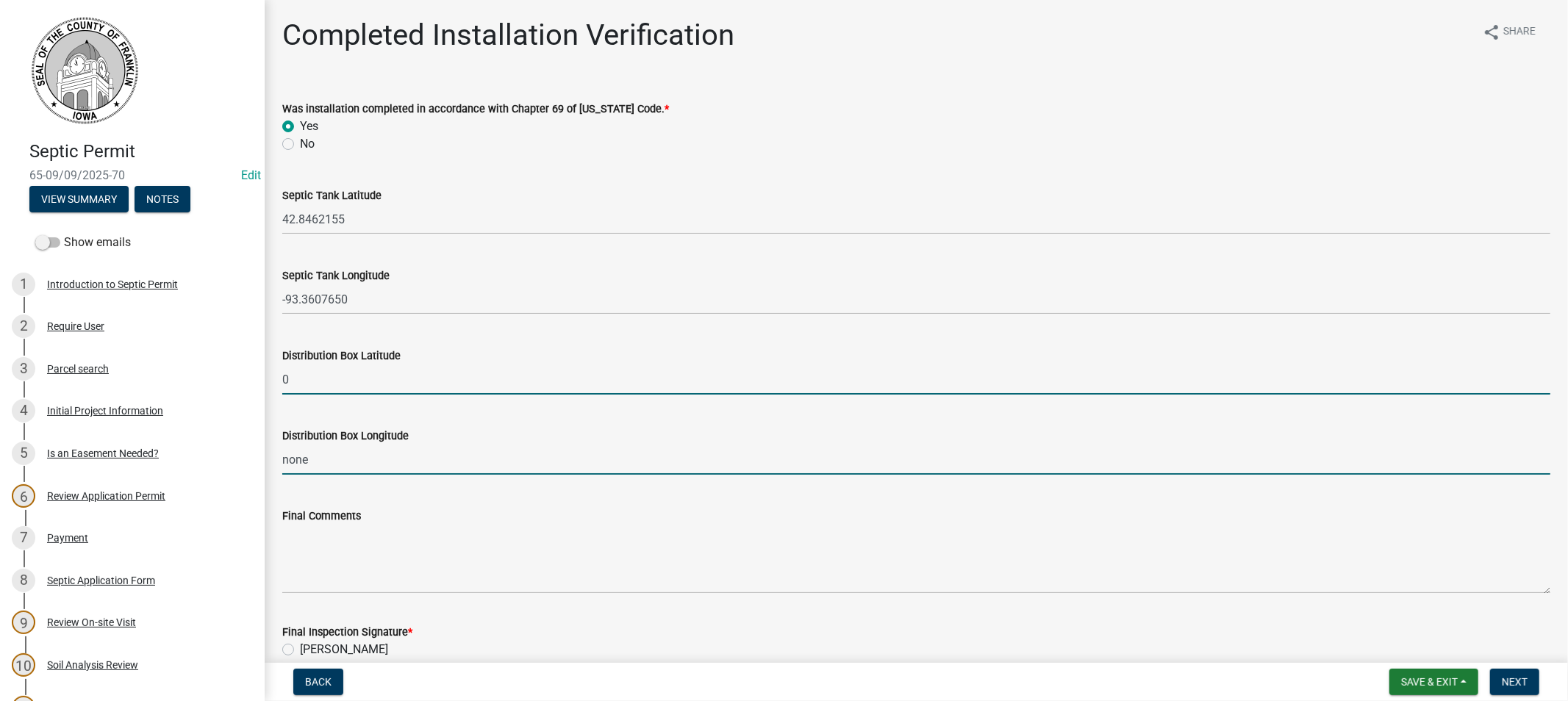
click at [298, 380] on input "0" at bounding box center [916, 380] width 1268 height 30
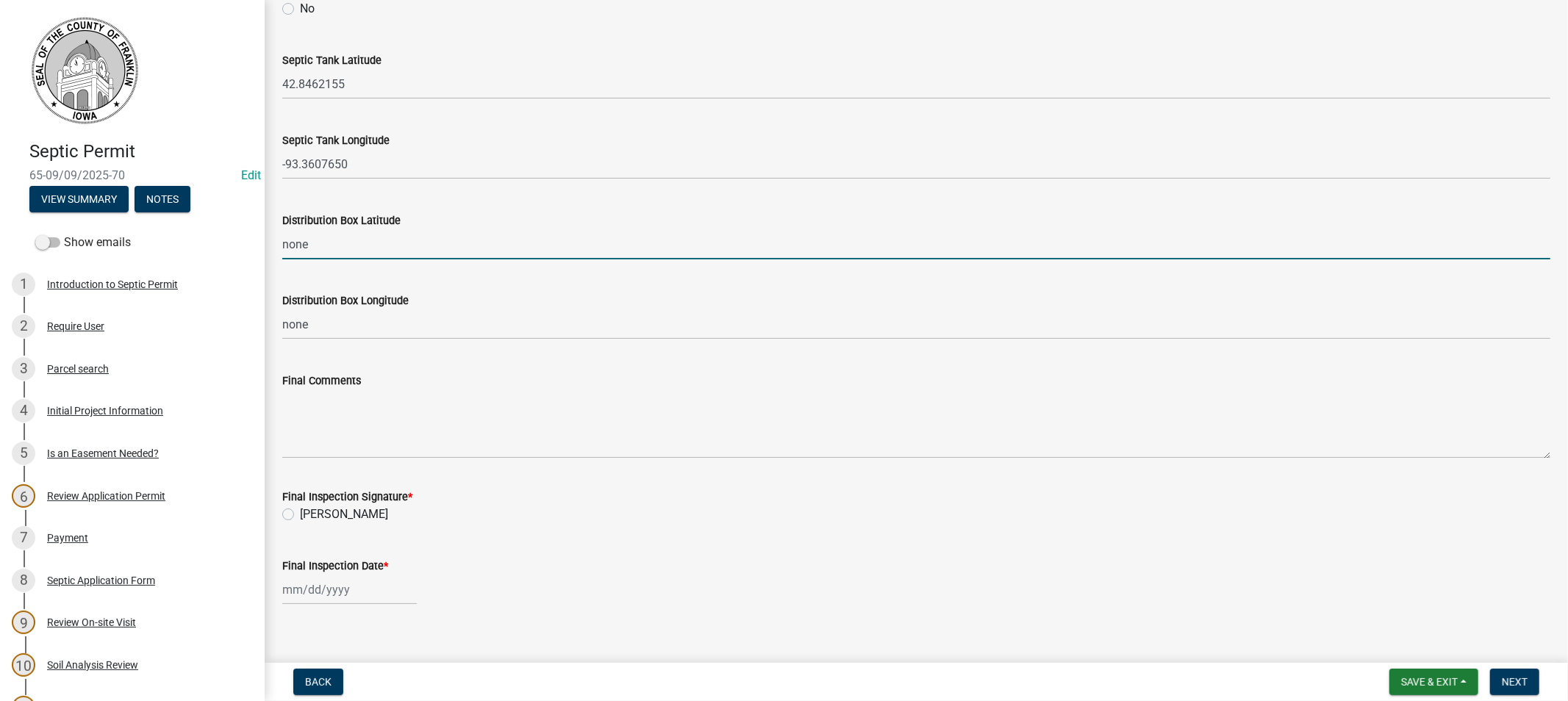
scroll to position [153, 0]
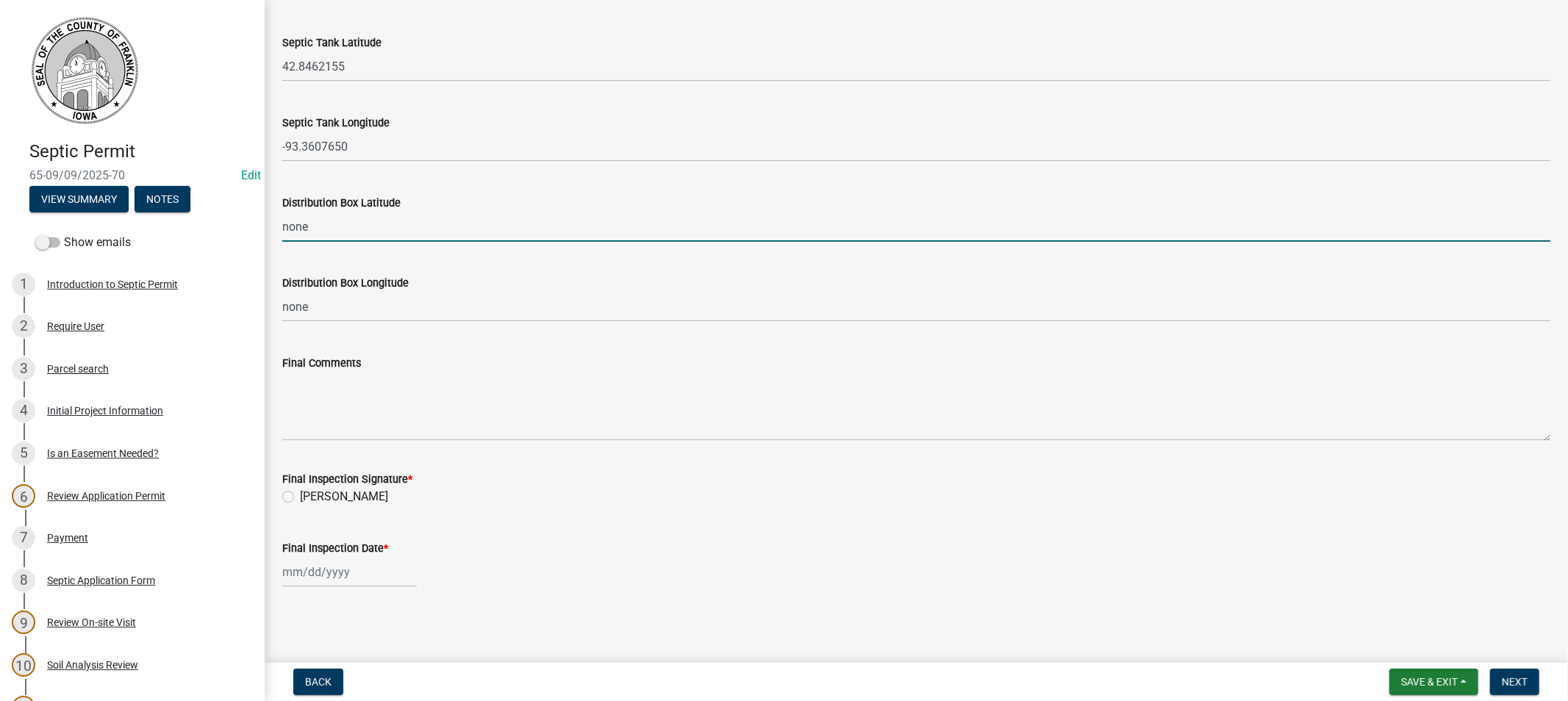
type input "none"
click at [300, 497] on label "[PERSON_NAME]" at bounding box center [344, 497] width 88 height 18
click at [300, 497] on input "[PERSON_NAME]" at bounding box center [304, 492] width 9 height 9
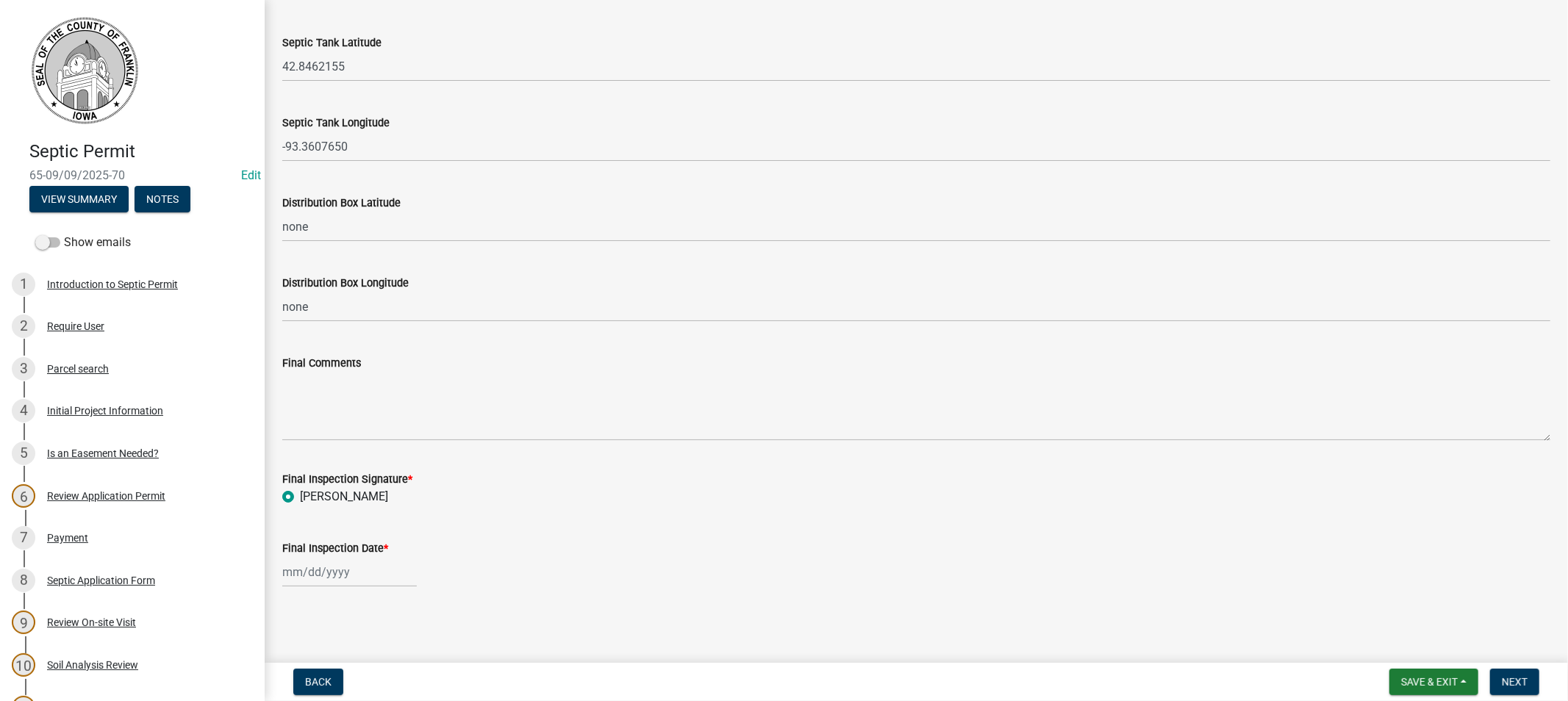
radio input "true"
click at [314, 575] on div at bounding box center [349, 572] width 134 height 30
select select "9"
select select "2025"
click at [324, 445] on div "9" at bounding box center [321, 447] width 24 height 24
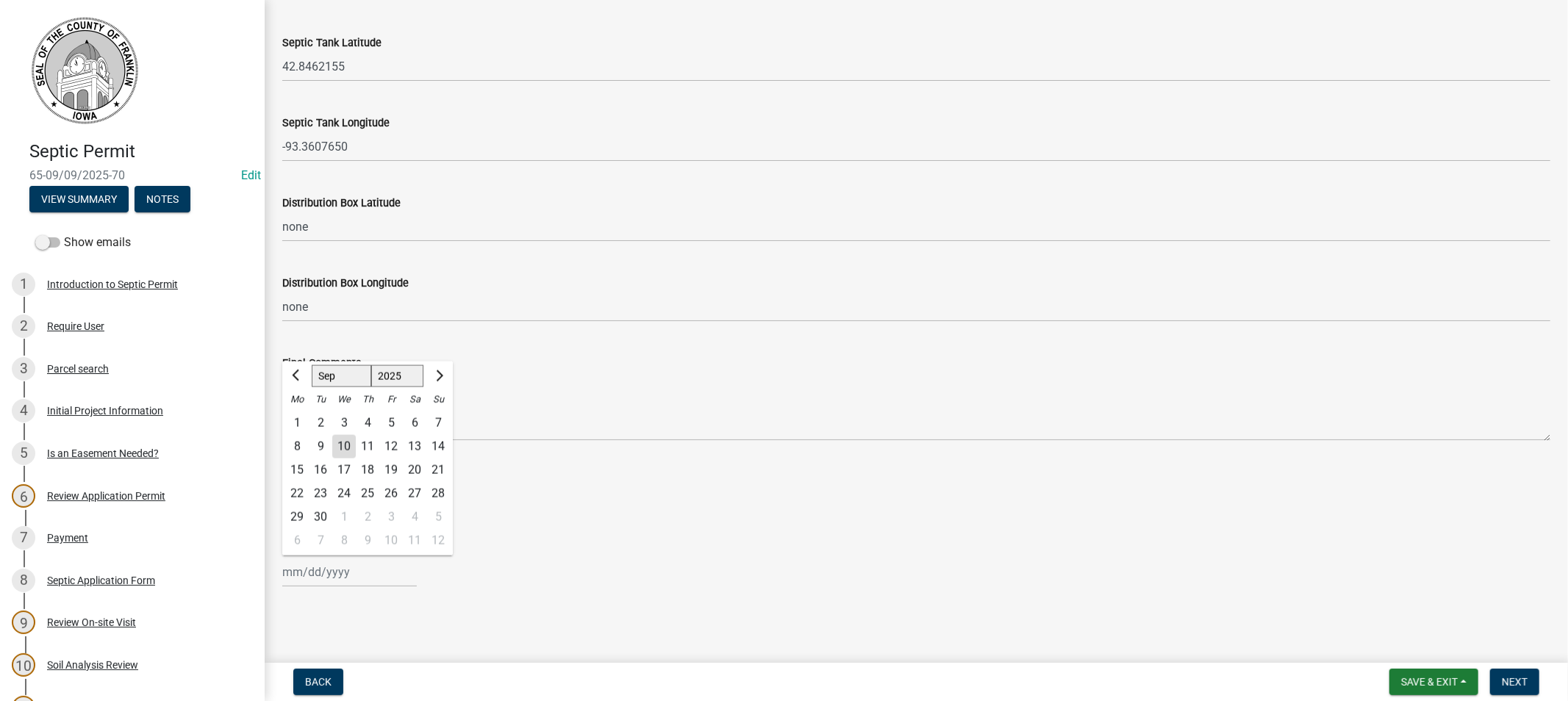
type input "[DATE]"
click at [1514, 689] on button "Next" at bounding box center [1515, 682] width 50 height 27
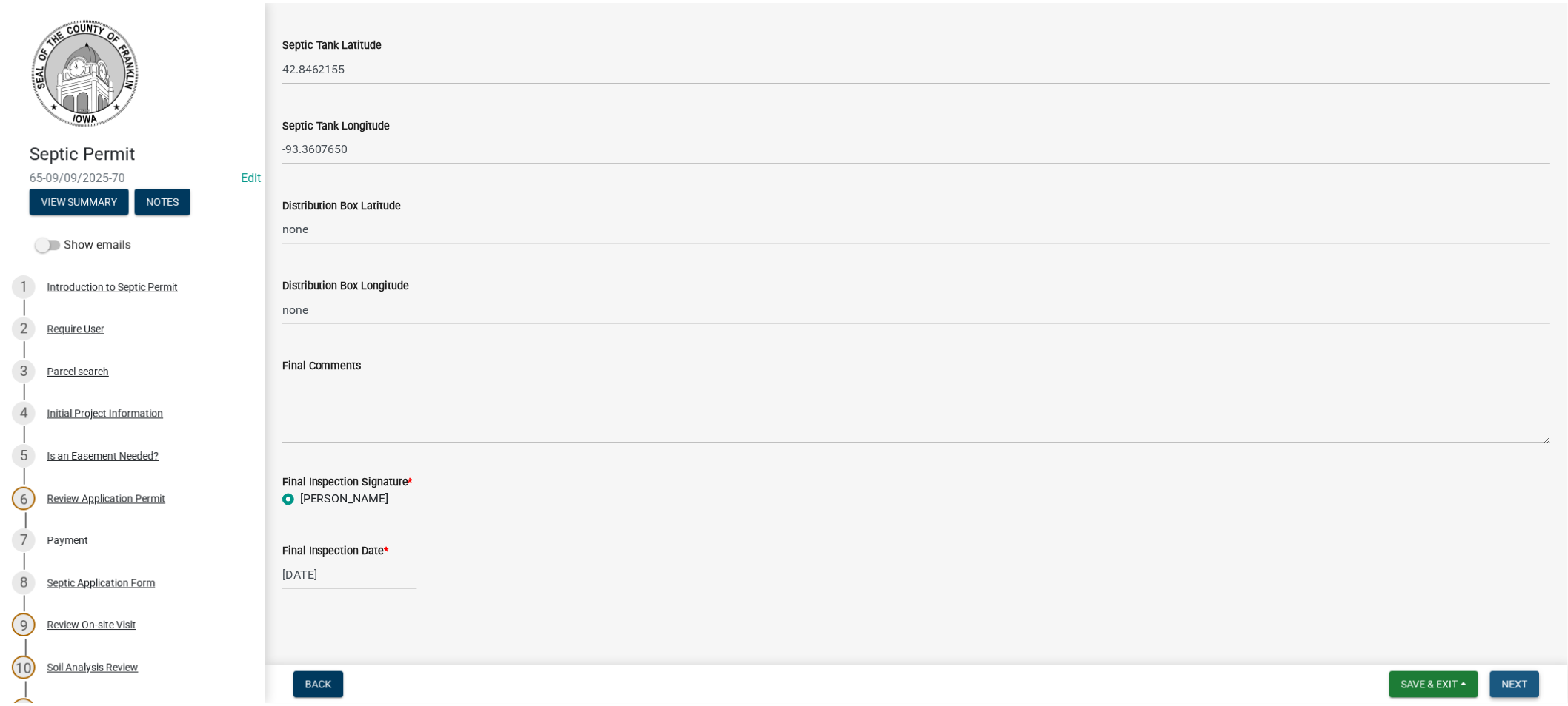
scroll to position [0, 0]
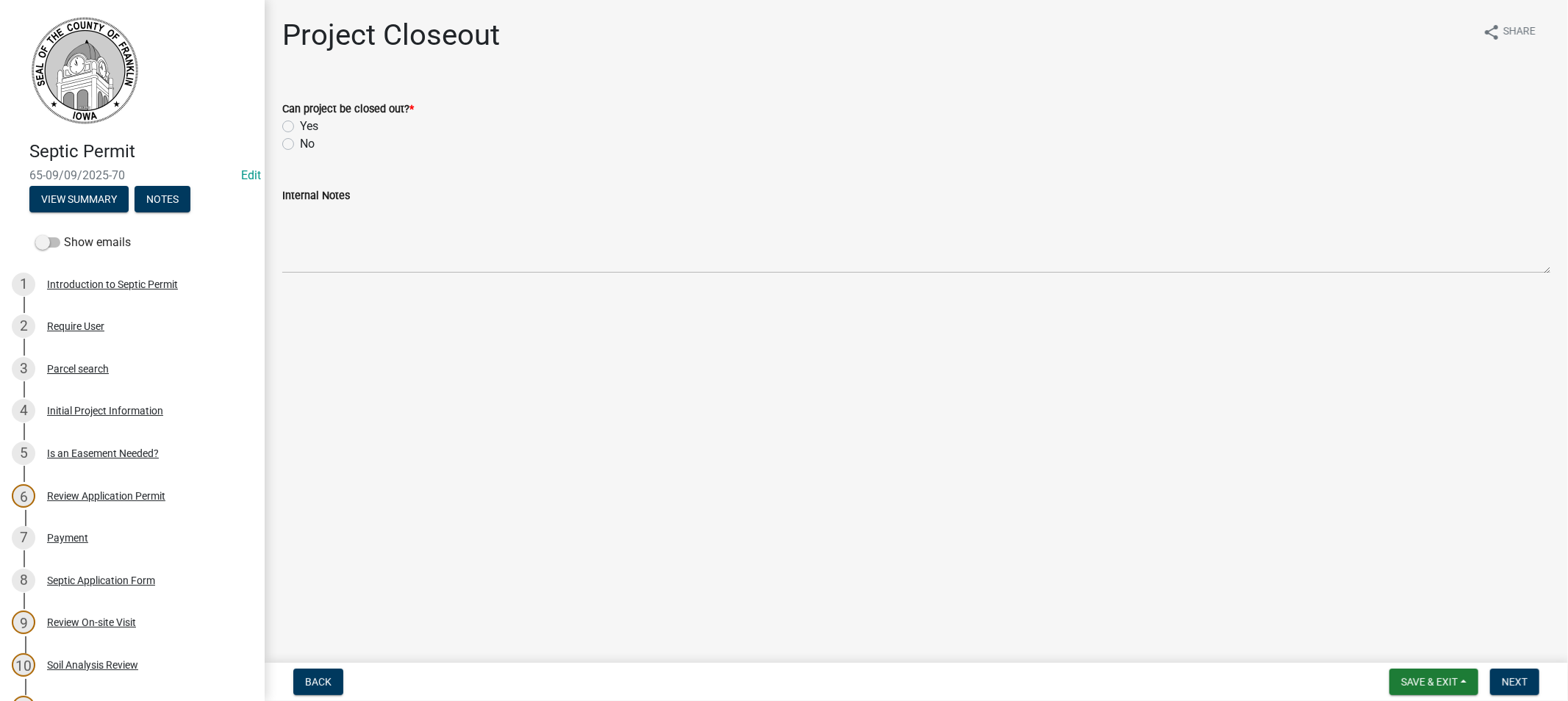
click at [300, 127] on label "Yes" at bounding box center [309, 127] width 18 height 18
click at [300, 127] on input "Yes" at bounding box center [304, 122] width 9 height 9
radio input "true"
click at [1511, 680] on span "Next" at bounding box center [1515, 682] width 26 height 12
